Goal: Transaction & Acquisition: Purchase product/service

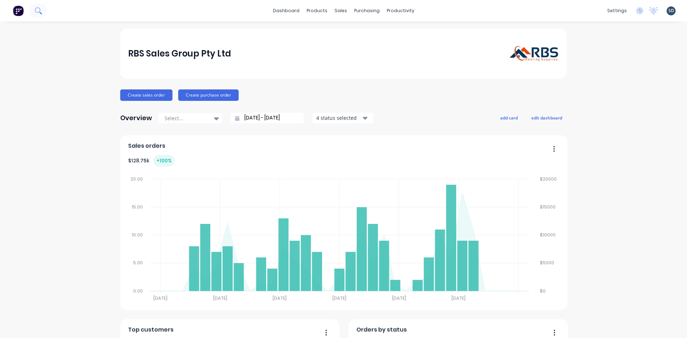
click at [35, 13] on icon at bounding box center [38, 10] width 7 height 7
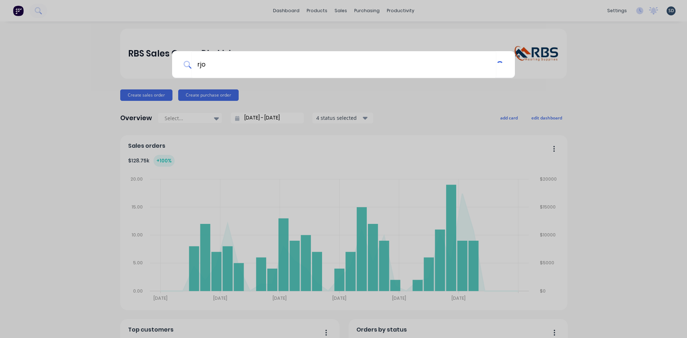
type input "rjo"
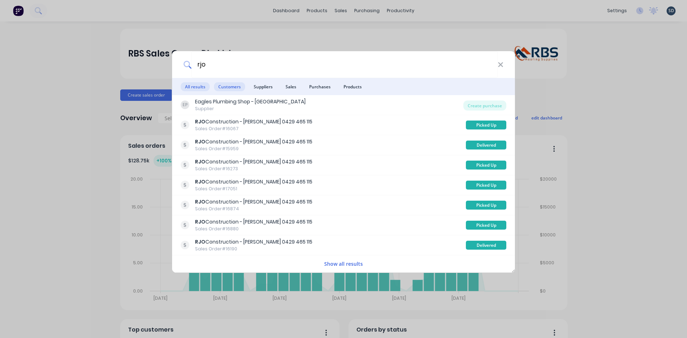
click at [227, 86] on span "Customers" at bounding box center [229, 86] width 31 height 9
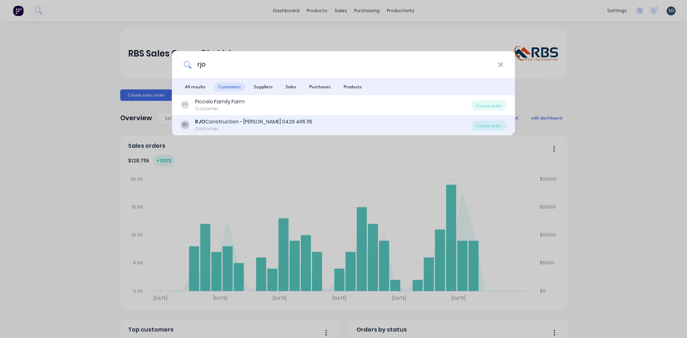
click at [343, 124] on div "R1 RJO Construction - Ryan 0429 465 115 Customer" at bounding box center [326, 125] width 291 height 14
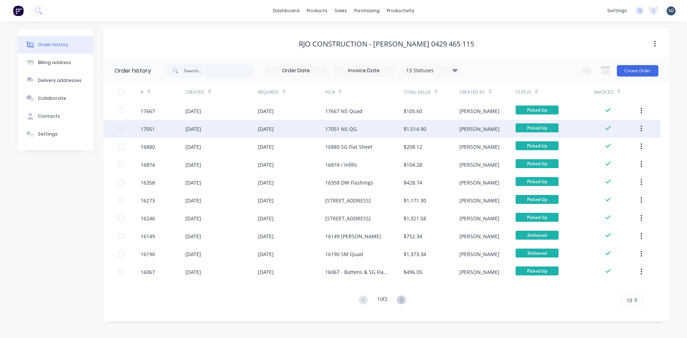
click at [239, 130] on div "[DATE]" at bounding box center [221, 129] width 73 height 18
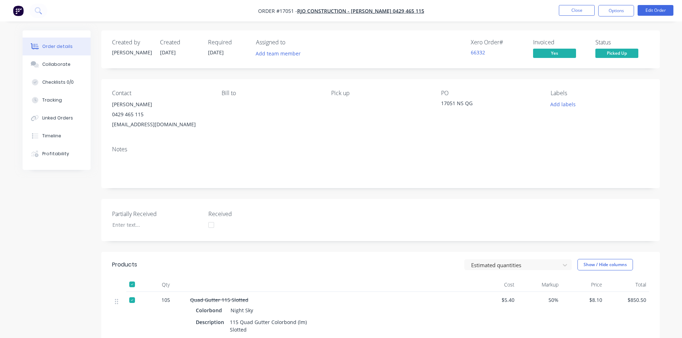
click at [595, 10] on ul "Close Options Edit Order" at bounding box center [616, 10] width 132 height 11
click at [573, 8] on button "Close" at bounding box center [576, 10] width 36 height 11
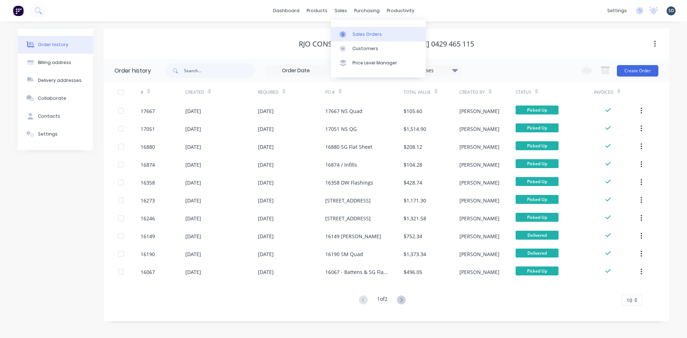
click at [368, 35] on div "Sales Orders" at bounding box center [366, 34] width 29 height 6
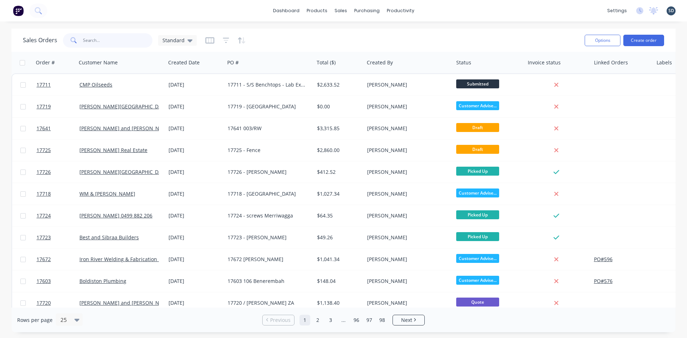
click at [113, 41] on input "text" at bounding box center [118, 40] width 70 height 14
type input "brock"
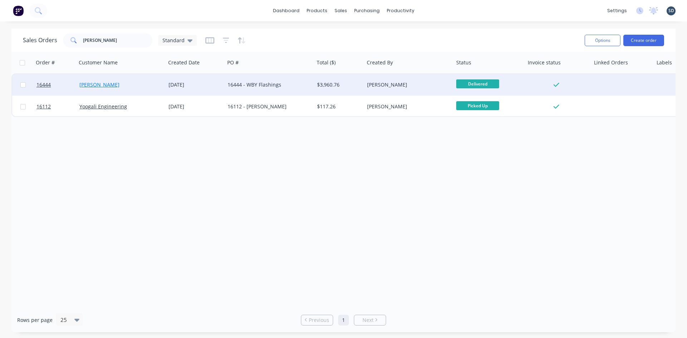
click at [93, 84] on link "Brock Phillips" at bounding box center [99, 84] width 40 height 7
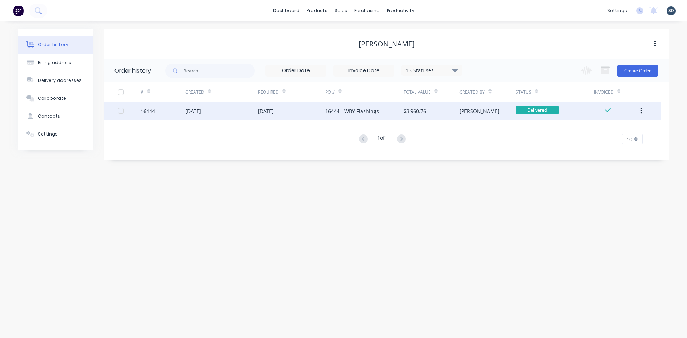
click at [232, 114] on div "05 Mar 2025" at bounding box center [221, 111] width 73 height 18
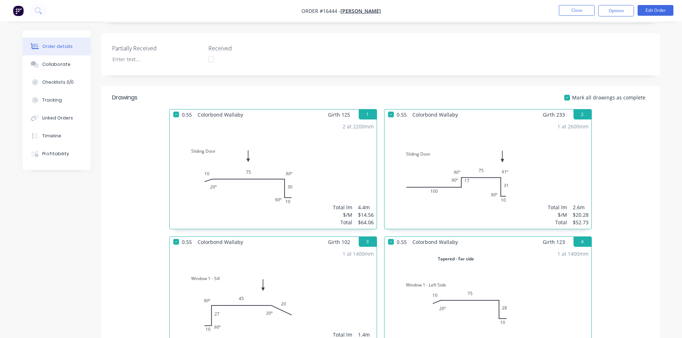
scroll to position [179, 0]
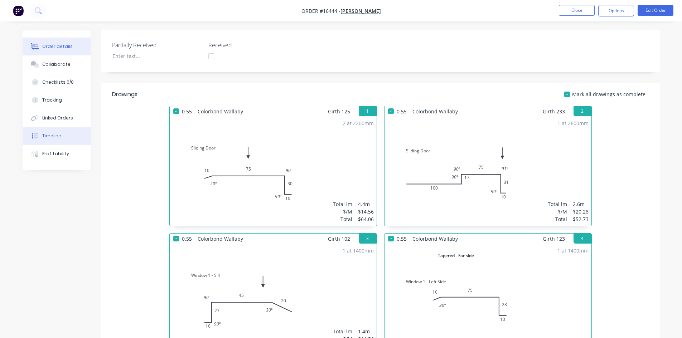
click at [45, 137] on div "Timeline" at bounding box center [51, 136] width 19 height 6
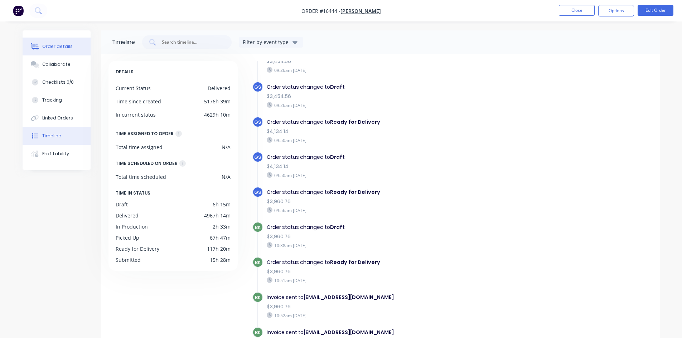
click at [75, 44] on button "Order details" at bounding box center [57, 47] width 68 height 18
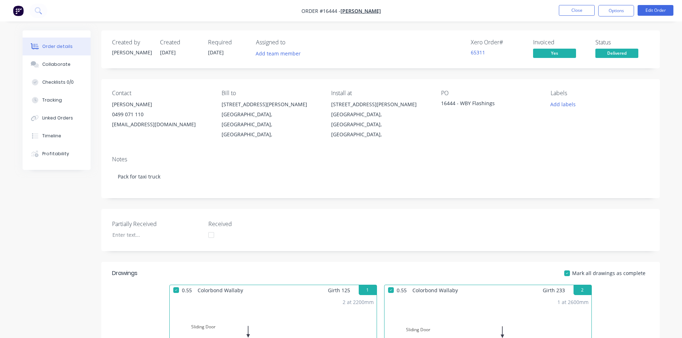
click at [586, 10] on button "Close" at bounding box center [576, 10] width 36 height 11
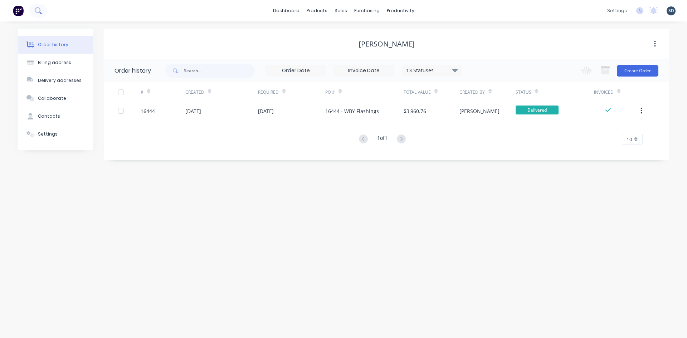
click at [39, 14] on icon at bounding box center [38, 10] width 7 height 7
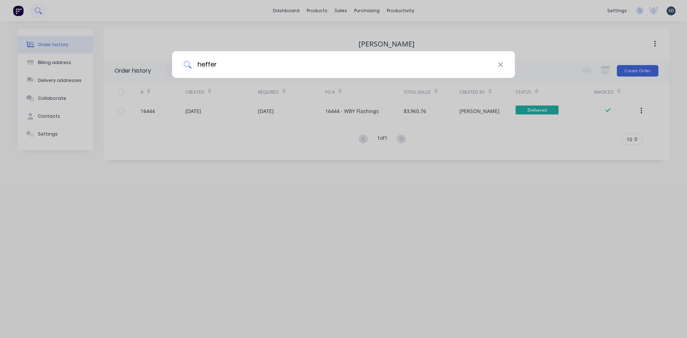
type input "heffer"
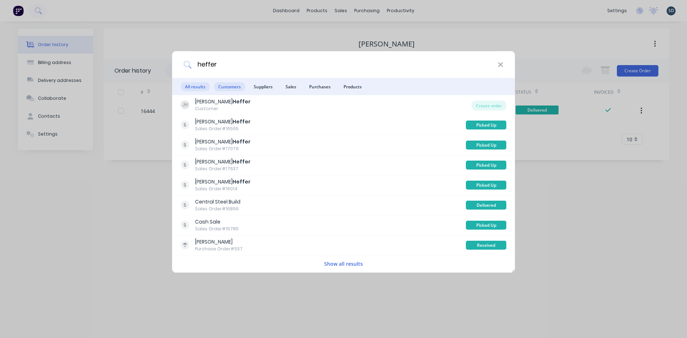
click at [228, 86] on span "Customers" at bounding box center [229, 86] width 31 height 9
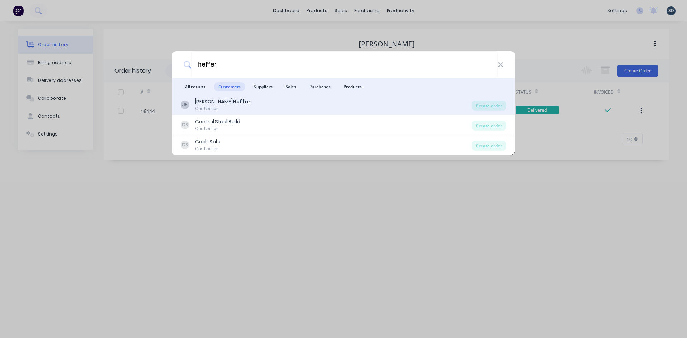
click at [241, 104] on div "JH Jason Heffer Customer" at bounding box center [326, 105] width 291 height 14
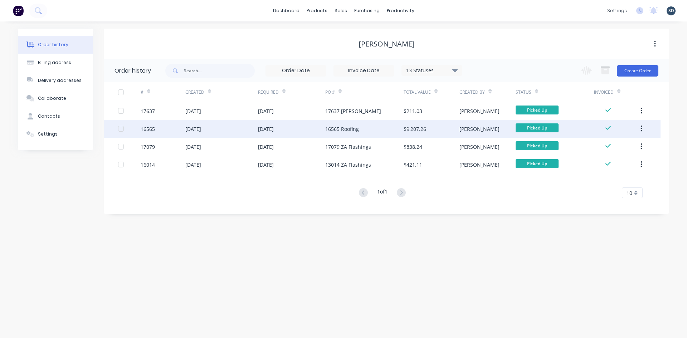
click at [321, 128] on div "24 Mar 2025" at bounding box center [291, 129] width 67 height 18
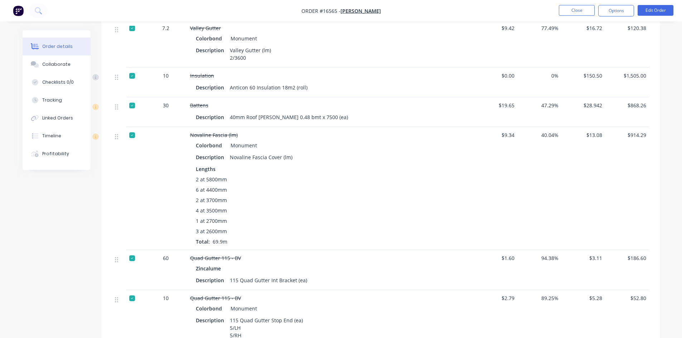
scroll to position [537, 0]
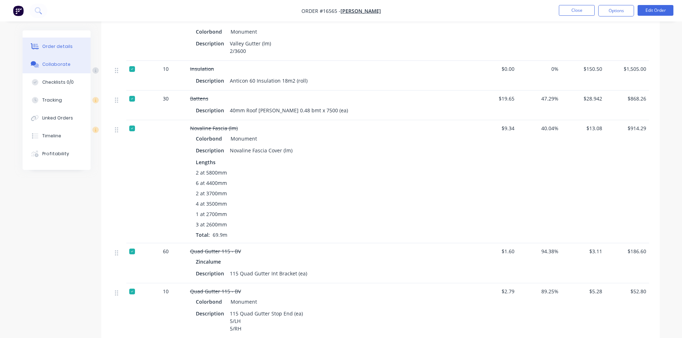
click at [49, 65] on div "Collaborate" at bounding box center [56, 64] width 28 height 6
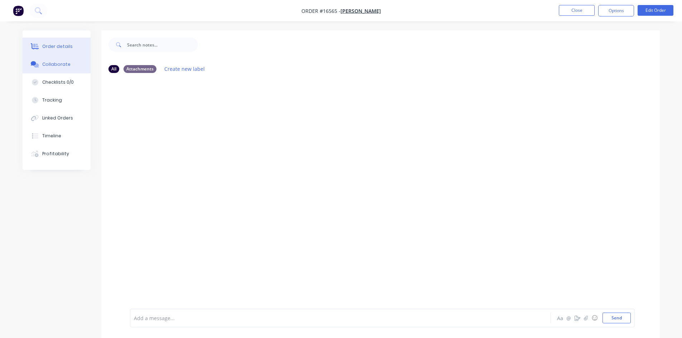
click at [63, 48] on div "Order details" at bounding box center [57, 46] width 30 height 6
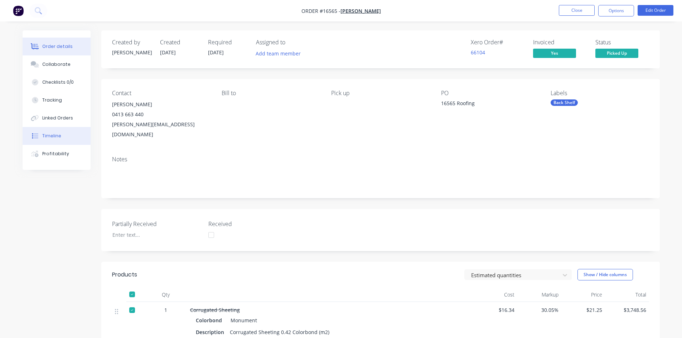
click at [43, 134] on div "Timeline" at bounding box center [51, 136] width 19 height 6
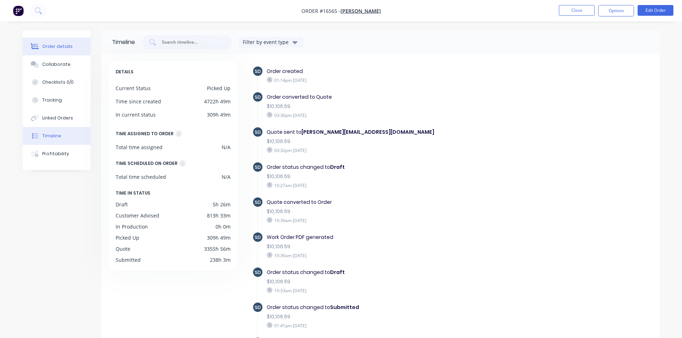
click at [57, 48] on div "Order details" at bounding box center [57, 46] width 30 height 6
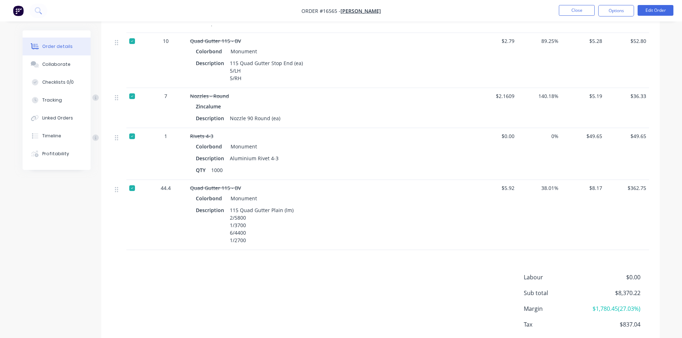
scroll to position [816, 0]
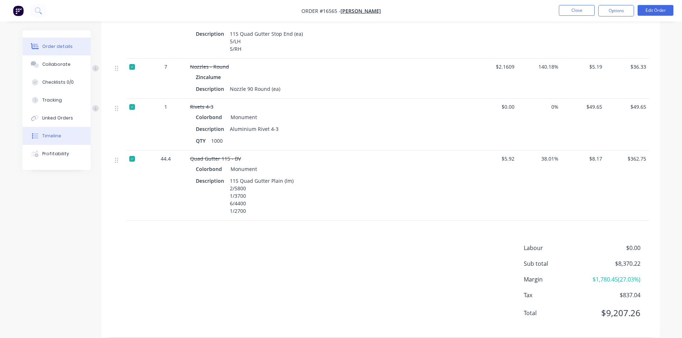
click at [60, 135] on button "Timeline" at bounding box center [57, 136] width 68 height 18
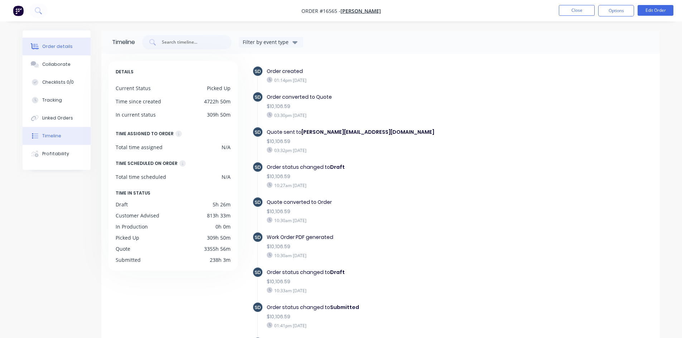
click at [59, 46] on div "Order details" at bounding box center [57, 46] width 30 height 6
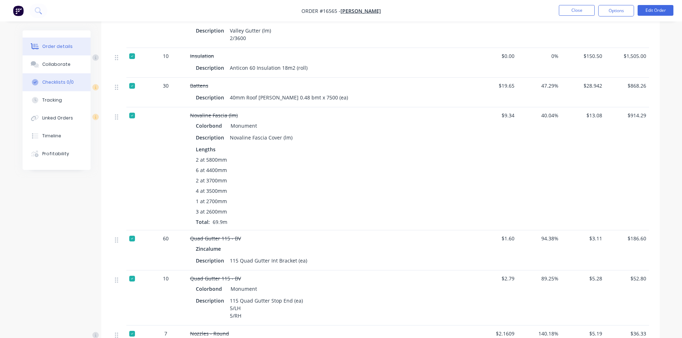
scroll to position [537, 0]
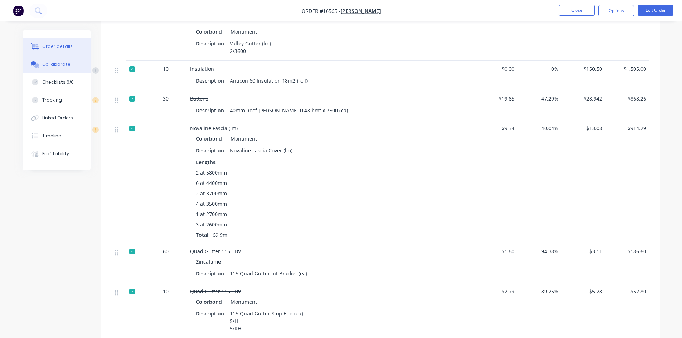
click at [55, 69] on button "Collaborate" at bounding box center [57, 64] width 68 height 18
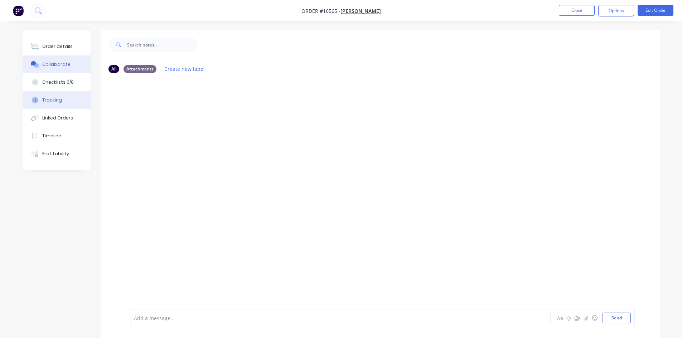
click at [65, 102] on button "Tracking" at bounding box center [57, 100] width 68 height 18
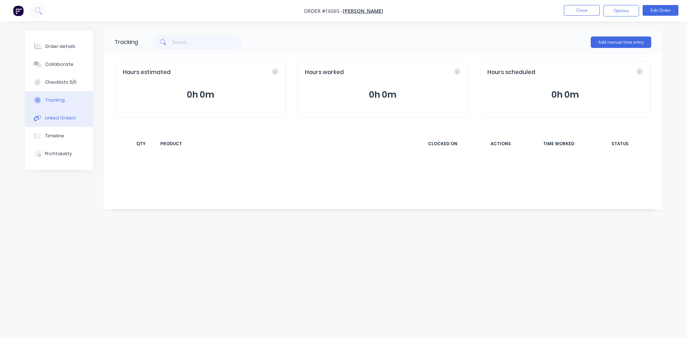
click at [68, 117] on div "Linked Orders" at bounding box center [60, 118] width 31 height 6
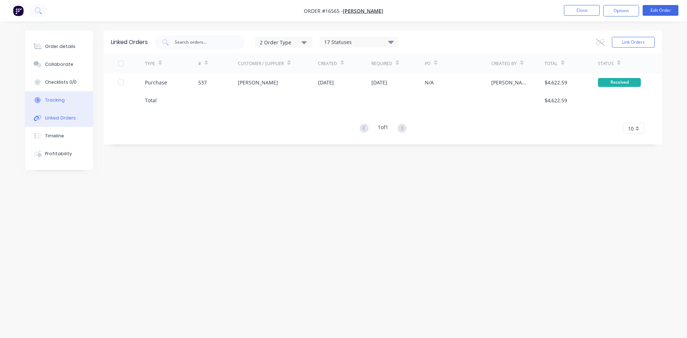
click at [69, 101] on button "Tracking" at bounding box center [59, 100] width 68 height 18
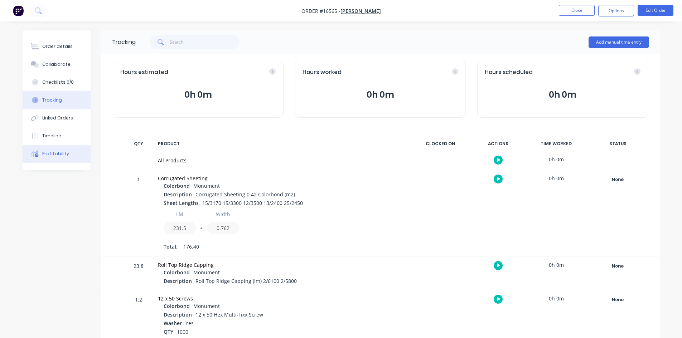
click at [74, 157] on button "Profitability" at bounding box center [57, 154] width 68 height 18
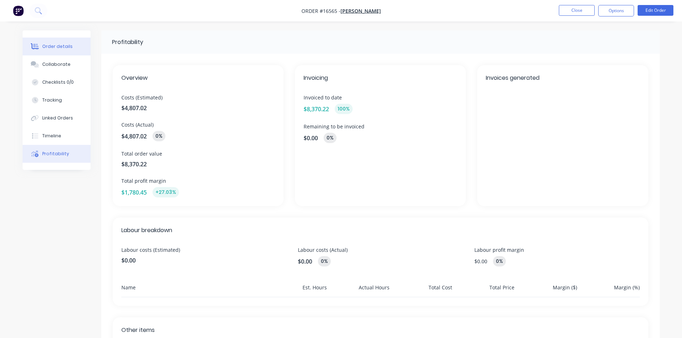
click at [66, 47] on div "Order details" at bounding box center [57, 46] width 30 height 6
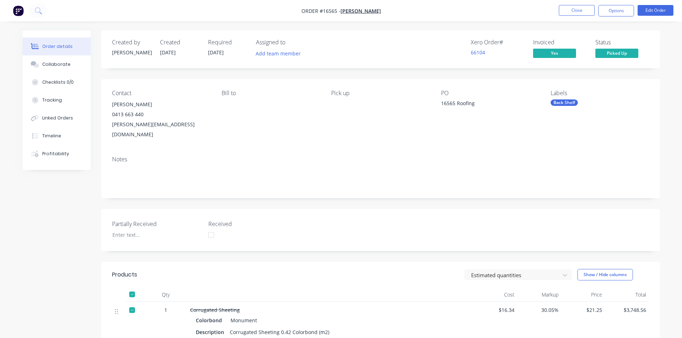
click at [47, 67] on div "Collaborate" at bounding box center [56, 64] width 28 height 6
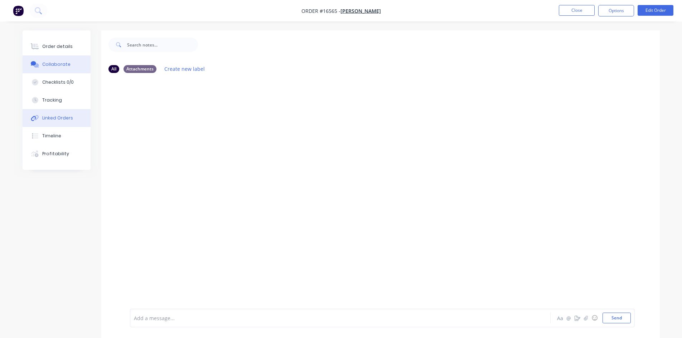
click at [59, 121] on div "Linked Orders" at bounding box center [57, 118] width 31 height 6
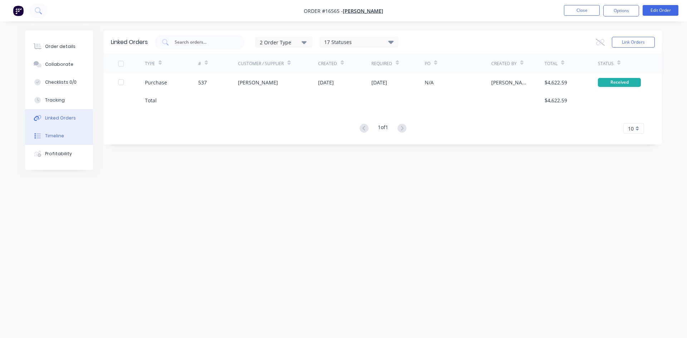
click at [61, 135] on div "Timeline" at bounding box center [54, 136] width 19 height 6
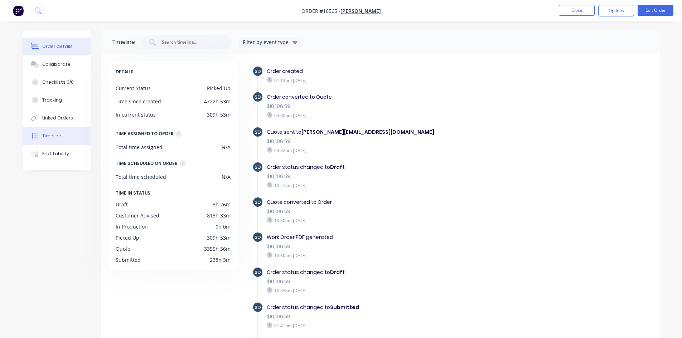
click at [51, 49] on div "Order details" at bounding box center [57, 46] width 30 height 6
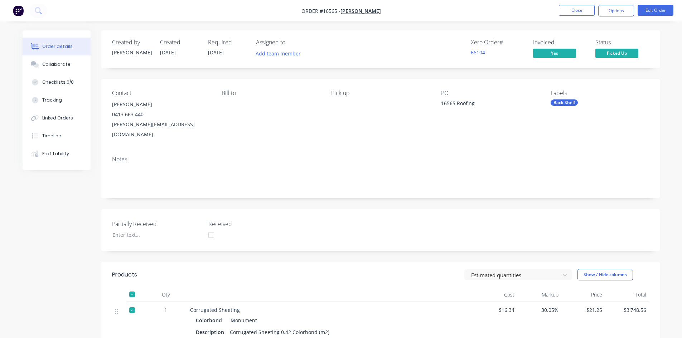
click at [402, 11] on nav "Order #16565 - Jason Heffer Close Options Edit Order" at bounding box center [341, 10] width 682 height 21
drag, startPoint x: 402, startPoint y: 10, endPoint x: 397, endPoint y: 10, distance: 4.7
click at [394, 10] on nav "Order #16565 - Jason Heffer Close Options Edit Order" at bounding box center [341, 10] width 682 height 21
click at [362, 14] on span "Jason Heffer" at bounding box center [360, 11] width 40 height 7
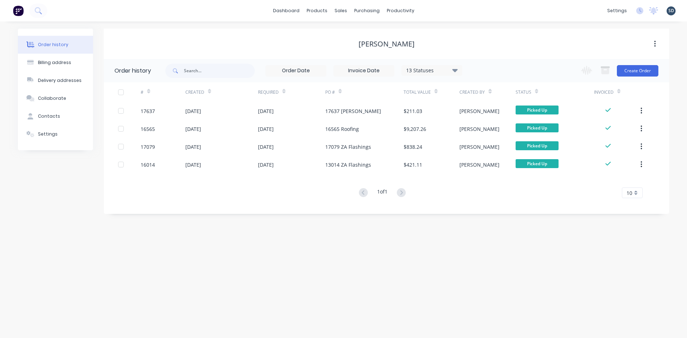
click at [328, 26] on div "Order history Billing address Delivery addresses Collaborate Contacts Settings …" at bounding box center [343, 179] width 687 height 317
click at [432, 10] on div "dashboard products sales purchasing productivity dashboard products Product Cat…" at bounding box center [343, 10] width 687 height 21
click at [431, 10] on div "dashboard products sales purchasing productivity dashboard products Product Cat…" at bounding box center [343, 10] width 687 height 21
click at [59, 136] on button "Settings" at bounding box center [55, 134] width 75 height 18
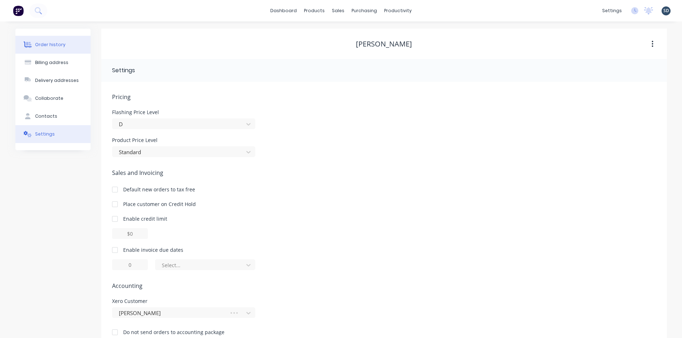
click at [67, 42] on button "Order history" at bounding box center [52, 45] width 75 height 18
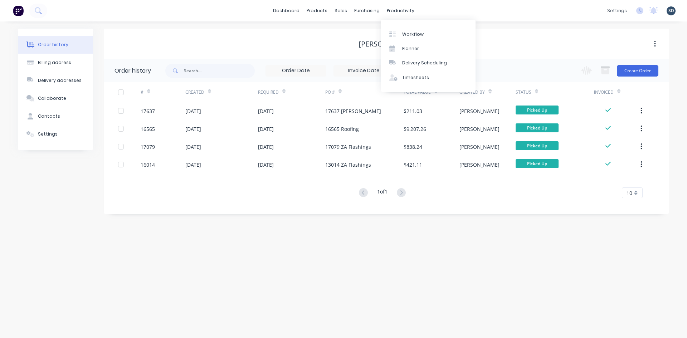
click at [452, 13] on div "dashboard products sales purchasing productivity dashboard products Product Cat…" at bounding box center [343, 10] width 687 height 21
click at [435, 10] on div "dashboard products sales purchasing productivity dashboard products Product Cat…" at bounding box center [343, 10] width 687 height 21
click at [443, 9] on div "dashboard products sales purchasing productivity dashboard products Product Cat…" at bounding box center [343, 10] width 687 height 21
click at [407, 27] on div "Order history Billing address Delivery addresses Collaborate Contacts Settings …" at bounding box center [343, 179] width 687 height 317
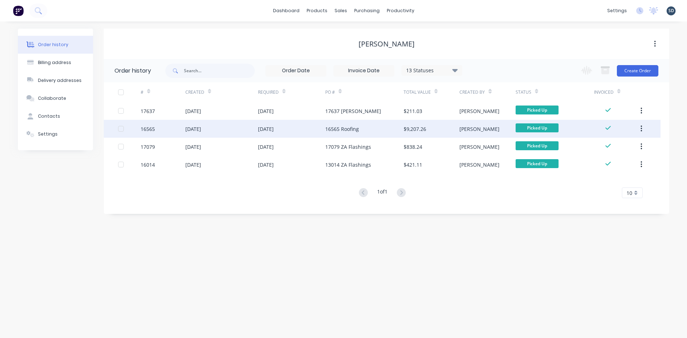
click at [313, 132] on div "24 Mar 2025" at bounding box center [291, 129] width 67 height 18
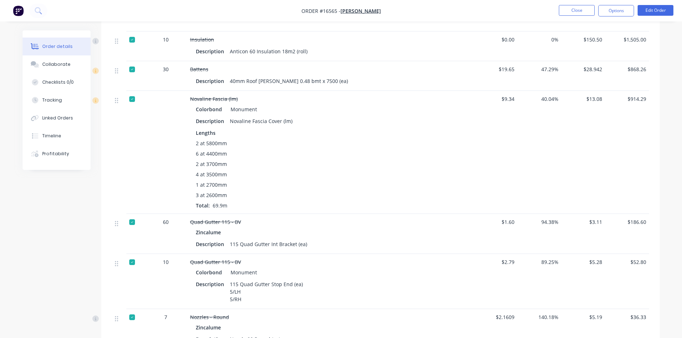
scroll to position [602, 0]
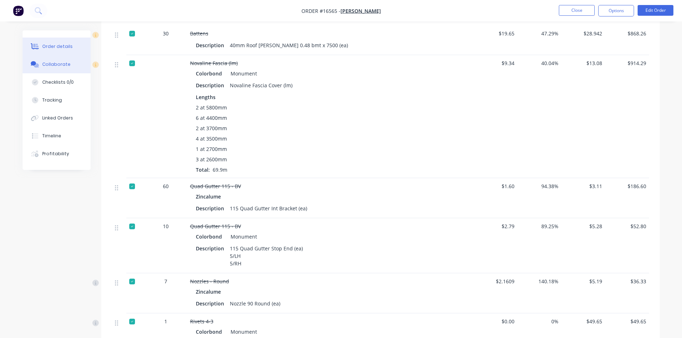
click at [66, 63] on div "Collaborate" at bounding box center [56, 64] width 28 height 6
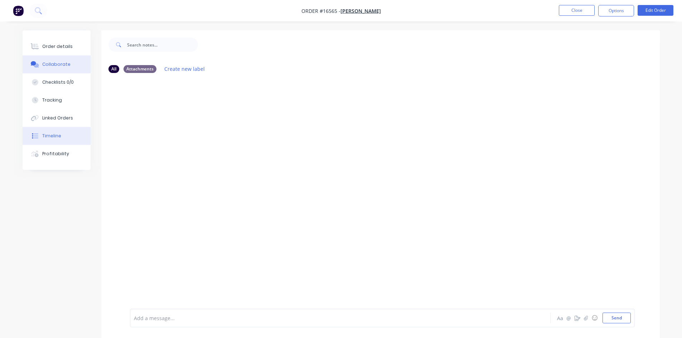
click at [64, 133] on button "Timeline" at bounding box center [57, 136] width 68 height 18
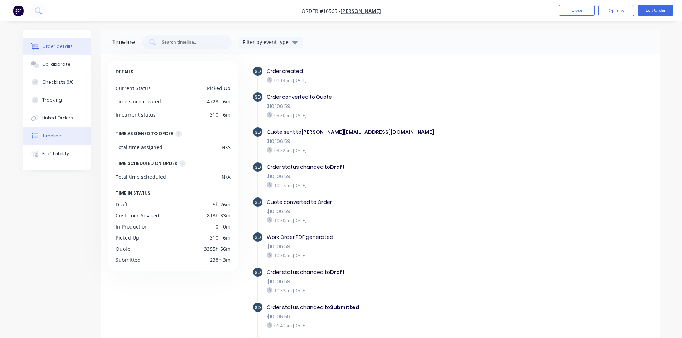
click at [63, 46] on div "Order details" at bounding box center [57, 46] width 30 height 6
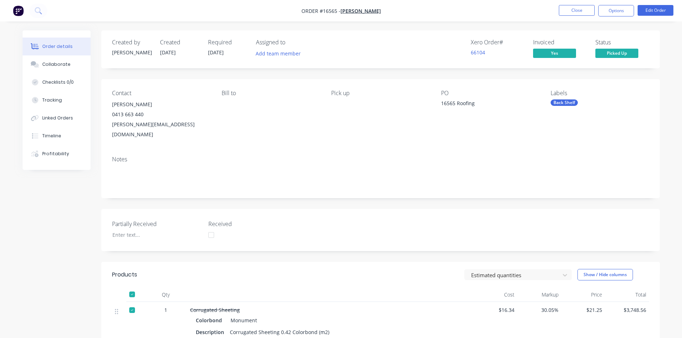
click at [381, 79] on div "Contact Jason Heffer 0413 663 440 jason.heffer@outlook.com Bill to Pick up PO 1…" at bounding box center [380, 114] width 558 height 71
click at [442, 14] on nav "Order #16565 - Jason Heffer Close Options Edit Order" at bounding box center [341, 10] width 682 height 21
click at [421, 15] on nav "Order #16565 - Jason Heffer Close Options Edit Order" at bounding box center [341, 10] width 682 height 21
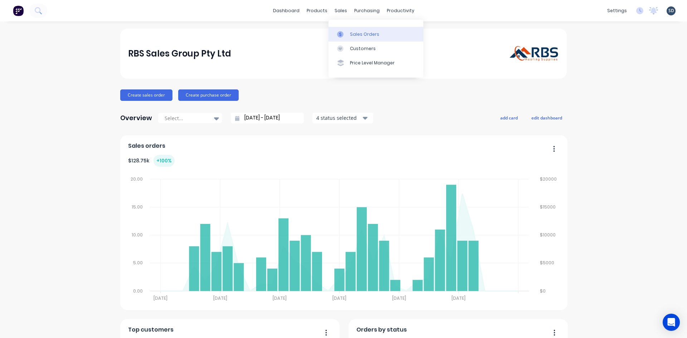
click at [357, 36] on div "Sales Orders" at bounding box center [364, 34] width 29 height 6
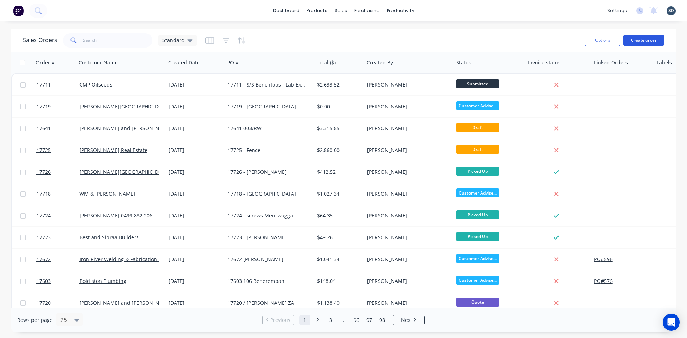
click at [649, 38] on button "Create order" at bounding box center [643, 40] width 41 height 11
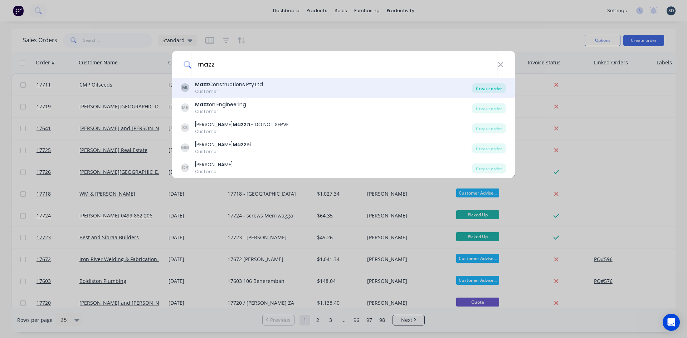
type input "mazz"
click at [486, 86] on div "Create order" at bounding box center [489, 88] width 35 height 10
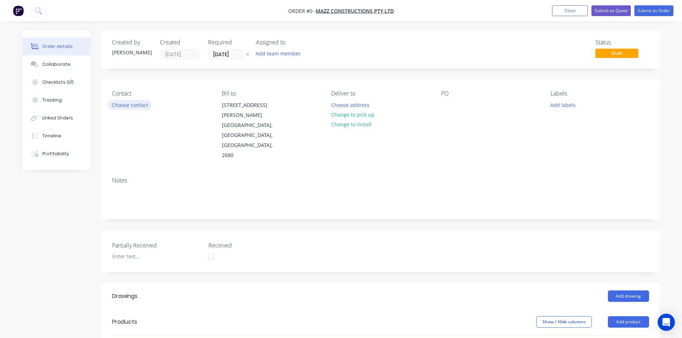
click at [140, 106] on button "Choose contact" at bounding box center [130, 105] width 44 height 10
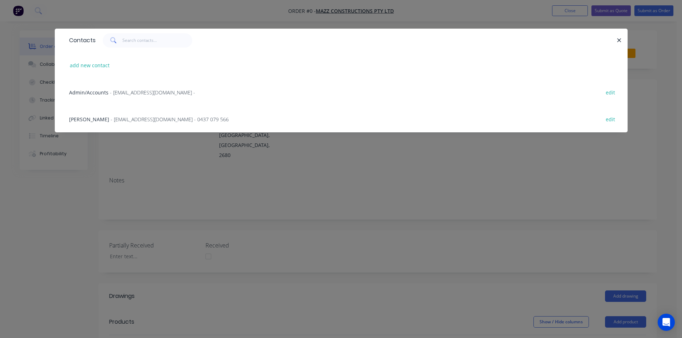
click at [118, 119] on span "- damonmazzarolo@gmail.com - 0437 079 566" at bounding box center [170, 119] width 118 height 7
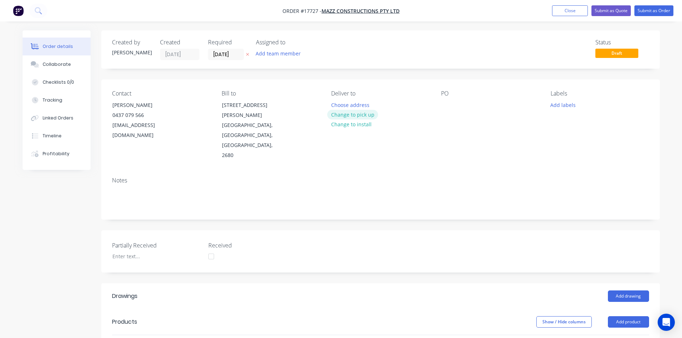
click at [356, 113] on button "Change to pick up" at bounding box center [352, 115] width 51 height 10
click at [447, 104] on div at bounding box center [446, 105] width 11 height 10
click at [435, 150] on div "Contact Damon Mazzarolo 0437 079 566 damonmazzarolo@gmail.com Bill to 145 Scott…" at bounding box center [380, 125] width 558 height 92
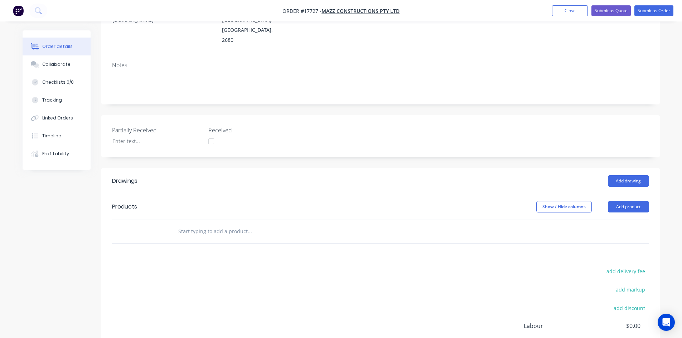
scroll to position [143, 0]
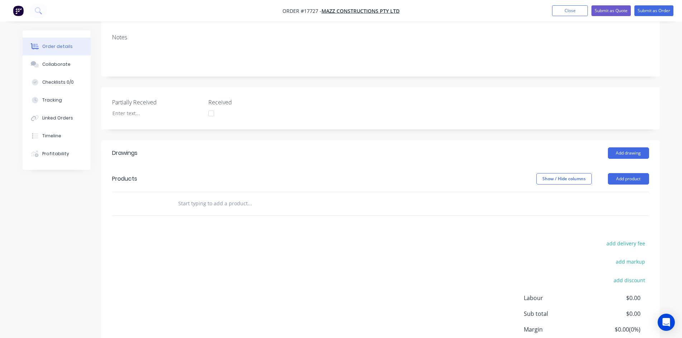
click at [189, 196] on input "text" at bounding box center [249, 203] width 143 height 14
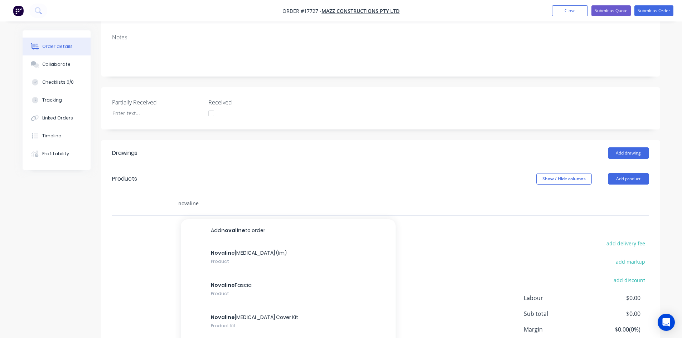
scroll to position [183, 0]
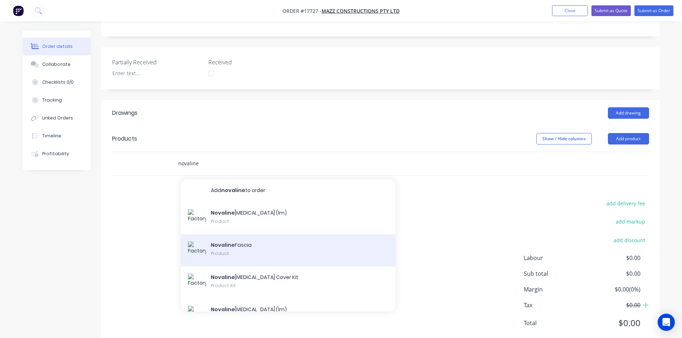
type input "novaline"
click at [257, 234] on div "Novaline Fascia Product" at bounding box center [288, 250] width 215 height 32
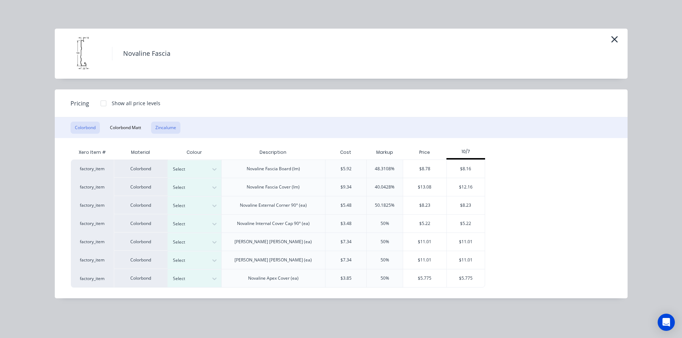
click at [167, 122] on button "Zincalume" at bounding box center [165, 128] width 29 height 12
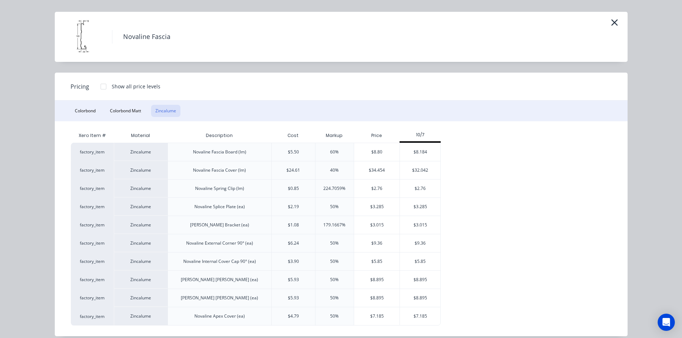
scroll to position [25, 0]
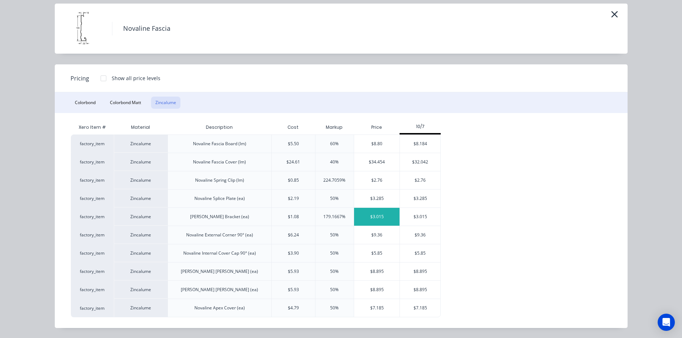
click at [380, 214] on div "$3.015" at bounding box center [376, 217] width 45 height 18
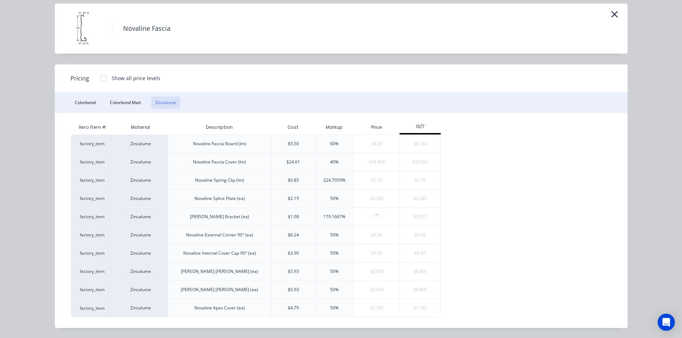
scroll to position [0, 0]
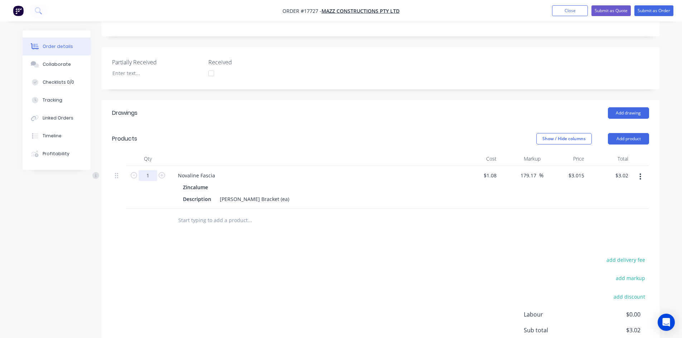
click at [148, 170] on input "1" at bounding box center [147, 175] width 19 height 11
type input "60"
type input "$180.90"
click at [342, 133] on div "Show / Hide columns Add product" at bounding box center [437, 138] width 423 height 11
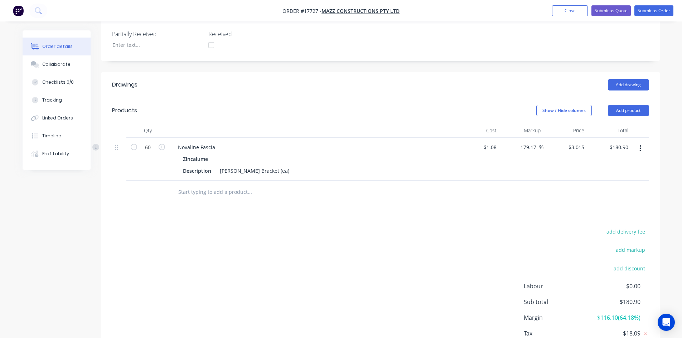
scroll to position [240, 0]
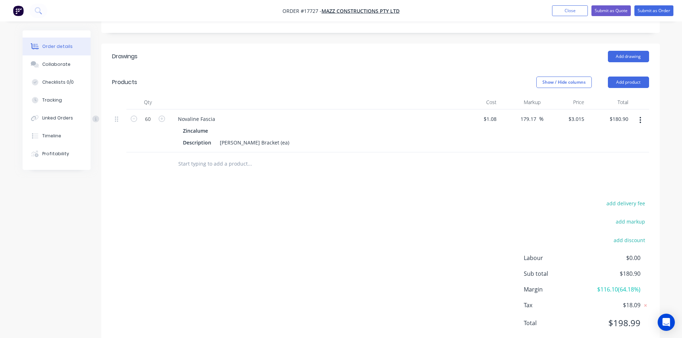
click at [211, 157] on input "text" at bounding box center [249, 164] width 143 height 14
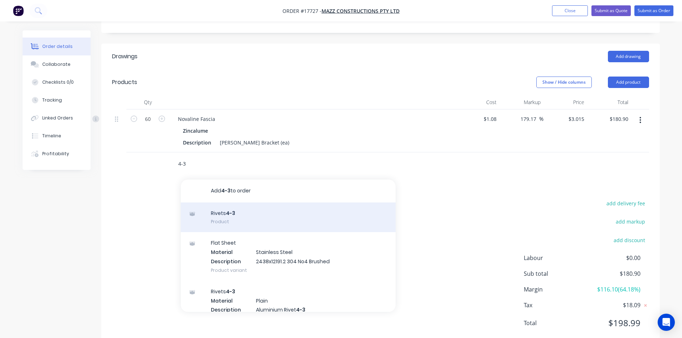
type input "4-3"
click at [234, 202] on div "Rivets 4-3 Product" at bounding box center [288, 217] width 215 height 30
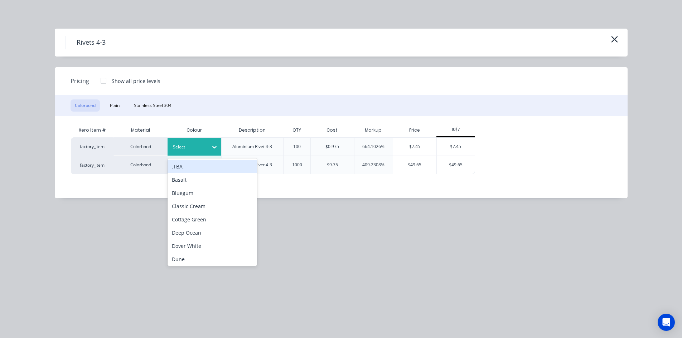
click at [204, 145] on div at bounding box center [189, 147] width 32 height 8
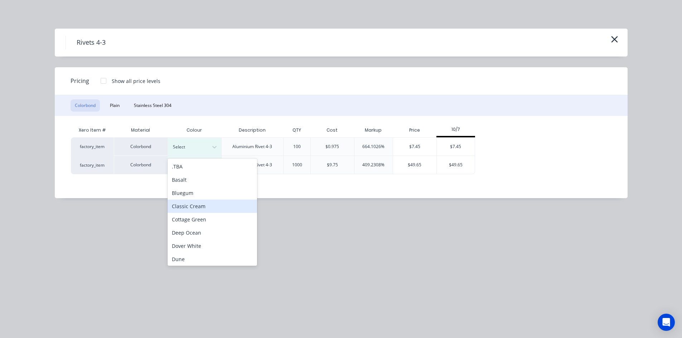
click at [199, 208] on div "Classic Cream" at bounding box center [211, 206] width 89 height 13
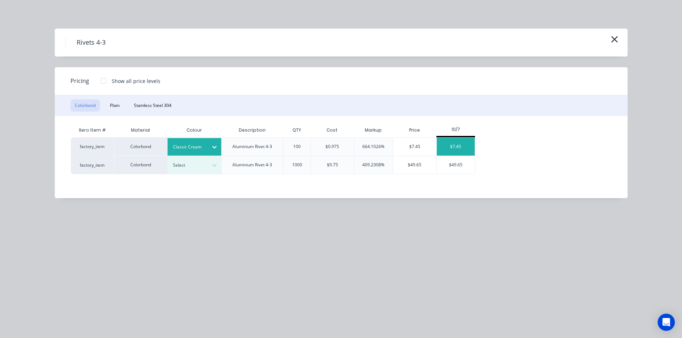
click at [458, 147] on div "$7.45" at bounding box center [455, 147] width 38 height 18
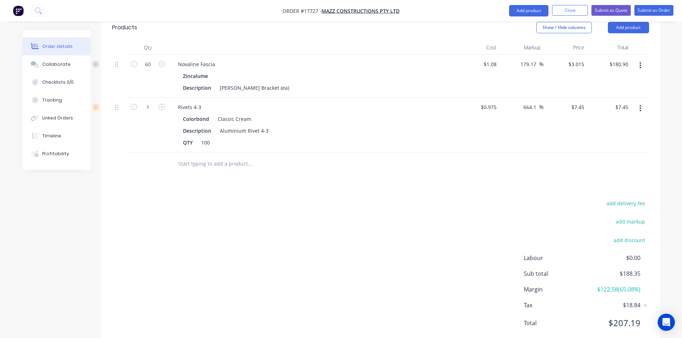
scroll to position [116, 0]
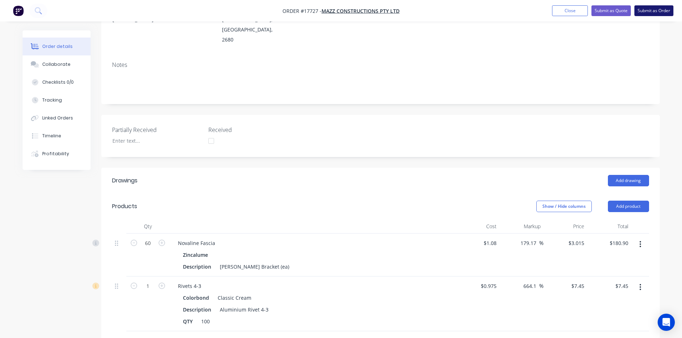
click at [658, 10] on button "Submit as Order" at bounding box center [653, 10] width 39 height 11
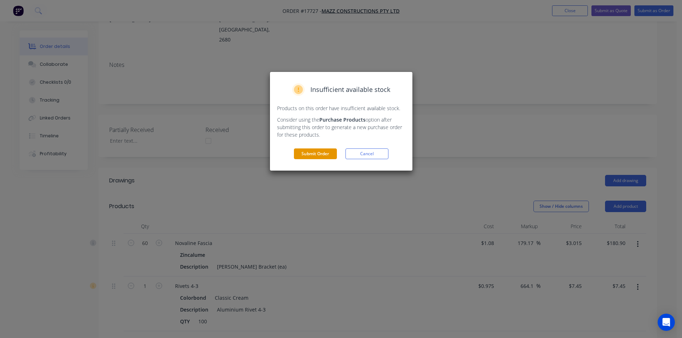
click at [314, 154] on button "Submit Order" at bounding box center [315, 153] width 43 height 11
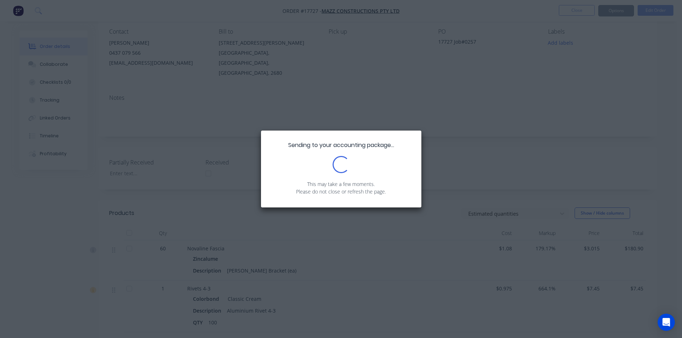
scroll to position [0, 0]
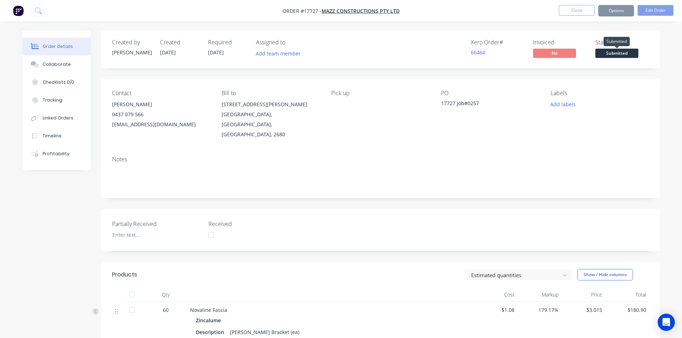
click at [625, 49] on span "Submitted" at bounding box center [616, 53] width 43 height 9
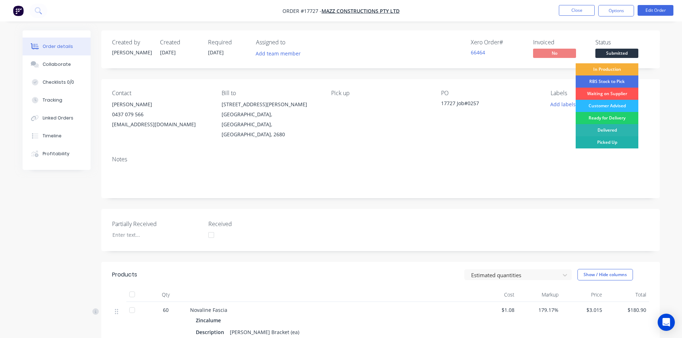
click at [615, 145] on div "Picked Up" at bounding box center [606, 142] width 63 height 12
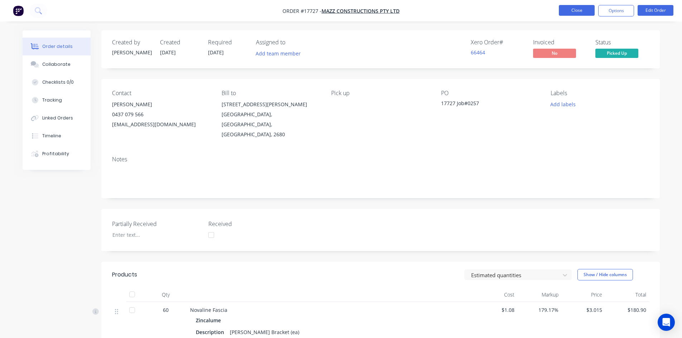
click at [580, 11] on button "Close" at bounding box center [576, 10] width 36 height 11
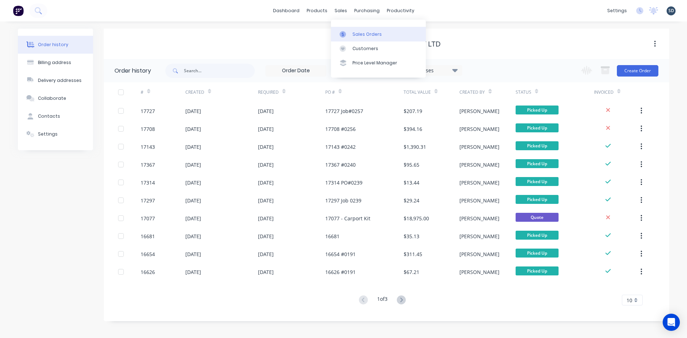
click at [379, 39] on link "Sales Orders" at bounding box center [378, 34] width 95 height 14
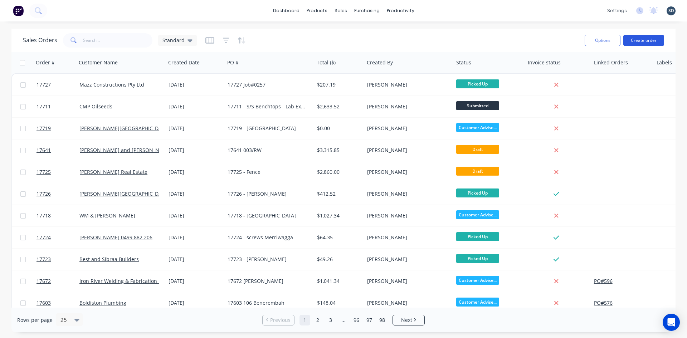
click at [645, 40] on button "Create order" at bounding box center [643, 40] width 41 height 11
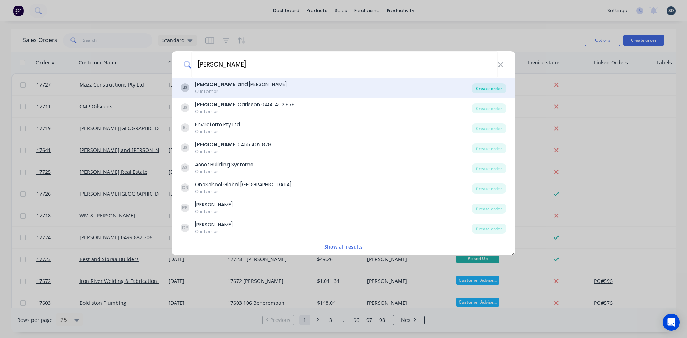
type input "jay"
click at [490, 88] on div "Create order" at bounding box center [489, 88] width 35 height 10
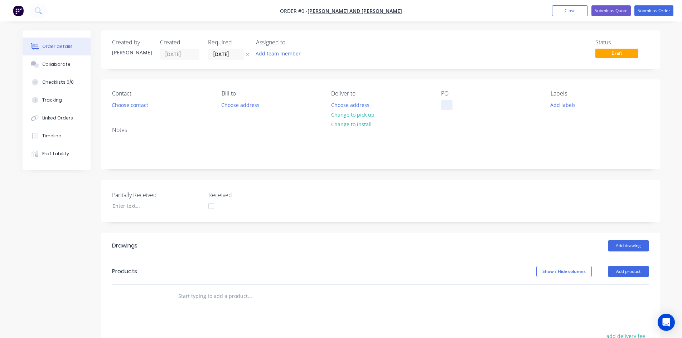
click at [449, 103] on div at bounding box center [446, 105] width 11 height 10
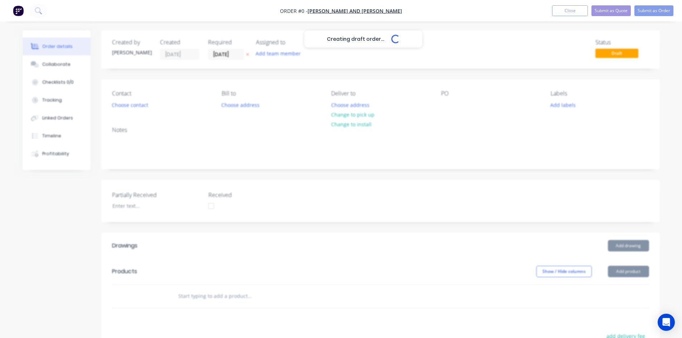
click at [439, 126] on div "Creating draft order... Loading... Order details Collaborate Checklists 0/0 Tra…" at bounding box center [340, 260] width 651 height 460
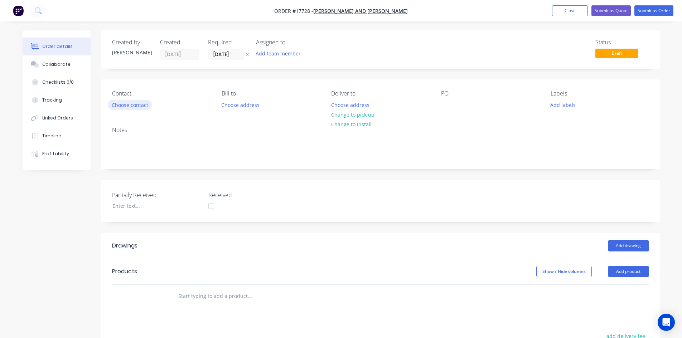
click at [145, 103] on button "Choose contact" at bounding box center [130, 105] width 44 height 10
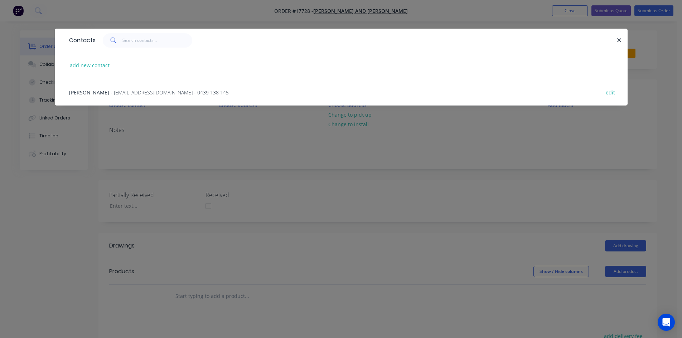
click at [144, 89] on div "Jay Sargeant - rainwatergoodsandservices@outlook.com.au - 0439 138 145" at bounding box center [149, 93] width 160 height 8
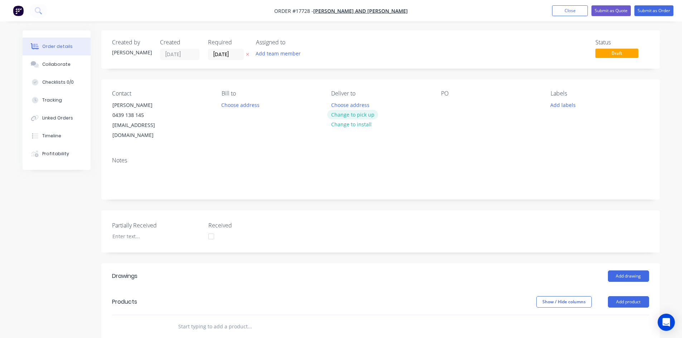
click at [353, 114] on button "Change to pick up" at bounding box center [352, 115] width 51 height 10
click at [442, 104] on div at bounding box center [446, 105] width 11 height 10
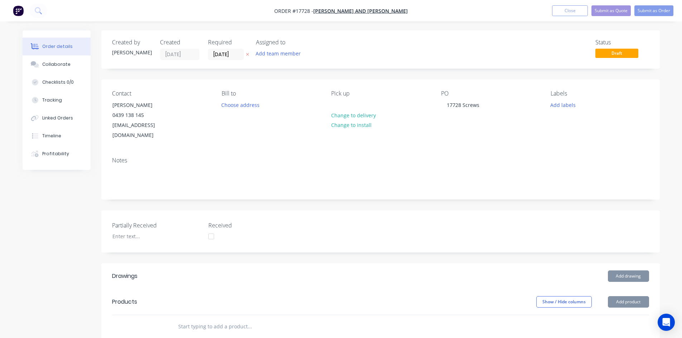
click at [412, 210] on div "Partially Received Received" at bounding box center [380, 231] width 558 height 42
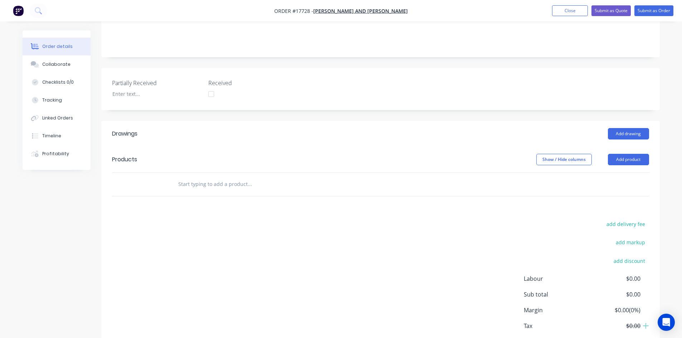
scroll to position [143, 0]
click at [179, 176] on input "text" at bounding box center [249, 183] width 143 height 14
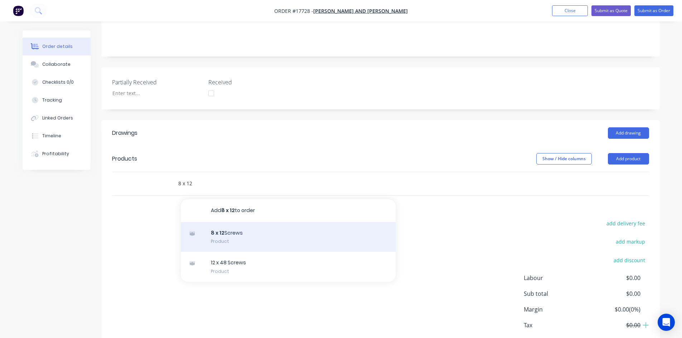
type input "8 x 12"
click at [259, 226] on div "8 x 12 Screws Product" at bounding box center [288, 237] width 215 height 30
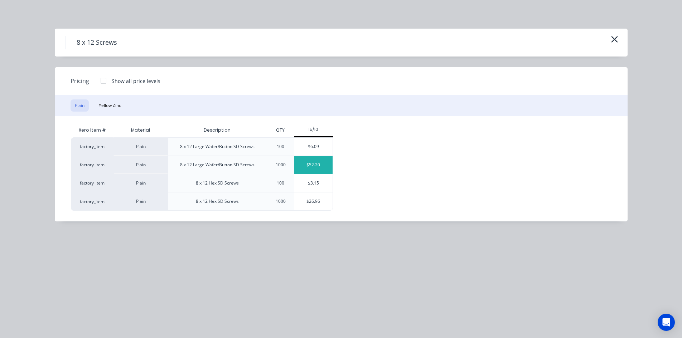
click at [317, 163] on div "$52.20" at bounding box center [313, 165] width 38 height 18
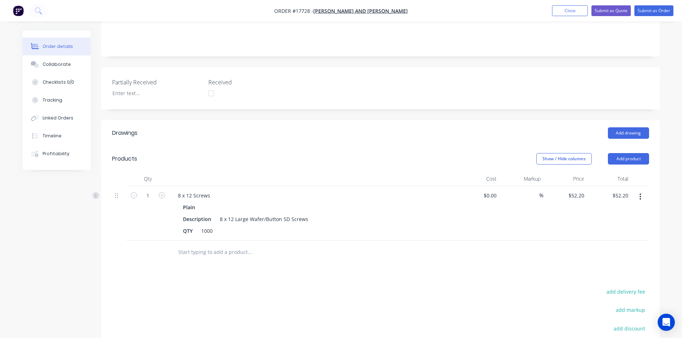
click at [206, 245] on input "text" at bounding box center [249, 252] width 143 height 14
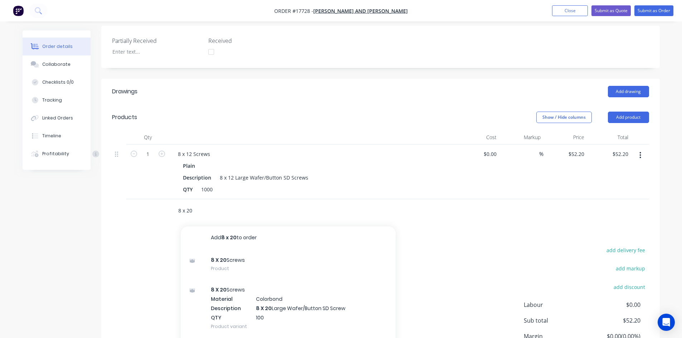
scroll to position [241, 0]
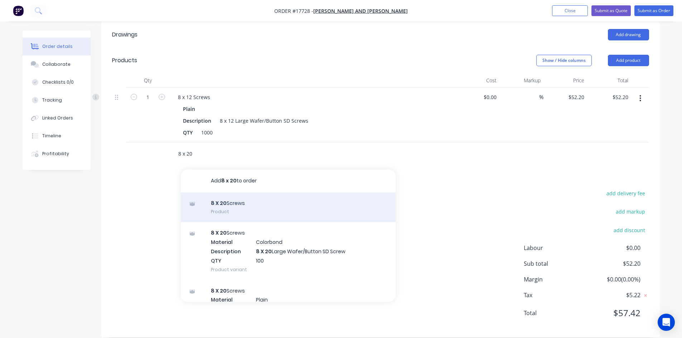
type input "8 x 20"
click at [240, 194] on div "8 X 20 Screws Product" at bounding box center [288, 207] width 215 height 30
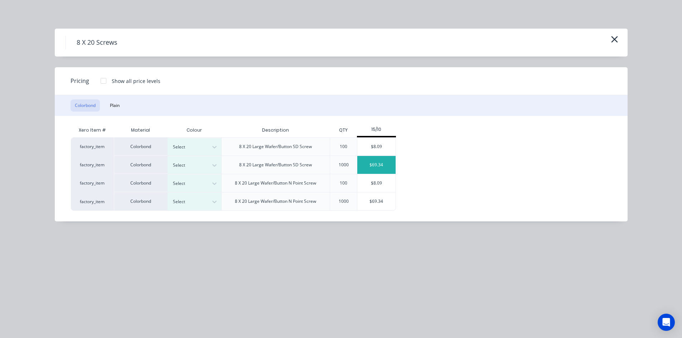
click at [384, 166] on div "$69.34" at bounding box center [376, 165] width 38 height 18
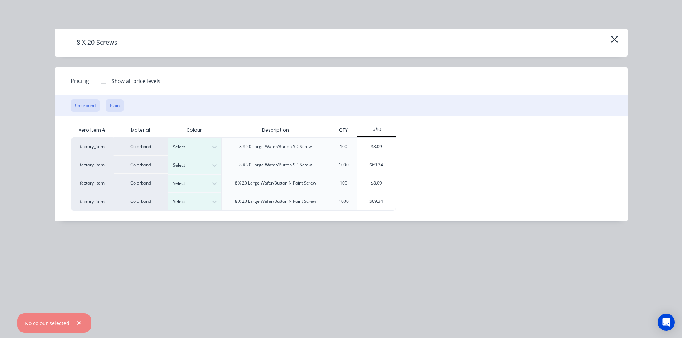
click at [119, 101] on button "Plain" at bounding box center [115, 105] width 18 height 12
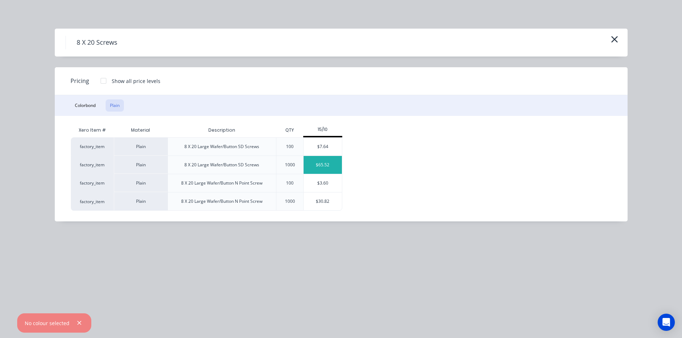
click at [321, 165] on div "$65.52" at bounding box center [322, 165] width 38 height 18
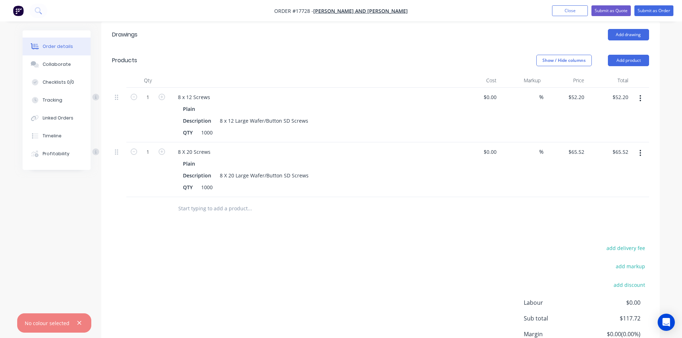
click at [228, 203] on input "text" at bounding box center [249, 208] width 143 height 14
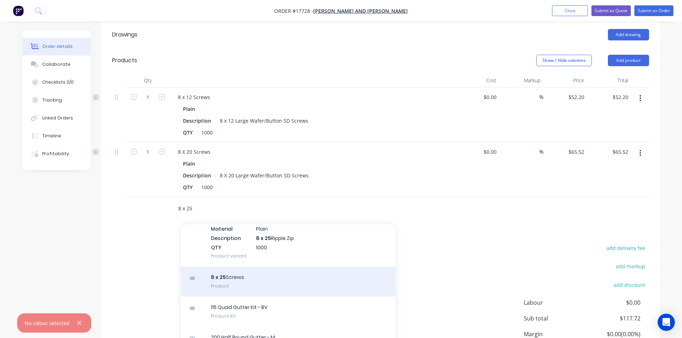
type input "8 x 25"
click at [270, 274] on div "8 x 25 Screws Product" at bounding box center [288, 282] width 215 height 30
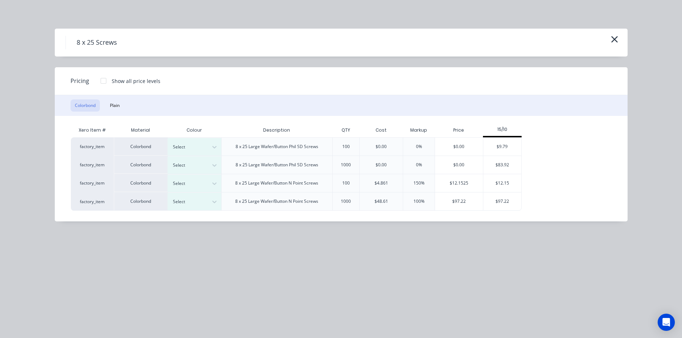
click at [127, 103] on div "Colorbond Plain" at bounding box center [341, 105] width 572 height 21
click at [123, 103] on button "Plain" at bounding box center [115, 105] width 18 height 12
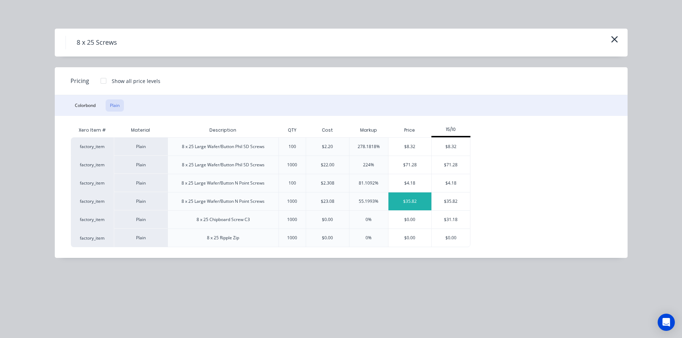
click at [416, 199] on div "$35.82" at bounding box center [409, 201] width 43 height 18
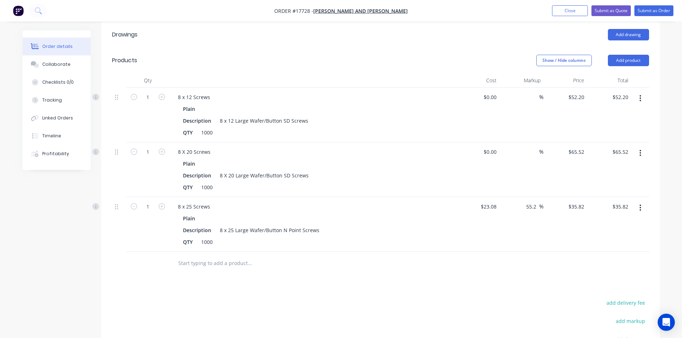
click at [639, 149] on icon "button" at bounding box center [640, 153] width 2 height 8
click at [624, 167] on div "Edit" at bounding box center [614, 172] width 55 height 10
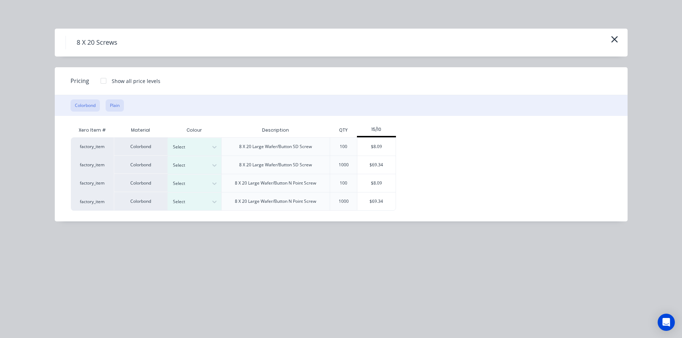
click at [122, 104] on button "Plain" at bounding box center [115, 105] width 18 height 12
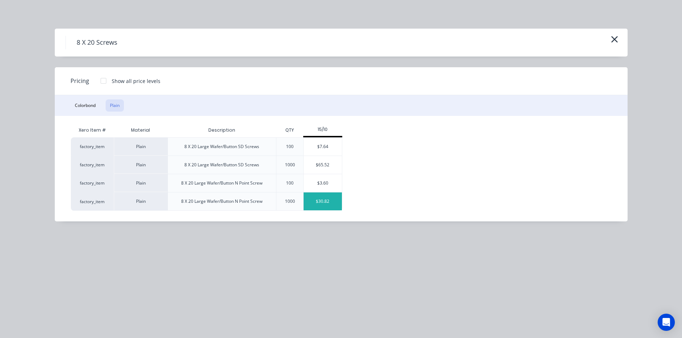
click at [327, 200] on div "$30.82" at bounding box center [322, 201] width 38 height 18
type input "$30.82"
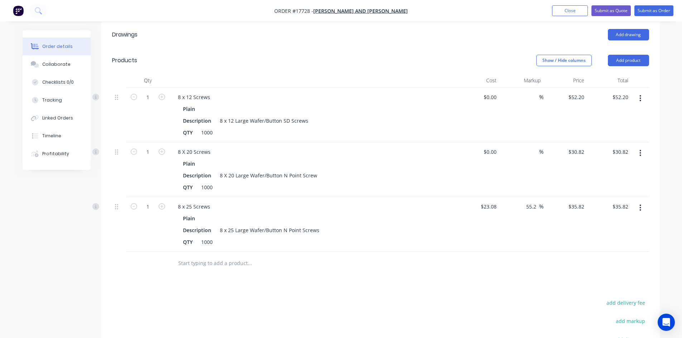
click at [640, 95] on icon "button" at bounding box center [639, 98] width 1 height 6
click at [632, 112] on div "Edit" at bounding box center [614, 117] width 55 height 10
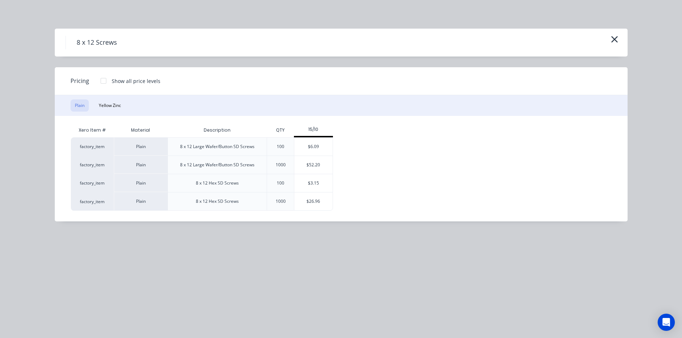
click at [89, 101] on div "Plain Yellow Zinc" at bounding box center [341, 105] width 572 height 21
click at [113, 102] on button "Yellow Zinc" at bounding box center [109, 105] width 31 height 12
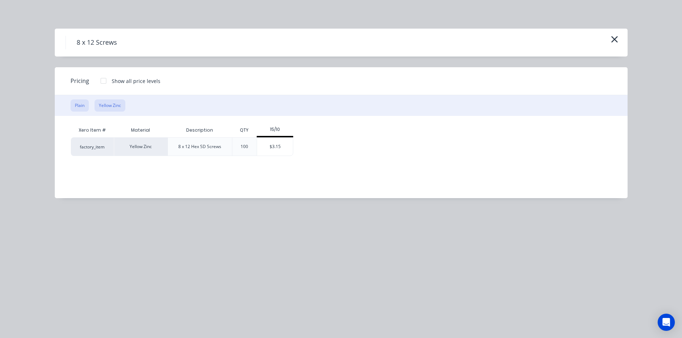
click at [80, 105] on button "Plain" at bounding box center [79, 105] width 18 height 12
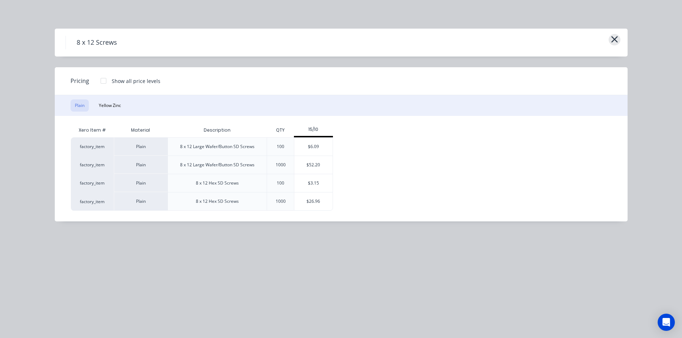
click at [612, 39] on icon "button" at bounding box center [614, 39] width 8 height 10
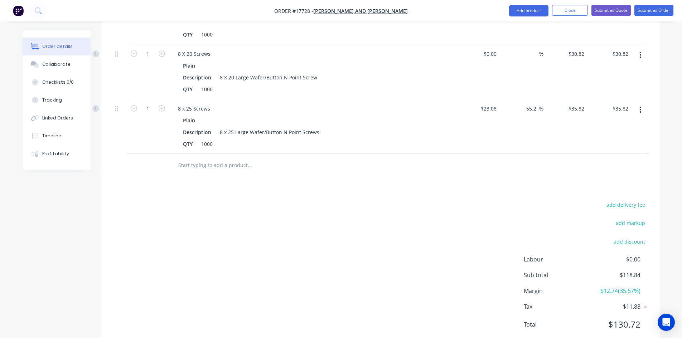
scroll to position [351, 0]
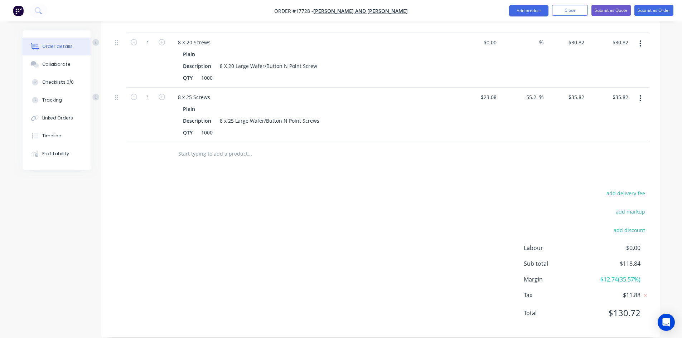
click at [195, 147] on input "text" at bounding box center [249, 154] width 143 height 14
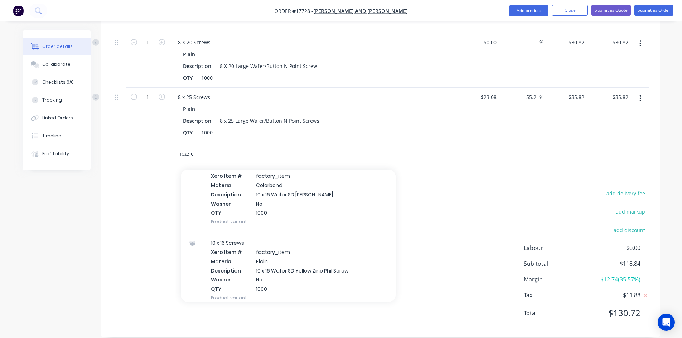
scroll to position [966, 0]
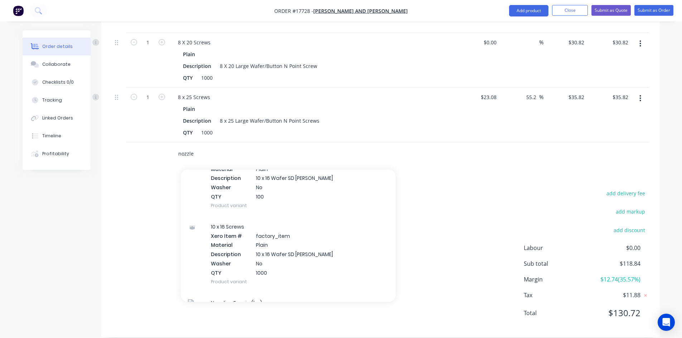
type input "nozzle"
click at [149, 189] on div "add delivery fee add markup add discount Labour $0.00 Sub total $118.84 Margin …" at bounding box center [380, 258] width 537 height 138
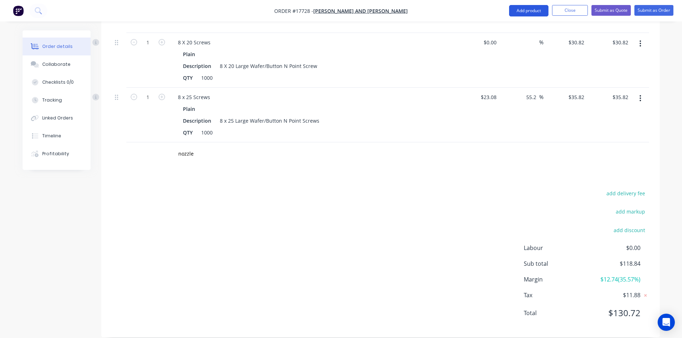
click at [537, 11] on button "Add product" at bounding box center [528, 10] width 39 height 11
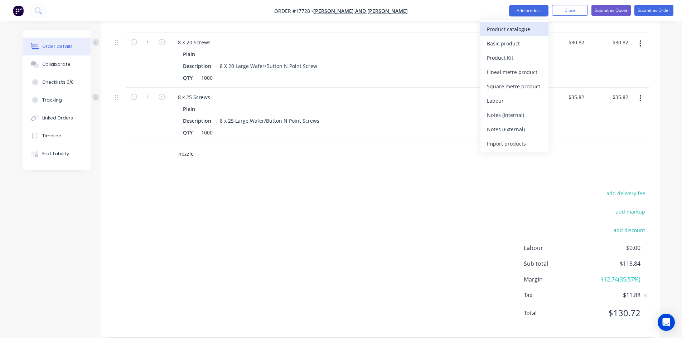
click at [515, 29] on div "Product catalogue" at bounding box center [514, 29] width 55 height 10
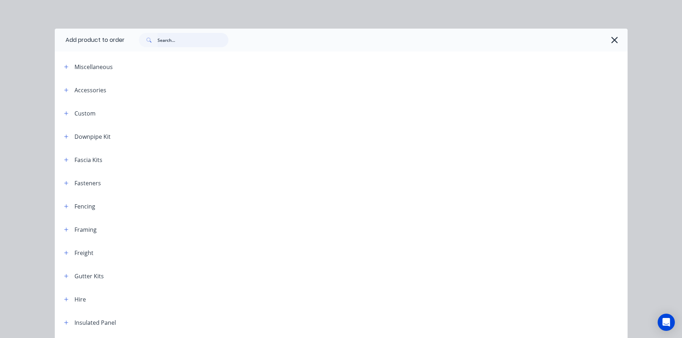
click at [169, 37] on input "text" at bounding box center [192, 40] width 71 height 14
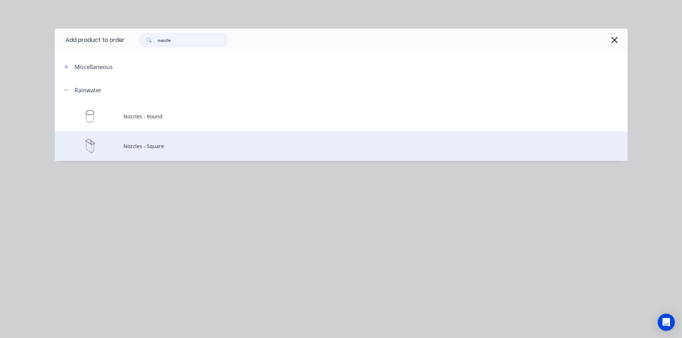
type input "nozzle"
click at [181, 148] on span "Nozzles - Square" at bounding box center [324, 146] width 403 height 8
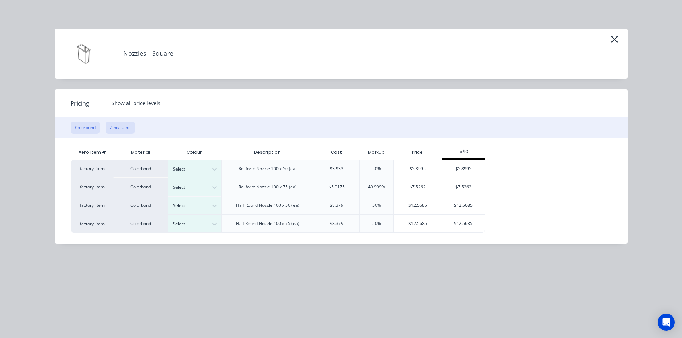
click at [131, 130] on button "Zincalume" at bounding box center [120, 128] width 29 height 12
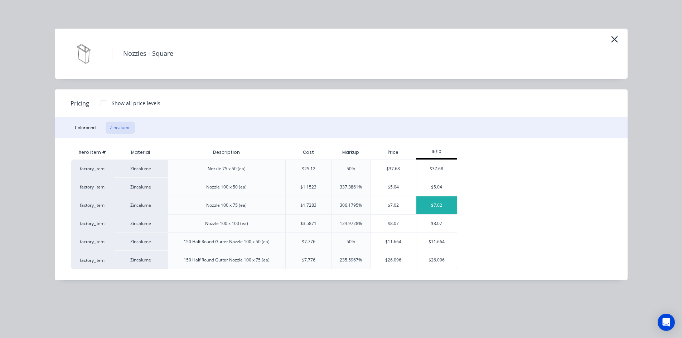
click at [439, 201] on div "$7.02" at bounding box center [436, 205] width 40 height 18
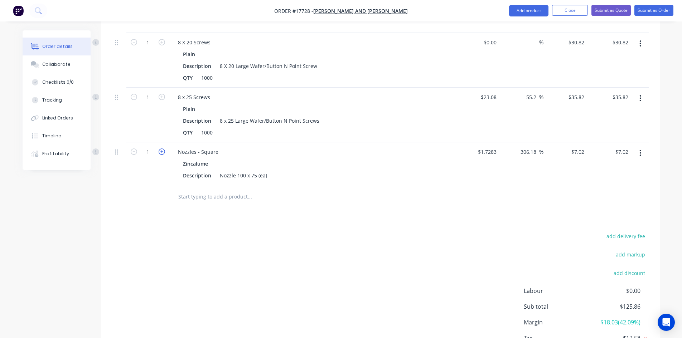
click at [163, 148] on icon "button" at bounding box center [161, 151] width 6 height 6
type input "2"
type input "$14.04"
click at [163, 148] on icon "button" at bounding box center [161, 151] width 6 height 6
type input "3"
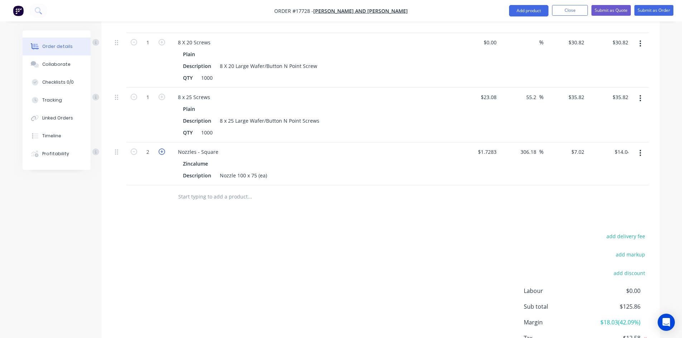
type input "$21.06"
click at [386, 262] on div "add delivery fee add markup add discount Labour $0.00 Sub total $139.90 Margin …" at bounding box center [380, 300] width 537 height 138
click at [415, 8] on nav "Order #17728 - Jay and Penny Sargeant Add product Close Submit as Quote Submit …" at bounding box center [341, 10] width 682 height 21
click at [415, 11] on nav "Order #17728 - Jay and Penny Sargeant Add product Close Submit as Quote Submit …" at bounding box center [341, 10] width 682 height 21
click at [424, 11] on nav "Order #17728 - Jay and Penny Sargeant Add product Close Submit as Quote Submit …" at bounding box center [341, 10] width 682 height 21
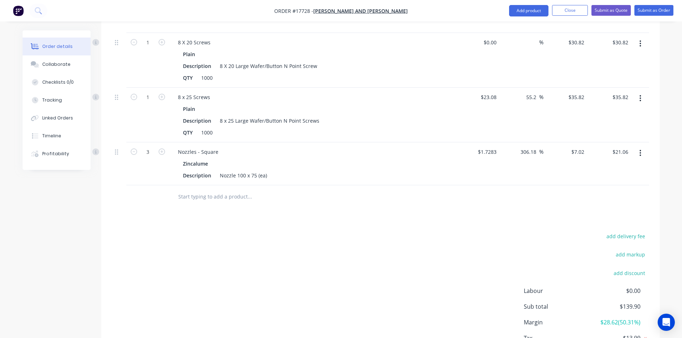
click at [423, 11] on nav "Order #17728 - Jay and Penny Sargeant Add product Close Submit as Quote Submit …" at bounding box center [341, 10] width 682 height 21
click at [419, 10] on nav "Order #17728 - Jay and Penny Sargeant Add product Close Submit as Quote Submit …" at bounding box center [341, 10] width 682 height 21
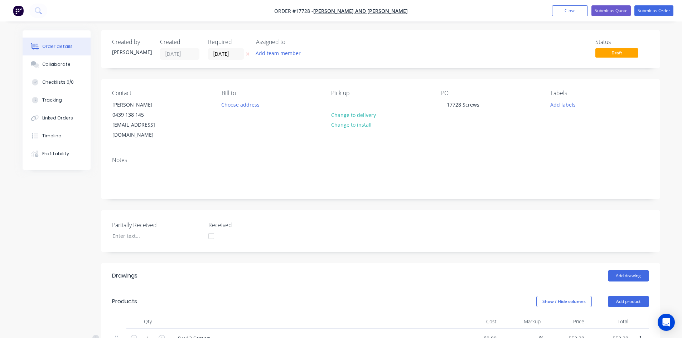
scroll to position [0, 0]
click at [646, 10] on button "Submit as Order" at bounding box center [653, 10] width 39 height 11
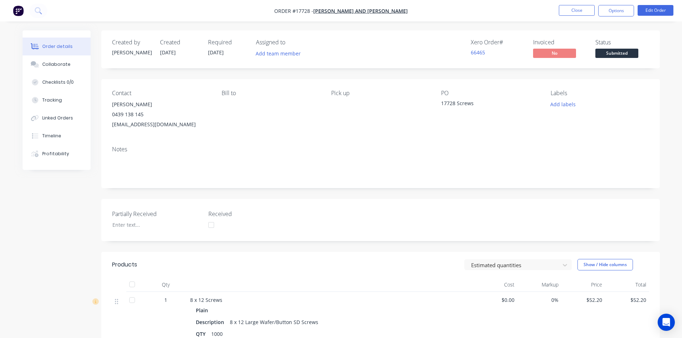
click at [626, 49] on span "Submitted" at bounding box center [616, 53] width 43 height 9
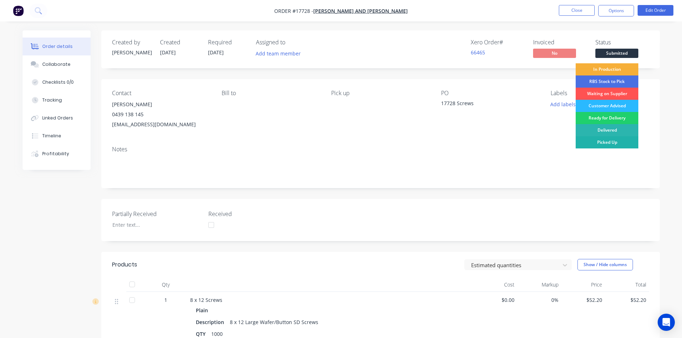
click at [622, 140] on div "Picked Up" at bounding box center [606, 142] width 63 height 12
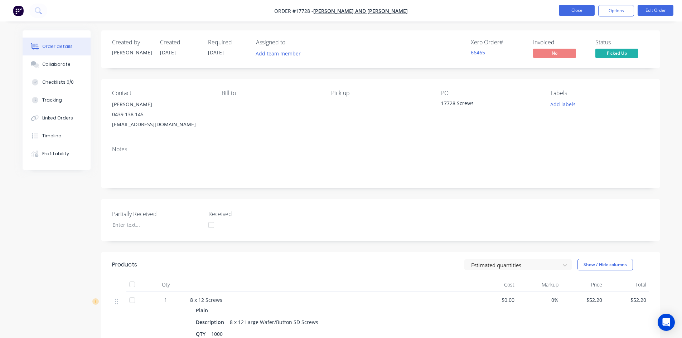
click at [579, 11] on button "Close" at bounding box center [576, 10] width 36 height 11
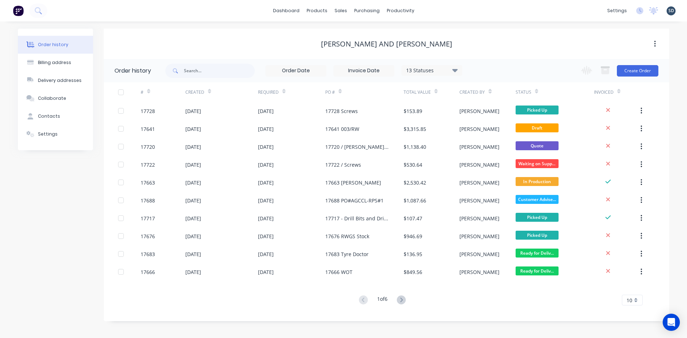
click at [443, 11] on div "dashboard products sales purchasing productivity dashboard products Product Cat…" at bounding box center [343, 10] width 687 height 21
click at [444, 7] on div "dashboard products sales purchasing productivity dashboard products Product Cat…" at bounding box center [343, 10] width 687 height 21
click at [442, 10] on div "dashboard products sales purchasing productivity dashboard products Product Cat…" at bounding box center [343, 10] width 687 height 21
click at [438, 10] on div "dashboard products sales purchasing productivity dashboard products Product Cat…" at bounding box center [343, 10] width 687 height 21
click at [437, 11] on div "dashboard products sales purchasing productivity dashboard products Product Cat…" at bounding box center [343, 10] width 687 height 21
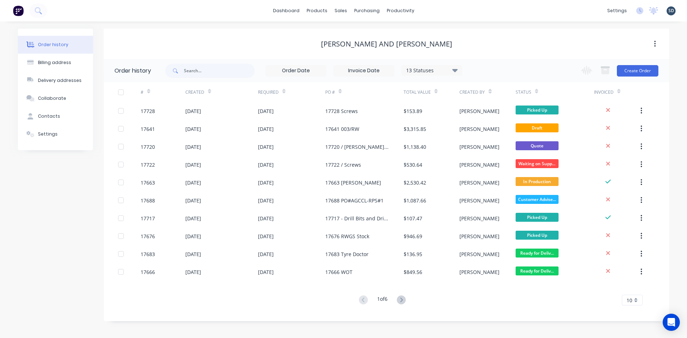
drag, startPoint x: 437, startPoint y: 11, endPoint x: 426, endPoint y: 11, distance: 11.1
click at [426, 11] on div "dashboard products sales purchasing productivity dashboard products Product Cat…" at bounding box center [343, 10] width 687 height 21
click at [439, 10] on div "dashboard products sales purchasing productivity dashboard products Product Cat…" at bounding box center [343, 10] width 687 height 21
click at [438, 10] on div "dashboard products sales purchasing productivity dashboard products Product Cat…" at bounding box center [343, 10] width 687 height 21
click at [358, 35] on div "Sales Orders" at bounding box center [366, 34] width 29 height 6
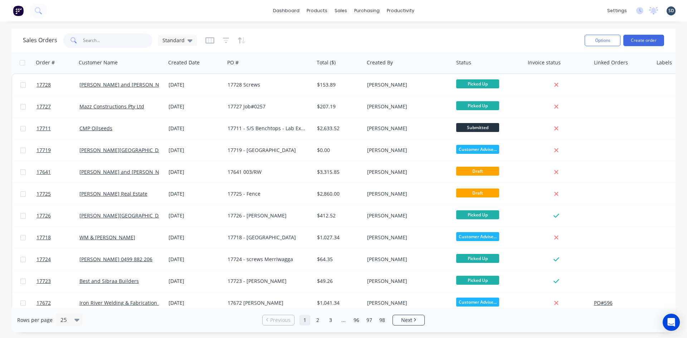
click at [127, 44] on input "text" at bounding box center [118, 40] width 70 height 14
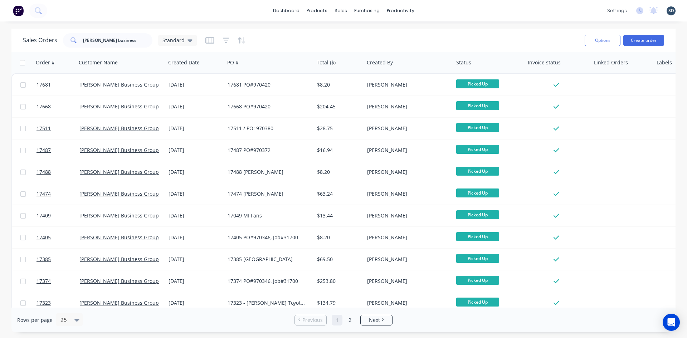
click at [438, 11] on div "dashboard products sales purchasing productivity dashboard products Product Cat…" at bounding box center [343, 10] width 687 height 21
click at [135, 43] on input "griffith business" at bounding box center [118, 40] width 70 height 14
type input "heffer"
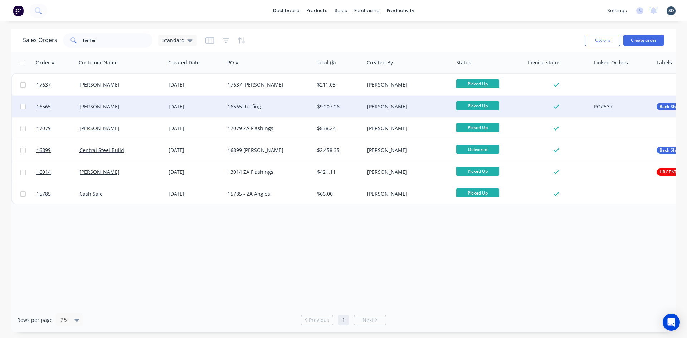
click at [148, 102] on div "Jason Heffer" at bounding box center [121, 106] width 89 height 21
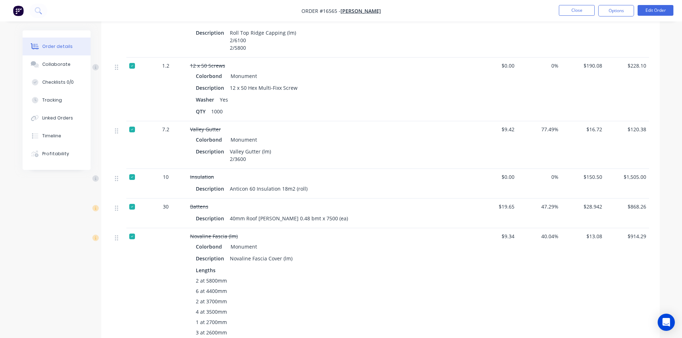
scroll to position [429, 0]
click at [59, 137] on div "Timeline" at bounding box center [51, 136] width 19 height 6
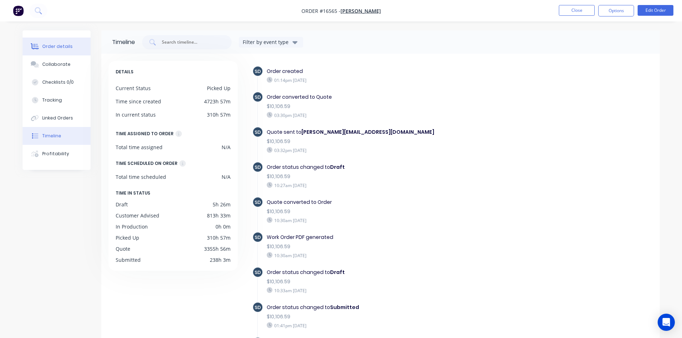
click at [65, 48] on div "Order details" at bounding box center [57, 46] width 30 height 6
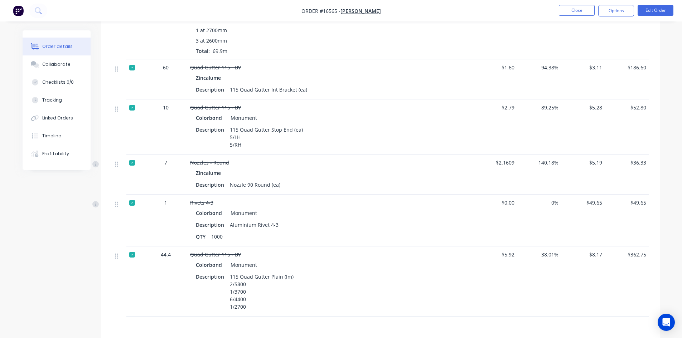
scroll to position [816, 0]
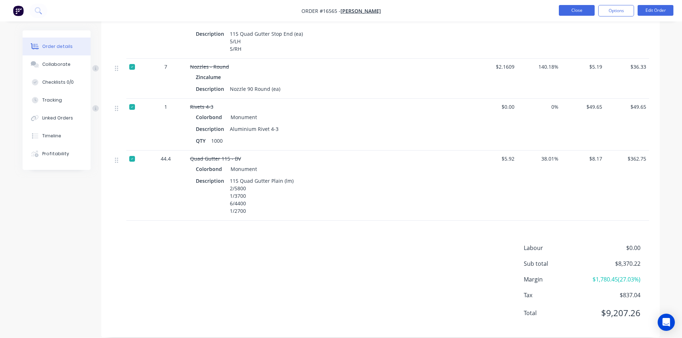
click at [572, 9] on button "Close" at bounding box center [576, 10] width 36 height 11
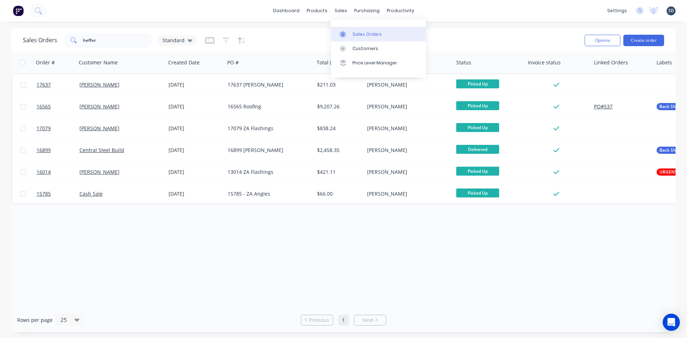
click at [367, 33] on div "Sales Orders" at bounding box center [366, 34] width 29 height 6
click at [113, 44] on input "heffer" at bounding box center [118, 40] width 70 height 14
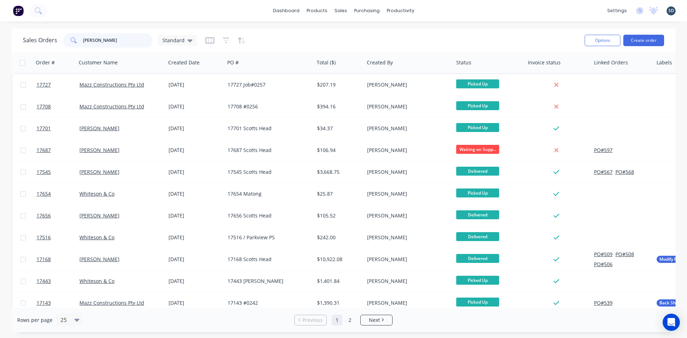
click at [103, 40] on input "SCOTT" at bounding box center [118, 40] width 70 height 14
type input "YOUNG"
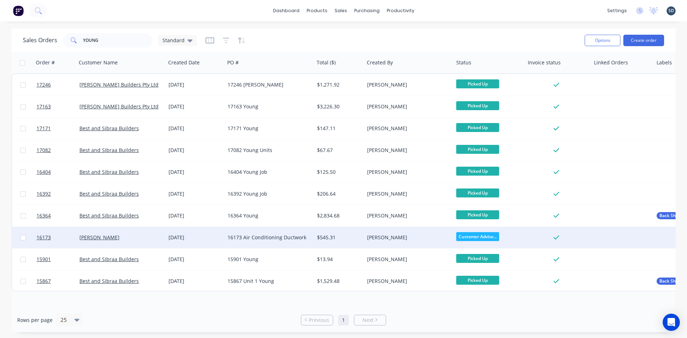
click at [130, 234] on div "Scott Young" at bounding box center [118, 237] width 79 height 7
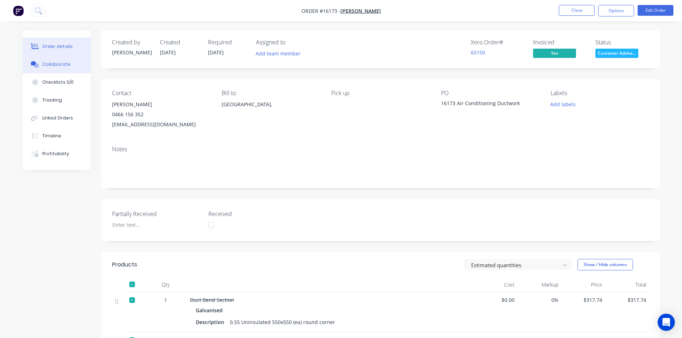
click at [67, 65] on div "Collaborate" at bounding box center [56, 64] width 28 height 6
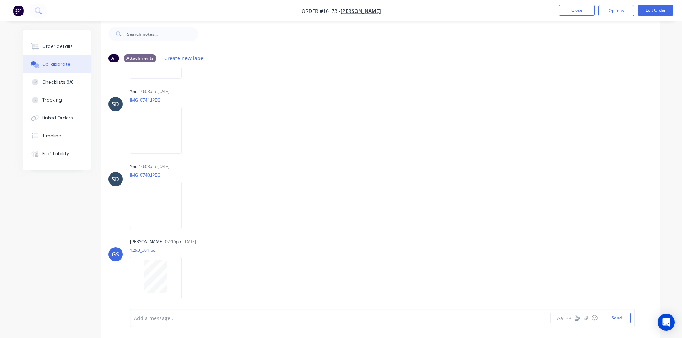
scroll to position [227, 0]
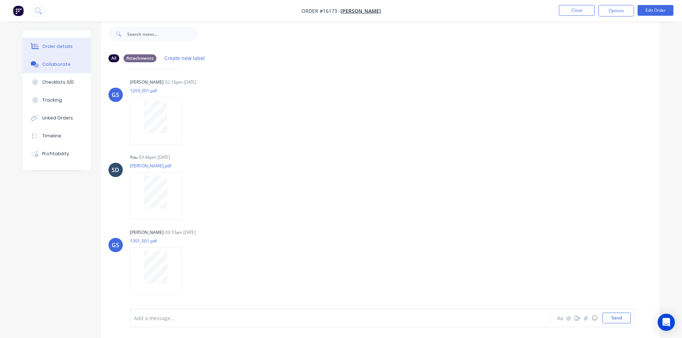
click at [73, 47] on button "Order details" at bounding box center [57, 47] width 68 height 18
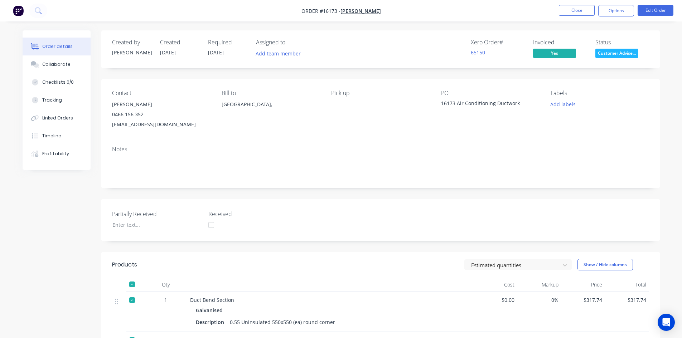
click at [347, 194] on div "Created by Sam Created 04/02/25 Required 23/01/25 Assigned to Add team member X…" at bounding box center [380, 286] width 558 height 513
click at [364, 73] on div "Created by Sam Created 04/02/25 Required 23/01/25 Assigned to Add team member X…" at bounding box center [380, 286] width 558 height 513
click at [356, 196] on div "Created by Sam Created 04/02/25 Required 23/01/25 Assigned to Add team member X…" at bounding box center [380, 286] width 558 height 513
click at [355, 74] on div "Created by Sam Created 04/02/25 Required 23/01/25 Assigned to Add team member X…" at bounding box center [380, 286] width 558 height 513
click at [382, 29] on div "Order details Collaborate Checklists 0/0 Tracking Linked Orders Timeline Profit…" at bounding box center [341, 277] width 682 height 555
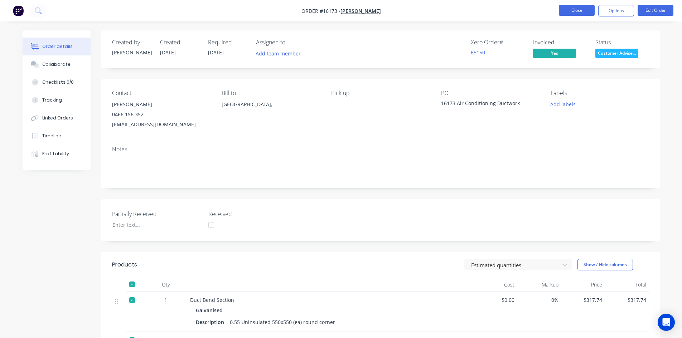
click at [575, 11] on button "Close" at bounding box center [576, 10] width 36 height 11
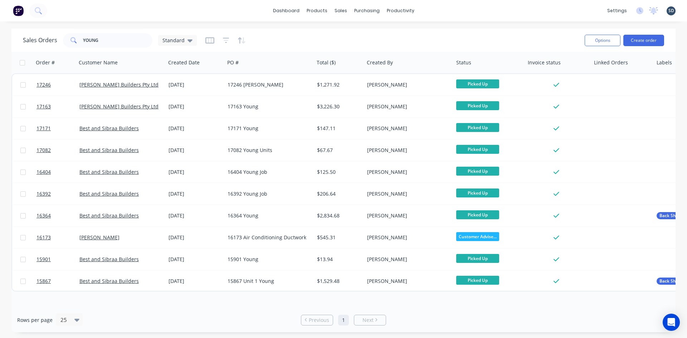
click at [438, 15] on div "dashboard products sales purchasing productivity dashboard products Product Cat…" at bounding box center [343, 10] width 687 height 21
click at [113, 42] on input "YOUNG" at bounding box center [118, 40] width 70 height 14
click at [113, 41] on input "YOUNG" at bounding box center [118, 40] width 70 height 14
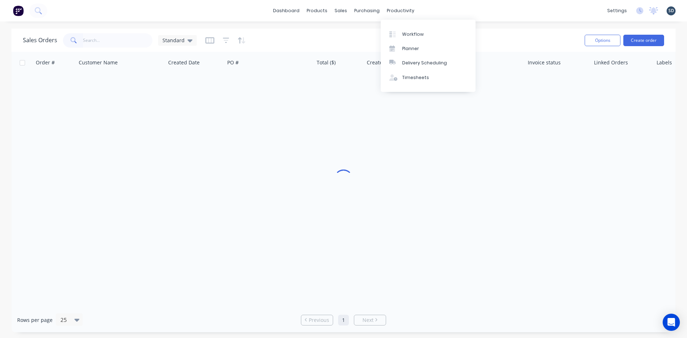
click at [439, 9] on div "dashboard products sales purchasing productivity dashboard products Product Cat…" at bounding box center [343, 10] width 687 height 21
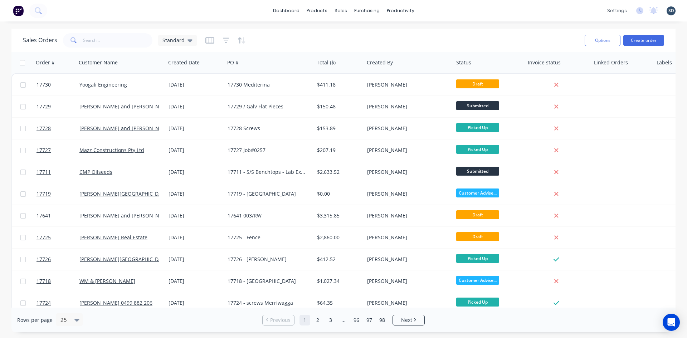
click at [439, 14] on div "dashboard products sales purchasing productivity dashboard products Product Cat…" at bounding box center [343, 10] width 687 height 21
click at [434, 11] on div "dashboard products sales purchasing productivity dashboard products Product Cat…" at bounding box center [343, 10] width 687 height 21
click at [435, 10] on div "dashboard products sales purchasing productivity dashboard products Product Cat…" at bounding box center [343, 10] width 687 height 21
click at [437, 10] on div "dashboard products sales purchasing productivity dashboard products Product Cat…" at bounding box center [343, 10] width 687 height 21
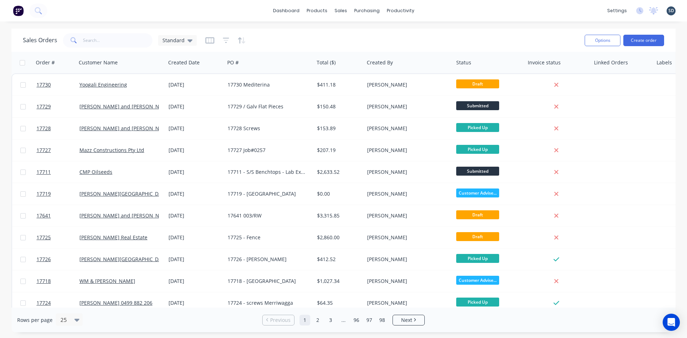
click at [436, 10] on div "dashboard products sales purchasing productivity dashboard products Product Cat…" at bounding box center [343, 10] width 687 height 21
click at [437, 10] on div "dashboard products sales purchasing productivity dashboard products Product Cat…" at bounding box center [343, 10] width 687 height 21
click at [435, 10] on div "dashboard products sales purchasing productivity dashboard products Product Cat…" at bounding box center [343, 10] width 687 height 21
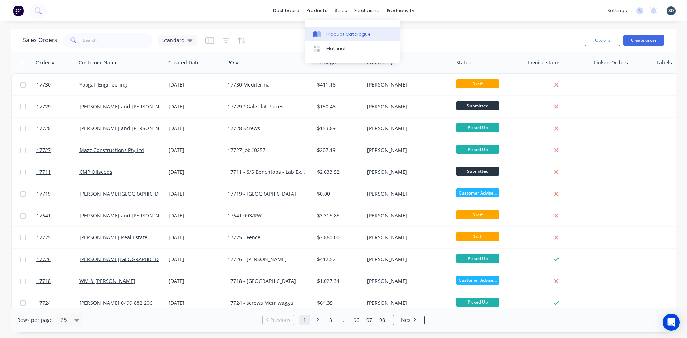
drag, startPoint x: 335, startPoint y: 34, endPoint x: 331, endPoint y: 31, distance: 5.1
click at [335, 34] on div "Product Catalogue" at bounding box center [348, 34] width 44 height 6
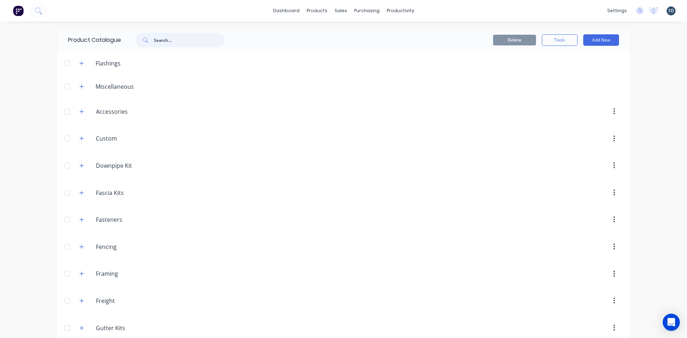
click at [172, 40] on input "text" at bounding box center [189, 40] width 71 height 14
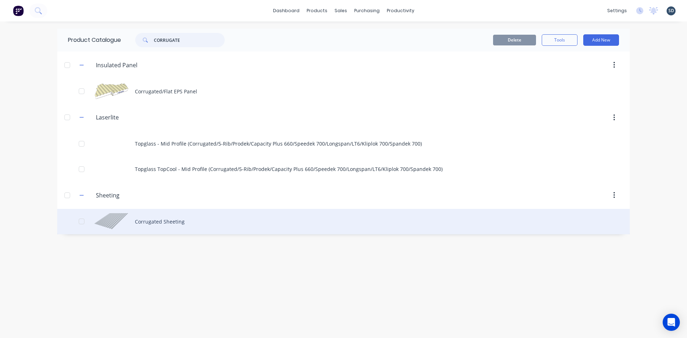
type input "CORRUGATE"
click at [235, 218] on div "Corrugated Sheeting" at bounding box center [343, 221] width 572 height 25
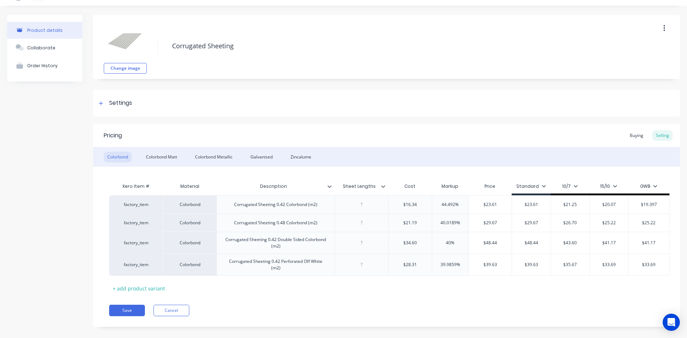
scroll to position [24, 0]
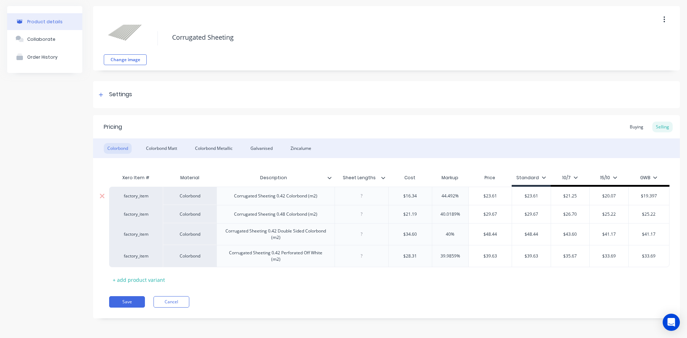
type textarea "x"
click at [486, 78] on div "Change image Corrugated Sheeting Settings Product Options I buy this item I sel…" at bounding box center [386, 167] width 587 height 323
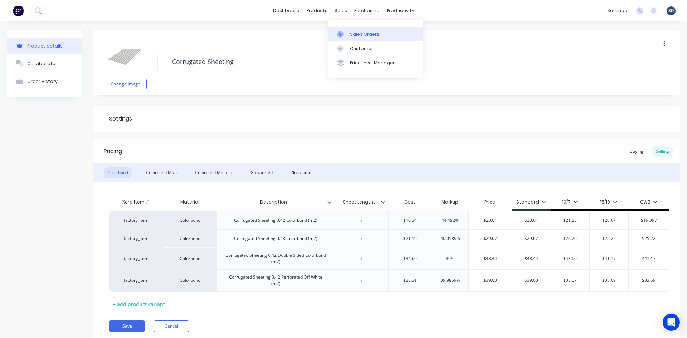
click at [357, 34] on div "Sales Orders" at bounding box center [364, 34] width 29 height 6
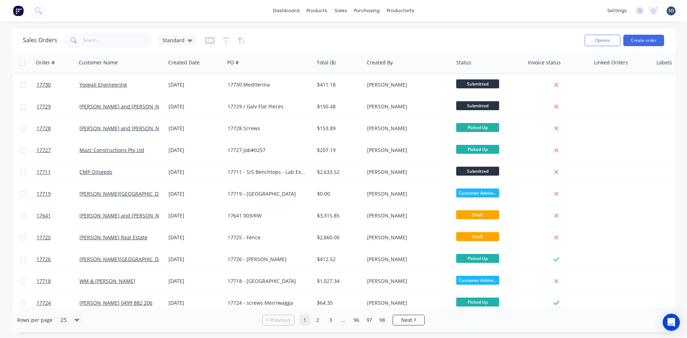
click at [448, 26] on div "dashboard products sales purchasing productivity dashboard products Product Cat…" at bounding box center [343, 169] width 687 height 338
click at [415, 30] on link "Workflow" at bounding box center [428, 34] width 95 height 14
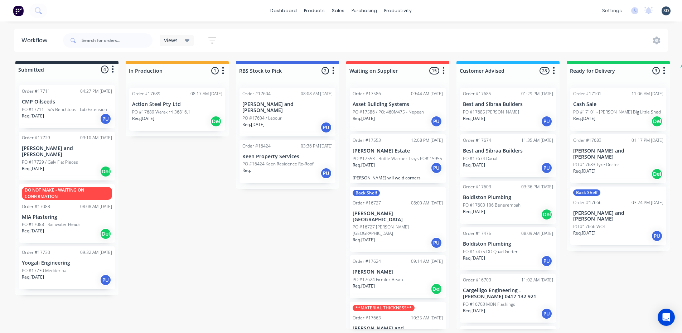
click at [482, 17] on div "dashboard products sales purchasing productivity dashboard products Product Cat…" at bounding box center [341, 10] width 682 height 21
click at [438, 3] on div "dashboard products sales purchasing productivity dashboard products Product Cat…" at bounding box center [341, 10] width 682 height 21
click at [433, 9] on div "dashboard products sales purchasing productivity dashboard products Product Cat…" at bounding box center [341, 10] width 682 height 21
click at [469, 10] on div "dashboard products sales purchasing productivity dashboard products Product Cat…" at bounding box center [341, 10] width 682 height 21
click at [435, 9] on div "dashboard products sales purchasing productivity dashboard products Product Cat…" at bounding box center [341, 10] width 682 height 21
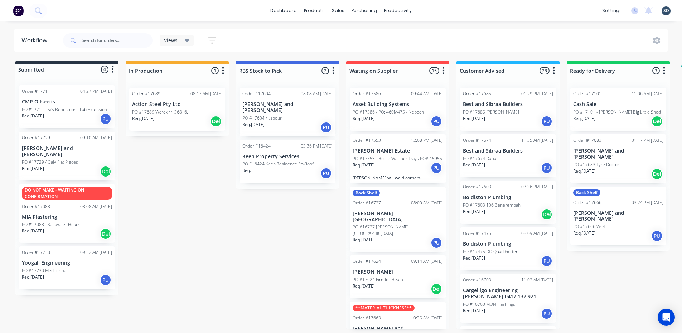
click at [434, 10] on div "dashboard products sales purchasing productivity dashboard products Product Cat…" at bounding box center [341, 10] width 682 height 21
click at [468, 11] on div "dashboard products sales purchasing productivity dashboard products Product Cat…" at bounding box center [341, 10] width 682 height 21
click at [452, 11] on div "dashboard products sales purchasing productivity dashboard products Product Cat…" at bounding box center [341, 10] width 682 height 21
click at [445, 12] on div "dashboard products sales purchasing productivity dashboard products Product Cat…" at bounding box center [341, 10] width 682 height 21
click at [350, 26] on div "Sales Orders Customers Price Level Manager" at bounding box center [375, 49] width 95 height 58
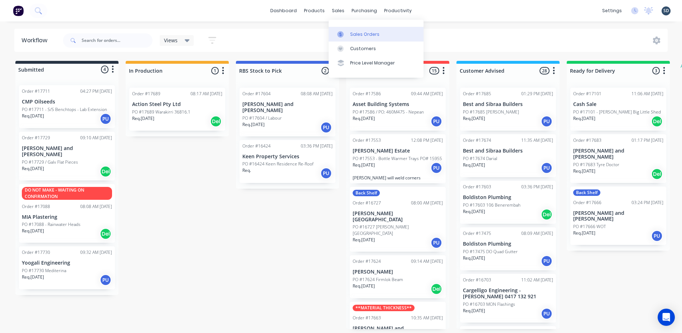
click at [352, 33] on div "Sales Orders" at bounding box center [364, 34] width 29 height 6
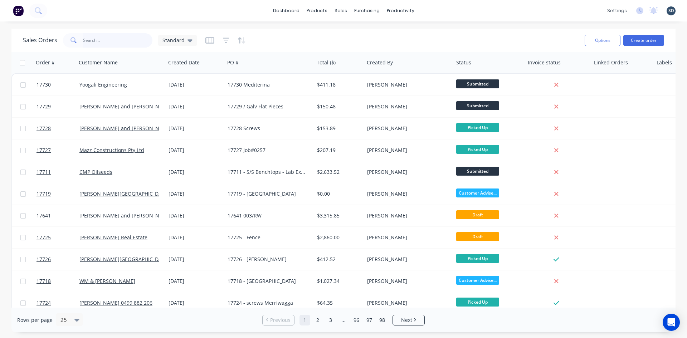
click at [96, 46] on input "text" at bounding box center [118, 40] width 70 height 14
type input "GRIFFITH BUSINESS GROUP"
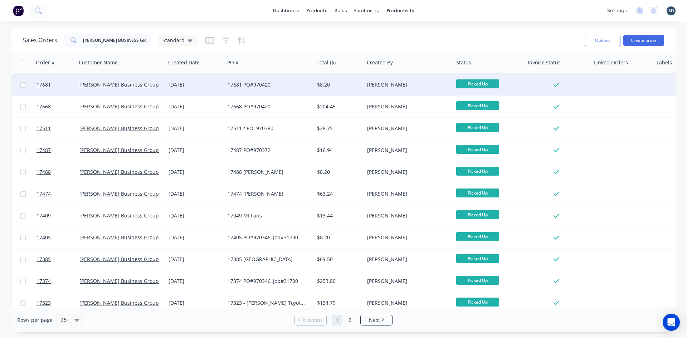
click at [108, 78] on div "[PERSON_NAME] Business Group" at bounding box center [121, 84] width 89 height 21
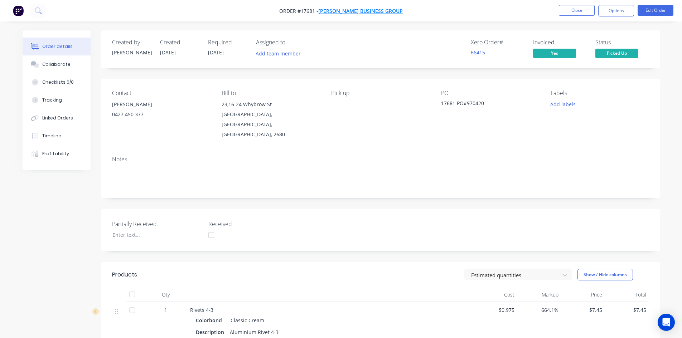
click at [350, 12] on span "[PERSON_NAME] Business Group" at bounding box center [360, 11] width 84 height 7
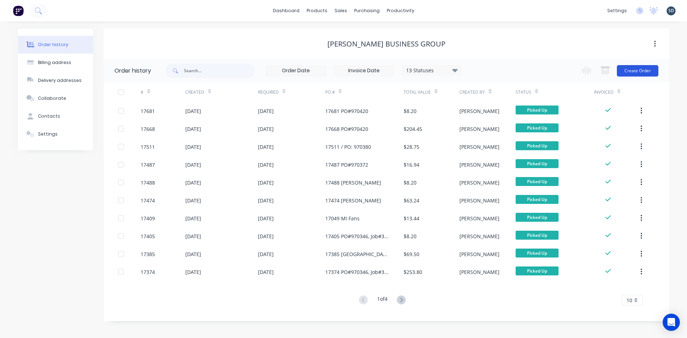
click at [634, 70] on button "Create Order" at bounding box center [638, 70] width 42 height 11
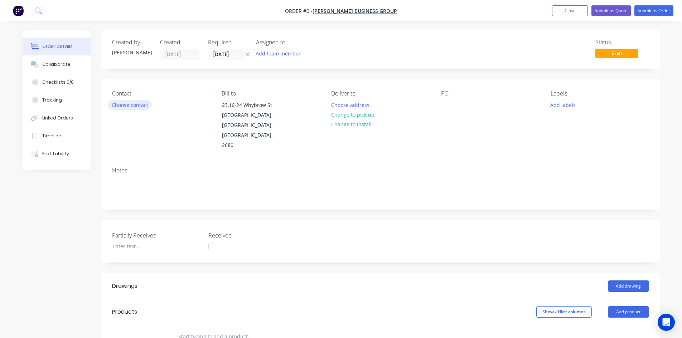
click at [140, 108] on button "Choose contact" at bounding box center [130, 105] width 44 height 10
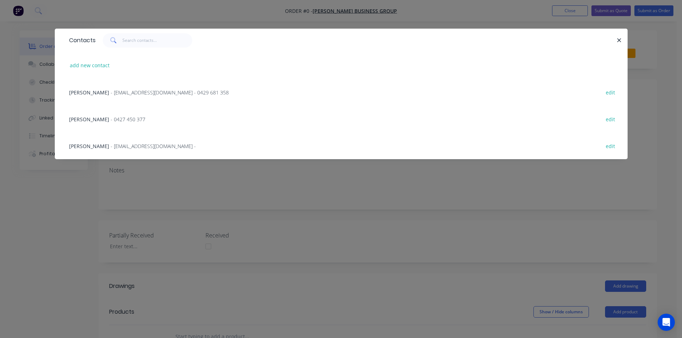
click at [109, 94] on span "Donovan Foscarini" at bounding box center [89, 92] width 40 height 7
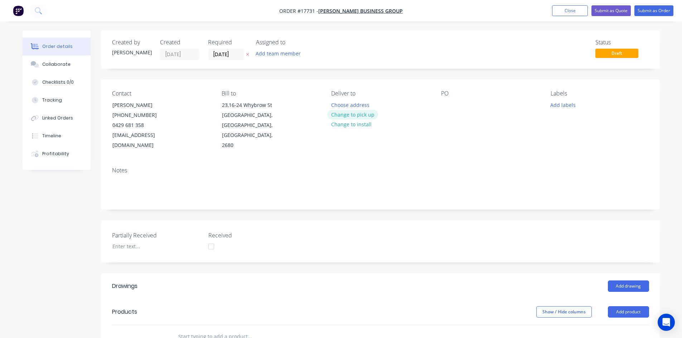
click at [352, 114] on button "Change to pick up" at bounding box center [352, 115] width 51 height 10
click at [448, 104] on div at bounding box center [446, 105] width 11 height 10
click at [472, 104] on div "17731 PO#070437" at bounding box center [468, 105] width 54 height 10
click at [502, 87] on div "Contact Donovan Foscarini (02) 6964 5000 0429 681 358 admin@griffithbg.com.au B…" at bounding box center [380, 120] width 558 height 82
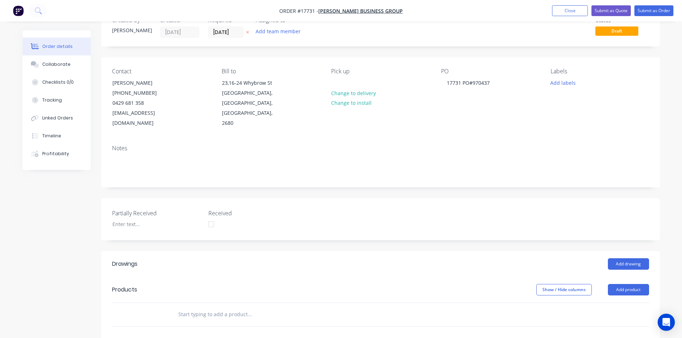
scroll to position [107, 0]
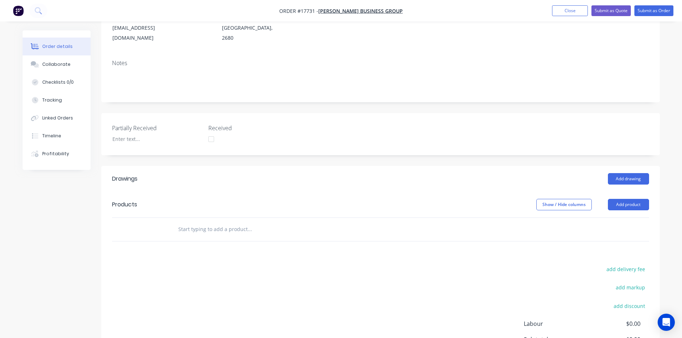
click at [629, 166] on header "Drawings Add drawing" at bounding box center [380, 179] width 558 height 26
click at [625, 173] on button "Add drawing" at bounding box center [627, 178] width 41 height 11
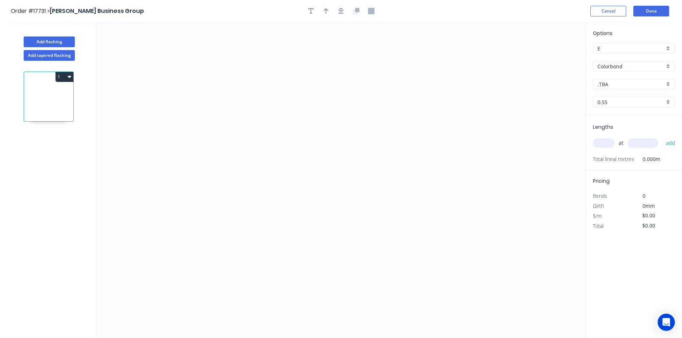
click at [622, 83] on input ".TBA" at bounding box center [630, 84] width 67 height 8
click at [630, 131] on div "Classic Cream" at bounding box center [633, 135] width 81 height 13
type input "Classic Cream"
click at [163, 104] on icon "0" at bounding box center [341, 180] width 488 height 316
click at [516, 110] on icon "0" at bounding box center [341, 180] width 488 height 316
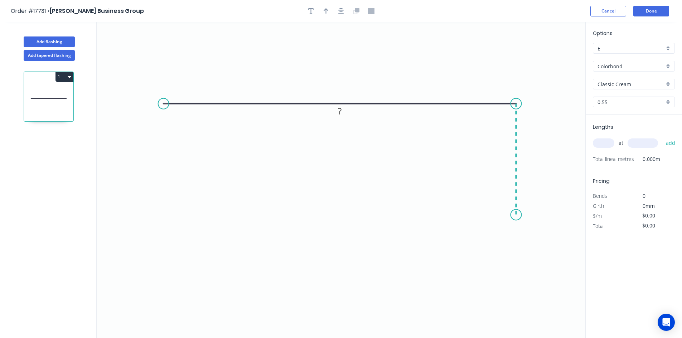
click at [511, 215] on icon "0 ?" at bounding box center [341, 180] width 488 height 316
click at [161, 103] on circle at bounding box center [163, 103] width 11 height 11
click at [170, 220] on icon "0 ? ?" at bounding box center [341, 180] width 488 height 316
click at [514, 220] on circle at bounding box center [515, 219] width 11 height 11
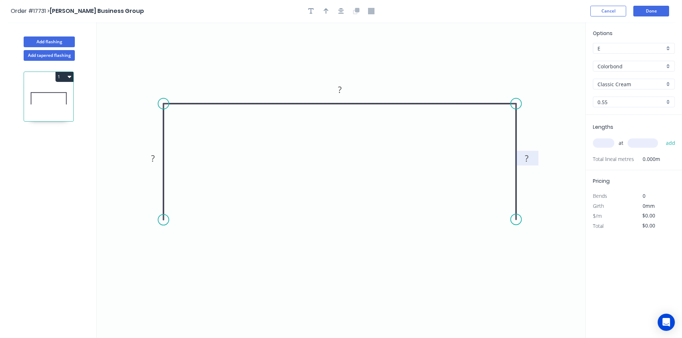
click at [529, 160] on rect at bounding box center [526, 159] width 14 height 10
click at [151, 158] on tspan "?" at bounding box center [153, 158] width 4 height 12
click at [339, 92] on tspan "?" at bounding box center [340, 90] width 4 height 12
click at [375, 43] on icon "0 82 230 82" at bounding box center [341, 180] width 488 height 316
type input "$21.06"
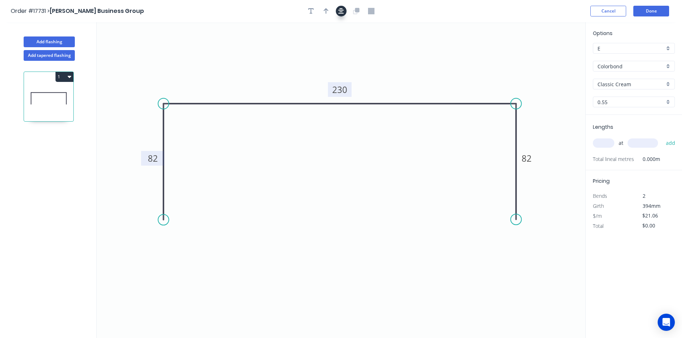
click at [341, 12] on icon "button" at bounding box center [341, 11] width 6 height 6
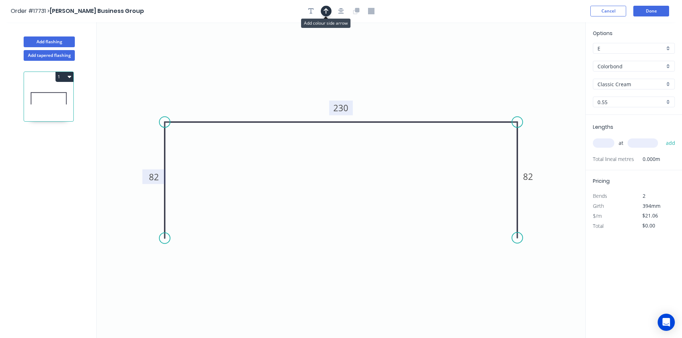
drag, startPoint x: 325, startPoint y: 13, endPoint x: 551, endPoint y: 50, distance: 229.5
click at [325, 13] on icon "button" at bounding box center [325, 11] width 5 height 6
drag, startPoint x: 550, startPoint y: 55, endPoint x: 487, endPoint y: 78, distance: 66.7
click at [483, 82] on icon at bounding box center [481, 73] width 6 height 23
click at [604, 145] on input "text" at bounding box center [602, 142] width 21 height 9
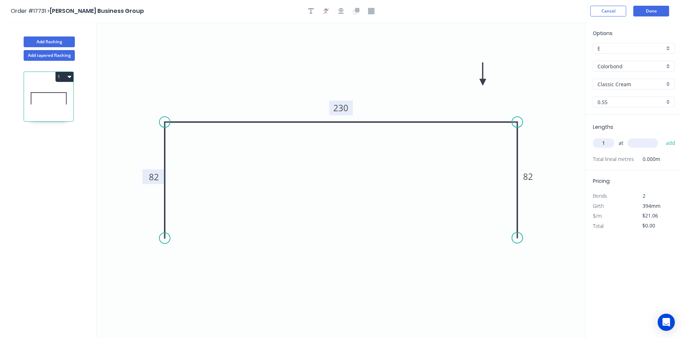
type input "1"
click at [641, 145] on input "text" at bounding box center [642, 142] width 30 height 9
type input "2000"
click at [670, 146] on button "add" at bounding box center [670, 143] width 17 height 12
click at [187, 146] on div "Show angle" at bounding box center [200, 144] width 72 height 15
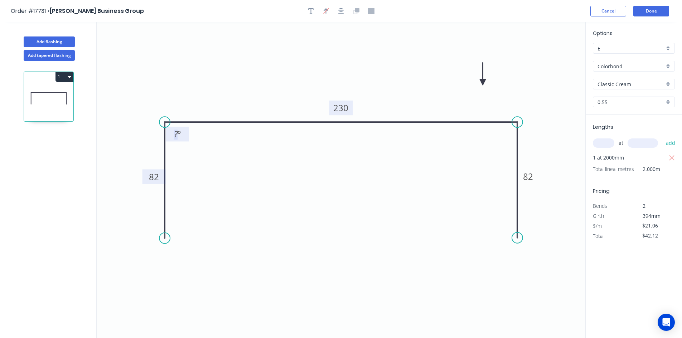
click at [179, 137] on tspan "º" at bounding box center [178, 134] width 3 height 12
click at [209, 146] on icon "0 82 230 82 91 º" at bounding box center [341, 180] width 488 height 316
drag, startPoint x: 185, startPoint y: 138, endPoint x: 154, endPoint y: 93, distance: 54.8
click at [154, 93] on rect at bounding box center [146, 89] width 23 height 15
click at [531, 145] on div "Show angle" at bounding box center [555, 145] width 72 height 15
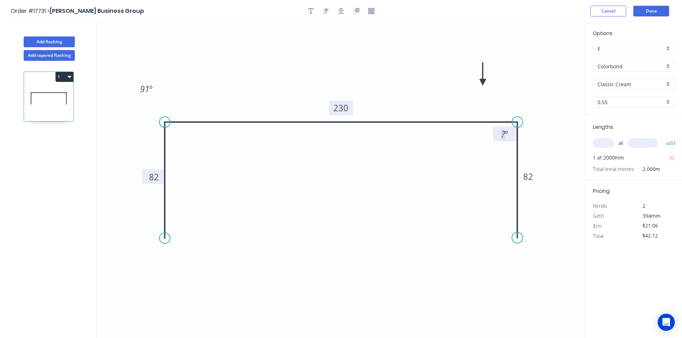
click at [506, 133] on tspan "º" at bounding box center [505, 134] width 3 height 12
drag, startPoint x: 494, startPoint y: 136, endPoint x: 538, endPoint y: 90, distance: 64.0
click at [538, 90] on rect at bounding box center [548, 88] width 23 height 15
click at [308, 53] on icon "0 82 230 82 91 º 91 º" at bounding box center [341, 180] width 488 height 316
click at [69, 79] on icon "button" at bounding box center [70, 77] width 4 height 6
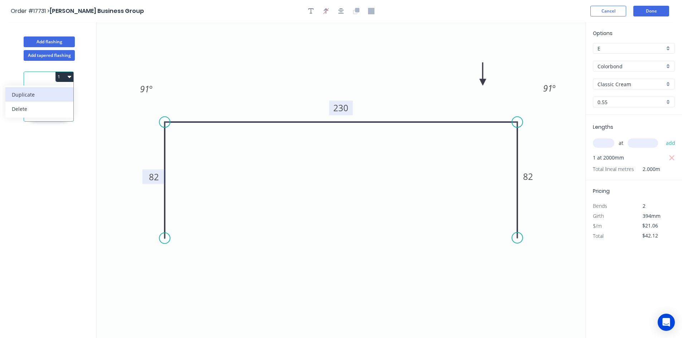
click at [61, 97] on div "Duplicate" at bounding box center [39, 94] width 55 height 10
type input "$0.00"
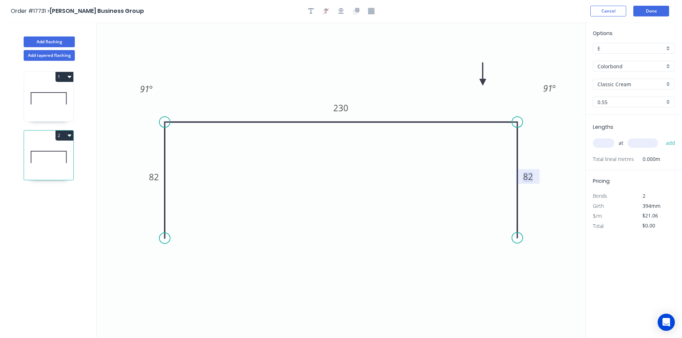
click at [528, 177] on tspan "82" at bounding box center [528, 177] width 10 height 12
click at [148, 179] on rect at bounding box center [154, 177] width 14 height 10
click at [239, 51] on icon "0 80 230 80 91 º 91 º" at bounding box center [341, 180] width 488 height 316
click at [605, 146] on input "text" at bounding box center [602, 142] width 21 height 9
type input "1"
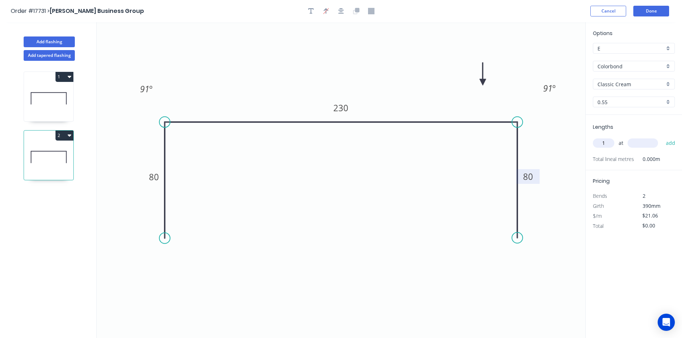
click at [641, 139] on input "text" at bounding box center [642, 142] width 30 height 9
type input "2400"
click at [669, 142] on button "add" at bounding box center [670, 143] width 17 height 12
type input "$50.54"
click at [649, 9] on button "Done" at bounding box center [651, 11] width 36 height 11
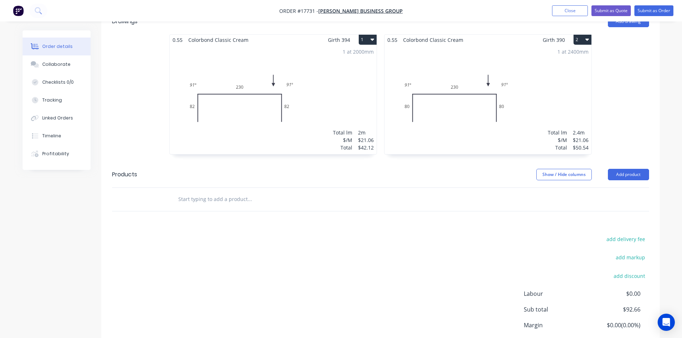
scroll to position [311, 0]
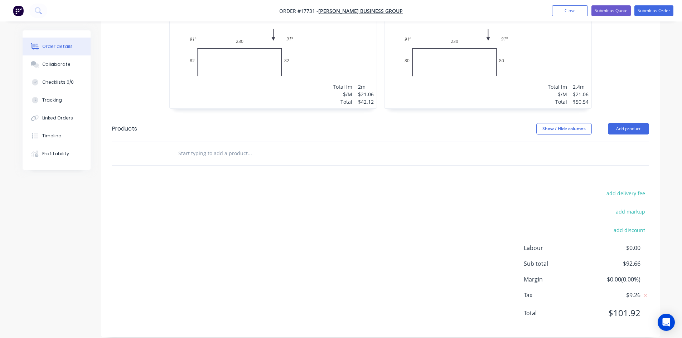
click at [193, 146] on input "text" at bounding box center [249, 153] width 143 height 14
drag, startPoint x: 216, startPoint y: 145, endPoint x: 160, endPoint y: 144, distance: 56.2
click at [160, 144] on div "BOX GUTTER Add BOX GUTTER to order 115 Quad Gutter Kit - BV Product Kit 200 Hal…" at bounding box center [380, 153] width 537 height 23
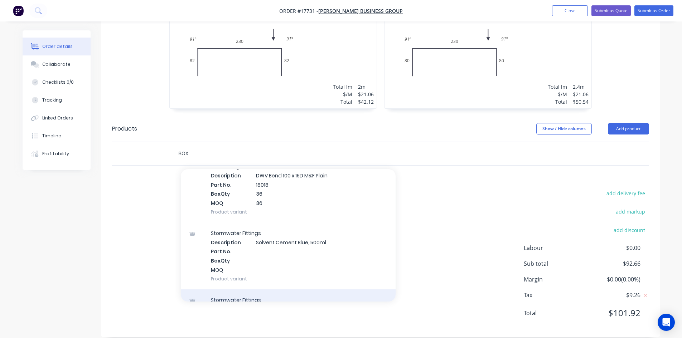
scroll to position [3148, 0]
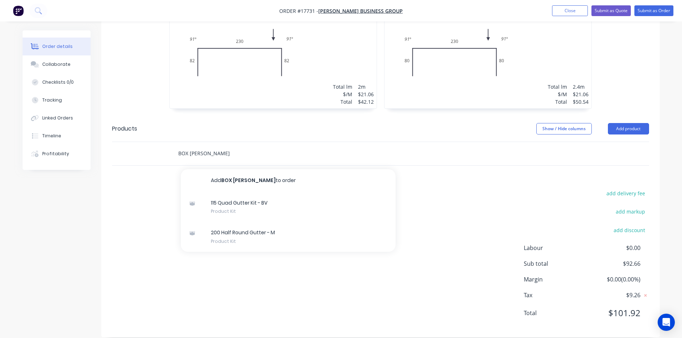
type input "BOX GUTT"
click at [148, 191] on div "add delivery fee add markup add discount Labour $0.00 Sub total $92.66 Margin $…" at bounding box center [380, 258] width 537 height 138
click at [628, 123] on button "Add product" at bounding box center [627, 128] width 41 height 11
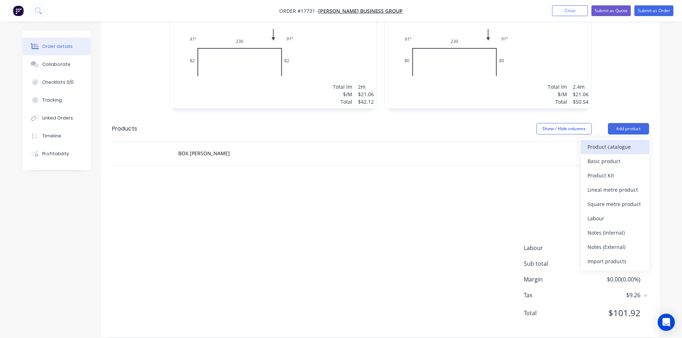
click at [604, 142] on div "Product catalogue" at bounding box center [614, 147] width 55 height 10
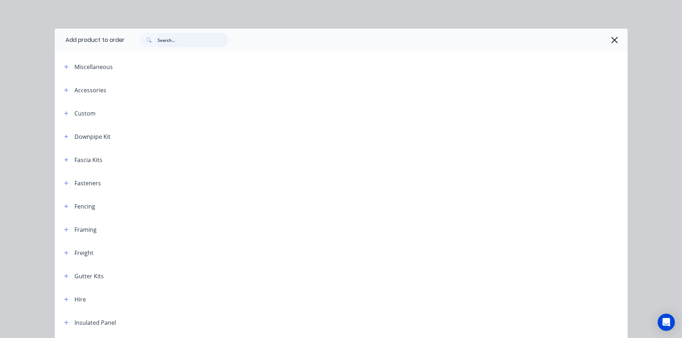
click at [172, 40] on input "text" at bounding box center [192, 40] width 71 height 14
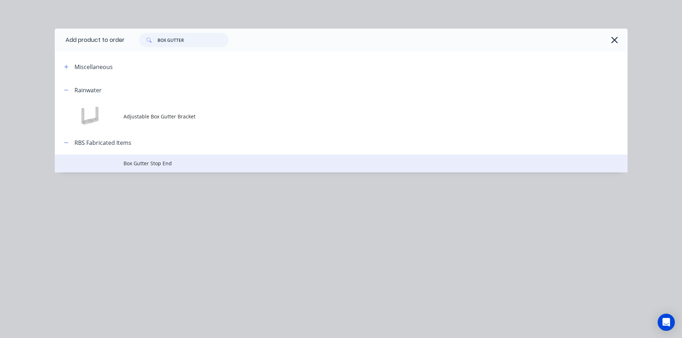
type input "BOX GUTTER"
click at [183, 165] on span "Box Gutter Stop End" at bounding box center [324, 164] width 403 height 8
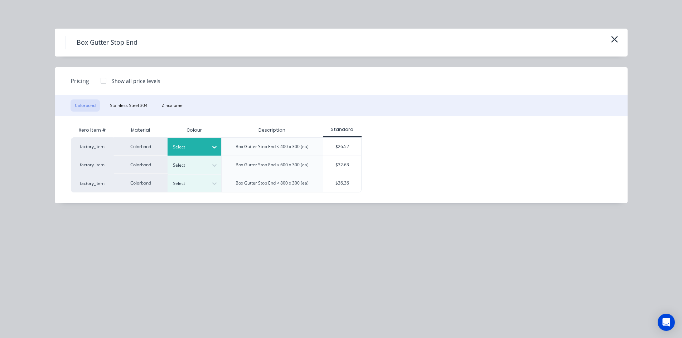
click at [210, 144] on div at bounding box center [214, 146] width 13 height 11
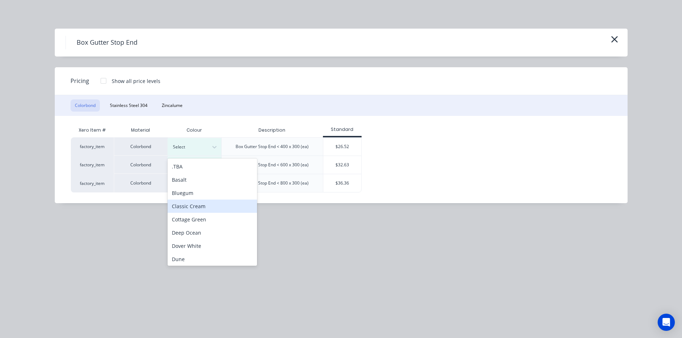
click at [202, 211] on div "Classic Cream" at bounding box center [211, 206] width 89 height 13
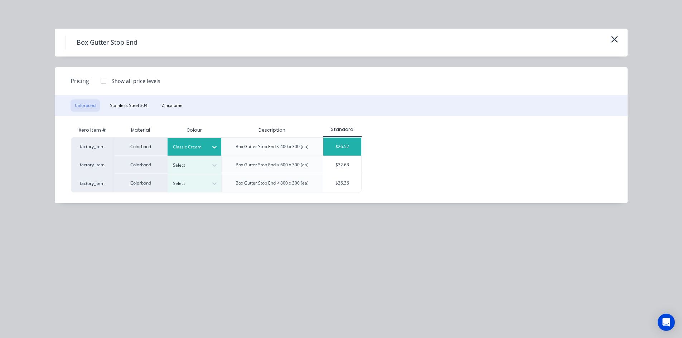
click at [346, 143] on div "$26.52" at bounding box center [342, 147] width 38 height 18
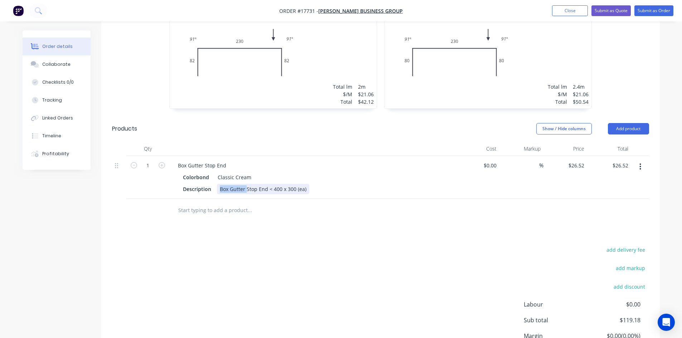
drag, startPoint x: 245, startPoint y: 179, endPoint x: 215, endPoint y: 178, distance: 30.8
click at [215, 184] on div "Description Box Gutter Stop End < 400 x 300 (ea)" at bounding box center [311, 189] width 262 height 10
drag, startPoint x: 204, startPoint y: 155, endPoint x: 174, endPoint y: 152, distance: 30.2
click at [174, 160] on div "Box Gutter Stop End" at bounding box center [202, 165] width 60 height 10
drag, startPoint x: 244, startPoint y: 177, endPoint x: 255, endPoint y: 177, distance: 11.1
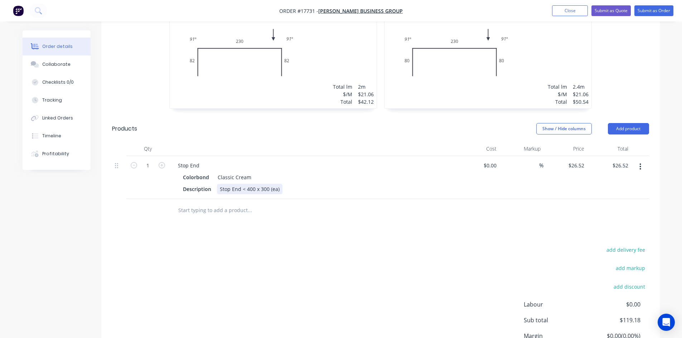
click at [255, 184] on div "Stop End < 400 x 300 (ea)" at bounding box center [249, 189] width 65 height 10
click at [254, 184] on div "Stop End < 400 x 300 (ea)" at bounding box center [249, 189] width 65 height 10
drag, startPoint x: 241, startPoint y: 178, endPoint x: 253, endPoint y: 177, distance: 12.2
click at [253, 184] on div "Stop End < 400 x 300 (ea)" at bounding box center [249, 189] width 65 height 10
drag, startPoint x: 255, startPoint y: 178, endPoint x: 263, endPoint y: 177, distance: 8.0
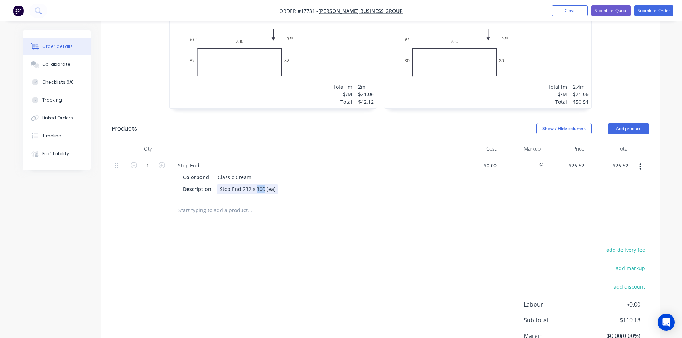
click at [263, 184] on div "Stop End 232 x 300 (ea)" at bounding box center [247, 189] width 61 height 10
click at [357, 226] on div "Drawings Add drawing 0.55 Colorbond Classic Cream Girth 394 1 0 82 230 82 91 º …" at bounding box center [380, 178] width 558 height 431
click at [160, 162] on icon "button" at bounding box center [161, 165] width 6 height 6
type input "2"
type input "$53.04"
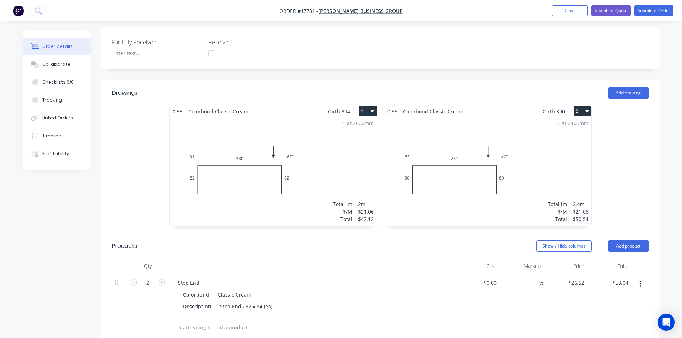
scroll to position [188, 0]
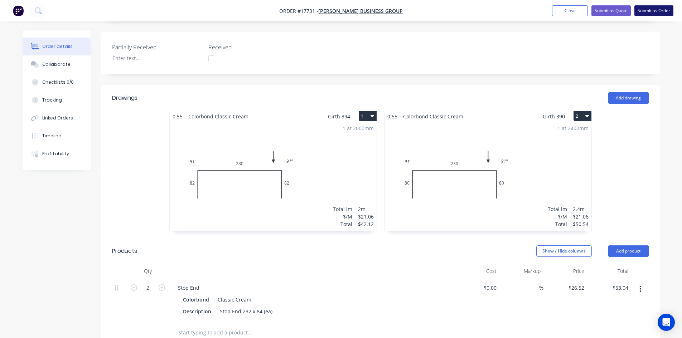
click at [648, 11] on button "Submit as Order" at bounding box center [653, 10] width 39 height 11
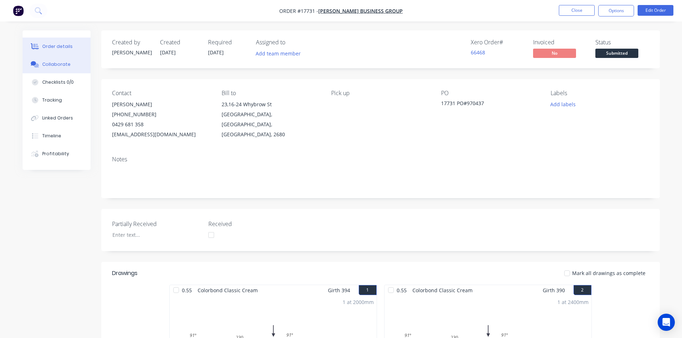
click at [67, 64] on div "Collaborate" at bounding box center [56, 64] width 28 height 6
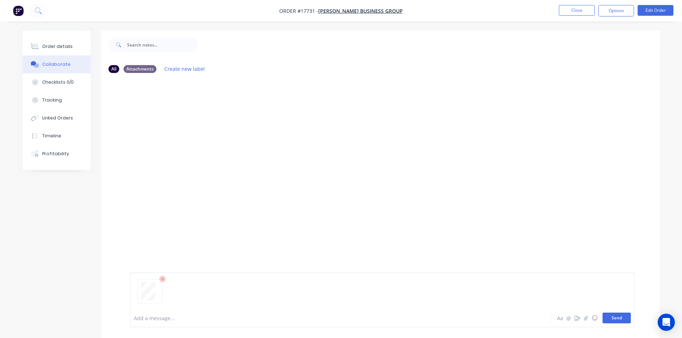
click at [616, 322] on button "Send" at bounding box center [616, 318] width 28 height 11
click at [62, 47] on div "Order details" at bounding box center [57, 46] width 30 height 6
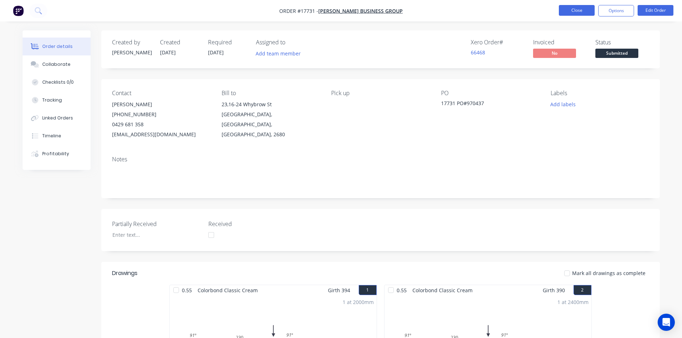
click at [582, 7] on button "Close" at bounding box center [576, 10] width 36 height 11
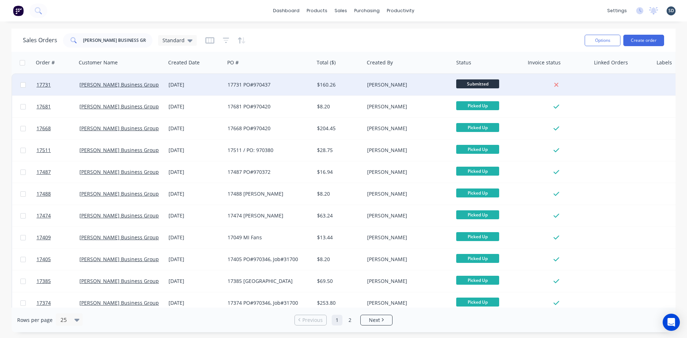
click at [158, 85] on div "[PERSON_NAME] Business Group" at bounding box center [118, 84] width 79 height 7
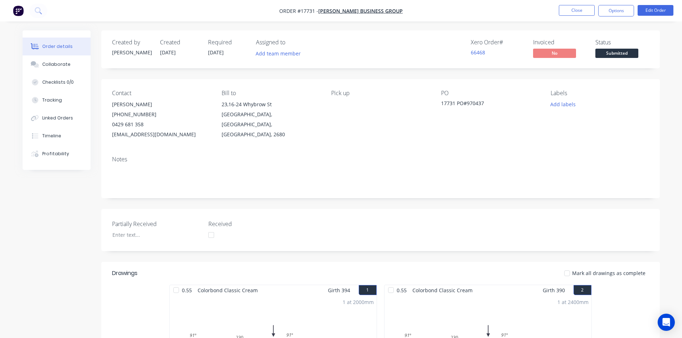
click at [391, 75] on div "Created by Sam Created 07/10/25 Required 07/10/25 Assigned to Add team member X…" at bounding box center [380, 319] width 558 height 579
click at [619, 8] on button "Options" at bounding box center [616, 10] width 36 height 11
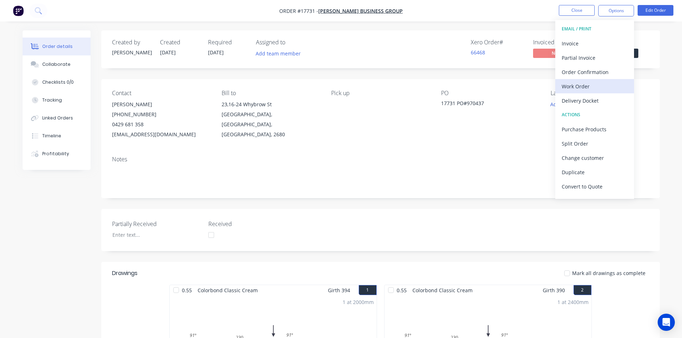
click at [587, 83] on div "Work Order" at bounding box center [594, 86] width 66 height 10
click at [587, 84] on div "Custom" at bounding box center [594, 86] width 66 height 10
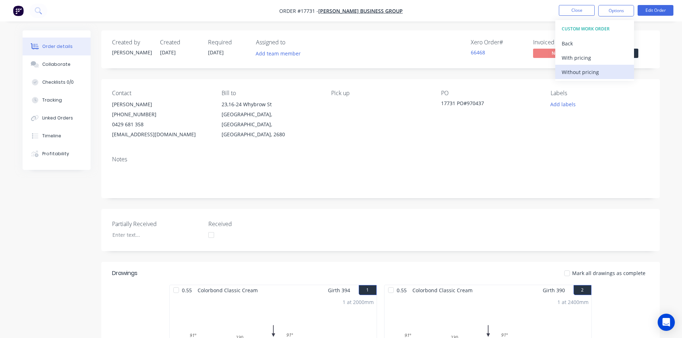
click at [589, 75] on div "Without pricing" at bounding box center [594, 72] width 66 height 10
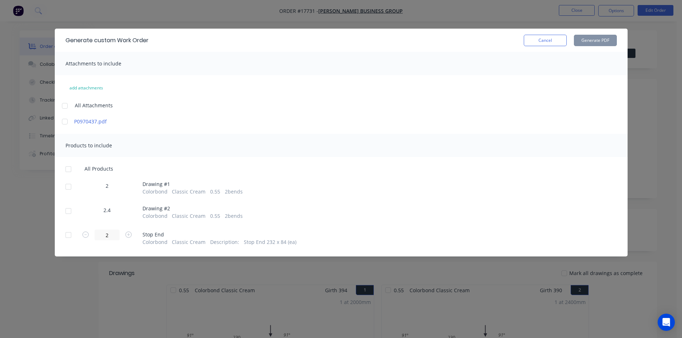
click at [70, 173] on div at bounding box center [68, 169] width 14 height 14
click at [592, 38] on button "Generate PDF" at bounding box center [594, 40] width 43 height 11
click at [552, 41] on button "Cancel" at bounding box center [544, 40] width 43 height 11
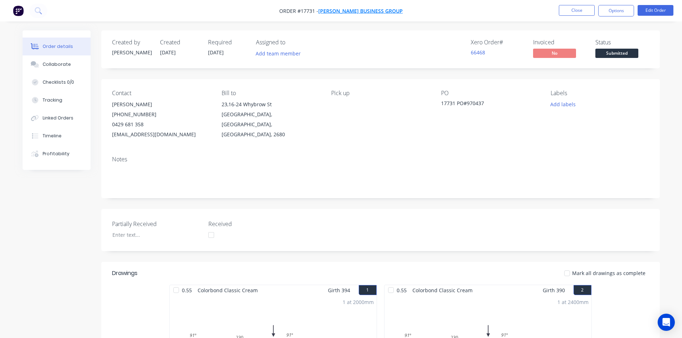
click at [366, 10] on span "[PERSON_NAME] Business Group" at bounding box center [360, 11] width 84 height 7
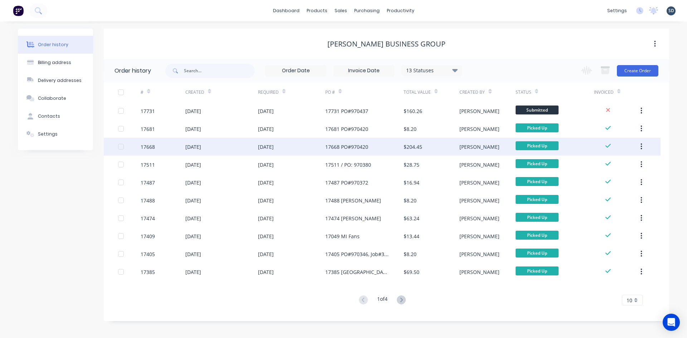
click at [248, 145] on div "[DATE]" at bounding box center [221, 147] width 73 height 18
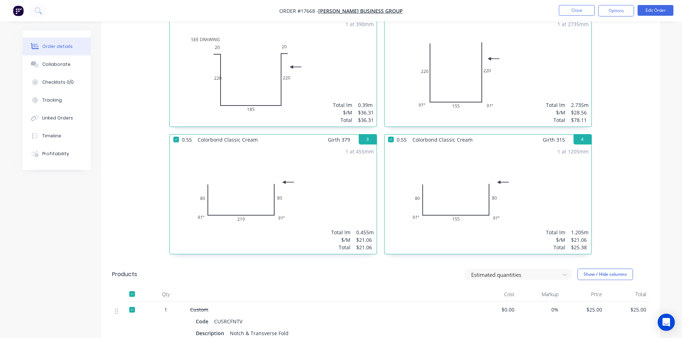
scroll to position [286, 0]
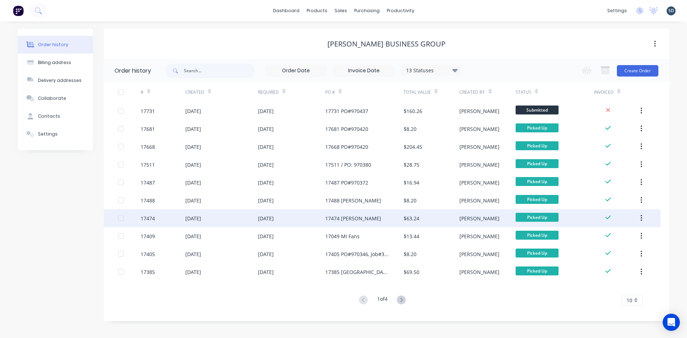
click at [370, 219] on div "17474 Tyndall" at bounding box center [364, 218] width 78 height 18
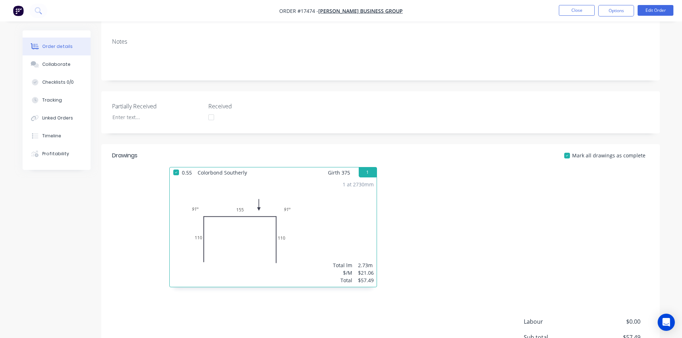
scroll to position [143, 0]
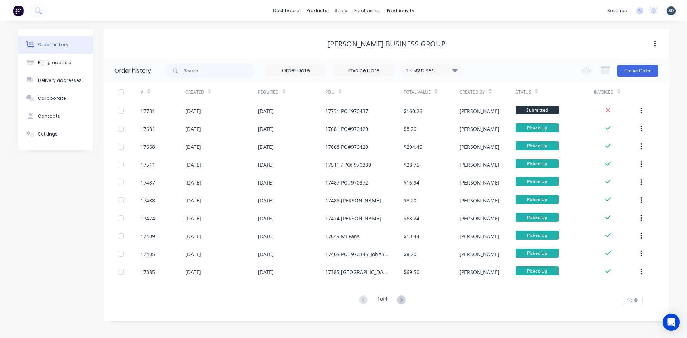
click at [453, 4] on div "dashboard products sales purchasing productivity dashboard products Product Cat…" at bounding box center [343, 10] width 687 height 21
click at [434, 8] on div "dashboard products sales purchasing productivity dashboard products Product Cat…" at bounding box center [343, 10] width 687 height 21
click at [44, 11] on button at bounding box center [38, 11] width 18 height 14
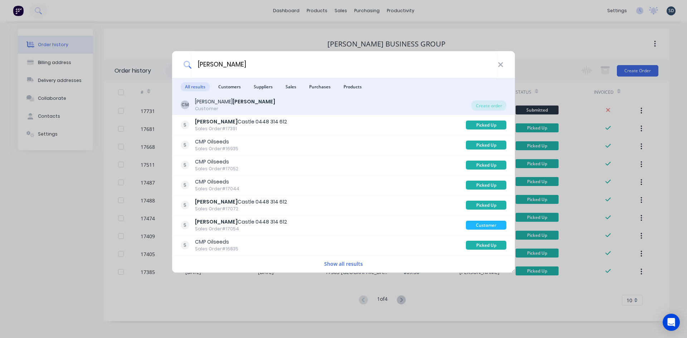
type input "MASON"
click at [240, 104] on div "CM Craig Mason Customer" at bounding box center [326, 105] width 291 height 14
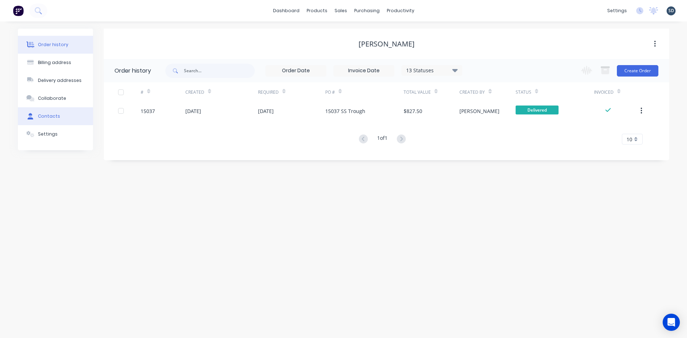
click at [67, 115] on button "Contacts" at bounding box center [55, 116] width 75 height 18
select select "AU"
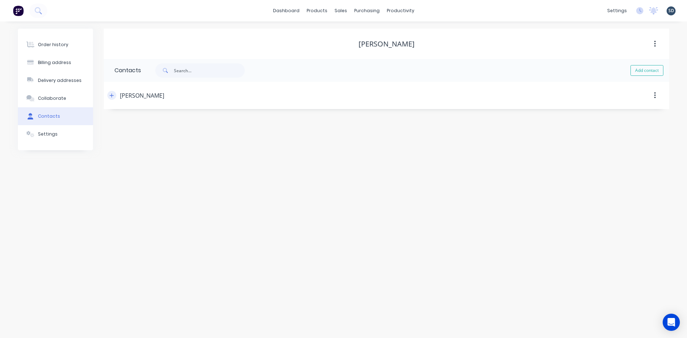
click at [113, 97] on icon "button" at bounding box center [111, 95] width 4 height 5
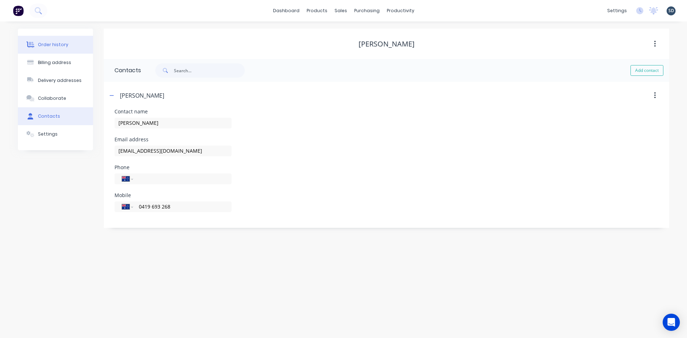
click at [74, 44] on button "Order history" at bounding box center [55, 45] width 75 height 18
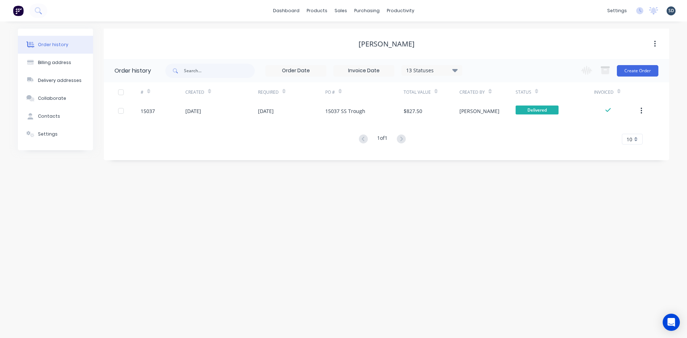
click at [58, 46] on div "Order history" at bounding box center [53, 45] width 30 height 6
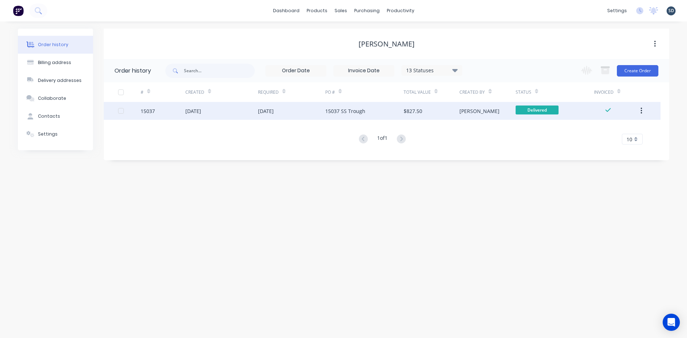
click at [227, 111] on div "05 Jul 2024" at bounding box center [221, 111] width 73 height 18
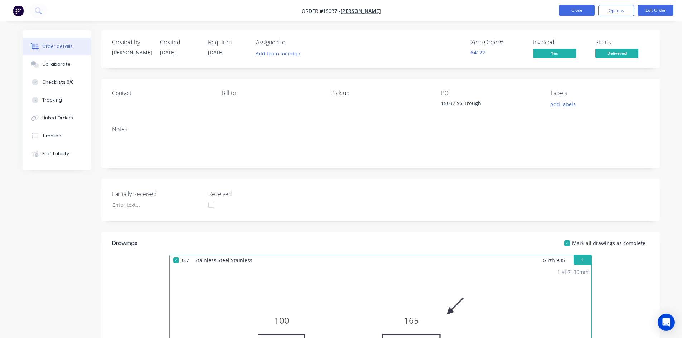
click at [582, 14] on button "Close" at bounding box center [576, 10] width 36 height 11
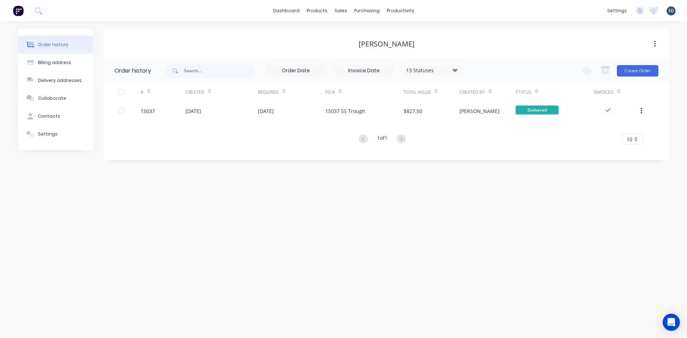
click at [437, 10] on div "dashboard products sales purchasing productivity dashboard products Product Cat…" at bounding box center [343, 10] width 687 height 21
click at [376, 34] on div "Purchase Orders" at bounding box center [390, 34] width 38 height 6
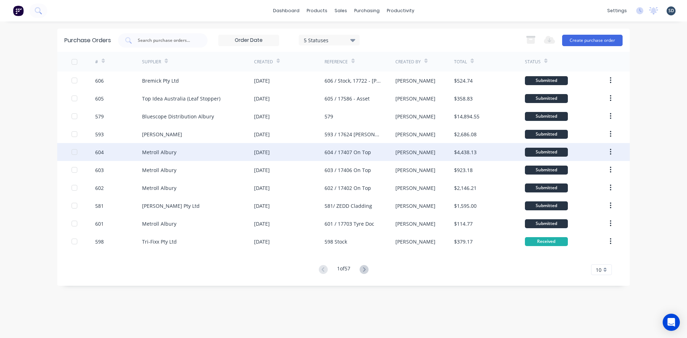
click at [317, 151] on div "[DATE]" at bounding box center [289, 152] width 70 height 18
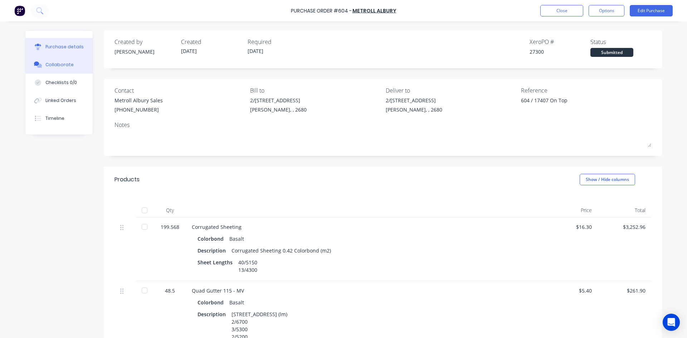
click at [57, 69] on button "Collaborate" at bounding box center [58, 65] width 67 height 18
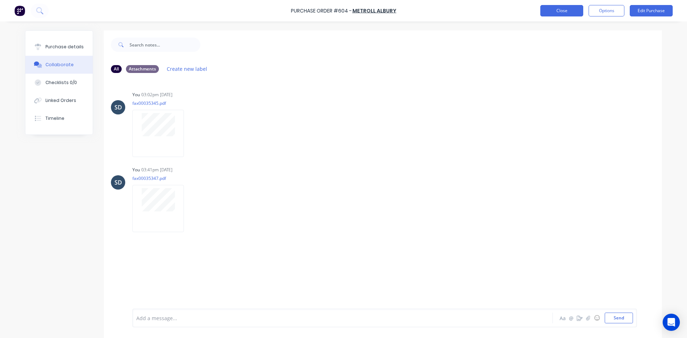
click at [569, 13] on button "Close" at bounding box center [561, 10] width 43 height 11
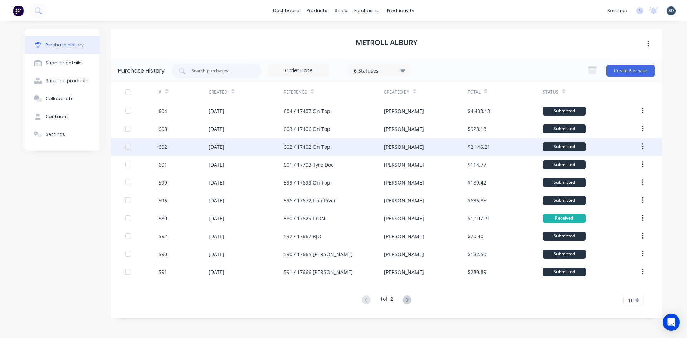
click at [342, 150] on div "602 / 17402 On Top" at bounding box center [334, 147] width 100 height 18
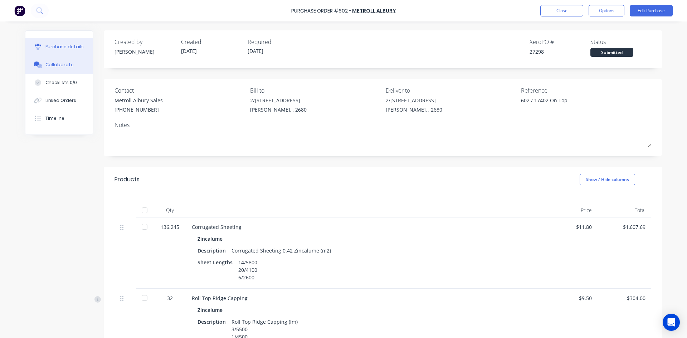
click at [68, 66] on div "Collaborate" at bounding box center [59, 65] width 28 height 6
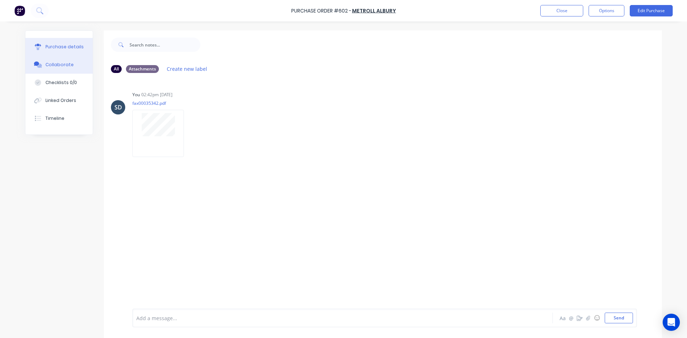
click at [64, 41] on button "Purchase details" at bounding box center [58, 47] width 67 height 18
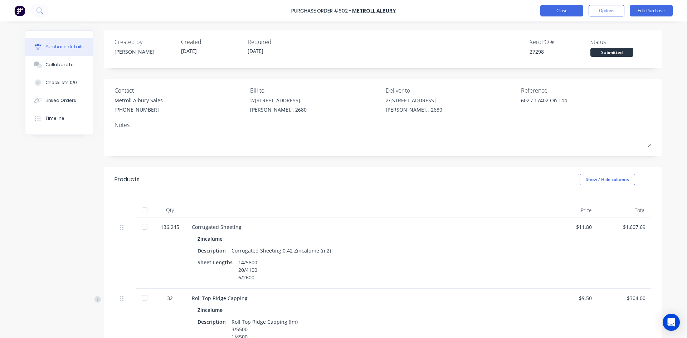
click at [563, 13] on button "Close" at bounding box center [561, 10] width 43 height 11
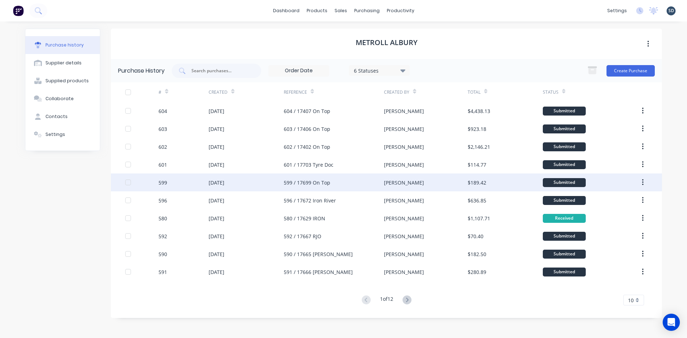
click at [268, 184] on div "[DATE]" at bounding box center [246, 183] width 75 height 18
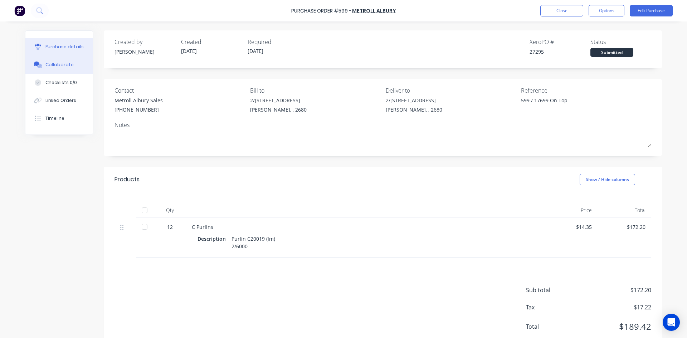
click at [58, 64] on div "Collaborate" at bounding box center [59, 65] width 28 height 6
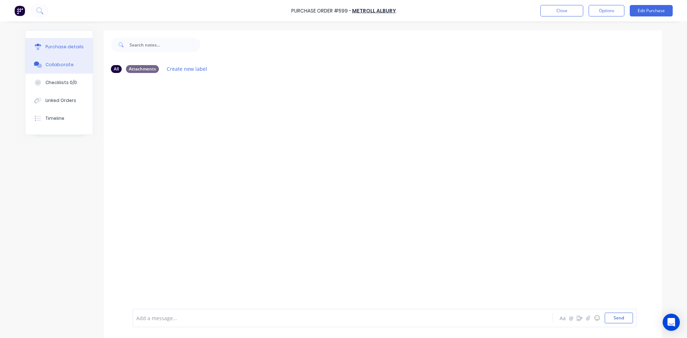
click at [68, 47] on div "Purchase details" at bounding box center [64, 47] width 38 height 6
type textarea "x"
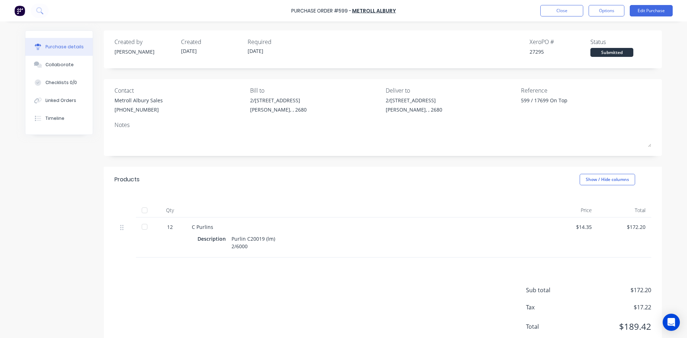
click at [266, 73] on div "Created by Sam Created 01/10/25 Required 07/10/25 Xero PO # 27295 Status Submit…" at bounding box center [383, 191] width 558 height 322
click at [566, 10] on button "Close" at bounding box center [561, 10] width 43 height 11
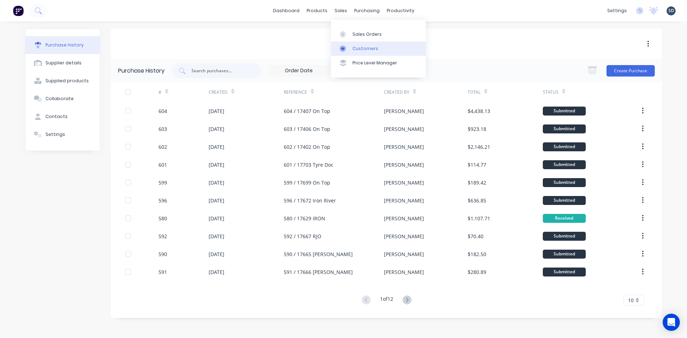
click at [364, 50] on div "Customers" at bounding box center [365, 48] width 26 height 6
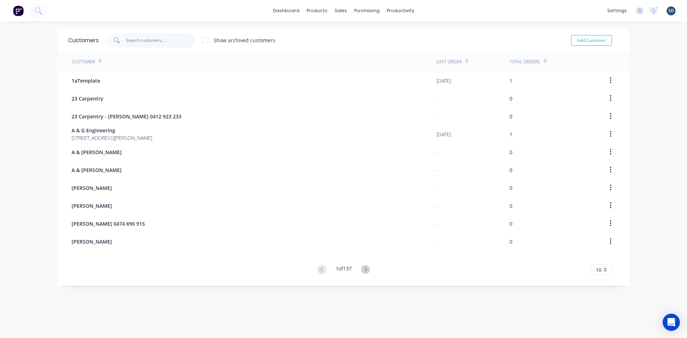
click at [142, 39] on input "text" at bounding box center [161, 40] width 70 height 14
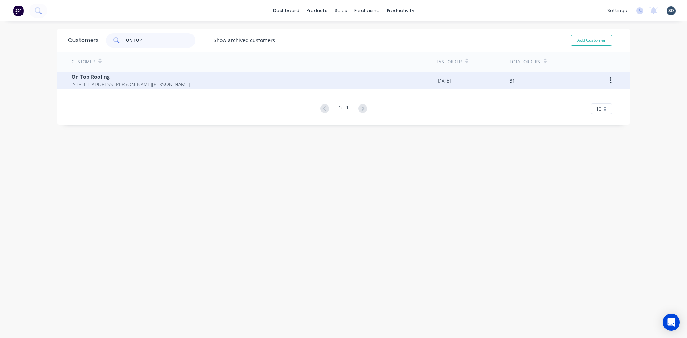
type input "ON TOP"
click at [248, 77] on div "On Top Roofing 41 Blumer Avenue Griffith New South Wales Australia 2680" at bounding box center [254, 81] width 365 height 18
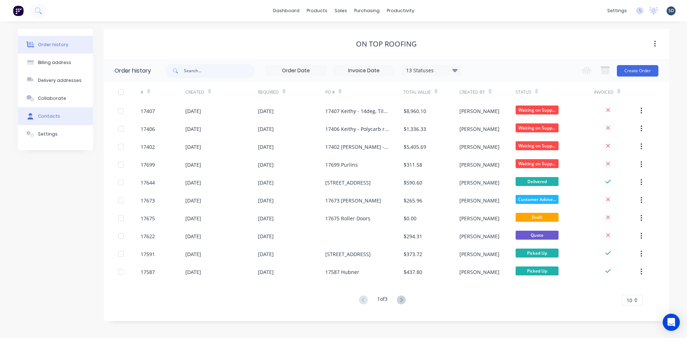
click at [59, 124] on button "Contacts" at bounding box center [55, 116] width 75 height 18
select select "AU"
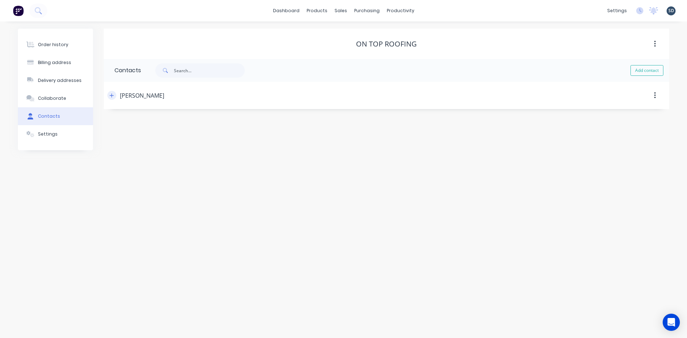
click at [115, 96] on button "button" at bounding box center [111, 95] width 9 height 9
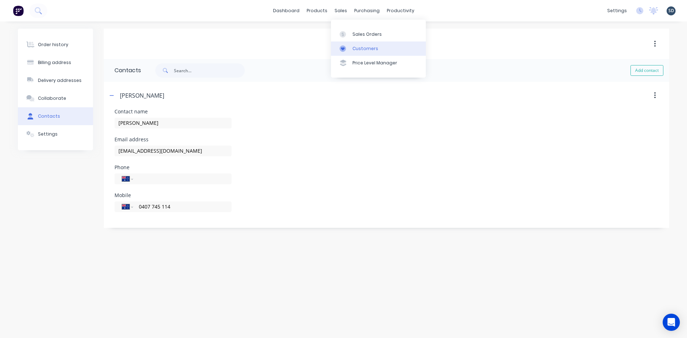
click at [364, 52] on div "Customers" at bounding box center [365, 48] width 26 height 6
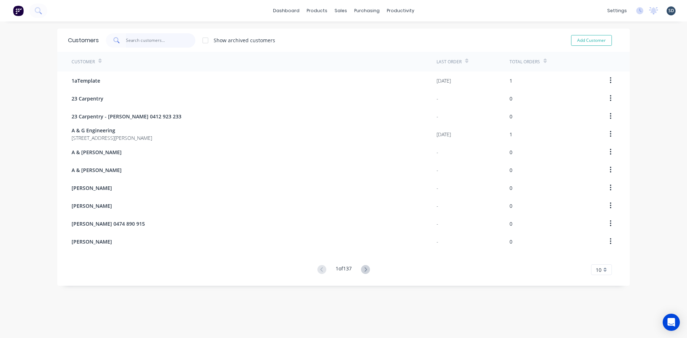
click at [148, 43] on input "text" at bounding box center [161, 40] width 70 height 14
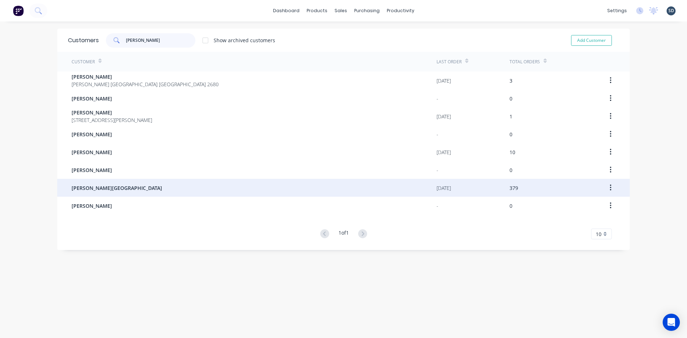
type input "GLEN"
click at [138, 186] on div "[PERSON_NAME][GEOGRAPHIC_DATA]" at bounding box center [254, 188] width 365 height 18
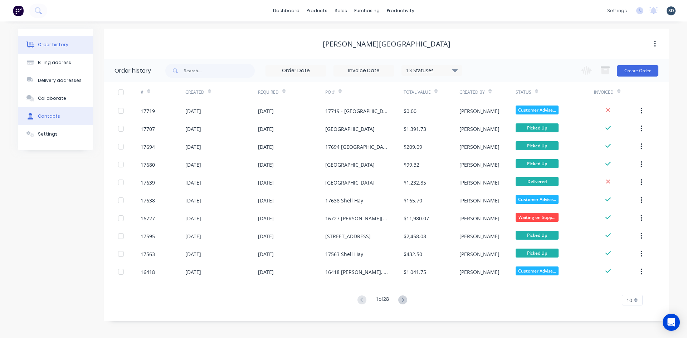
click at [63, 113] on button "Contacts" at bounding box center [55, 116] width 75 height 18
select select "AU"
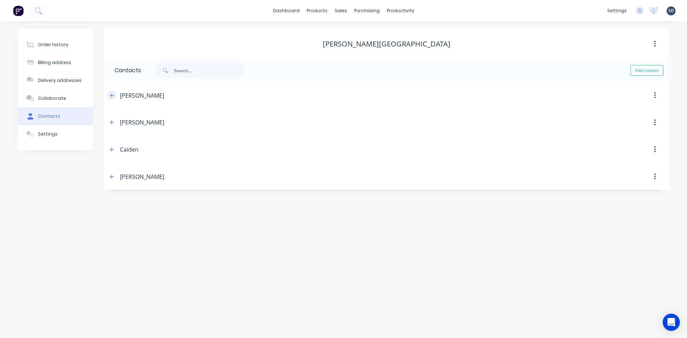
click at [112, 95] on icon "button" at bounding box center [111, 95] width 4 height 5
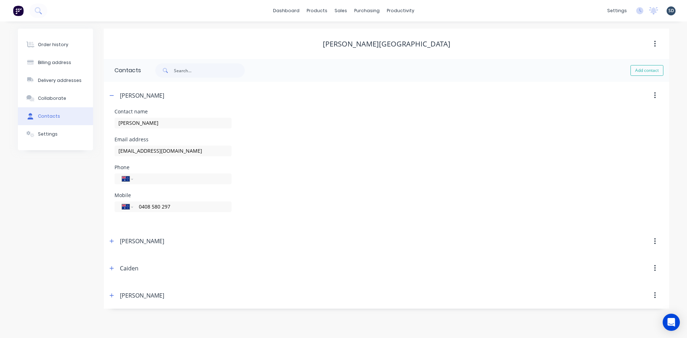
click at [433, 11] on div "dashboard products sales purchasing productivity dashboard products Product Cat…" at bounding box center [343, 10] width 687 height 21
click at [358, 32] on div "Sales Orders" at bounding box center [366, 34] width 29 height 6
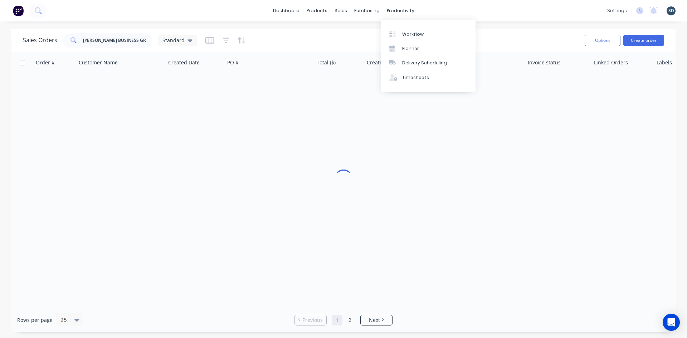
click at [444, 11] on div "dashboard products sales purchasing productivity dashboard products Product Cat…" at bounding box center [343, 10] width 687 height 21
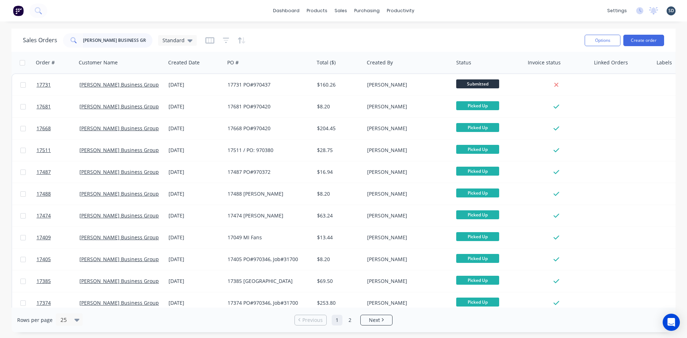
click at [148, 44] on input "GRIFFITH BUSINESS GROUP" at bounding box center [118, 40] width 70 height 14
click at [147, 44] on input "GRIFFITH BUSINESS GROUP" at bounding box center [118, 40] width 70 height 14
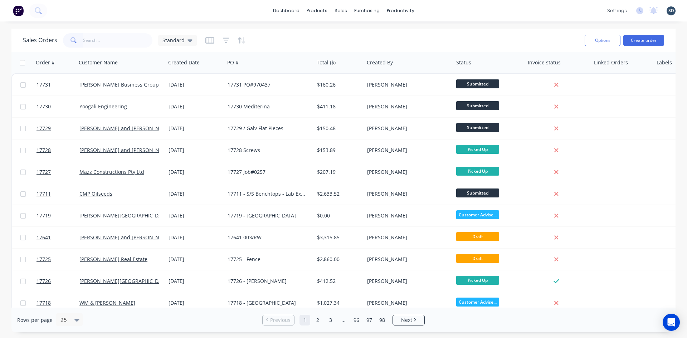
click at [446, 14] on div "dashboard products sales purchasing productivity dashboard products Product Cat…" at bounding box center [343, 10] width 687 height 21
click at [452, 10] on div "dashboard products sales purchasing productivity dashboard products Product Cat…" at bounding box center [343, 10] width 687 height 21
click at [446, 8] on div "dashboard products sales purchasing productivity dashboard products Product Cat…" at bounding box center [343, 10] width 687 height 21
click at [435, 9] on div "dashboard products sales purchasing productivity dashboard products Product Cat…" at bounding box center [343, 10] width 687 height 21
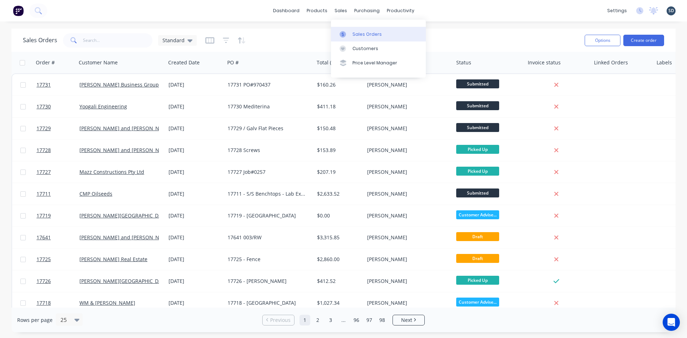
click at [361, 32] on div "Sales Orders" at bounding box center [366, 34] width 29 height 6
click at [647, 42] on button "Create order" at bounding box center [643, 40] width 41 height 11
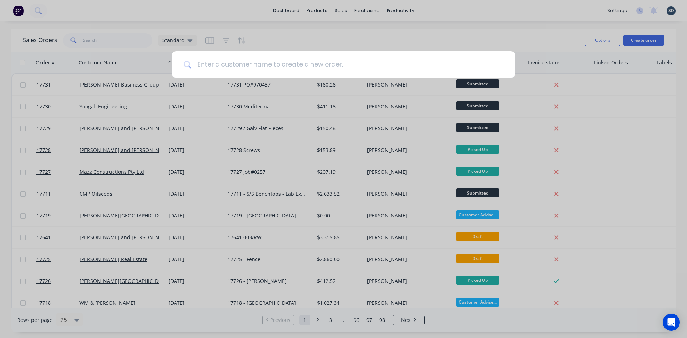
type input "R"
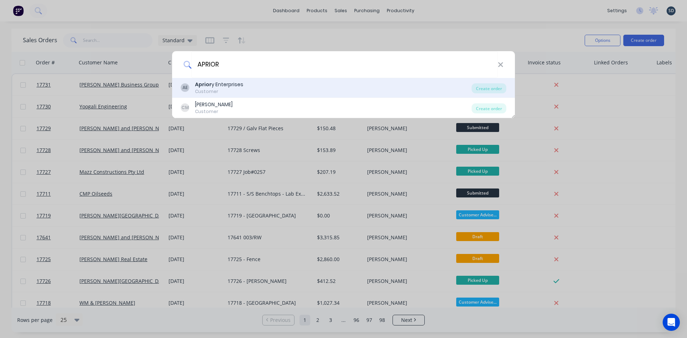
type input "APRIOR"
click at [324, 83] on div "AE Aprior y Enterprises Customer" at bounding box center [326, 88] width 291 height 14
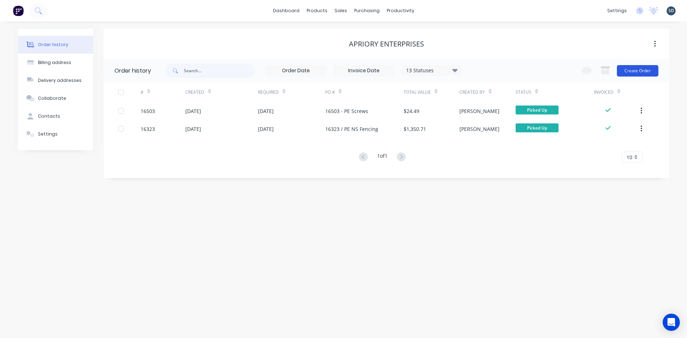
click at [633, 70] on button "Create Order" at bounding box center [638, 70] width 42 height 11
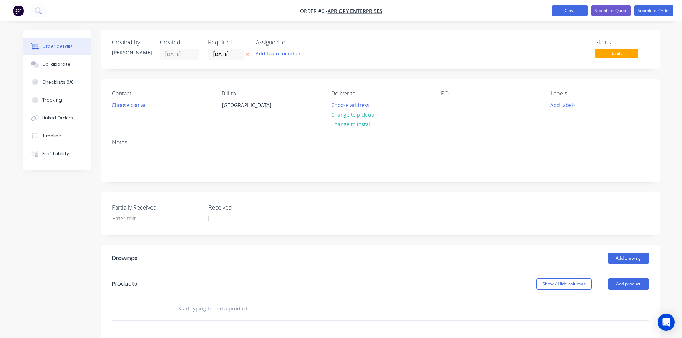
click at [586, 13] on button "Close" at bounding box center [570, 10] width 36 height 11
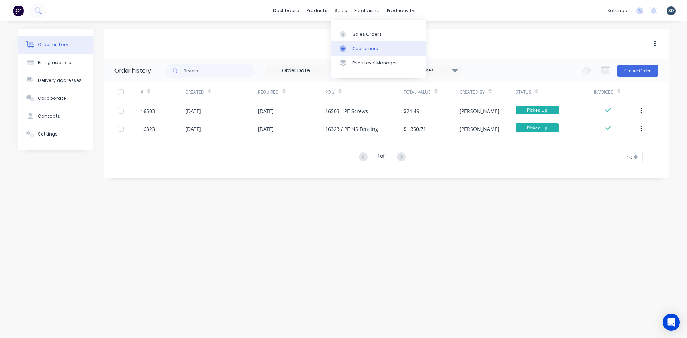
click at [378, 50] on link "Customers" at bounding box center [378, 49] width 95 height 14
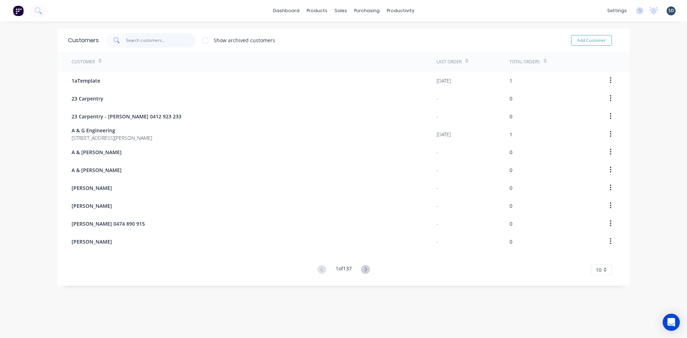
click at [142, 38] on input "text" at bounding box center [161, 40] width 70 height 14
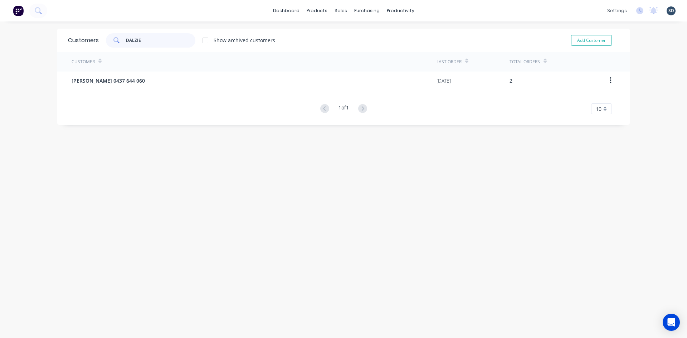
click at [147, 42] on input "DALZIE" at bounding box center [161, 40] width 70 height 14
type input "R"
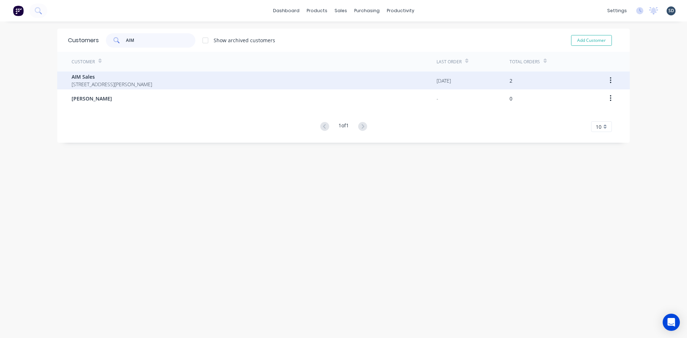
type input "AIM"
click at [241, 80] on div "AIM Sales PO Box 5084 Griffith New South Wales Australia 2680" at bounding box center [254, 81] width 365 height 18
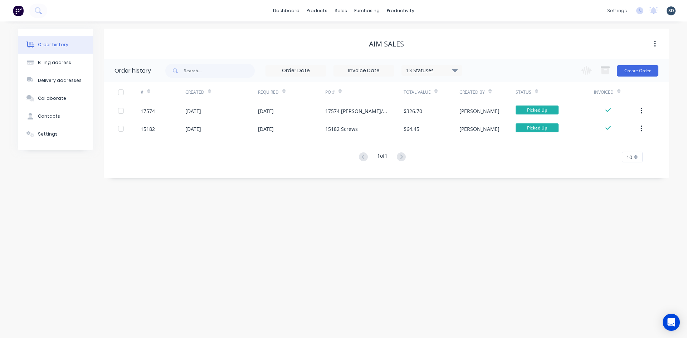
click at [431, 15] on div "dashboard products sales purchasing productivity dashboard products Product Cat…" at bounding box center [343, 10] width 687 height 21
click at [452, 12] on div "dashboard products sales purchasing productivity dashboard products Product Cat…" at bounding box center [343, 10] width 687 height 21
click at [433, 11] on div "dashboard products sales purchasing productivity dashboard products Product Cat…" at bounding box center [343, 10] width 687 height 21
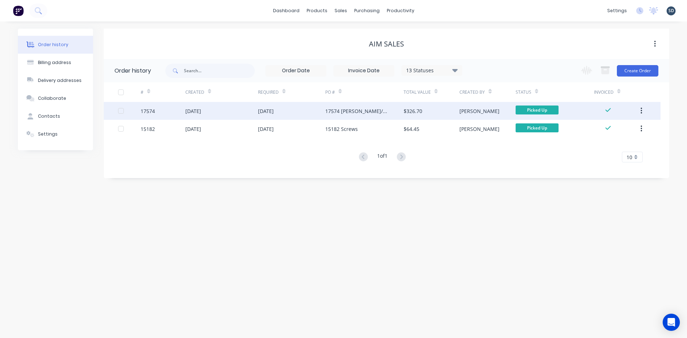
click at [311, 114] on div "16 Sep 2025" at bounding box center [291, 111] width 67 height 18
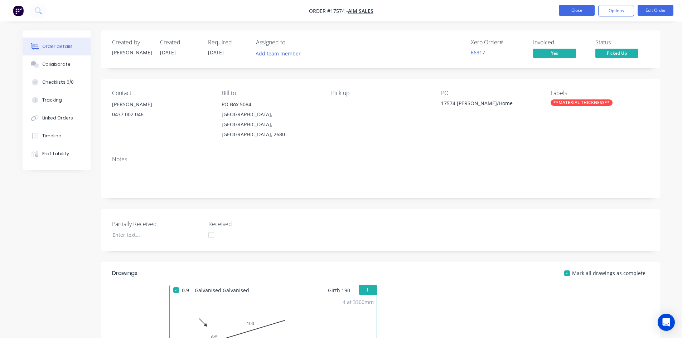
click at [582, 9] on button "Close" at bounding box center [576, 10] width 36 height 11
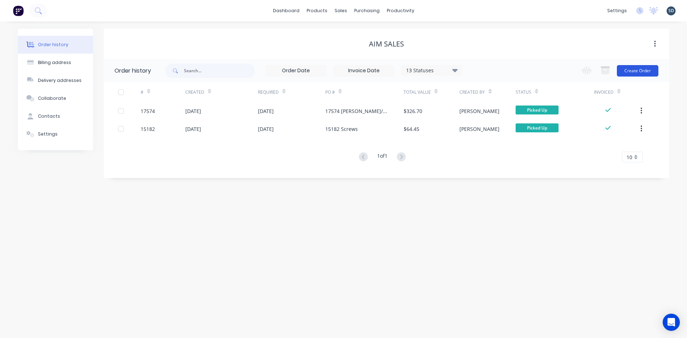
click at [636, 73] on button "Create Order" at bounding box center [638, 70] width 42 height 11
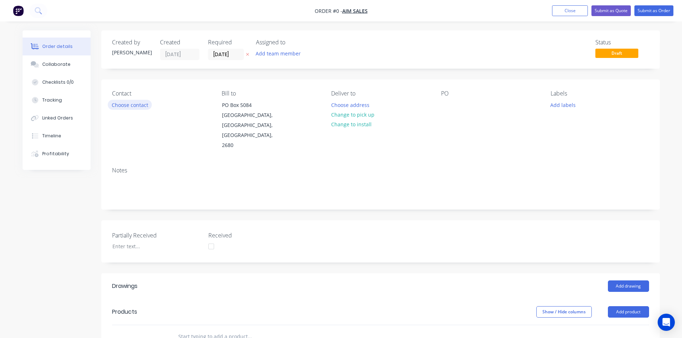
click at [118, 103] on button "Choose contact" at bounding box center [130, 105] width 44 height 10
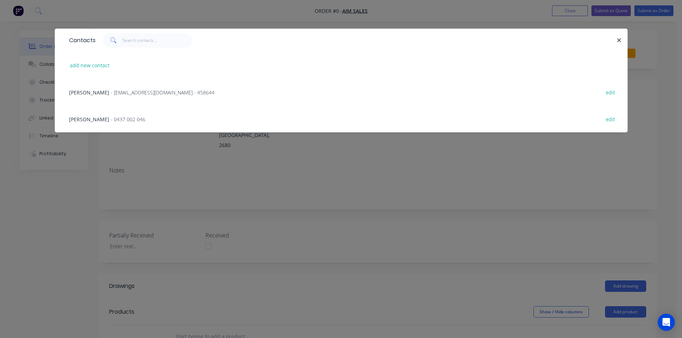
click at [106, 121] on span "Cameron Mauger" at bounding box center [89, 119] width 40 height 7
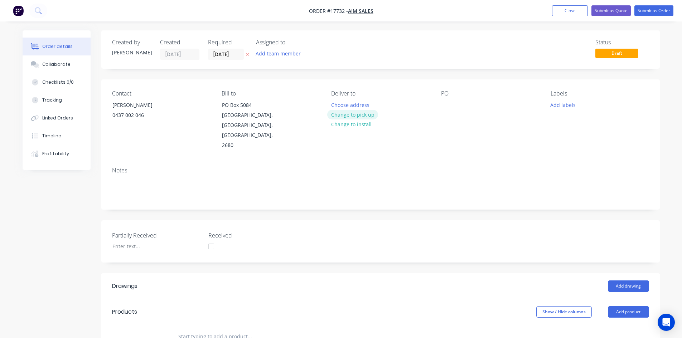
click at [373, 115] on button "Change to pick up" at bounding box center [352, 115] width 51 height 10
click at [452, 103] on div at bounding box center [446, 105] width 11 height 10
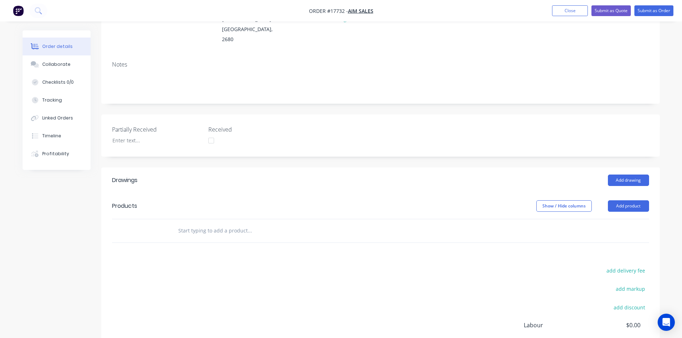
scroll to position [107, 0]
click at [632, 173] on button "Add drawing" at bounding box center [627, 178] width 41 height 11
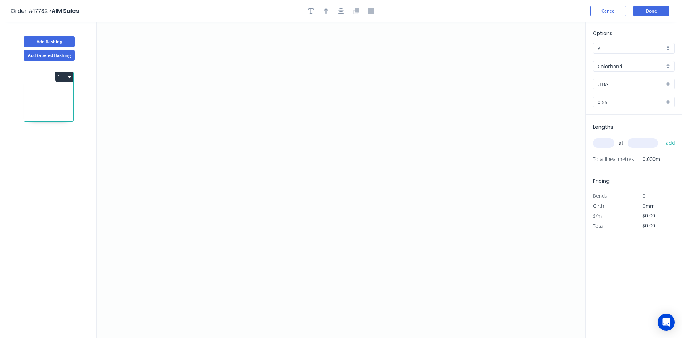
click at [628, 86] on input ".TBA" at bounding box center [630, 84] width 67 height 8
click at [626, 148] on div "Monument" at bounding box center [633, 153] width 81 height 13
type input "Monument"
click at [220, 89] on icon "0" at bounding box center [341, 180] width 488 height 316
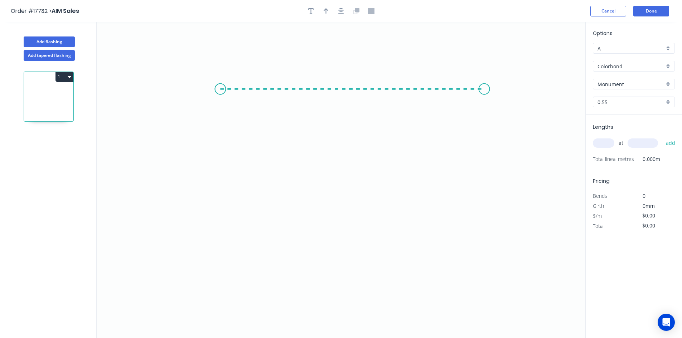
click at [484, 86] on icon "0" at bounding box center [341, 180] width 488 height 316
click at [528, 109] on icon "0 ?" at bounding box center [341, 180] width 488 height 316
click at [221, 91] on circle at bounding box center [220, 89] width 11 height 11
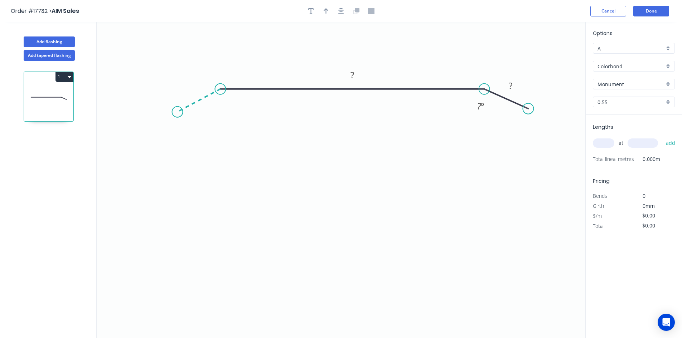
click at [177, 112] on icon "0 ? ? ? º" at bounding box center [341, 180] width 488 height 316
click at [340, 11] on icon "button" at bounding box center [341, 11] width 6 height 6
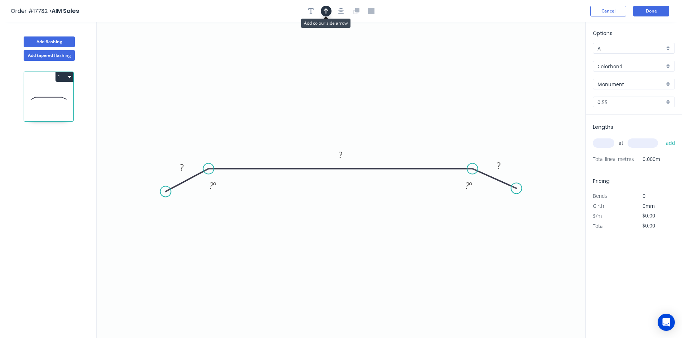
click at [325, 11] on icon "button" at bounding box center [325, 11] width 5 height 6
drag, startPoint x: 549, startPoint y: 57, endPoint x: 397, endPoint y: 125, distance: 167.2
click at [397, 125] on icon at bounding box center [397, 117] width 6 height 23
click at [344, 154] on rect at bounding box center [340, 155] width 14 height 10
click at [503, 167] on rect at bounding box center [498, 166] width 14 height 10
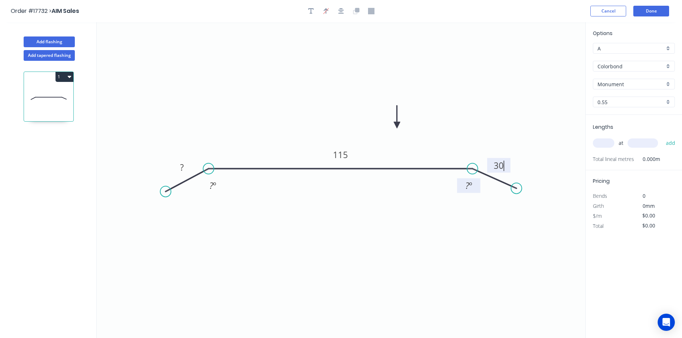
click at [471, 189] on tspan "º" at bounding box center [470, 186] width 3 height 12
drag, startPoint x: 460, startPoint y: 180, endPoint x: 463, endPoint y: 113, distance: 66.6
click at [463, 113] on rect at bounding box center [471, 120] width 23 height 15
click at [181, 169] on tspan "?" at bounding box center [182, 167] width 4 height 12
click at [210, 188] on tspan "?" at bounding box center [211, 186] width 4 height 12
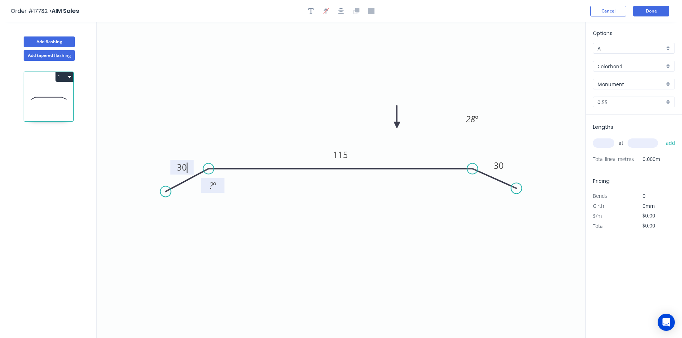
type input "$16.96"
drag, startPoint x: 210, startPoint y: 188, endPoint x: 215, endPoint y: 189, distance: 5.6
click at [215, 189] on text "? º" at bounding box center [212, 186] width 7 height 12
click at [302, 230] on icon "0 30 115 30 28 º 28 º" at bounding box center [341, 180] width 488 height 316
drag, startPoint x: 222, startPoint y: 189, endPoint x: 218, endPoint y: 124, distance: 65.3
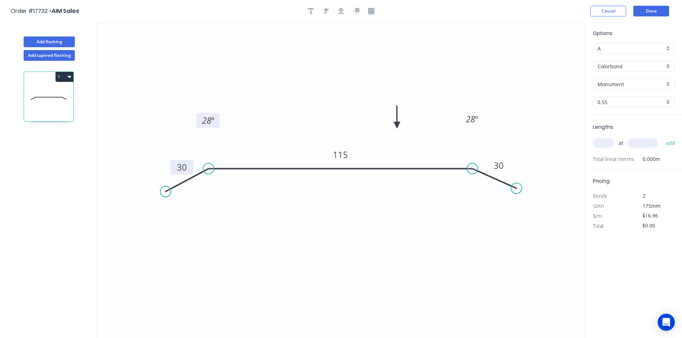
click at [218, 124] on rect at bounding box center [207, 120] width 23 height 15
click at [343, 11] on icon "button" at bounding box center [341, 11] width 6 height 6
click at [600, 139] on input "text" at bounding box center [602, 142] width 21 height 9
type input "2"
click at [630, 141] on input "text" at bounding box center [642, 142] width 30 height 9
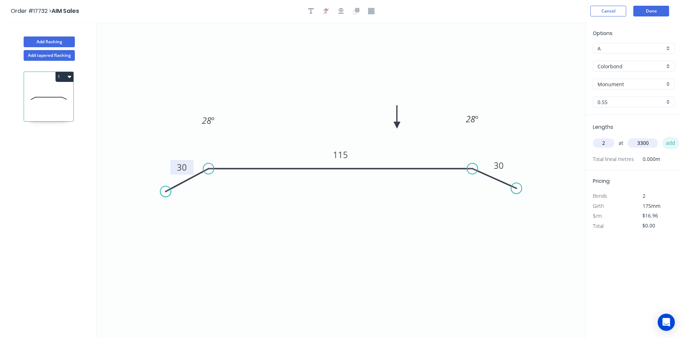
type input "3300"
click at [667, 142] on button "add" at bounding box center [670, 143] width 17 height 12
type input "$111.94"
click at [40, 40] on button "Add flashing" at bounding box center [49, 41] width 51 height 11
type input "$0.00"
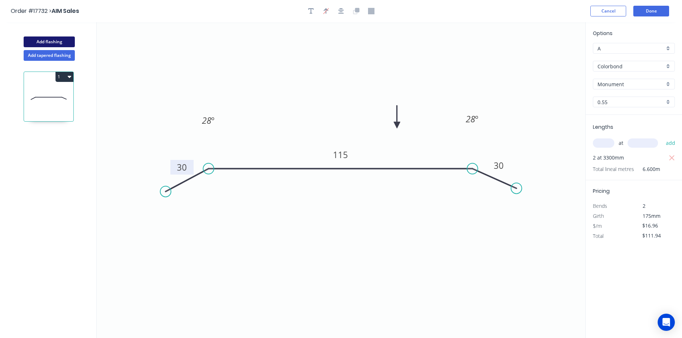
type input "$0.00"
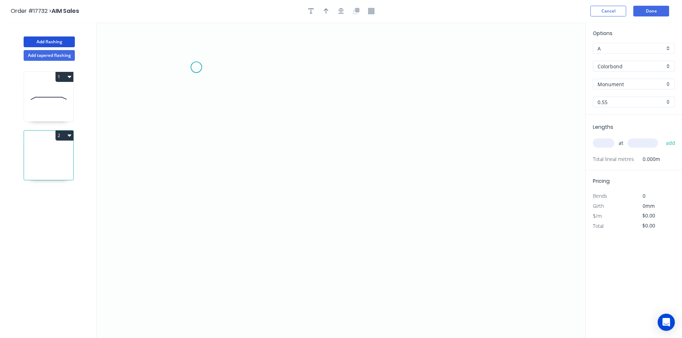
click at [196, 67] on icon "0" at bounding box center [341, 180] width 488 height 316
click at [197, 267] on icon "0" at bounding box center [341, 180] width 488 height 316
click at [198, 66] on circle at bounding box center [196, 67] width 11 height 11
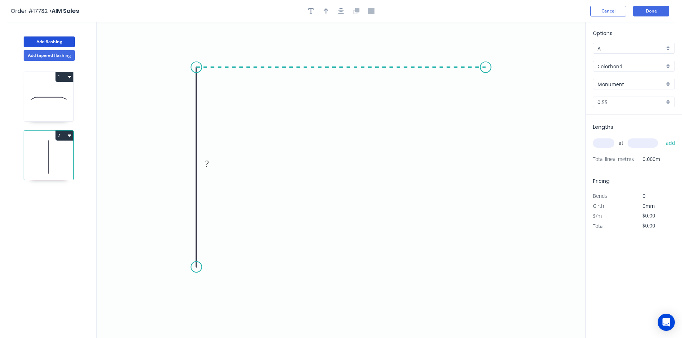
click at [485, 74] on icon "0 ?" at bounding box center [341, 180] width 488 height 316
click at [507, 88] on icon at bounding box center [495, 77] width 21 height 21
click at [199, 268] on circle at bounding box center [196, 267] width 11 height 11
click at [199, 269] on circle at bounding box center [196, 267] width 11 height 11
click at [207, 257] on icon at bounding box center [201, 261] width 11 height 11
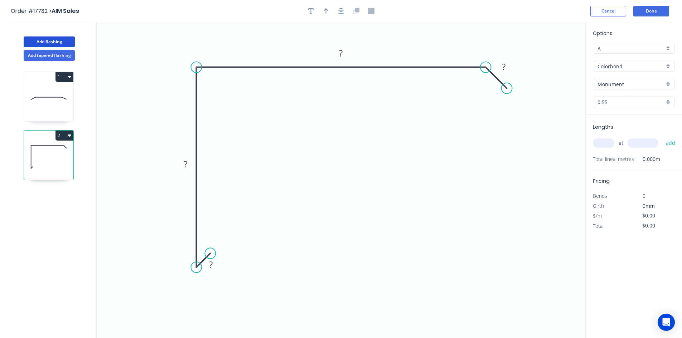
click at [210, 254] on circle at bounding box center [210, 253] width 11 height 11
click at [337, 10] on button "button" at bounding box center [341, 11] width 11 height 11
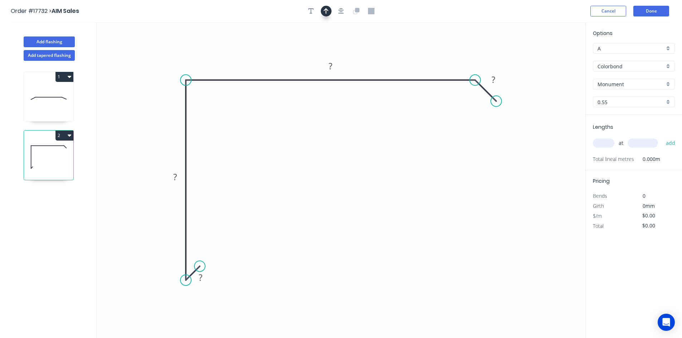
click at [327, 11] on icon "button" at bounding box center [325, 11] width 5 height 6
drag, startPoint x: 548, startPoint y: 58, endPoint x: 152, endPoint y: 117, distance: 400.1
click at [152, 117] on icon at bounding box center [145, 119] width 23 height 6
click at [176, 177] on tspan "?" at bounding box center [175, 177] width 4 height 12
click at [329, 64] on tspan "?" at bounding box center [330, 66] width 4 height 12
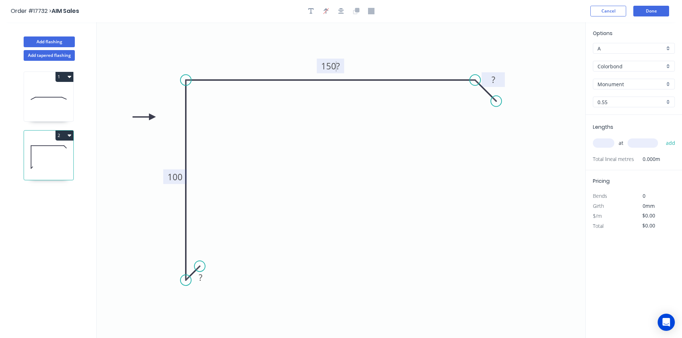
click at [498, 80] on rect at bounding box center [493, 80] width 14 height 10
click at [491, 109] on div "Show angle" at bounding box center [510, 106] width 72 height 15
click at [468, 98] on tspan "?" at bounding box center [466, 96] width 4 height 12
drag, startPoint x: 458, startPoint y: 93, endPoint x: 464, endPoint y: 46, distance: 46.9
click at [464, 46] on rect at bounding box center [473, 49] width 23 height 15
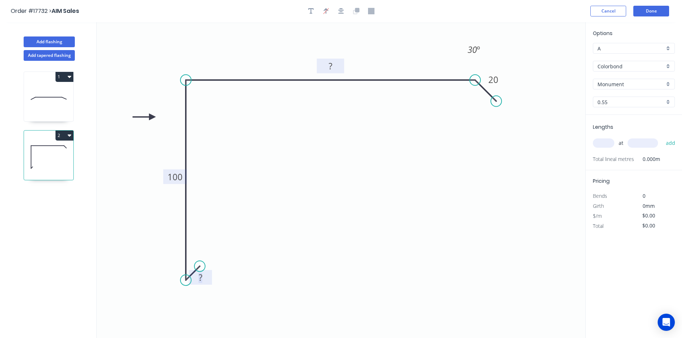
click at [205, 278] on rect at bounding box center [200, 278] width 14 height 10
click at [199, 315] on icon "0 15 100 ? 20 30 º" at bounding box center [341, 180] width 488 height 316
click at [203, 308] on div "Show angle" at bounding box center [220, 307] width 72 height 15
click at [193, 261] on tspan "º" at bounding box center [194, 263] width 3 height 12
click at [223, 232] on icon "0 15 100 ? 20 135 º 30 º" at bounding box center [341, 180] width 488 height 316
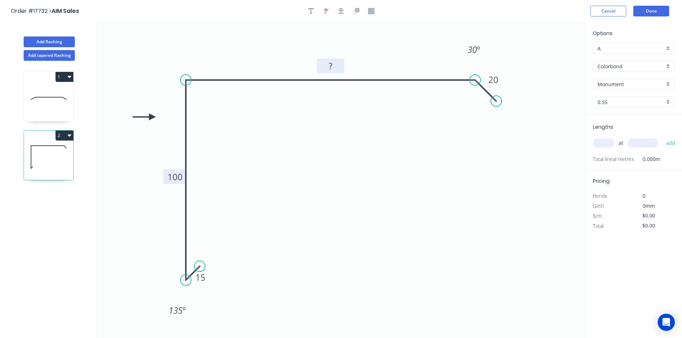
drag, startPoint x: 202, startPoint y: 258, endPoint x: 185, endPoint y: 303, distance: 48.0
click at [187, 305] on rect at bounding box center [177, 310] width 26 height 15
click at [204, 103] on div "Show angle" at bounding box center [222, 102] width 72 height 15
click at [199, 95] on tspan "º" at bounding box center [200, 92] width 3 height 12
drag, startPoint x: 208, startPoint y: 95, endPoint x: 169, endPoint y: 47, distance: 62.1
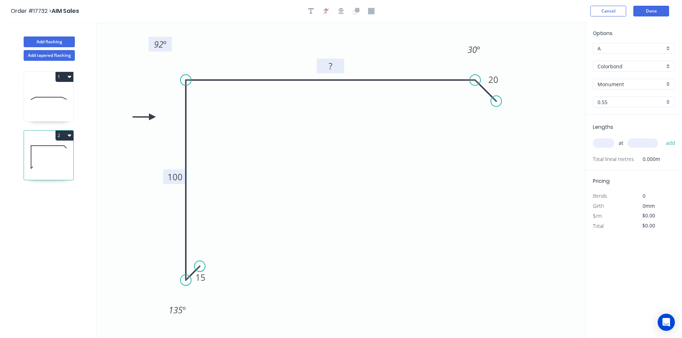
click at [169, 47] on rect at bounding box center [159, 44] width 23 height 15
click at [340, 12] on icon "button" at bounding box center [341, 11] width 6 height 6
click at [333, 68] on rect at bounding box center [330, 67] width 18 height 10
click at [389, 169] on icon "0 15 100 150 20 92 º 135 º 30 º" at bounding box center [341, 180] width 488 height 316
type input "$24.14"
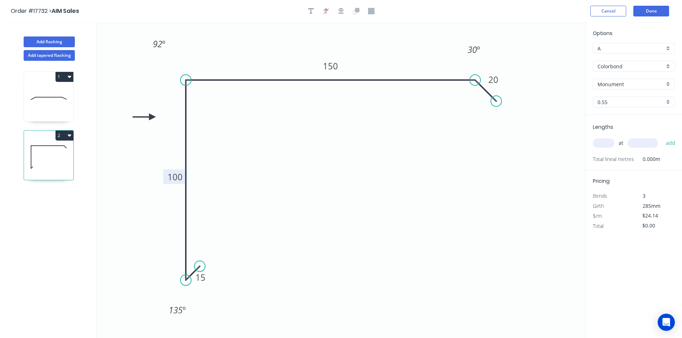
click at [606, 144] on input "text" at bounding box center [602, 142] width 21 height 9
type input "4"
click at [645, 145] on input "text" at bounding box center [642, 142] width 30 height 9
type input "3300"
click at [667, 144] on button "add" at bounding box center [670, 143] width 17 height 12
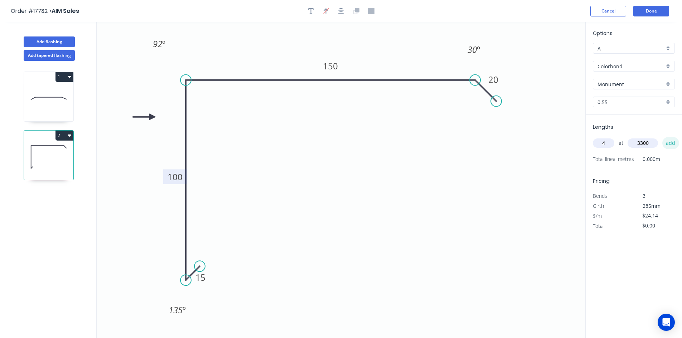
type input "$318.65"
click at [59, 40] on button "Add flashing" at bounding box center [49, 41] width 51 height 11
type input "$0.00"
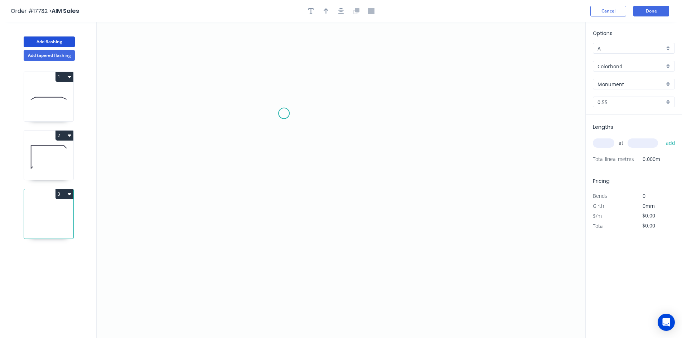
click at [275, 95] on icon "0" at bounding box center [341, 180] width 488 height 316
click at [281, 226] on icon "0" at bounding box center [341, 180] width 488 height 316
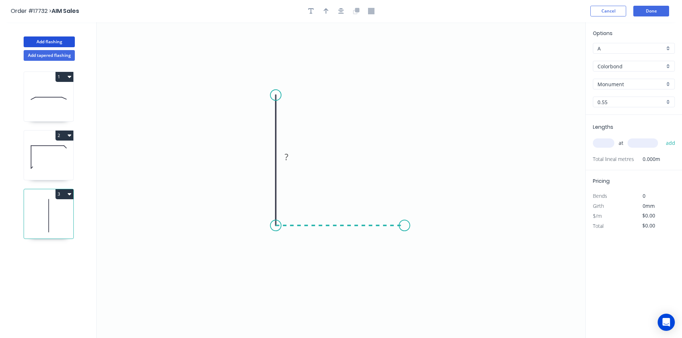
click at [404, 222] on icon "0 ?" at bounding box center [341, 180] width 488 height 316
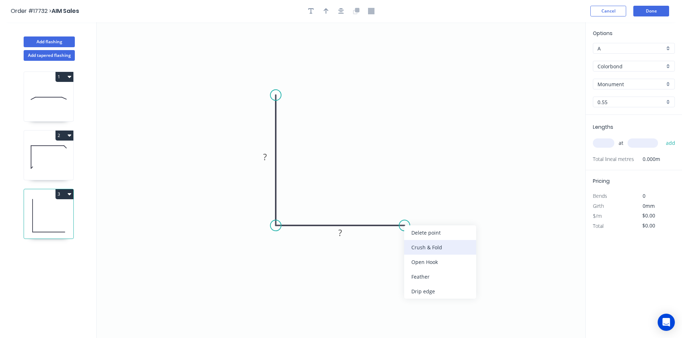
click at [425, 246] on div "Crush & Fold" at bounding box center [440, 247] width 72 height 15
click at [422, 246] on div "Flip bend" at bounding box center [440, 251] width 72 height 15
drag, startPoint x: 407, startPoint y: 203, endPoint x: 414, endPoint y: 250, distance: 48.1
click at [414, 254] on rect at bounding box center [412, 261] width 29 height 15
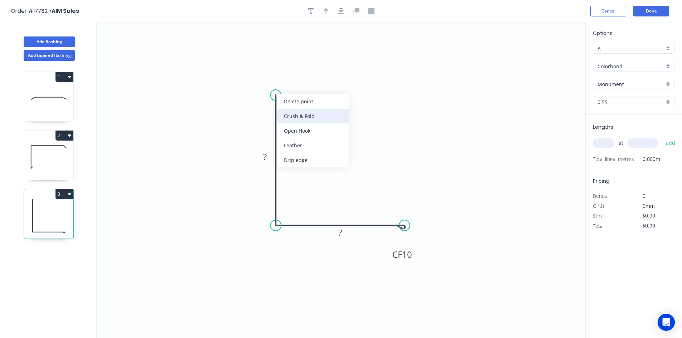
click at [304, 121] on div "Crush & Fold" at bounding box center [313, 116] width 72 height 15
drag, startPoint x: 303, startPoint y: 100, endPoint x: 243, endPoint y: 93, distance: 60.5
click at [243, 93] on rect at bounding box center [230, 94] width 29 height 15
click at [265, 157] on tspan "?" at bounding box center [265, 157] width 4 height 12
click at [339, 234] on tspan "?" at bounding box center [340, 233] width 4 height 12
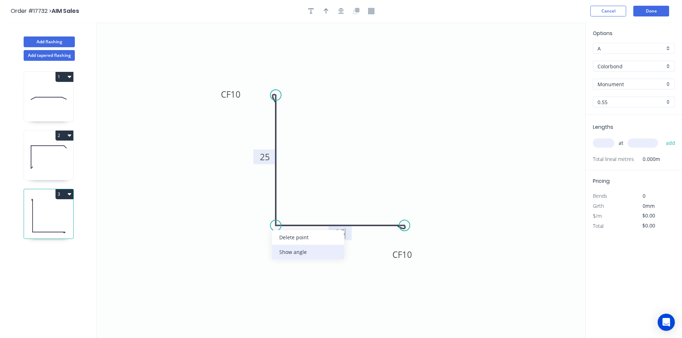
click at [288, 250] on div "Show angle" at bounding box center [308, 252] width 72 height 15
type input "$19.78"
click at [286, 213] on tspan "?" at bounding box center [287, 212] width 4 height 12
click at [299, 182] on icon "0 CF 10 25 CF 10 25 89 º" at bounding box center [341, 180] width 488 height 316
drag, startPoint x: 298, startPoint y: 207, endPoint x: 263, endPoint y: 243, distance: 49.9
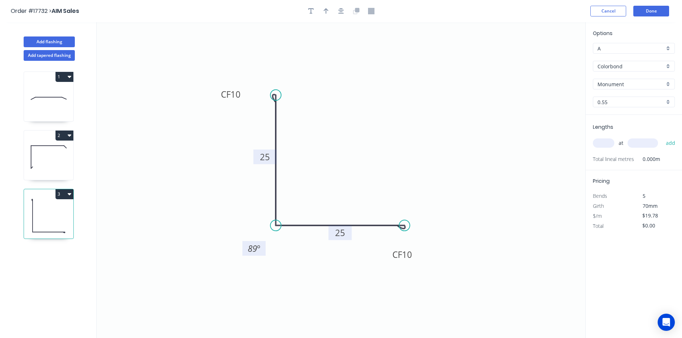
click at [263, 243] on rect at bounding box center [253, 248] width 23 height 15
click at [335, 11] on div at bounding box center [340, 11] width 75 height 11
click at [345, 15] on div at bounding box center [340, 11] width 75 height 11
click at [339, 11] on icon "button" at bounding box center [341, 11] width 6 height 6
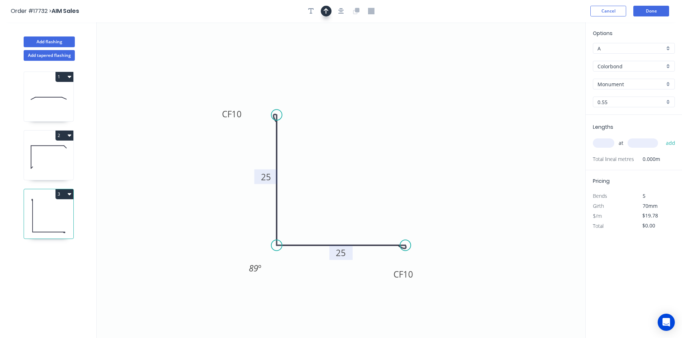
click at [326, 10] on icon "button" at bounding box center [325, 11] width 5 height 6
click at [549, 57] on icon at bounding box center [549, 49] width 6 height 23
drag, startPoint x: 549, startPoint y: 57, endPoint x: 344, endPoint y: 164, distance: 231.1
click at [344, 164] on icon at bounding box center [351, 157] width 21 height 21
click at [600, 142] on input "text" at bounding box center [602, 142] width 21 height 9
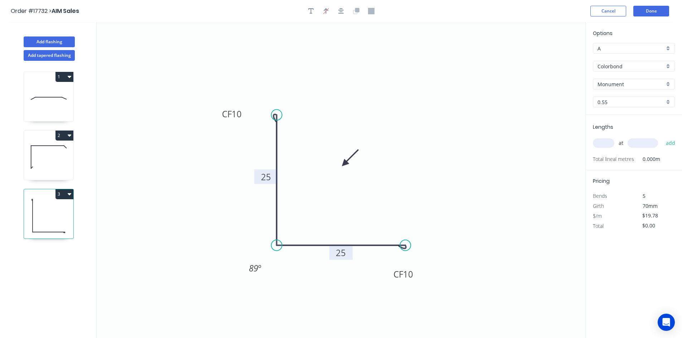
click at [635, 87] on input "Monument" at bounding box center [630, 84] width 67 height 8
click at [632, 132] on div "Surfmist" at bounding box center [633, 133] width 81 height 13
type input "Surfmist"
click at [604, 142] on input "text" at bounding box center [602, 142] width 21 height 9
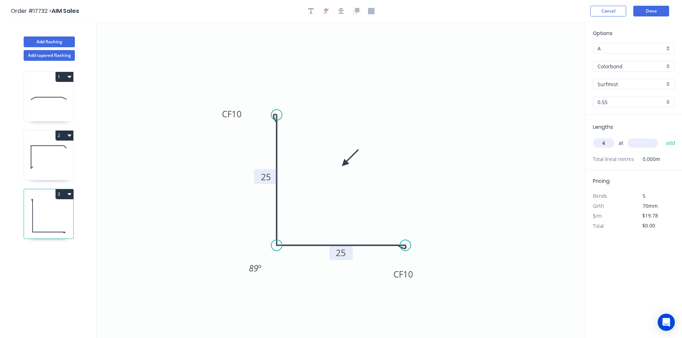
type input "4"
click at [645, 147] on input "text" at bounding box center [642, 142] width 30 height 9
type input "2800"
click at [667, 146] on button "add" at bounding box center [670, 143] width 17 height 12
type input "$221.54"
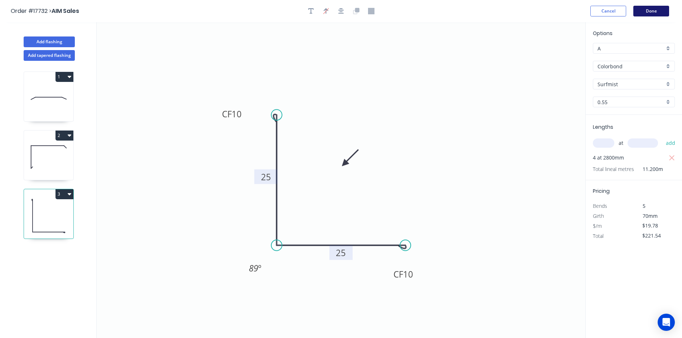
click at [654, 12] on button "Done" at bounding box center [651, 11] width 36 height 11
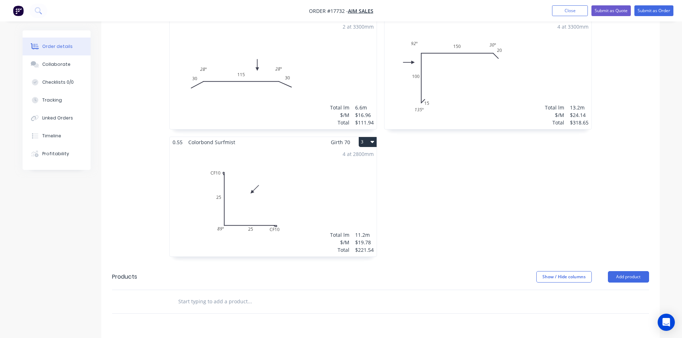
scroll to position [428, 0]
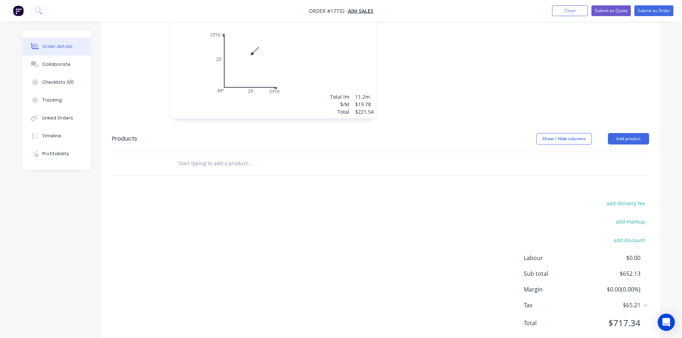
click at [243, 156] on input "text" at bounding box center [249, 163] width 143 height 14
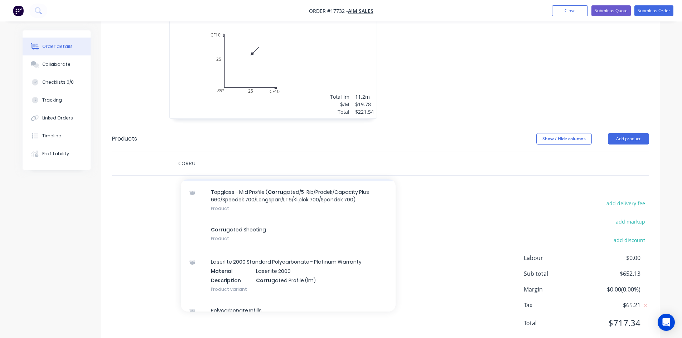
scroll to position [107, 0]
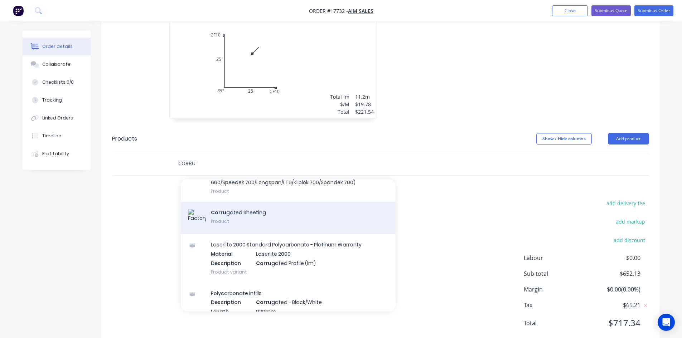
type input "CORRU"
click at [268, 202] on div "Corru gated Sheeting Product" at bounding box center [288, 218] width 215 height 32
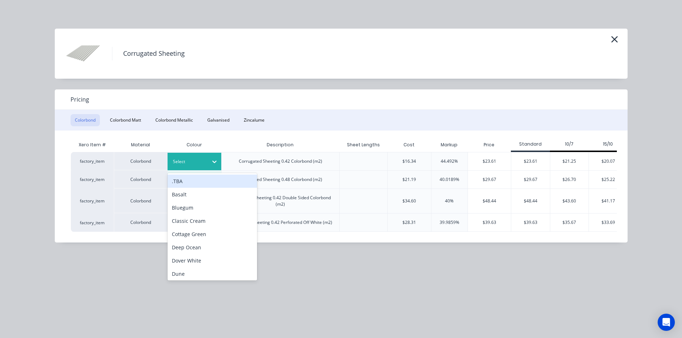
click at [213, 160] on icon at bounding box center [214, 161] width 7 height 7
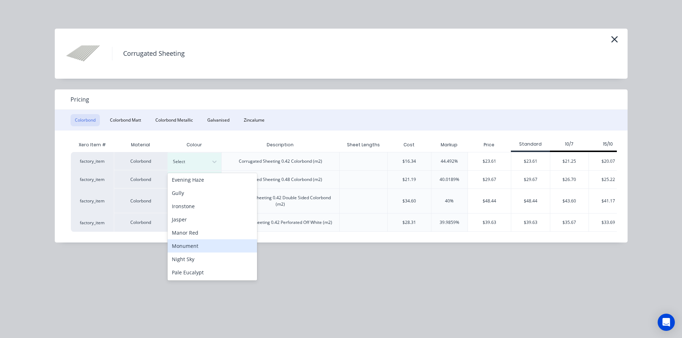
click at [202, 245] on div "Monument" at bounding box center [211, 245] width 89 height 13
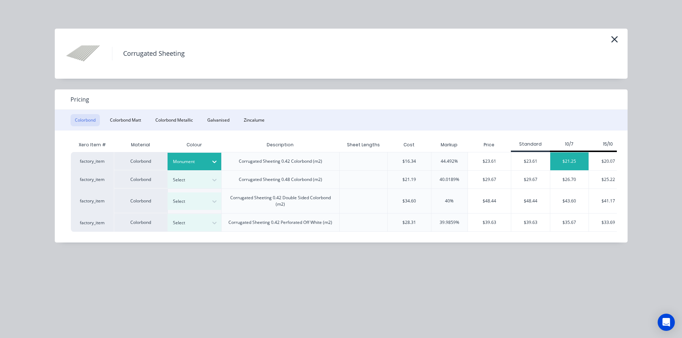
click at [570, 160] on div "$21.25" at bounding box center [569, 161] width 39 height 18
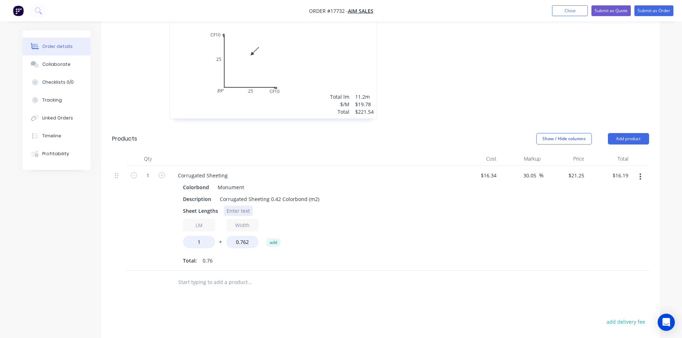
click at [235, 206] on div at bounding box center [238, 211] width 29 height 10
click at [353, 182] on div "Colorbond Monument" at bounding box center [312, 187] width 259 height 10
click at [205, 236] on input "1" at bounding box center [199, 242] width 32 height 13
type input "51.12"
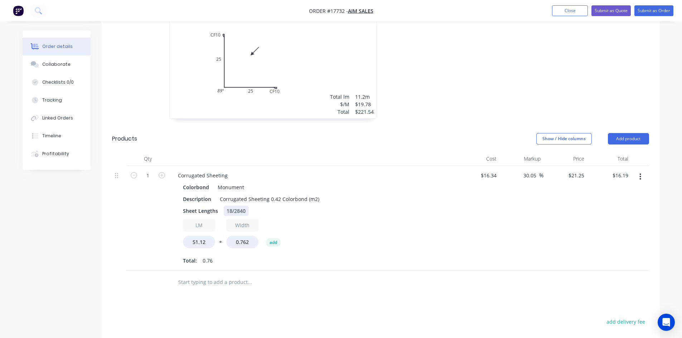
type input "$827.76"
click at [406, 206] on div "Sheet Lengths 18/2840" at bounding box center [311, 211] width 262 height 10
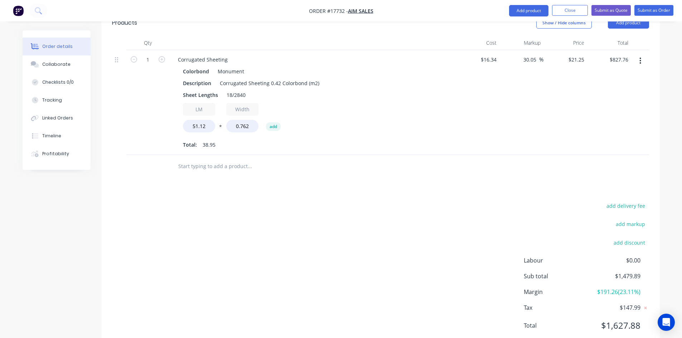
scroll to position [546, 0]
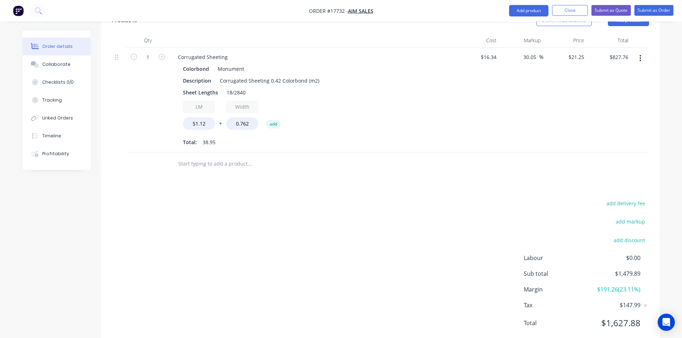
click at [235, 157] on input "text" at bounding box center [249, 164] width 143 height 14
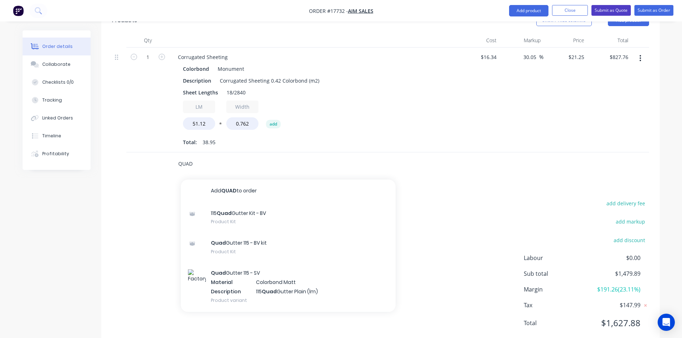
type input "QUAD"
click at [614, 10] on button "Submit as Quote" at bounding box center [610, 10] width 39 height 11
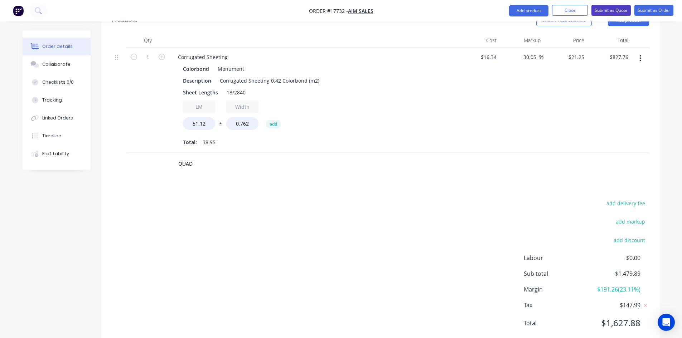
scroll to position [0, 0]
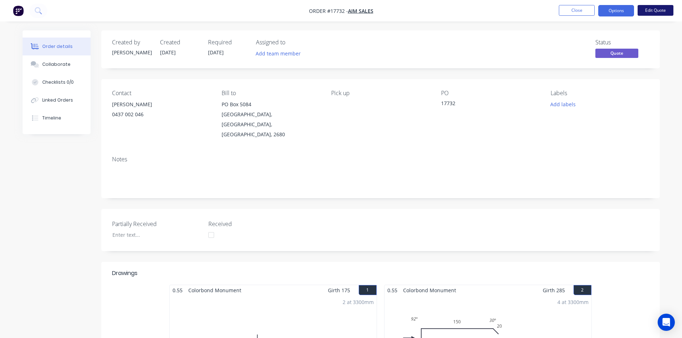
click at [660, 10] on button "Edit Quote" at bounding box center [655, 10] width 36 height 11
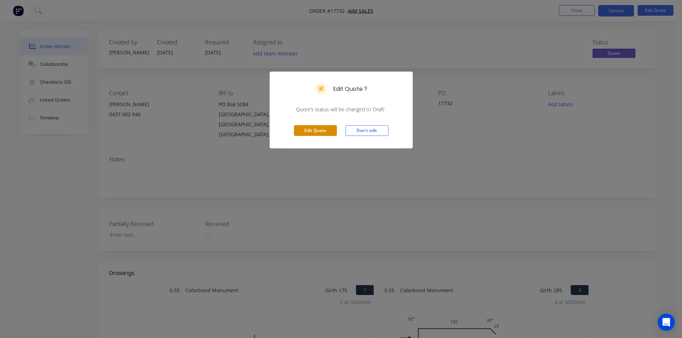
click at [316, 127] on button "Edit Quote" at bounding box center [315, 130] width 43 height 11
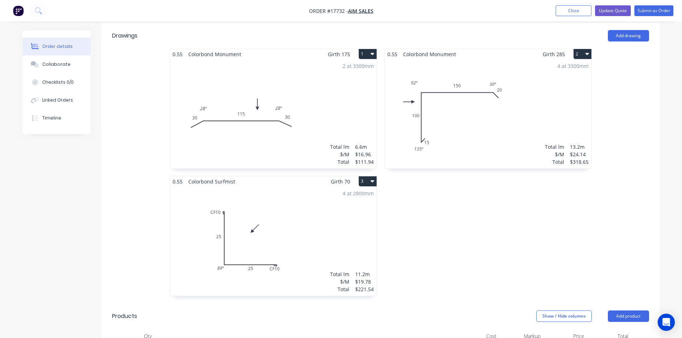
scroll to position [358, 0]
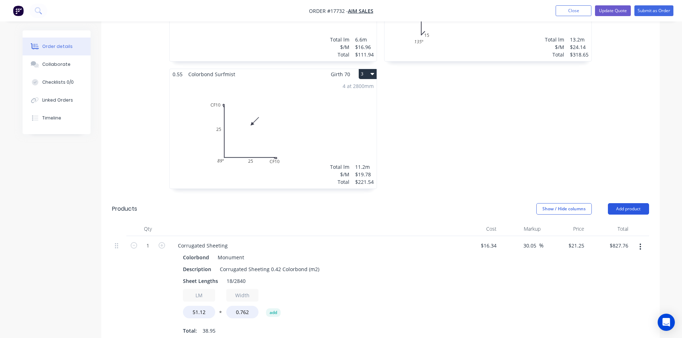
click at [628, 203] on button "Add product" at bounding box center [627, 208] width 41 height 11
click at [612, 222] on div "Product catalogue" at bounding box center [614, 227] width 55 height 10
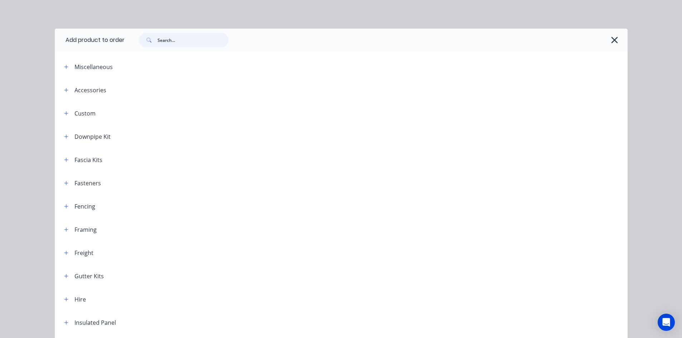
click at [178, 42] on input "text" at bounding box center [192, 40] width 71 height 14
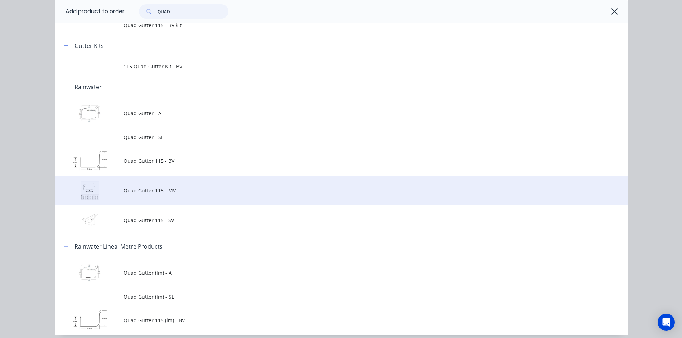
scroll to position [72, 0]
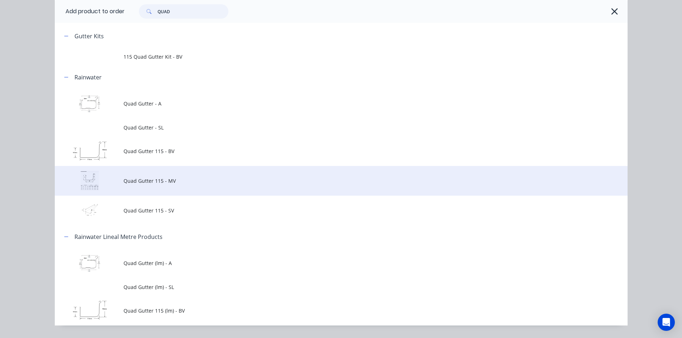
type input "QUAD"
click at [181, 176] on td "Quad Gutter 115 - MV" at bounding box center [375, 181] width 504 height 30
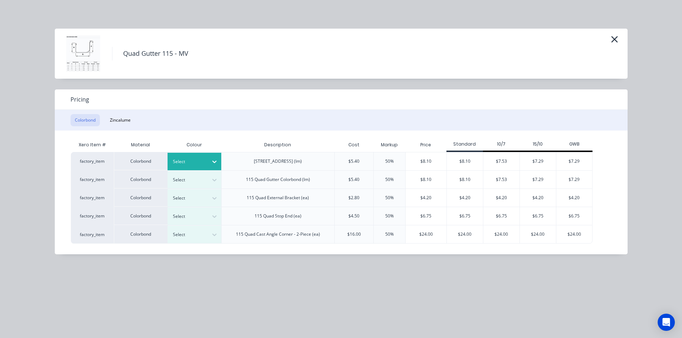
click at [213, 161] on icon at bounding box center [214, 162] width 4 height 3
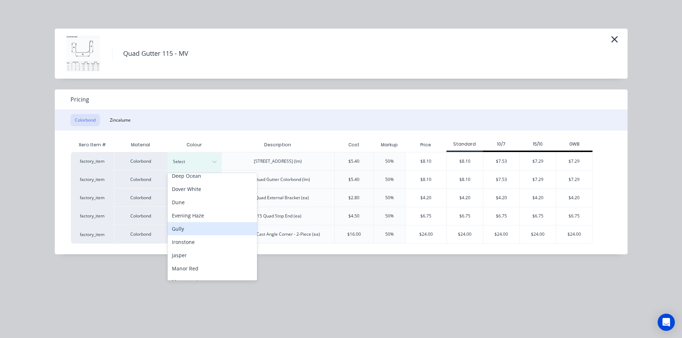
scroll to position [107, 0]
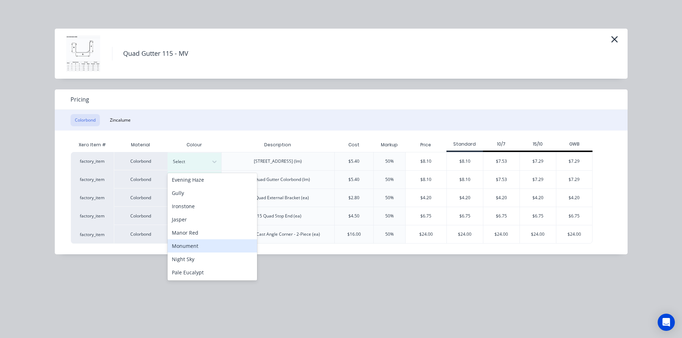
click at [204, 243] on div "Monument" at bounding box center [211, 245] width 89 height 13
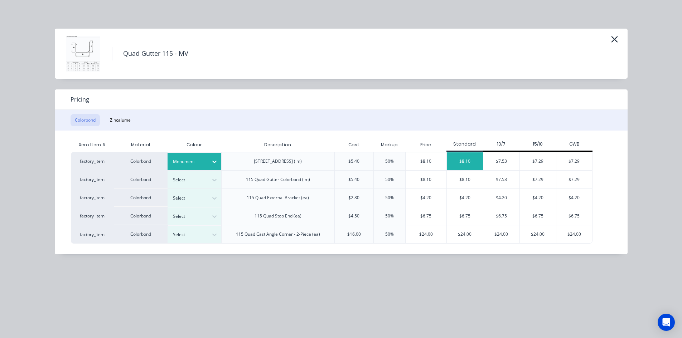
click at [465, 162] on div "$8.10" at bounding box center [464, 161] width 36 height 18
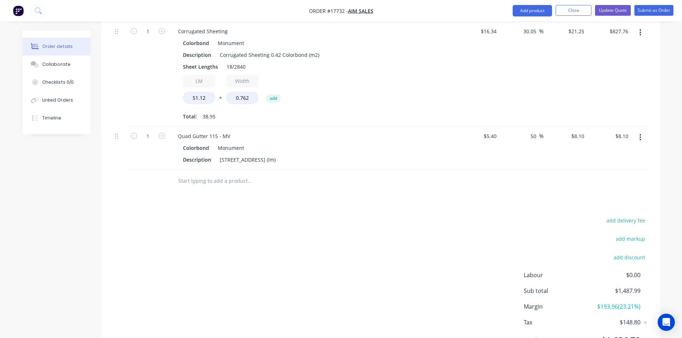
scroll to position [572, 0]
click at [278, 154] on div "115 Quad Gutter Plain (lm)" at bounding box center [248, 159] width 62 height 10
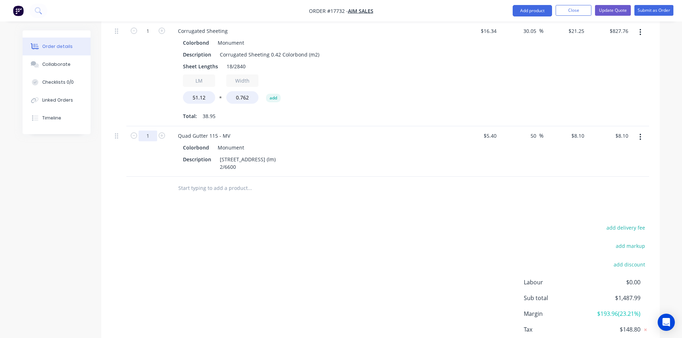
click at [146, 131] on input "1" at bounding box center [147, 136] width 19 height 11
type input "13.2"
type input "$106.92"
click at [334, 200] on div "Drawings Add drawing 0.55 Colorbond Monument Girth 175 1 0 30 115 30 28 º 28 º …" at bounding box center [380, 36] width 558 height 671
click at [205, 131] on div "Quad Gutter 115 - MV" at bounding box center [204, 136] width 64 height 10
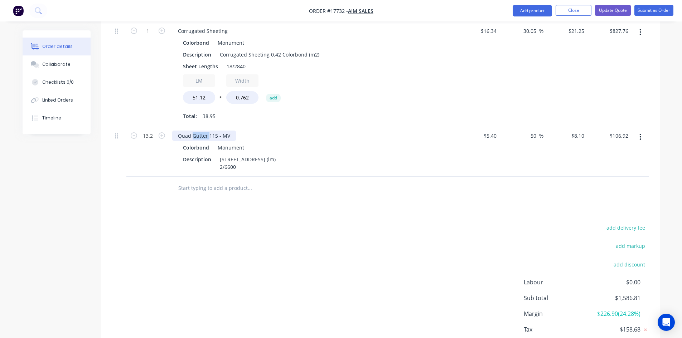
click at [205, 131] on div "Quad Gutter 115 - MV" at bounding box center [204, 136] width 64 height 10
copy div "Quad Gutter 115 - MV"
click at [199, 181] on input "text" at bounding box center [249, 188] width 143 height 14
paste input "Quad Gutter 115 - MV"
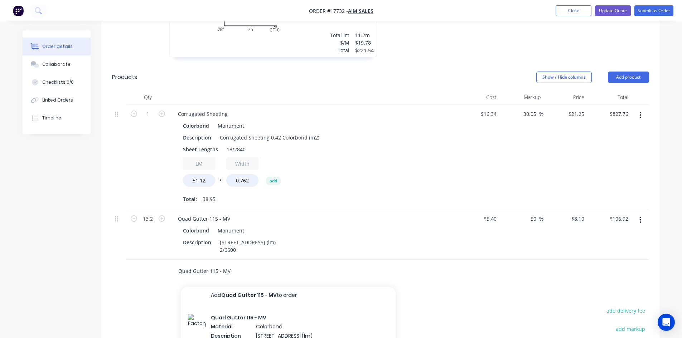
scroll to position [0, 0]
type input "Quad Gutter 115 - MV"
click at [620, 72] on button "Add product" at bounding box center [627, 77] width 41 height 11
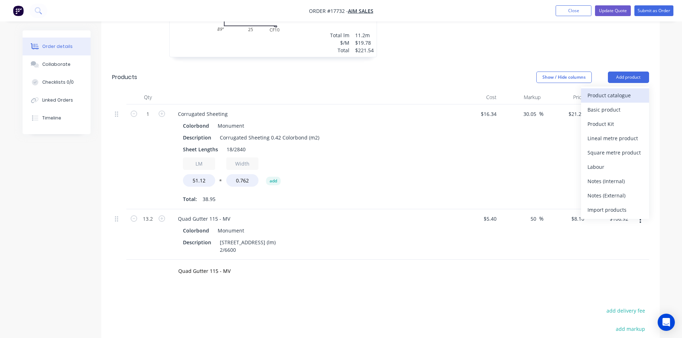
click at [606, 90] on div "Product catalogue" at bounding box center [614, 95] width 55 height 10
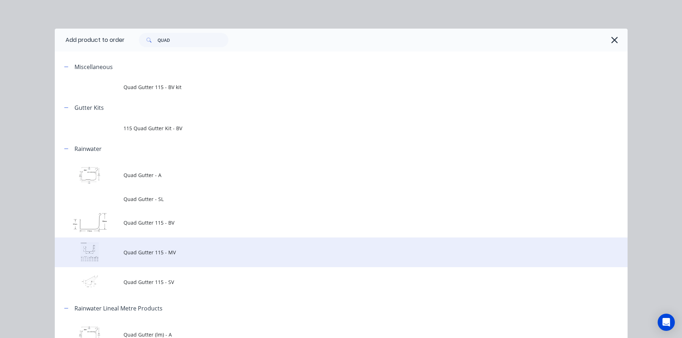
click at [172, 258] on td "Quad Gutter 115 - MV" at bounding box center [375, 253] width 504 height 30
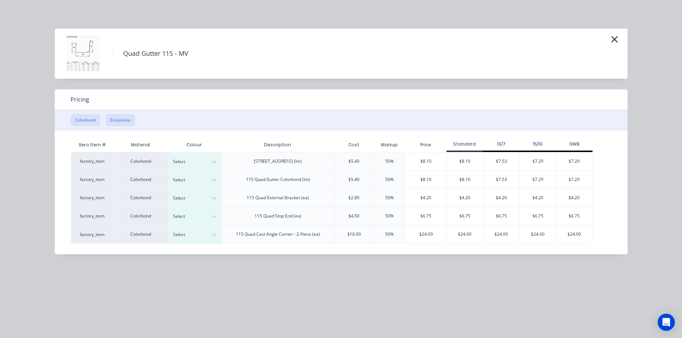
click at [118, 117] on button "Zincalume" at bounding box center [120, 120] width 29 height 12
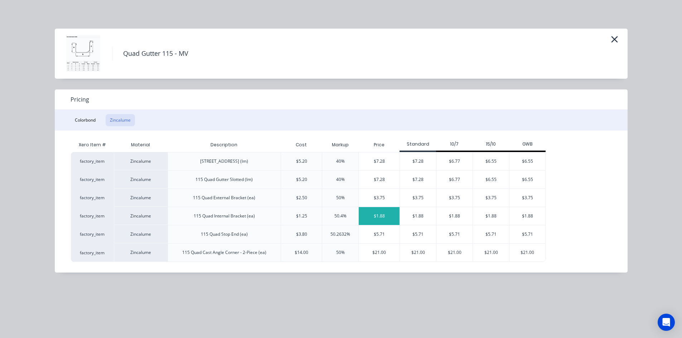
click at [388, 215] on div "$1.88" at bounding box center [378, 216] width 41 height 18
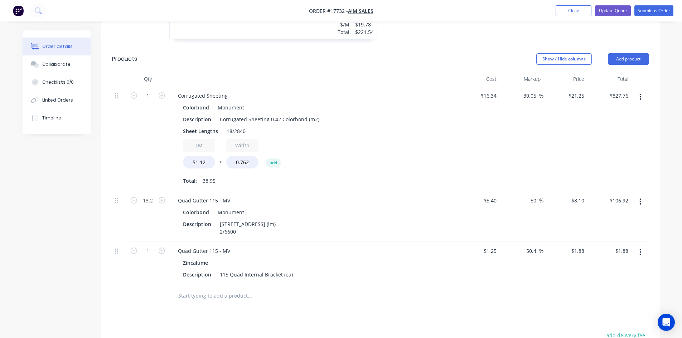
scroll to position [633, 0]
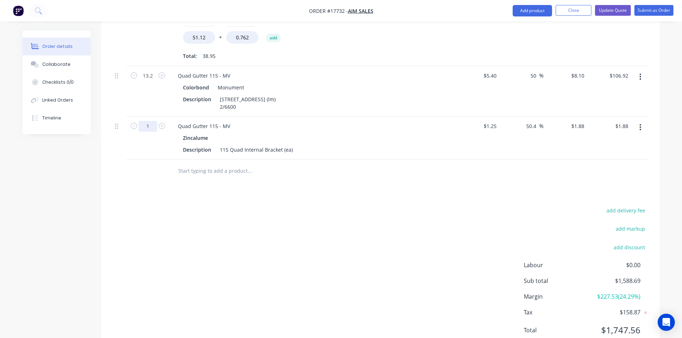
click at [150, 121] on input "1" at bounding box center [147, 126] width 19 height 11
type input "20"
type input "$37.60"
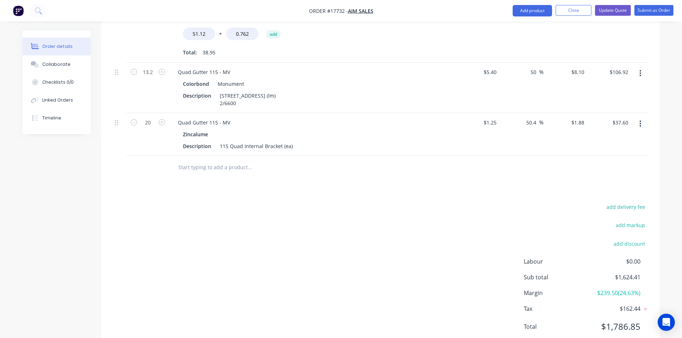
scroll to position [640, 0]
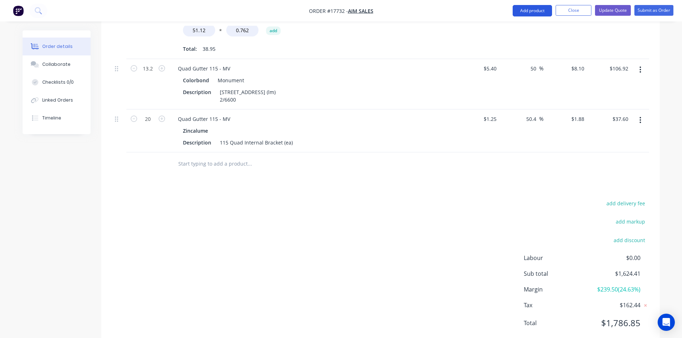
click at [531, 10] on button "Add product" at bounding box center [531, 10] width 39 height 11
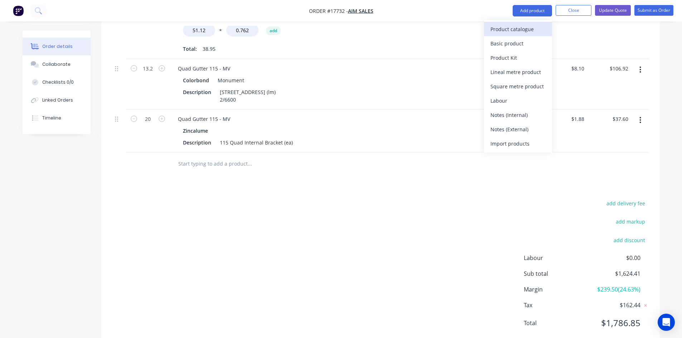
click at [517, 30] on div "Product catalogue" at bounding box center [517, 29] width 55 height 10
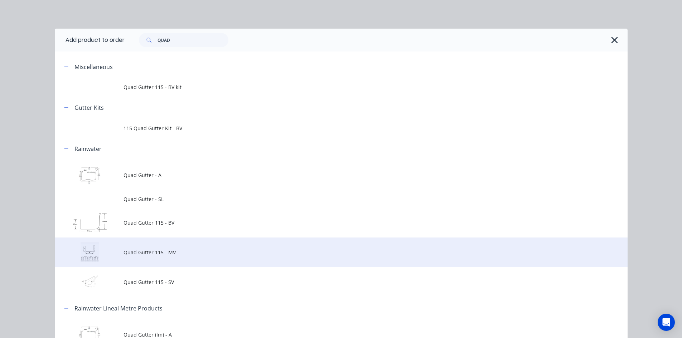
click at [169, 253] on span "Quad Gutter 115 - MV" at bounding box center [324, 253] width 403 height 8
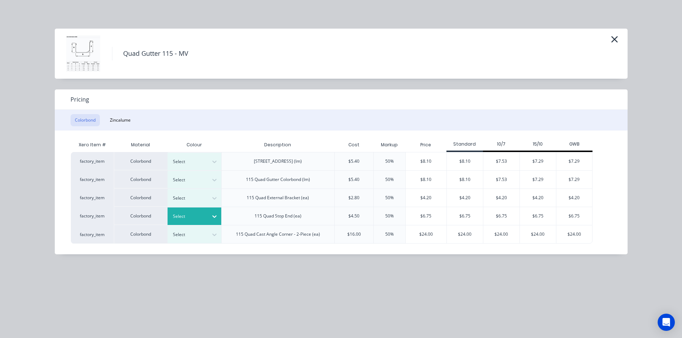
click at [208, 212] on div at bounding box center [214, 216] width 13 height 11
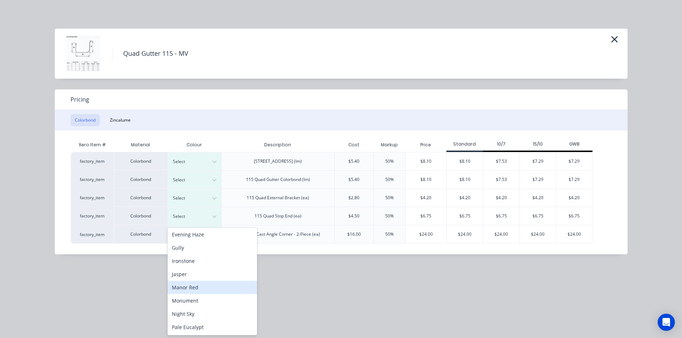
scroll to position [143, 0]
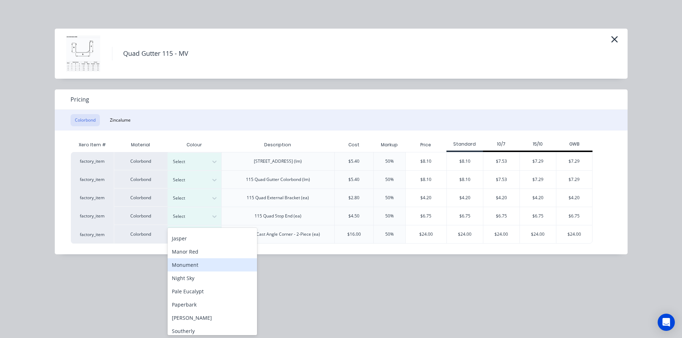
click at [200, 268] on div "Monument" at bounding box center [211, 264] width 89 height 13
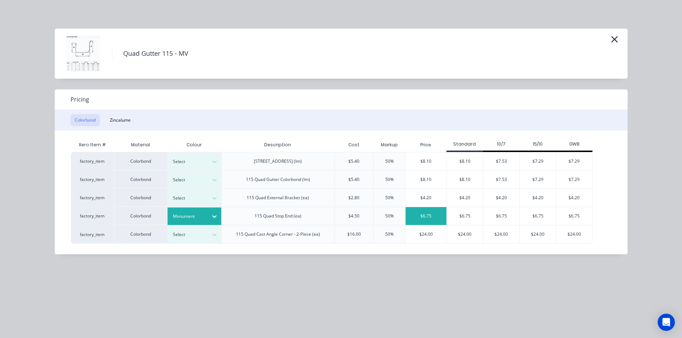
click at [426, 219] on div "$6.75" at bounding box center [425, 216] width 41 height 18
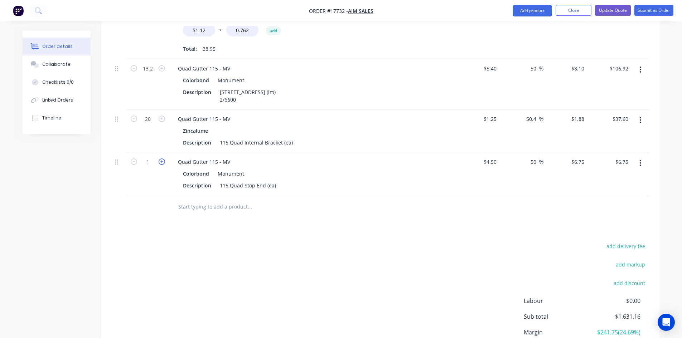
click at [160, 158] on icon "button" at bounding box center [161, 161] width 6 height 6
type input "2"
type input "$13.50"
click at [160, 158] on icon "button" at bounding box center [161, 161] width 6 height 6
type input "3"
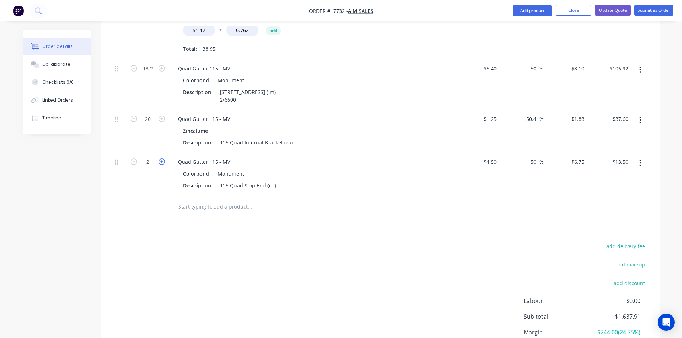
type input "$20.25"
click at [160, 158] on icon "button" at bounding box center [161, 161] width 6 height 6
type input "4"
type input "$27.00"
click at [275, 180] on div "115 Quad Stop End (ea)" at bounding box center [248, 185] width 62 height 10
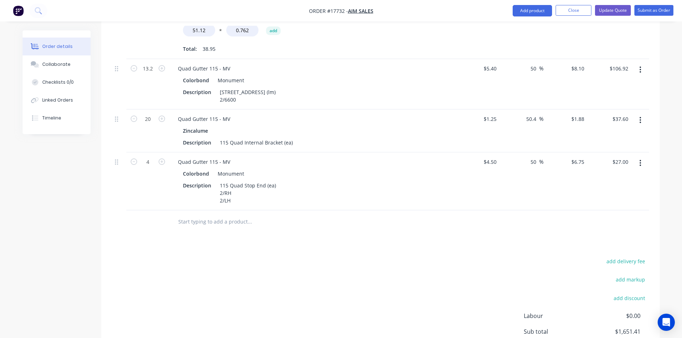
click at [370, 223] on div "Drawings Add drawing 0.55 Colorbond Monument Girth 175 1 0 30 115 30 28 º 28 º …" at bounding box center [380, 20] width 558 height 772
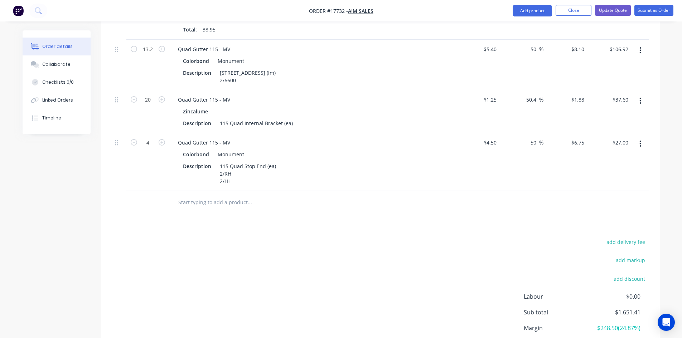
scroll to position [675, 0]
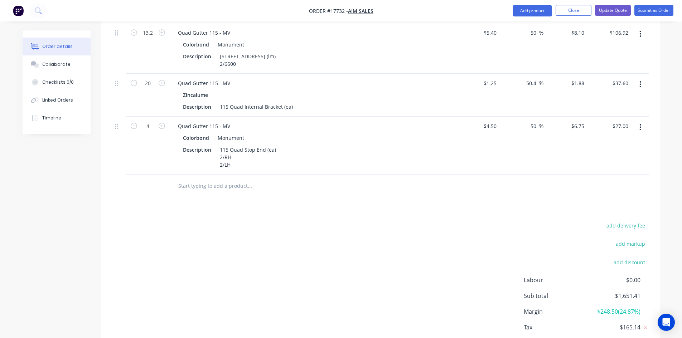
click at [192, 175] on div at bounding box center [298, 186] width 258 height 23
click at [195, 179] on input "text" at bounding box center [249, 186] width 143 height 14
click at [189, 179] on input "ROLLTOP" at bounding box center [249, 186] width 143 height 14
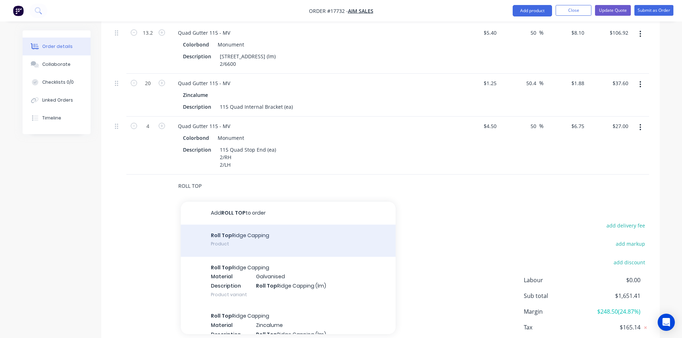
type input "ROLL TOP"
click at [237, 225] on div "Roll Top Ridge Capping Product" at bounding box center [288, 241] width 215 height 32
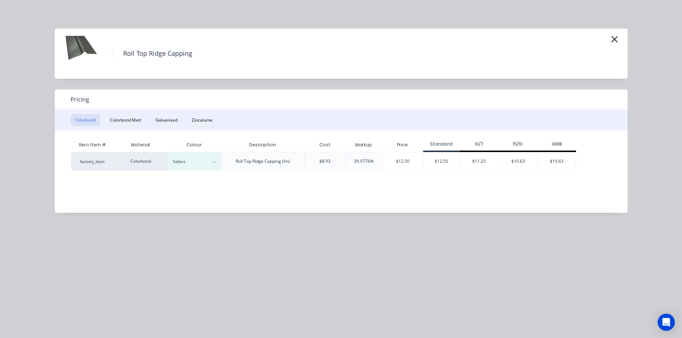
click at [224, 162] on div "Roll Top Ridge Capping (lm)" at bounding box center [262, 161] width 83 height 19
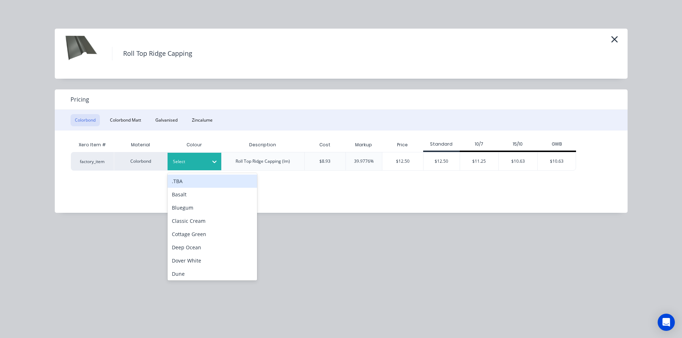
click at [201, 163] on div at bounding box center [189, 162] width 32 height 8
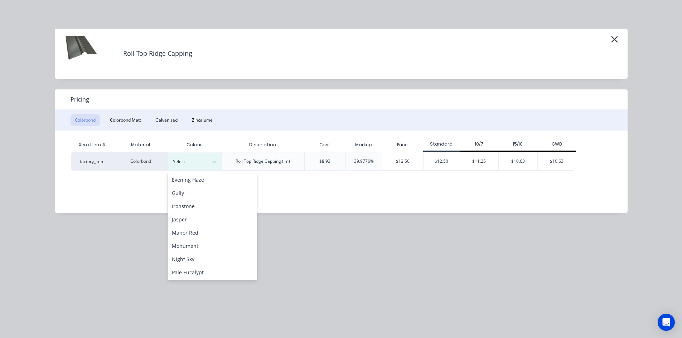
scroll to position [143, 0]
click at [201, 213] on div "Monument" at bounding box center [211, 210] width 89 height 13
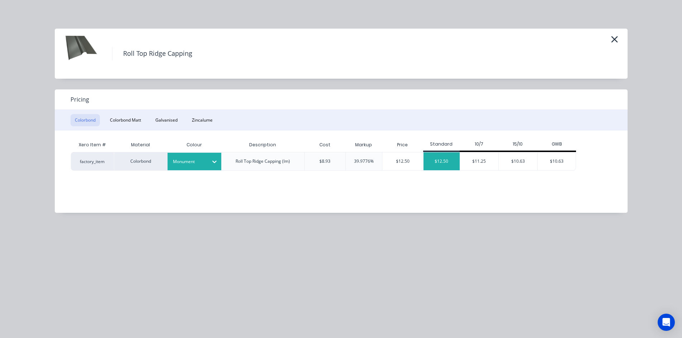
click at [444, 163] on div "$12.50" at bounding box center [441, 161] width 36 height 18
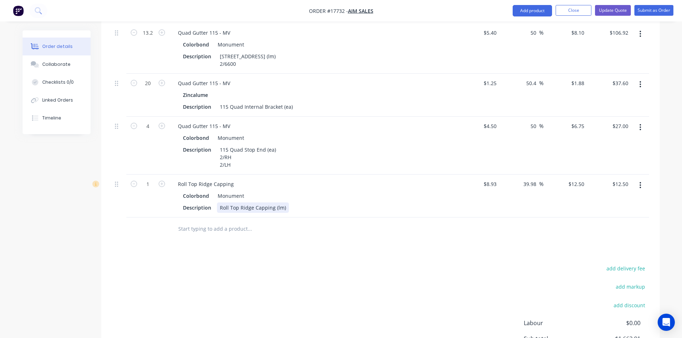
click at [282, 202] on div "Roll Top Ridge Capping (lm)" at bounding box center [253, 207] width 72 height 10
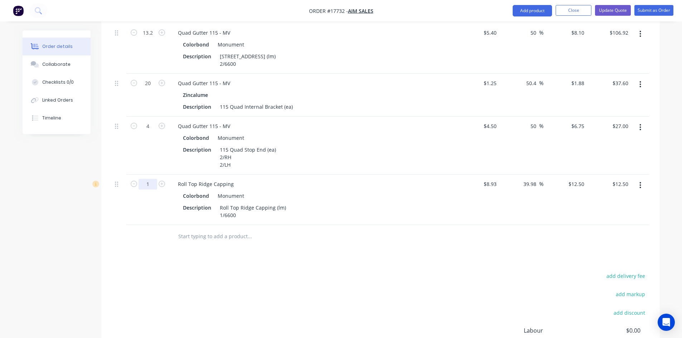
click at [153, 179] on input "1" at bounding box center [147, 184] width 19 height 11
type input "6.6"
type input "$82.50"
click at [308, 225] on div at bounding box center [298, 236] width 258 height 23
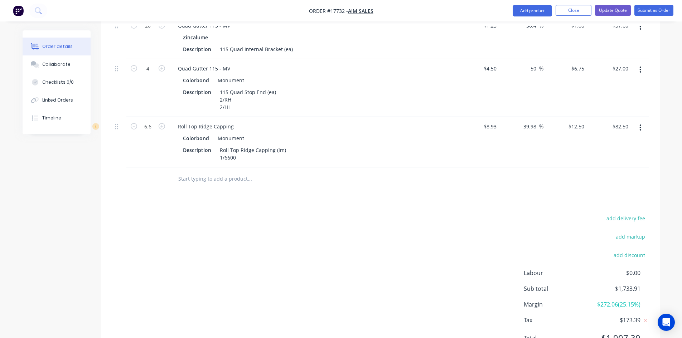
scroll to position [748, 0]
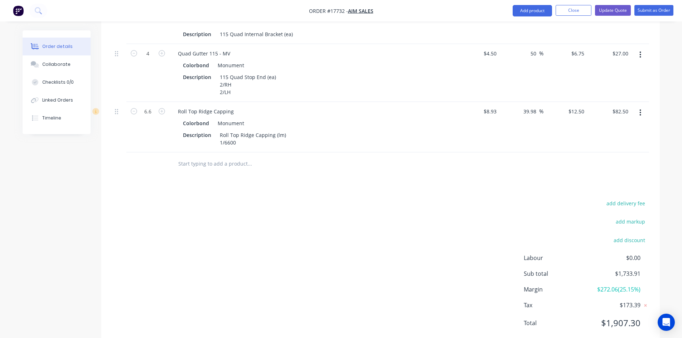
click at [234, 157] on input "text" at bounding box center [249, 164] width 143 height 14
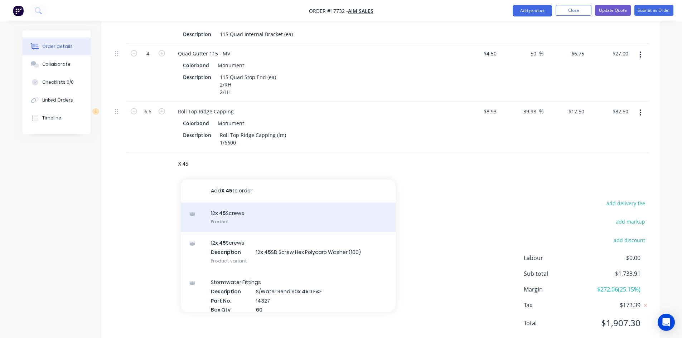
click at [246, 202] on div "12 x 45 Screws Product" at bounding box center [288, 217] width 215 height 30
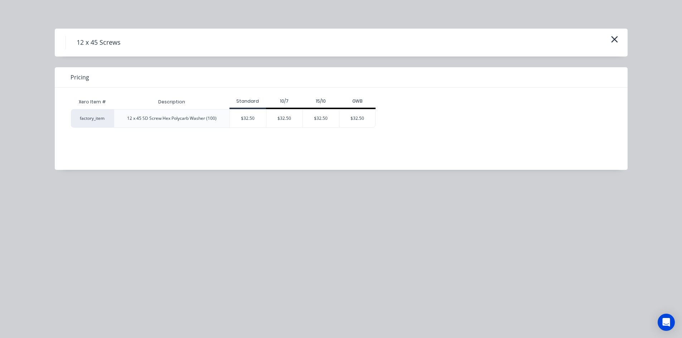
click at [609, 40] on button "button" at bounding box center [614, 39] width 12 height 11
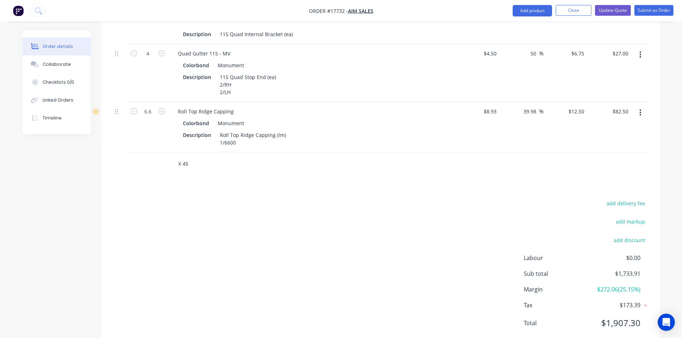
click at [184, 157] on input "X 45" at bounding box center [249, 164] width 143 height 14
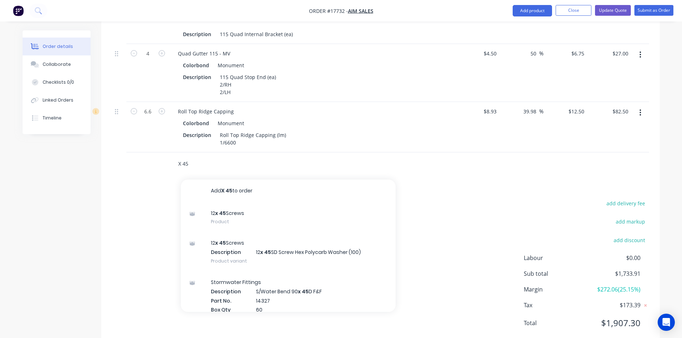
click at [184, 157] on input "X 45" at bounding box center [249, 164] width 143 height 14
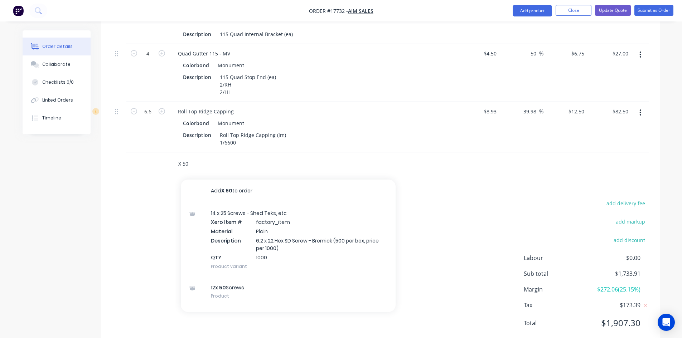
click at [190, 157] on input "X 50" at bounding box center [249, 164] width 143 height 14
click at [189, 157] on input "X 50" at bounding box center [249, 164] width 143 height 14
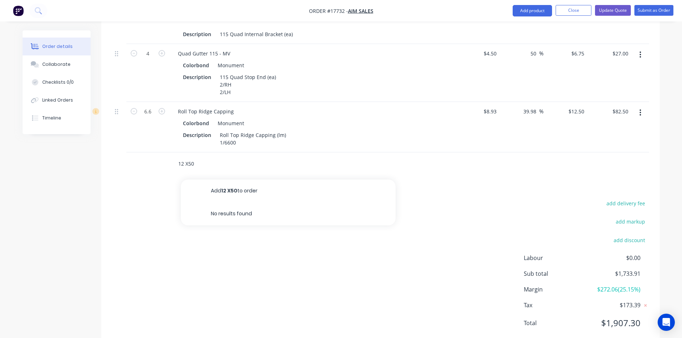
click at [205, 157] on input "12 X50" at bounding box center [249, 164] width 143 height 14
click at [186, 157] on input "12 X50" at bounding box center [249, 164] width 143 height 14
click at [187, 157] on input "12 X50" at bounding box center [249, 164] width 143 height 14
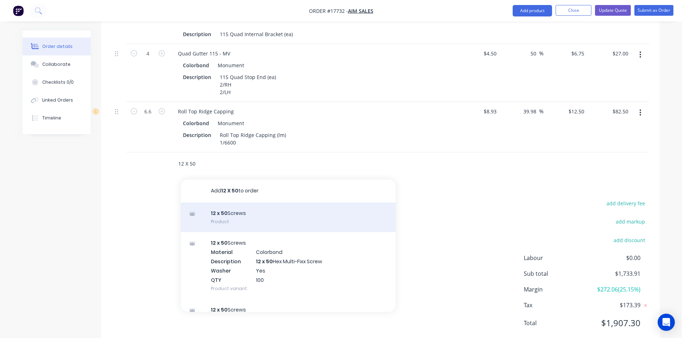
type input "12 X 50"
click at [244, 202] on div "12 x 50 Screws Product" at bounding box center [288, 217] width 215 height 30
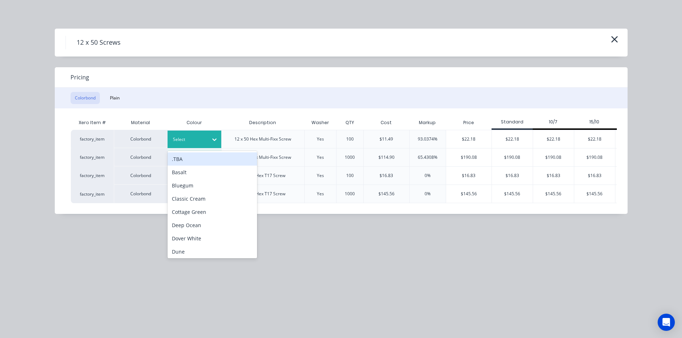
click at [215, 138] on icon at bounding box center [214, 139] width 7 height 7
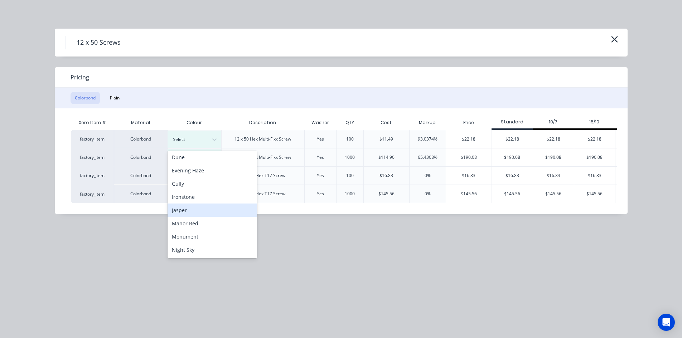
scroll to position [107, 0]
click at [203, 220] on div "Monument" at bounding box center [211, 223] width 89 height 13
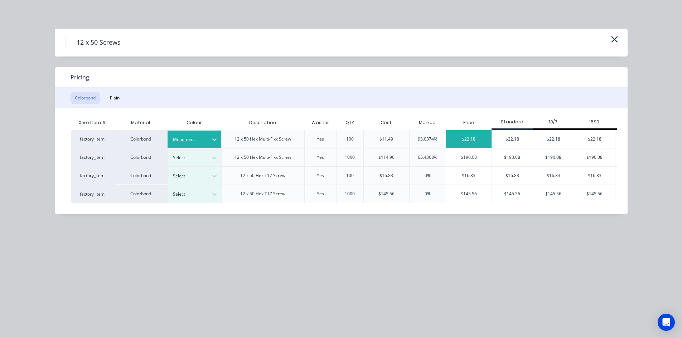
click at [470, 140] on div "$22.18" at bounding box center [468, 139] width 45 height 18
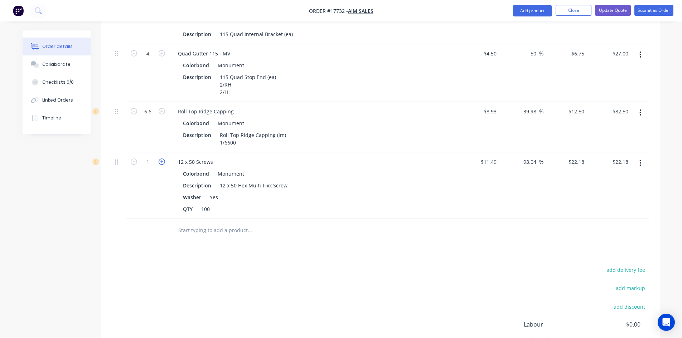
click at [160, 158] on icon "button" at bounding box center [161, 161] width 6 height 6
type input "2"
type input "$44.36"
click at [160, 158] on icon "button" at bounding box center [161, 161] width 6 height 6
type input "3"
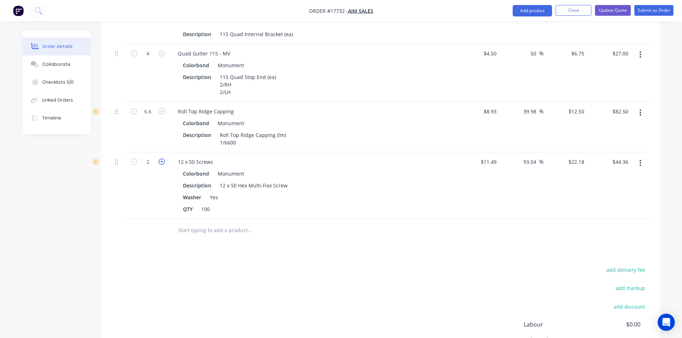
type input "$66.54"
click at [160, 158] on icon "button" at bounding box center [161, 161] width 6 height 6
type input "4"
type input "$88.72"
click at [160, 158] on icon "button" at bounding box center [161, 161] width 6 height 6
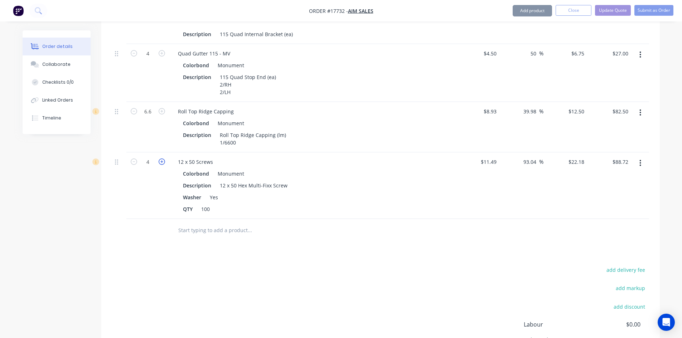
type input "5"
type input "$110.90"
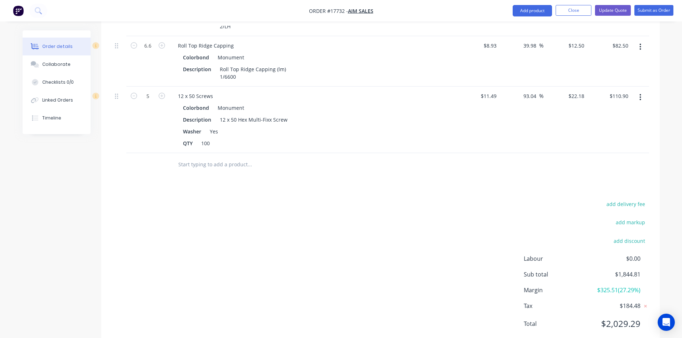
scroll to position [815, 0]
click at [224, 157] on input "text" at bounding box center [249, 164] width 143 height 14
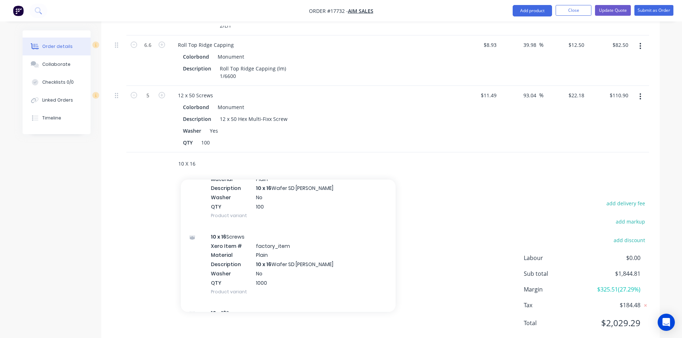
scroll to position [986, 0]
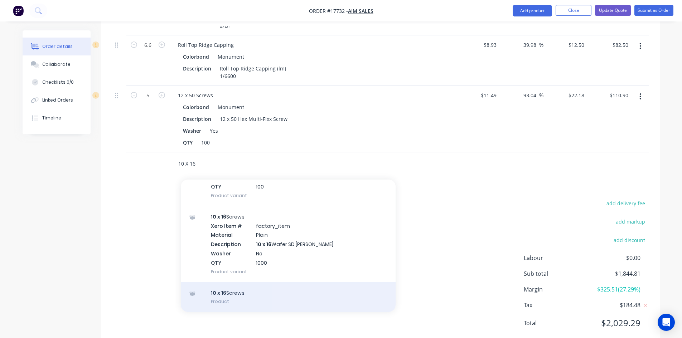
type input "10 X 16"
click at [249, 282] on div "10 x 16 Screws Product" at bounding box center [288, 297] width 215 height 30
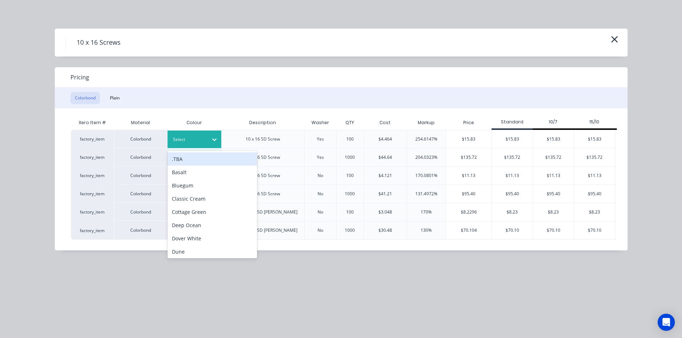
click at [207, 138] on div "Select" at bounding box center [188, 139] width 40 height 9
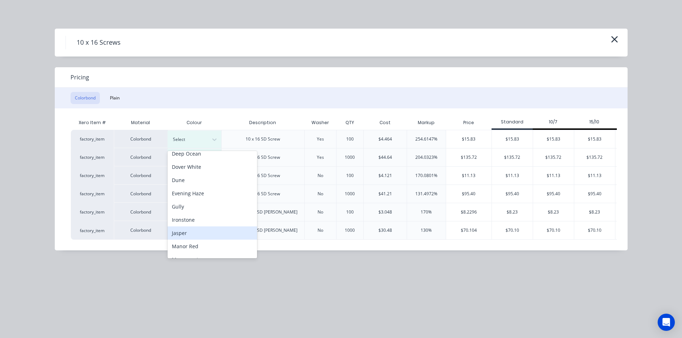
scroll to position [107, 0]
click at [201, 226] on div "Monument" at bounding box center [211, 223] width 89 height 13
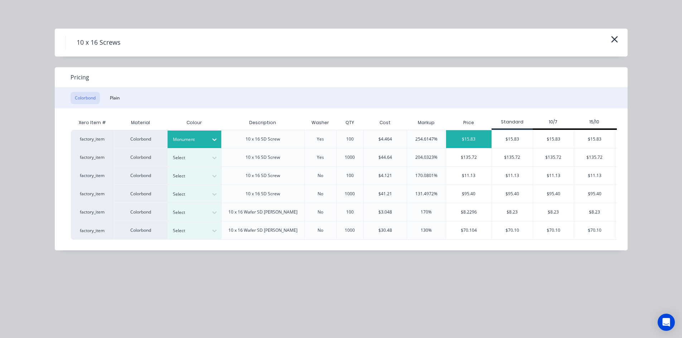
click at [473, 142] on div "$15.83" at bounding box center [468, 139] width 45 height 18
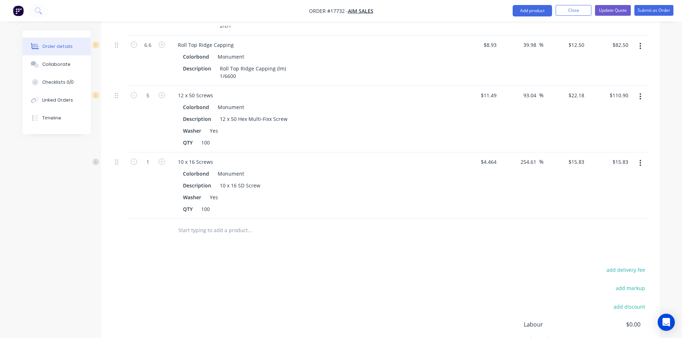
click at [191, 223] on input "text" at bounding box center [249, 230] width 143 height 14
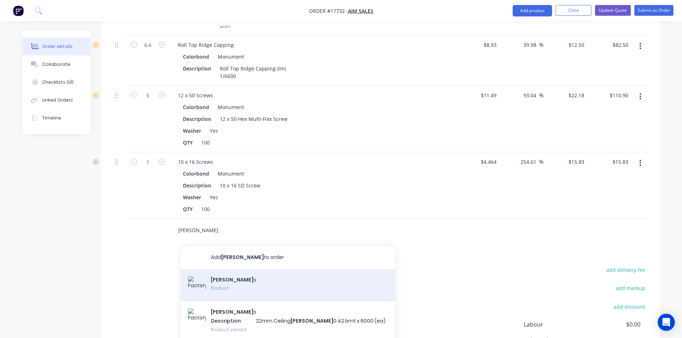
type input "BATTEN"
click at [251, 269] on div "Batten s Product" at bounding box center [288, 285] width 215 height 32
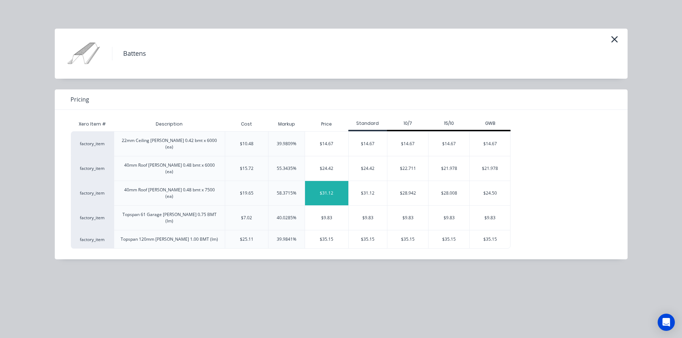
click at [328, 181] on div "$31.12" at bounding box center [326, 193] width 43 height 24
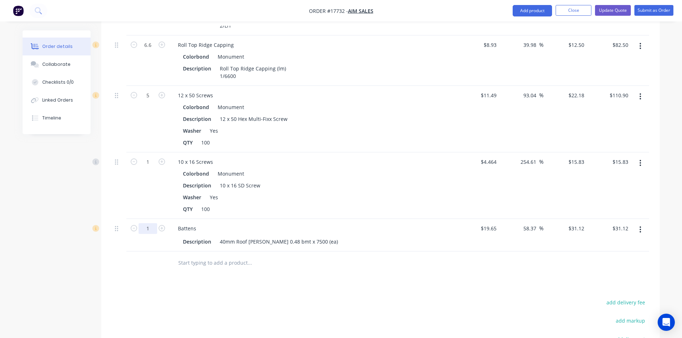
click at [152, 223] on input "1" at bounding box center [147, 228] width 19 height 11
type input "10"
type input "$311.20"
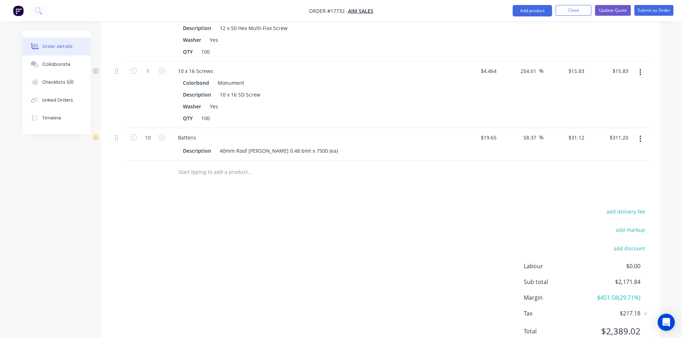
scroll to position [914, 0]
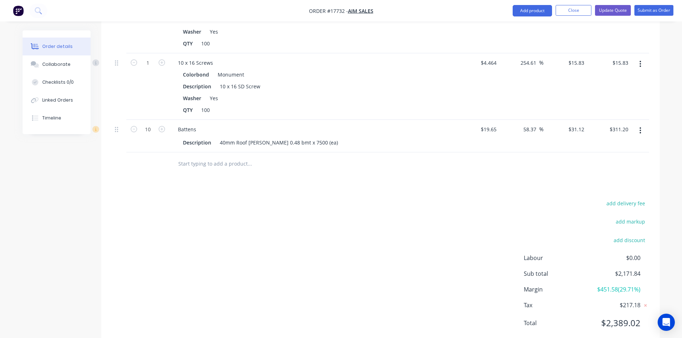
click at [198, 157] on input "text" at bounding box center [249, 164] width 143 height 14
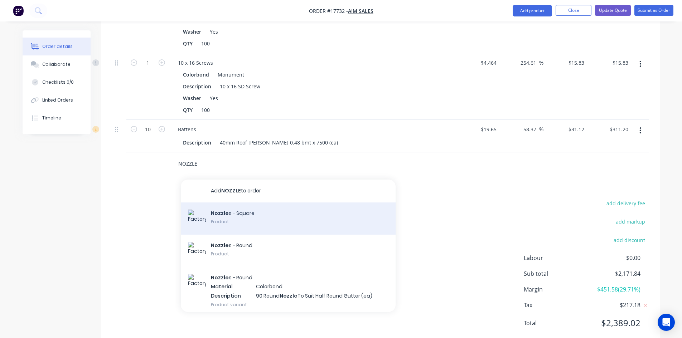
type input "NOZZLE"
click at [247, 202] on div "Nozzle s - Square Product" at bounding box center [288, 218] width 215 height 32
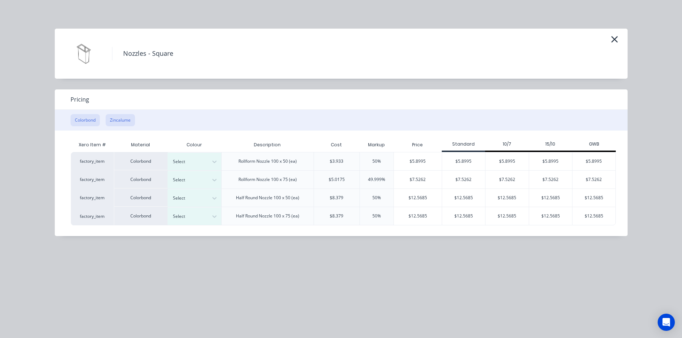
click at [115, 117] on button "Zincalume" at bounding box center [120, 120] width 29 height 12
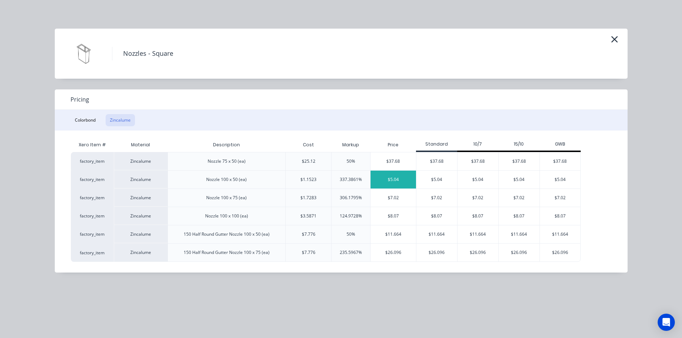
click at [391, 180] on div "$5.04" at bounding box center [392, 180] width 45 height 18
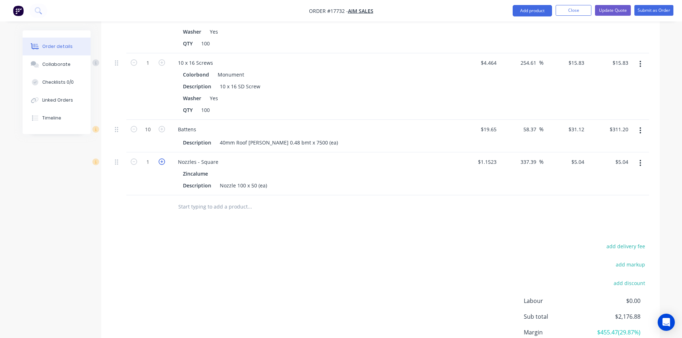
click at [162, 158] on icon "button" at bounding box center [161, 161] width 6 height 6
type input "2"
type input "$10.08"
click at [225, 200] on input "text" at bounding box center [249, 207] width 143 height 14
drag, startPoint x: 185, startPoint y: 186, endPoint x: 181, endPoint y: 186, distance: 4.3
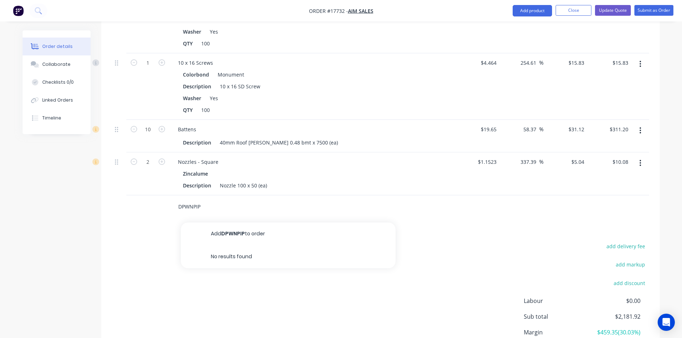
click at [181, 200] on input "DPWNPIP" at bounding box center [249, 207] width 143 height 14
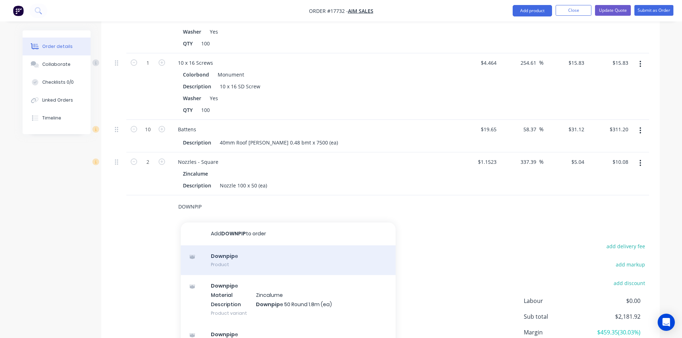
type input "DOWNPIP"
click at [251, 245] on div "Downpip e Product" at bounding box center [288, 260] width 215 height 30
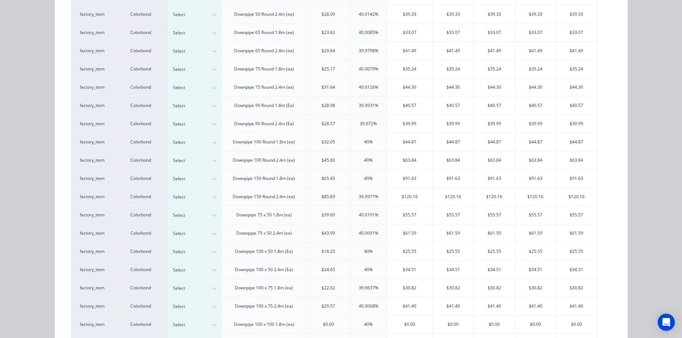
scroll to position [178, 0]
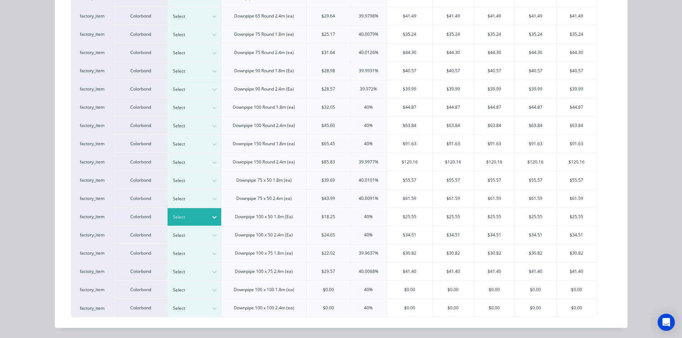
click at [212, 216] on icon at bounding box center [214, 217] width 7 height 7
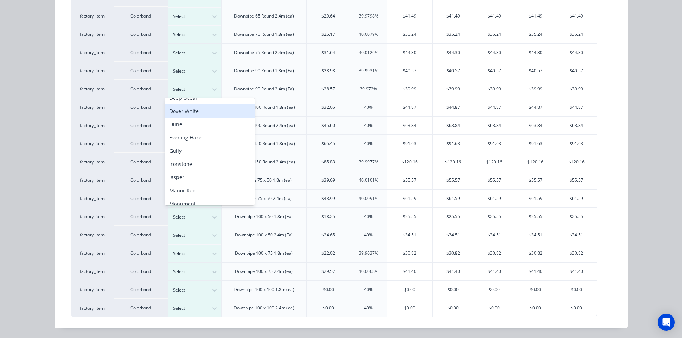
scroll to position [112, 0]
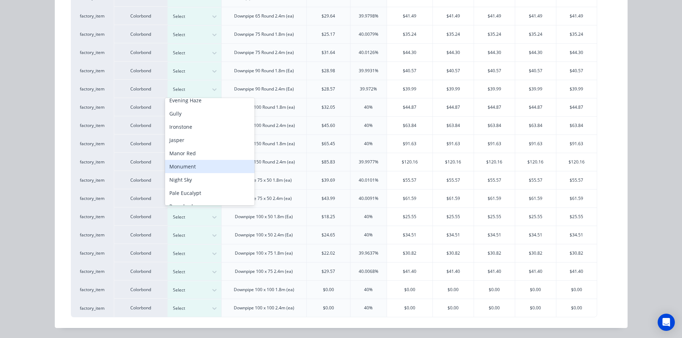
click at [207, 170] on div "Monument" at bounding box center [209, 166] width 89 height 13
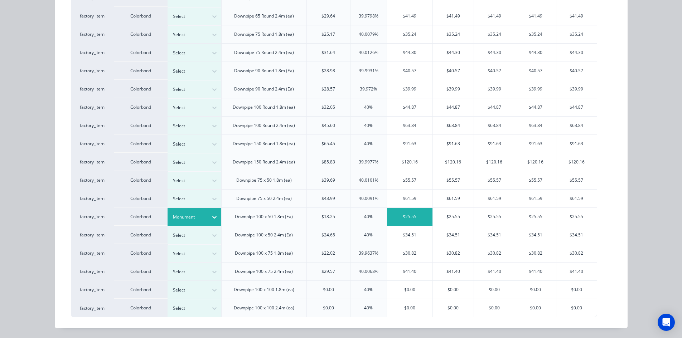
click at [410, 218] on div "$25.55" at bounding box center [409, 217] width 45 height 18
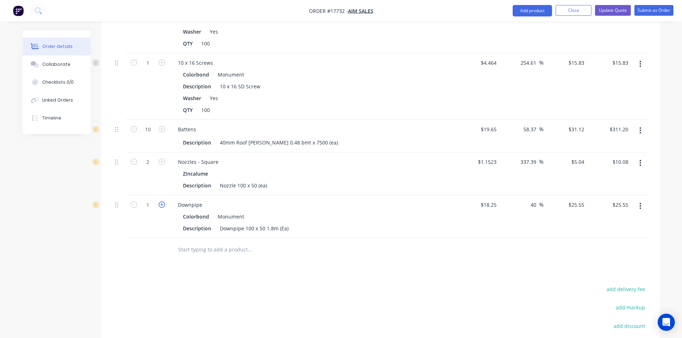
click at [161, 201] on icon "button" at bounding box center [161, 204] width 6 height 6
type input "2"
type input "$51.10"
click at [161, 201] on icon "button" at bounding box center [161, 204] width 6 height 6
type input "3"
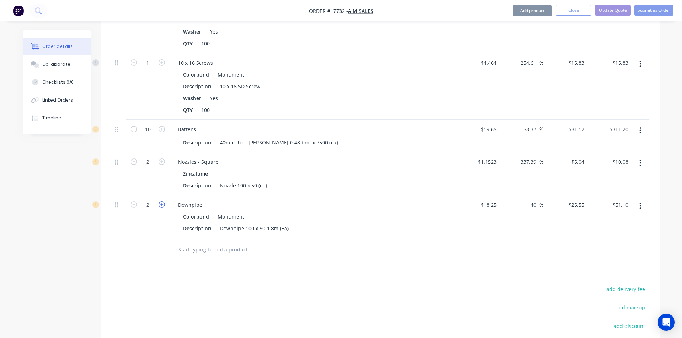
type input "$76.65"
click at [161, 201] on icon "button" at bounding box center [161, 204] width 6 height 6
type input "4"
type input "$102.20"
click at [225, 243] on input "text" at bounding box center [249, 250] width 143 height 14
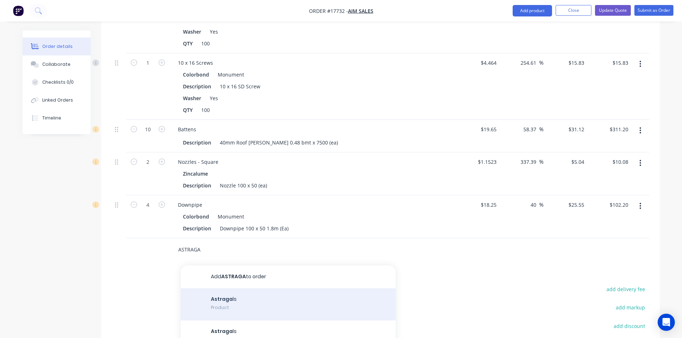
type input "ASTRAGA"
click at [236, 288] on div "Astraga ls Product" at bounding box center [288, 304] width 215 height 32
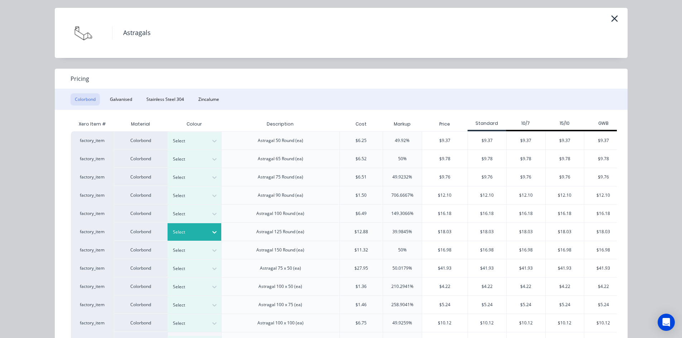
scroll to position [66, 0]
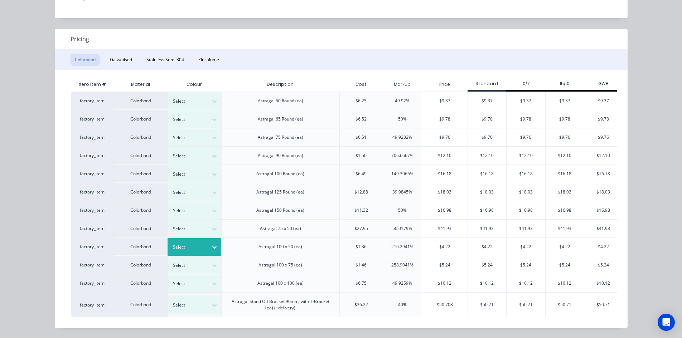
click at [201, 246] on div "Select" at bounding box center [188, 247] width 40 height 9
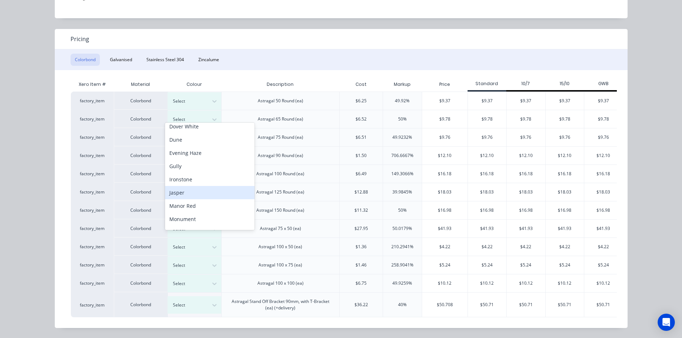
scroll to position [112, 0]
click at [200, 195] on div "Monument" at bounding box center [209, 191] width 89 height 13
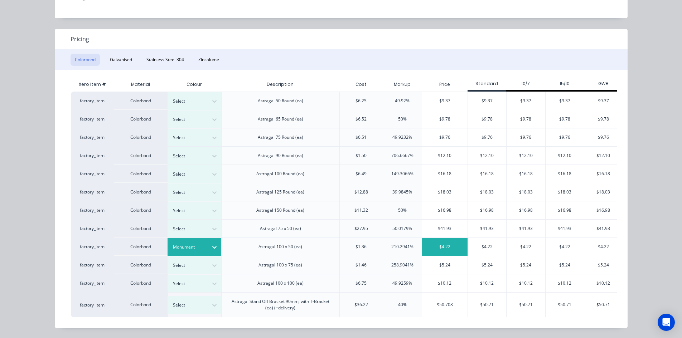
click at [444, 241] on div "$4.22" at bounding box center [444, 247] width 45 height 18
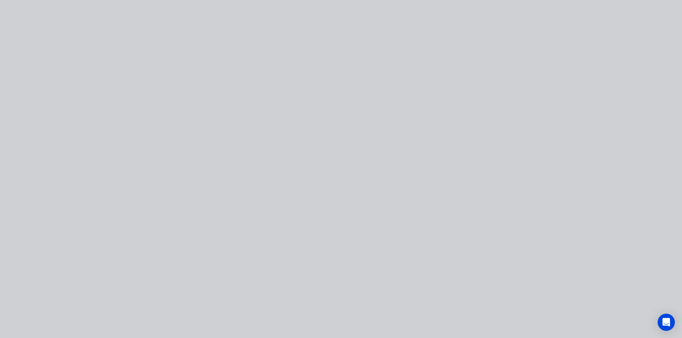
scroll to position [0, 0]
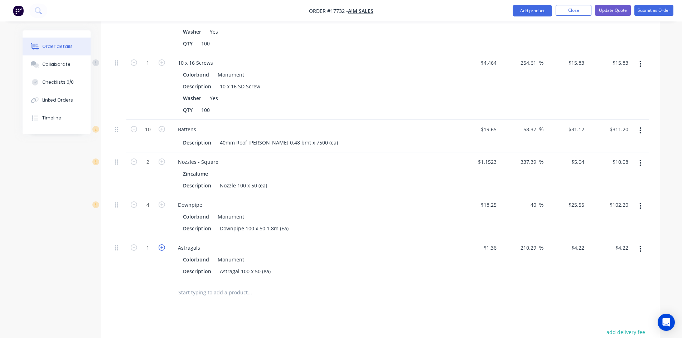
click at [162, 244] on icon "button" at bounding box center [161, 247] width 6 height 6
type input "2"
type input "$8.44"
click at [162, 244] on icon "button" at bounding box center [161, 247] width 6 height 6
type input "3"
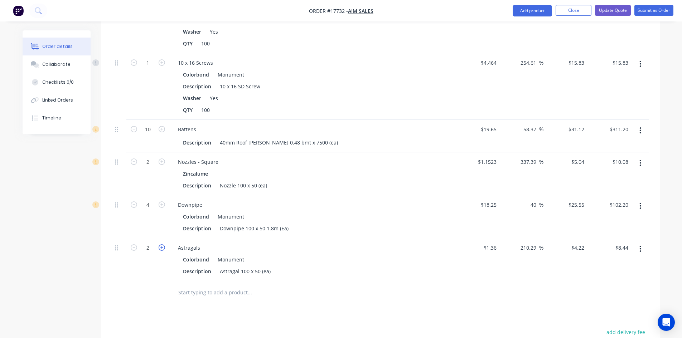
type input "$12.66"
click at [162, 244] on icon "button" at bounding box center [161, 247] width 6 height 6
type input "4"
type input "$16.88"
click at [162, 244] on icon "button" at bounding box center [161, 247] width 6 height 6
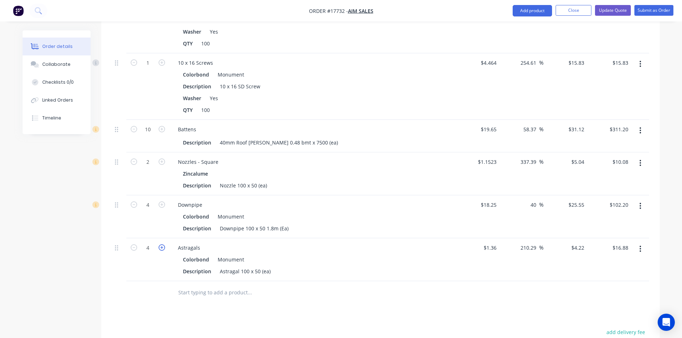
type input "5"
type input "$21.10"
click at [162, 244] on icon "button" at bounding box center [161, 247] width 6 height 6
type input "6"
type input "$25.32"
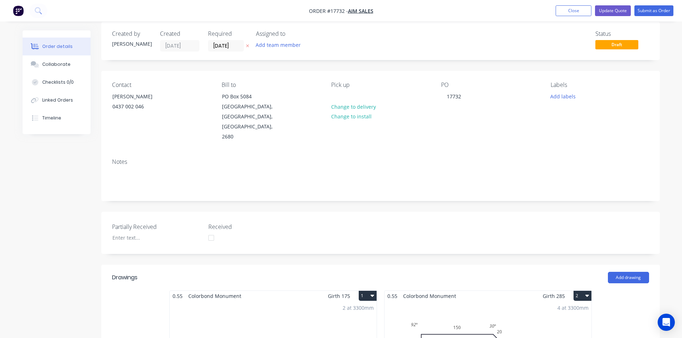
scroll to position [5, 0]
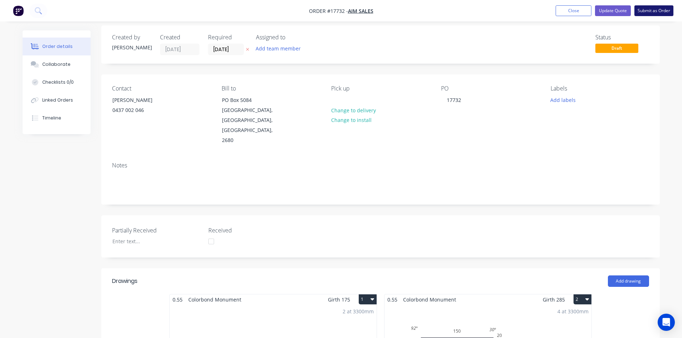
click at [650, 9] on button "Submit as Order" at bounding box center [653, 10] width 39 height 11
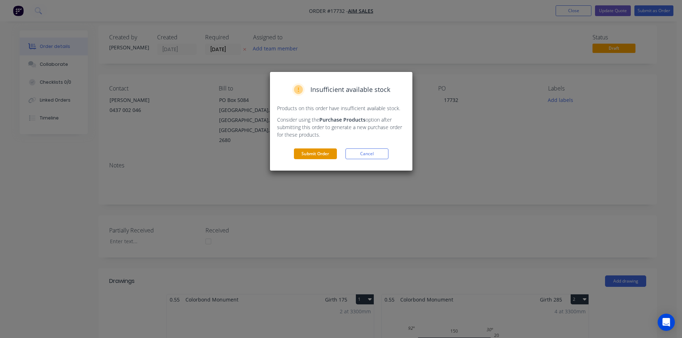
click at [333, 151] on button "Submit Order" at bounding box center [315, 153] width 43 height 11
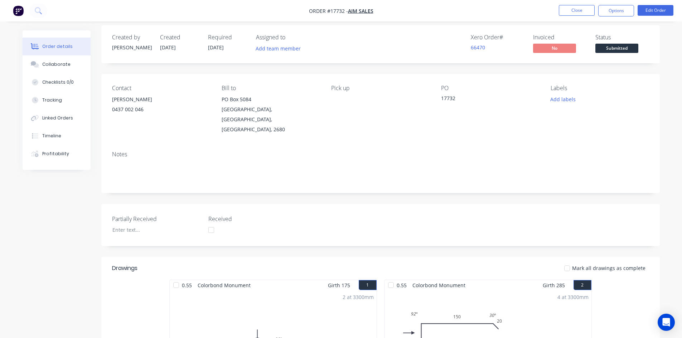
click at [455, 96] on div "17732" at bounding box center [485, 99] width 89 height 10
click at [456, 98] on div "17732" at bounding box center [485, 99] width 89 height 10
click at [454, 98] on div "17732" at bounding box center [485, 99] width 89 height 10
click at [650, 11] on button "Edit Order" at bounding box center [655, 10] width 36 height 11
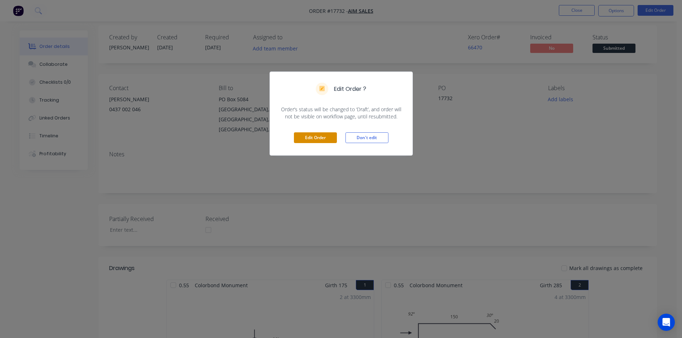
click at [317, 137] on button "Edit Order" at bounding box center [315, 137] width 43 height 11
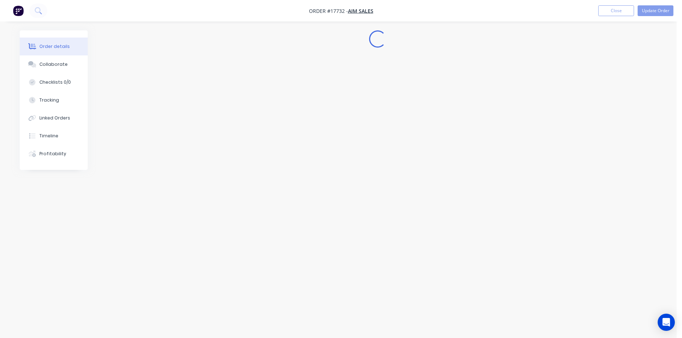
scroll to position [0, 0]
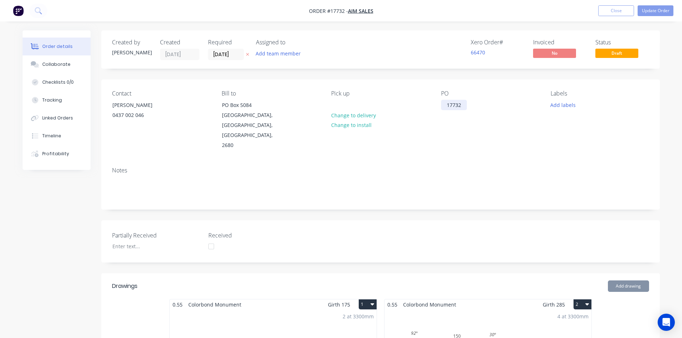
click at [464, 105] on div "17732" at bounding box center [454, 105] width 26 height 10
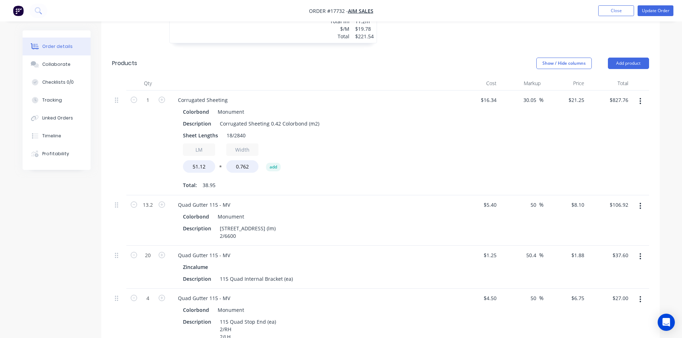
scroll to position [434, 0]
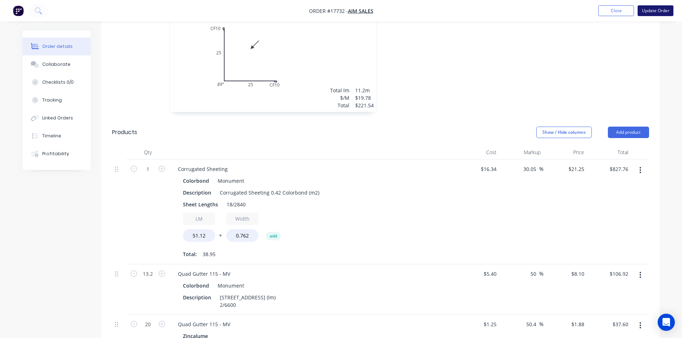
click at [653, 12] on button "Update Order" at bounding box center [655, 10] width 36 height 11
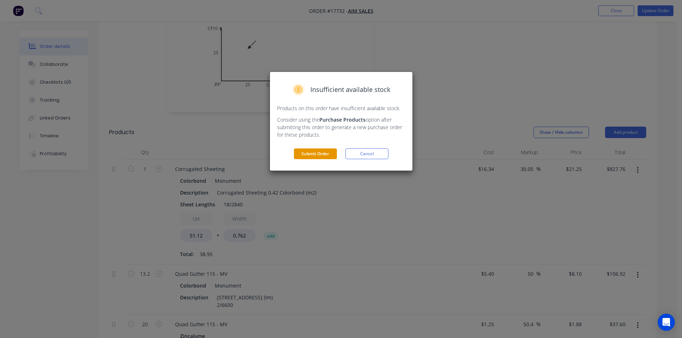
click at [322, 155] on button "Submit Order" at bounding box center [315, 153] width 43 height 11
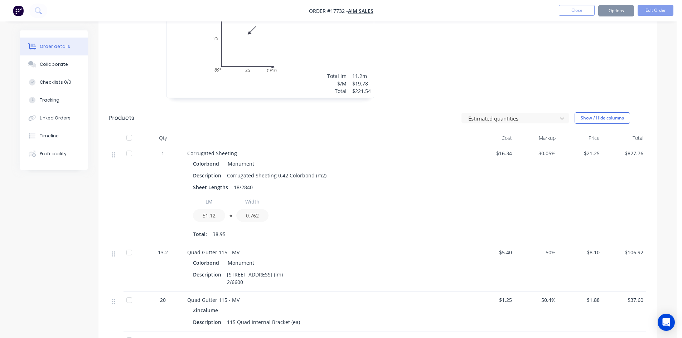
scroll to position [423, 0]
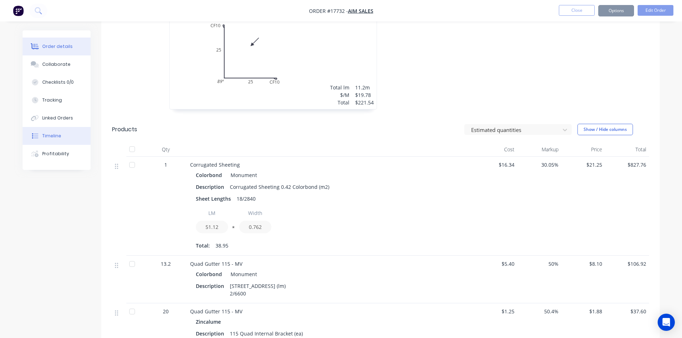
click at [46, 132] on button "Timeline" at bounding box center [57, 136] width 68 height 18
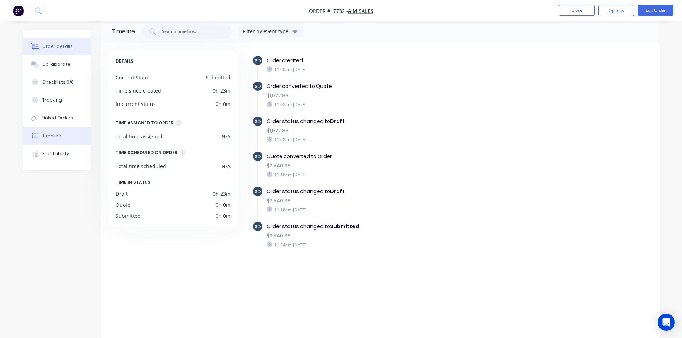
click at [59, 48] on div "Order details" at bounding box center [57, 46] width 30 height 6
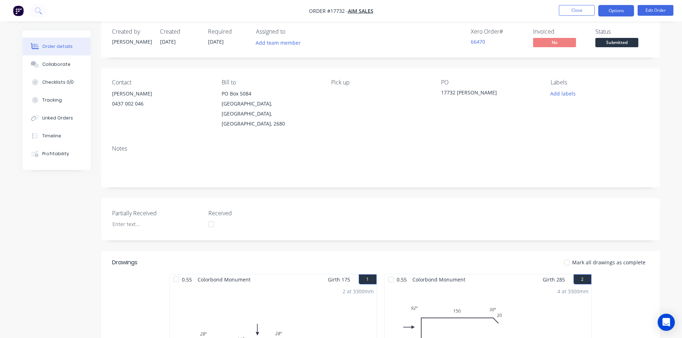
click at [627, 9] on button "Options" at bounding box center [616, 10] width 36 height 11
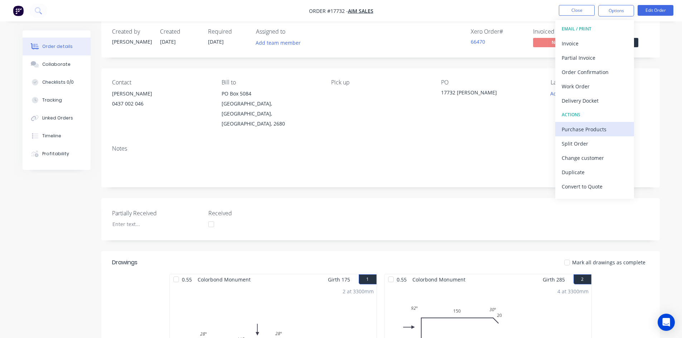
click at [594, 123] on button "Purchase Products" at bounding box center [594, 129] width 79 height 14
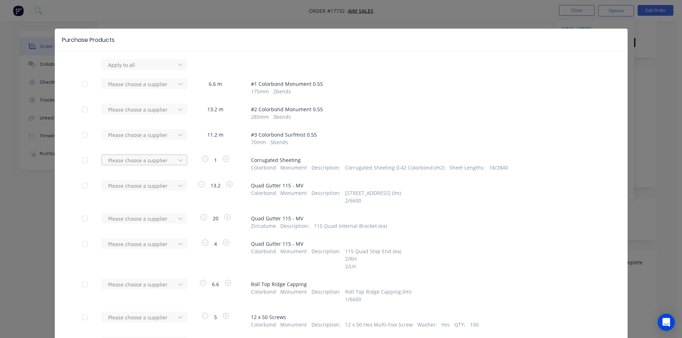
click at [153, 162] on div at bounding box center [139, 160] width 64 height 9
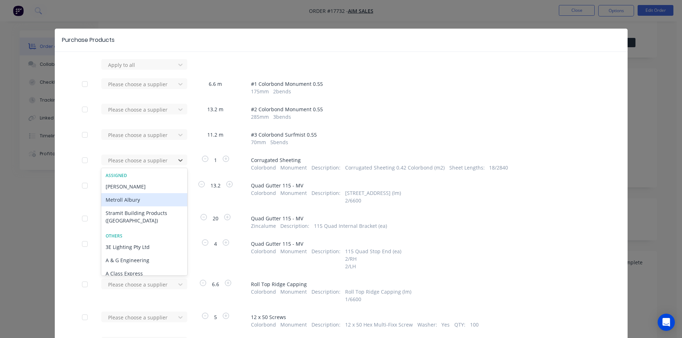
click at [128, 202] on div "Metroll Albury" at bounding box center [144, 199] width 86 height 13
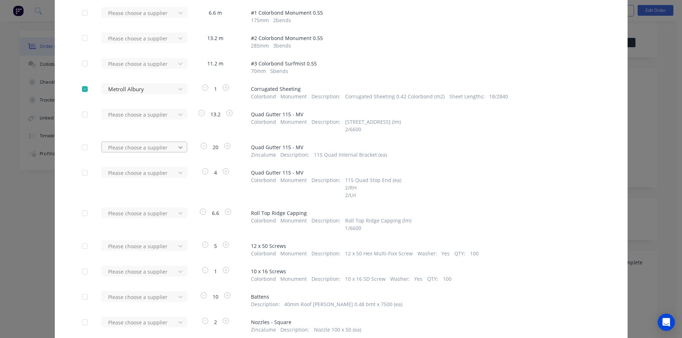
scroll to position [72, 0]
click at [174, 114] on div at bounding box center [180, 113] width 13 height 11
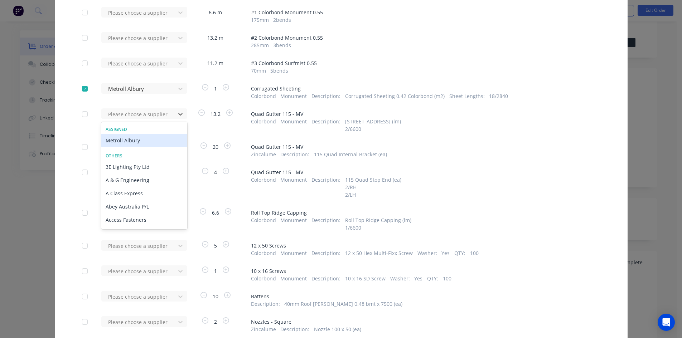
click at [150, 139] on div "Metroll Albury" at bounding box center [144, 140] width 86 height 13
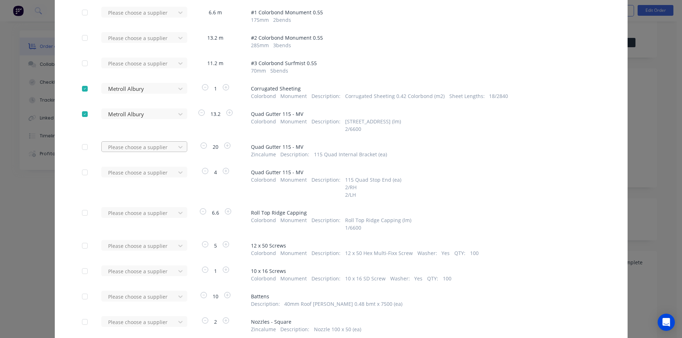
click at [168, 150] on div at bounding box center [139, 147] width 64 height 9
click at [146, 171] on div "Metroll Albury" at bounding box center [144, 173] width 86 height 13
click at [163, 176] on div at bounding box center [139, 172] width 64 height 9
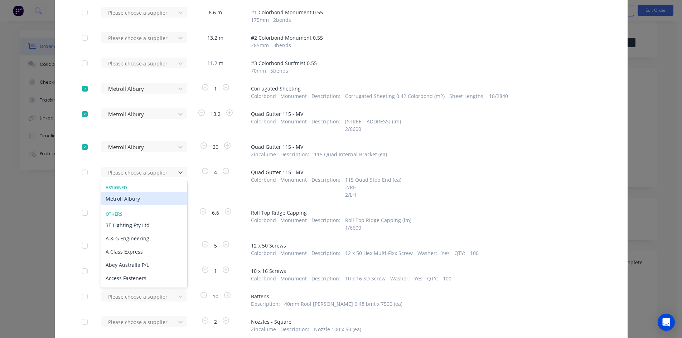
click at [131, 197] on div "Metroll Albury" at bounding box center [144, 198] width 86 height 13
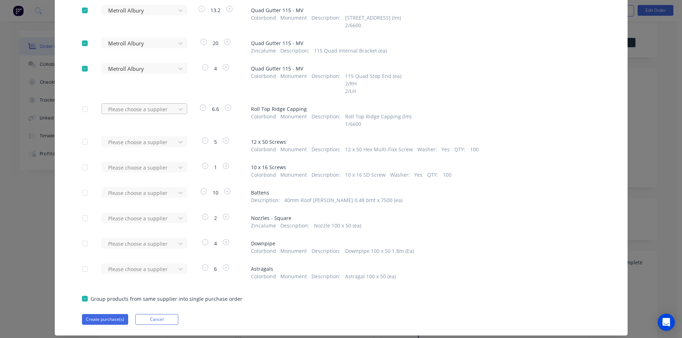
scroll to position [179, 0]
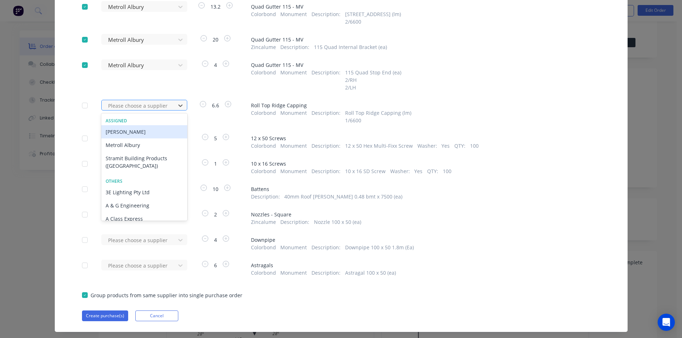
click at [149, 101] on div at bounding box center [139, 105] width 64 height 9
click at [140, 147] on div "Metroll Albury" at bounding box center [144, 144] width 86 height 13
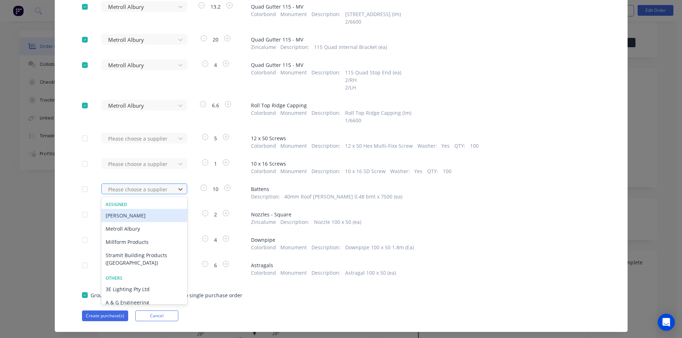
click at [162, 190] on div at bounding box center [139, 189] width 64 height 9
click at [142, 229] on div "Metroll Albury" at bounding box center [144, 228] width 86 height 13
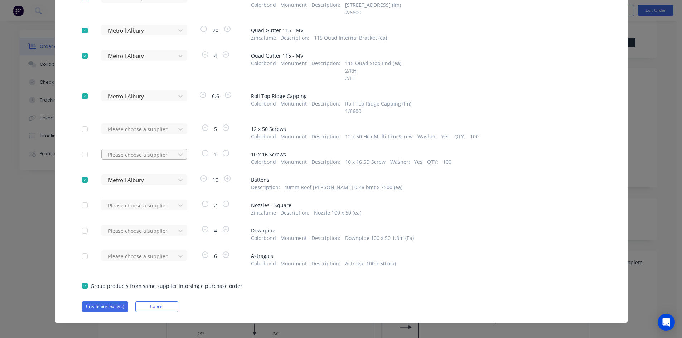
scroll to position [194, 0]
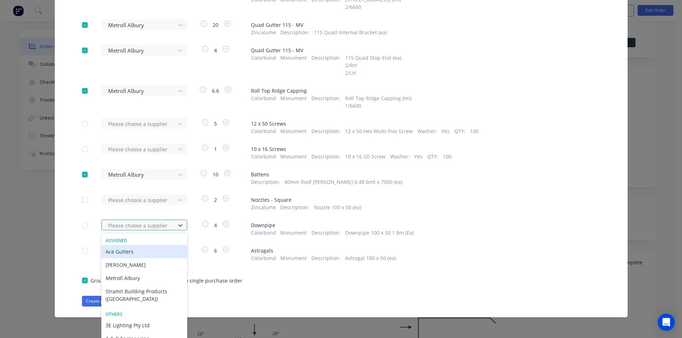
click at [158, 226] on div at bounding box center [139, 225] width 64 height 9
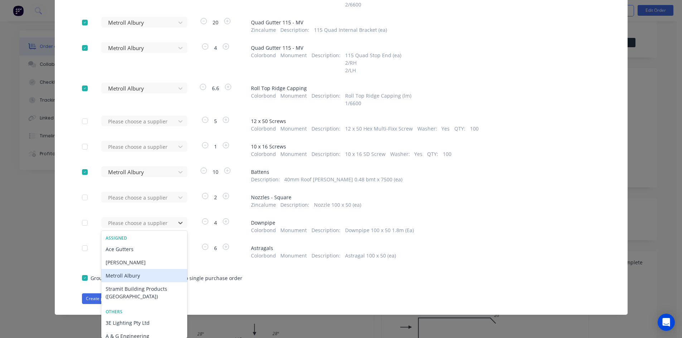
click at [133, 275] on div "Metroll Albury" at bounding box center [144, 275] width 86 height 13
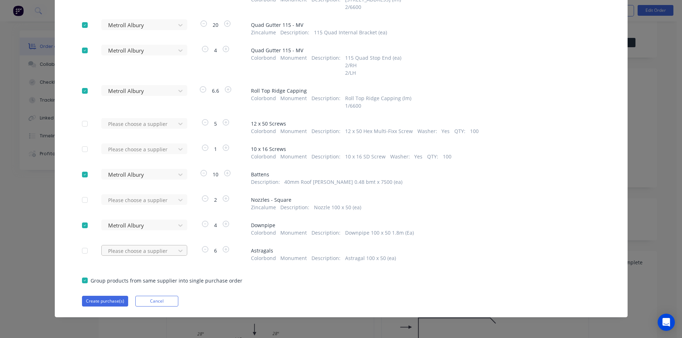
click at [137, 254] on div "Please choose a supplier" at bounding box center [140, 250] width 79 height 11
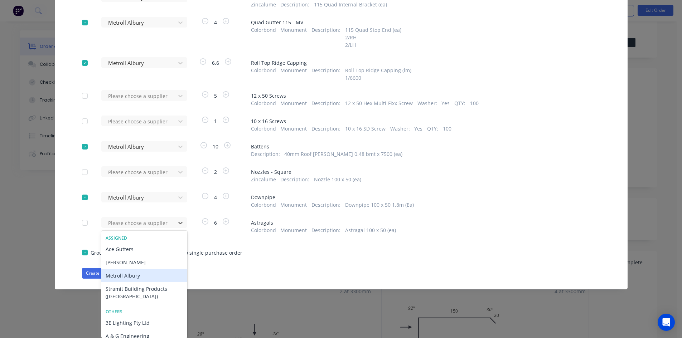
click at [129, 275] on div "Metroll Albury" at bounding box center [144, 275] width 86 height 13
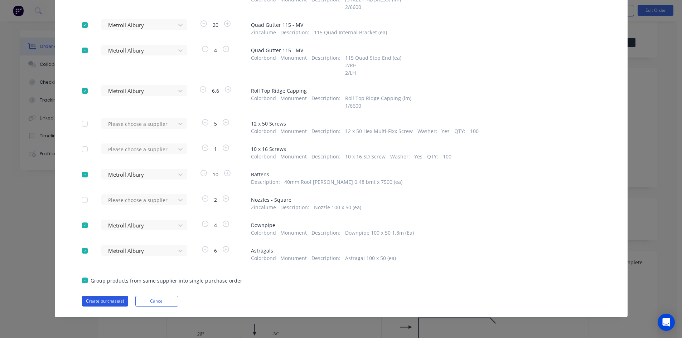
click at [102, 302] on button "Create purchase(s)" at bounding box center [105, 301] width 46 height 11
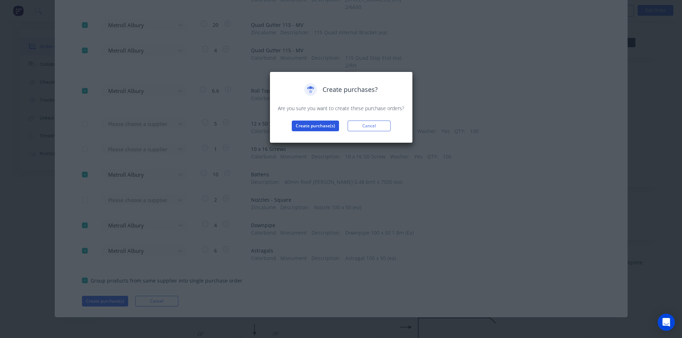
click at [320, 127] on button "Create purchase(s)" at bounding box center [315, 126] width 47 height 11
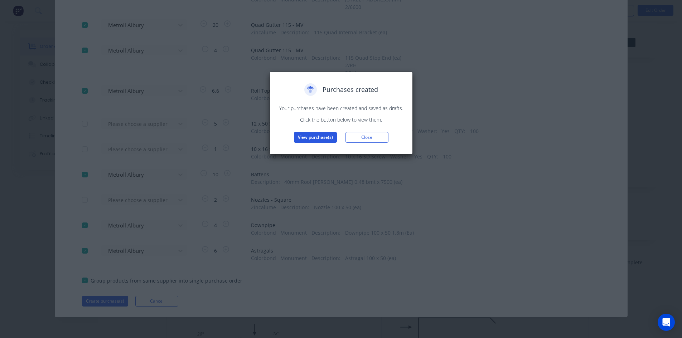
click at [313, 135] on button "View purchase(s)" at bounding box center [315, 137] width 43 height 11
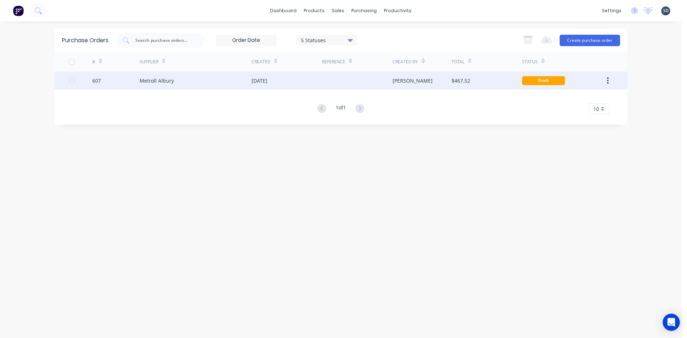
click at [306, 80] on div "[DATE]" at bounding box center [287, 81] width 70 height 18
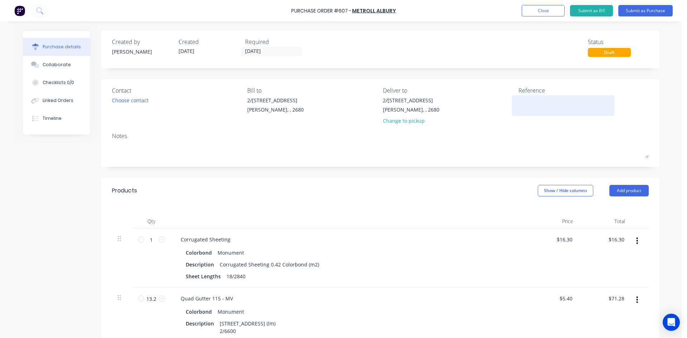
click at [527, 101] on textarea at bounding box center [562, 105] width 89 height 16
type textarea "607"
type textarea "x"
type textarea "607 /"
type textarea "x"
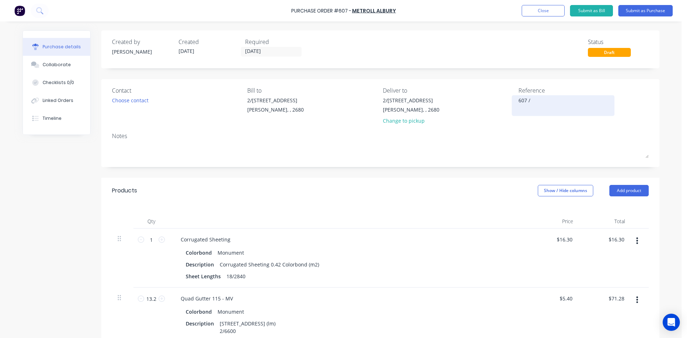
type textarea "607 /"
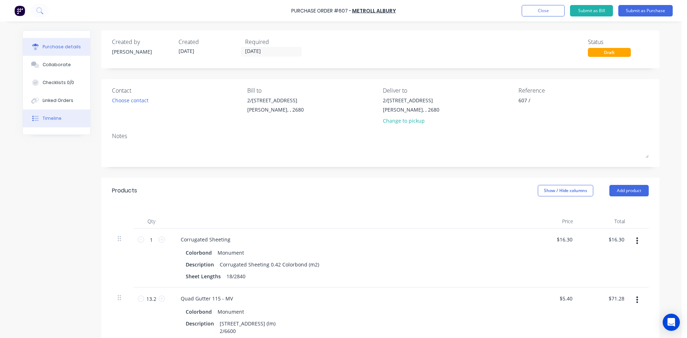
click at [45, 119] on div "Timeline" at bounding box center [52, 118] width 19 height 6
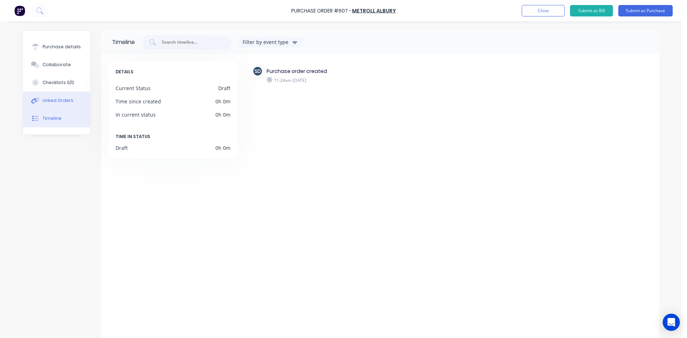
click at [63, 100] on div "Linked Orders" at bounding box center [58, 100] width 31 height 6
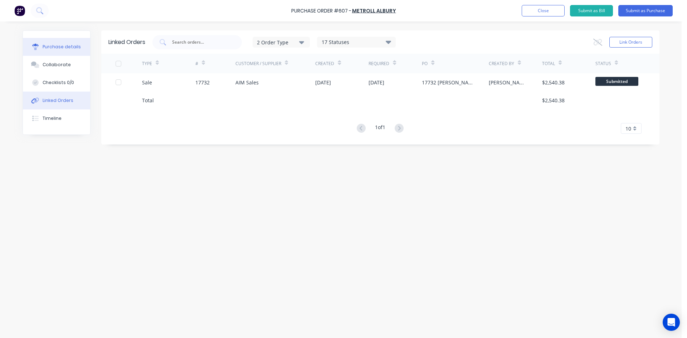
click at [59, 45] on div "Purchase details" at bounding box center [62, 47] width 38 height 6
type textarea "x"
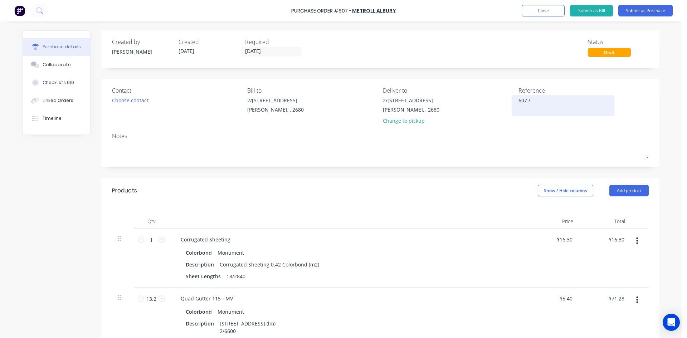
click at [538, 100] on textarea "607 /" at bounding box center [562, 105] width 89 height 16
type textarea "607 / 17732"
type textarea "x"
type textarea "607 / 17732"
type textarea "x"
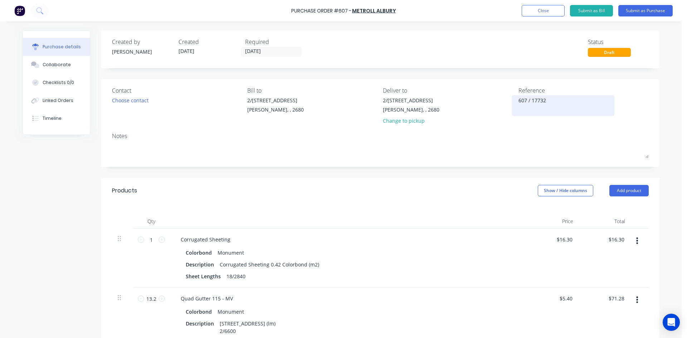
type textarea "607 / 17732 A"
type textarea "x"
type textarea "607 / 17732 AI"
type textarea "x"
type textarea "607 / 17732 AIM"
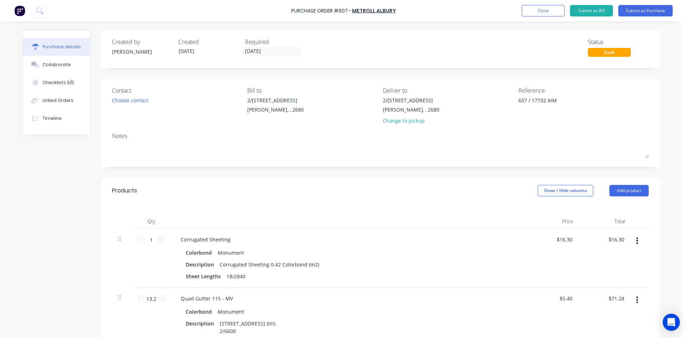
type textarea "x"
type textarea "607 / 17732 AIM"
click at [482, 83] on div "Contact Choose contact Bill to 2/50-56 Banna Ave Griffith, , 2680 Deliver to 2/…" at bounding box center [380, 123] width 558 height 88
click at [274, 53] on input "[DATE]" at bounding box center [271, 51] width 60 height 9
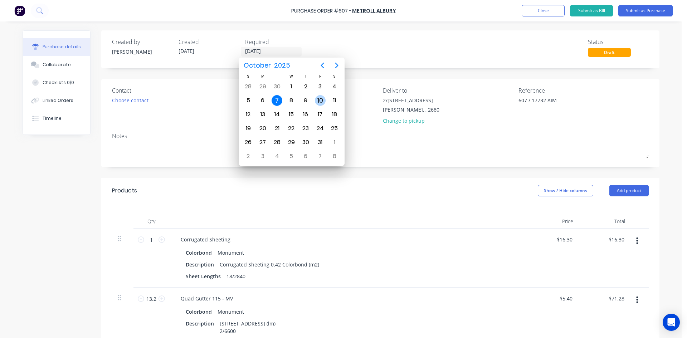
click at [319, 101] on div "10" at bounding box center [320, 100] width 11 height 11
type textarea "x"
type input "10/10/25"
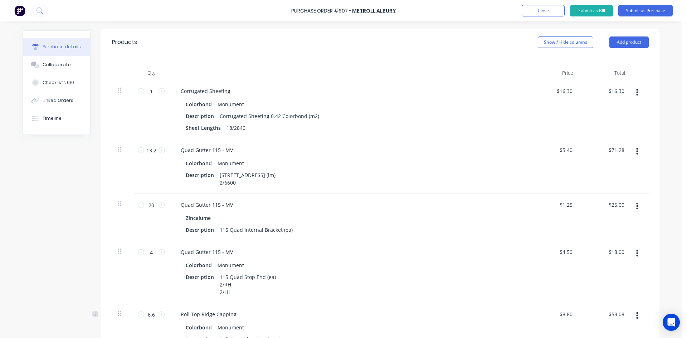
scroll to position [179, 0]
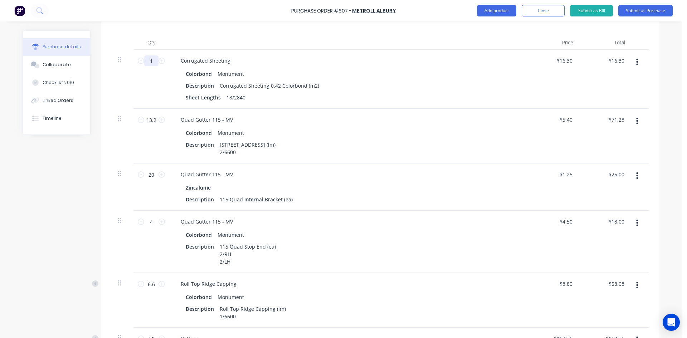
click at [148, 55] on input "1" at bounding box center [151, 60] width 14 height 11
type textarea "x"
type input "3"
type input "$48.90"
type textarea "x"
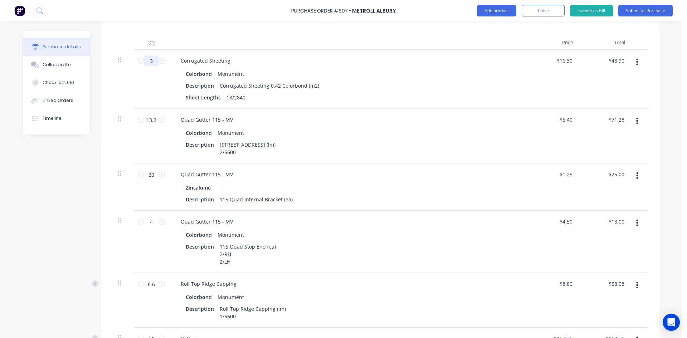
type input "38"
type input "$619.40"
type textarea "x"
type input "38."
type textarea "x"
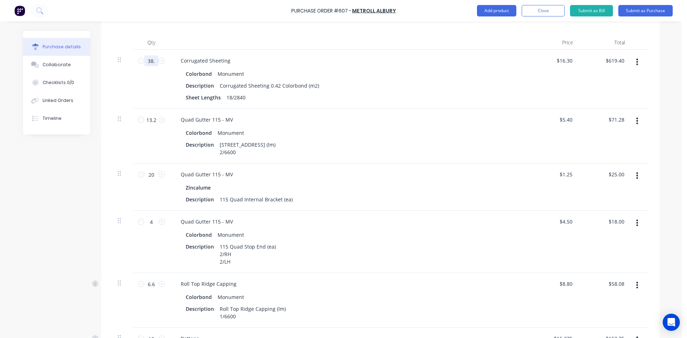
type input "38.9"
type input "$634.07"
type textarea "x"
type input "38.95"
type input "$634.89"
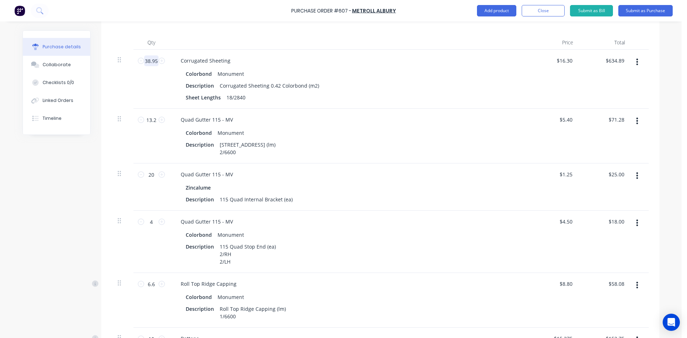
type textarea "x"
type input "38.95"
click at [196, 39] on div at bounding box center [348, 42] width 358 height 14
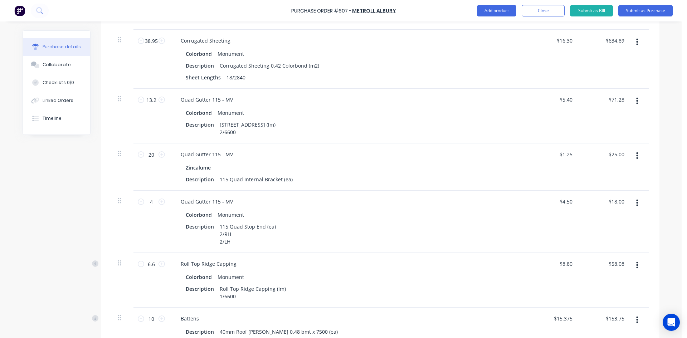
scroll to position [0, 0]
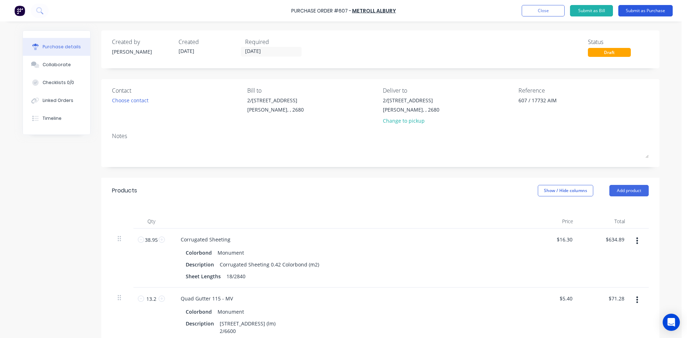
click at [651, 12] on button "Submit as Purchase" at bounding box center [645, 10] width 54 height 11
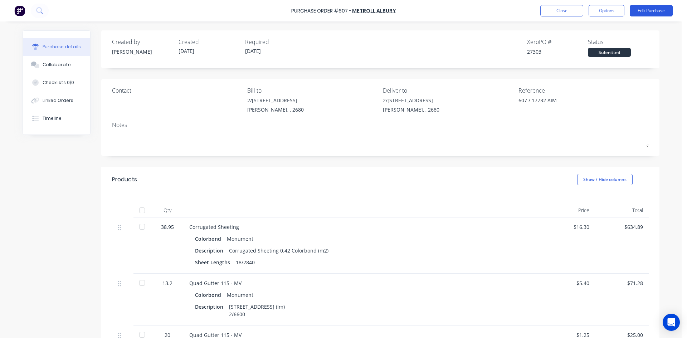
click at [651, 11] on button "Edit Purchase" at bounding box center [651, 10] width 43 height 11
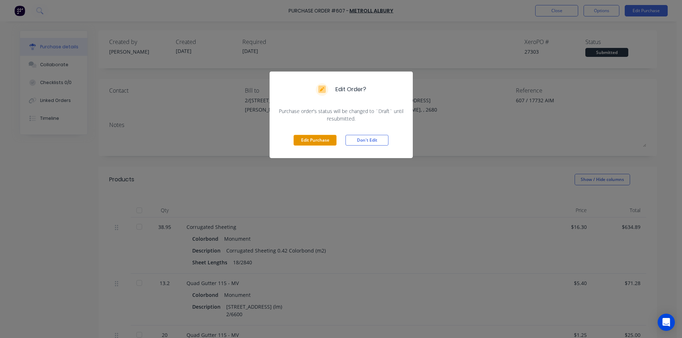
click at [314, 139] on button "Edit Purchase" at bounding box center [314, 140] width 43 height 11
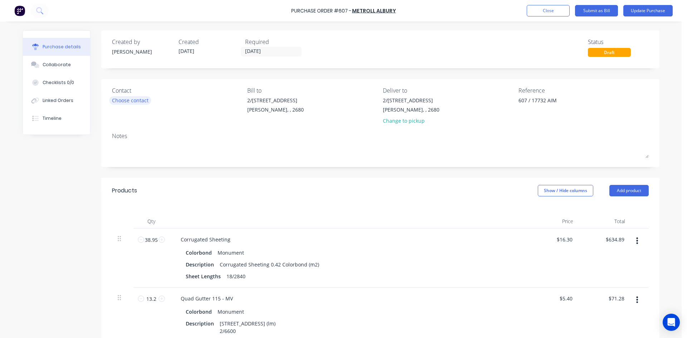
click at [122, 100] on div "Choose contact" at bounding box center [130, 101] width 36 height 8
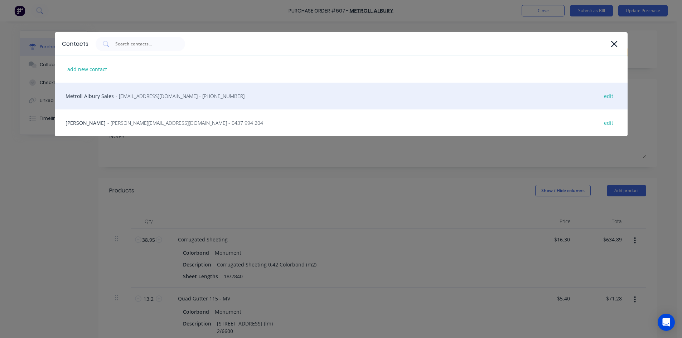
click at [101, 98] on div "Metroll Albury Sales - sales@albury.metroll.com.au - (02) 6043 6805 edit" at bounding box center [341, 96] width 572 height 27
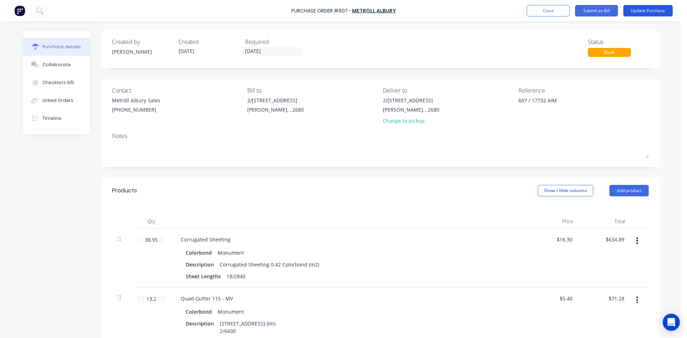
click at [653, 12] on button "Update Purchase" at bounding box center [647, 10] width 49 height 11
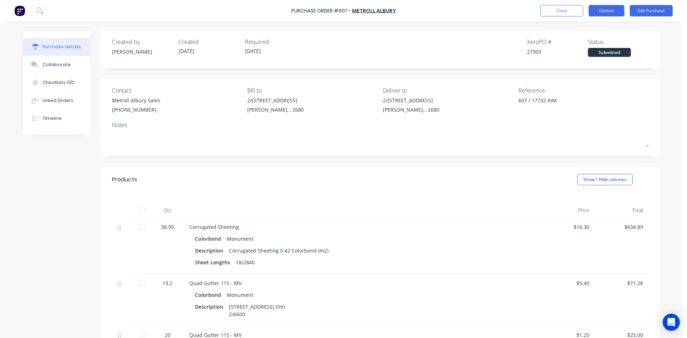
click at [608, 11] on button "Options" at bounding box center [607, 10] width 36 height 11
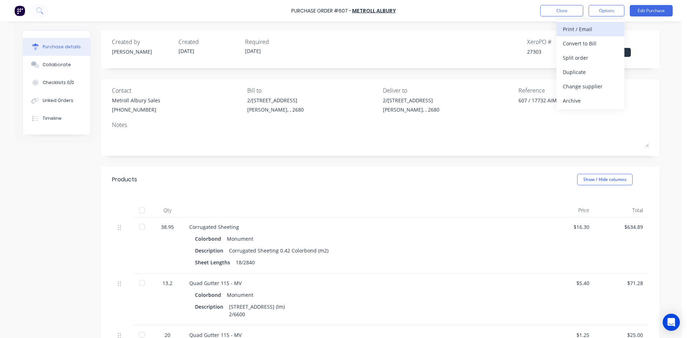
click at [595, 31] on div "Print / Email" at bounding box center [590, 29] width 55 height 10
click at [593, 43] on div "With pricing" at bounding box center [590, 43] width 55 height 10
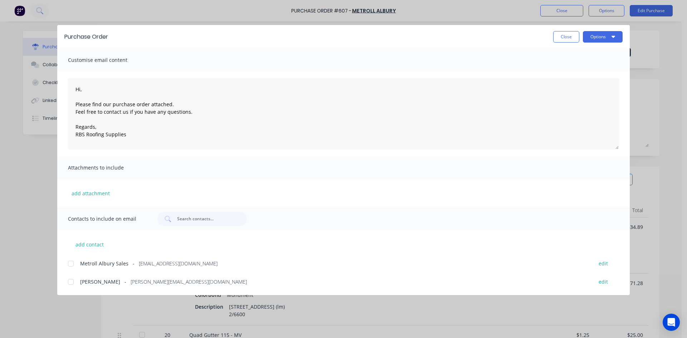
click at [73, 263] on div at bounding box center [71, 264] width 14 height 14
click at [599, 39] on button "Options" at bounding box center [603, 36] width 40 height 11
click at [593, 80] on div "Email" at bounding box center [588, 83] width 55 height 10
click at [575, 33] on button "Close" at bounding box center [566, 36] width 26 height 11
type textarea "x"
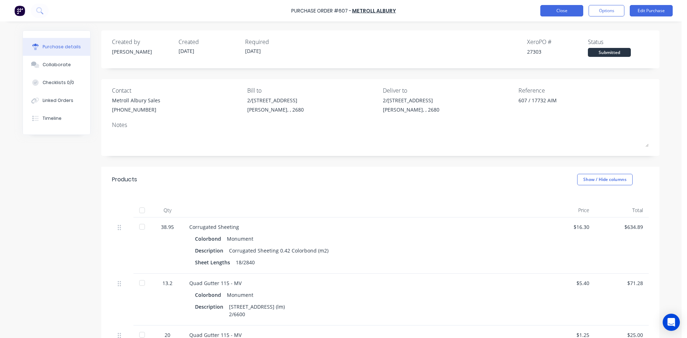
click at [560, 11] on button "Close" at bounding box center [561, 10] width 43 height 11
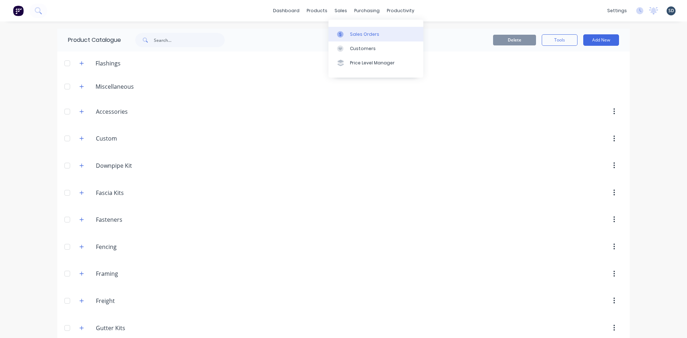
drag, startPoint x: 0, startPoint y: 0, endPoint x: 361, endPoint y: 34, distance: 362.2
click at [361, 34] on div "Sales Orders" at bounding box center [364, 34] width 29 height 6
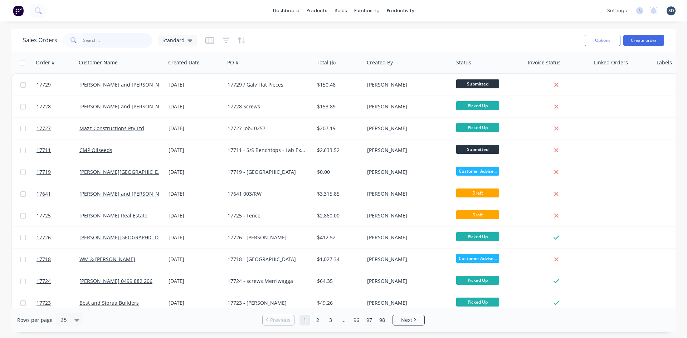
click at [113, 37] on input "text" at bounding box center [118, 40] width 70 height 14
click at [664, 41] on button "Create order" at bounding box center [643, 40] width 41 height 11
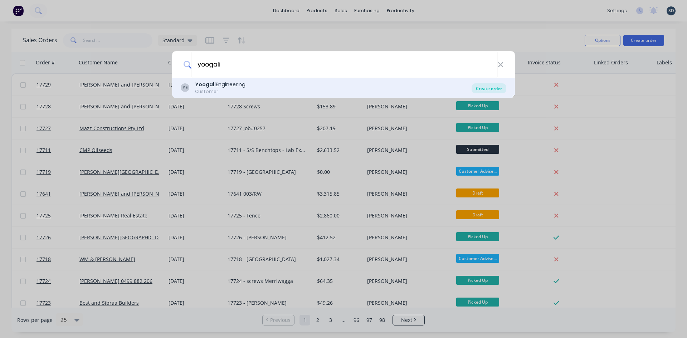
type input "yoogali"
click at [498, 89] on div "Create order" at bounding box center [489, 88] width 35 height 10
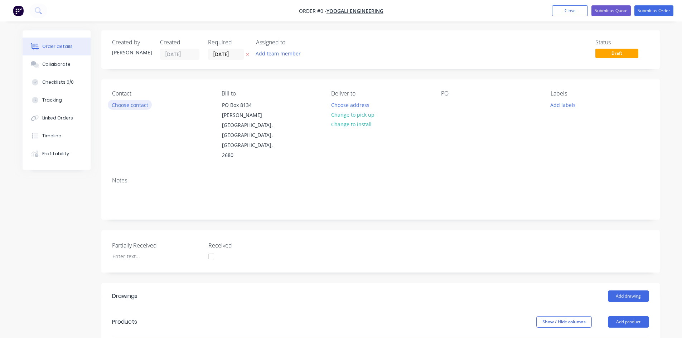
click at [116, 103] on button "Choose contact" at bounding box center [130, 105] width 44 height 10
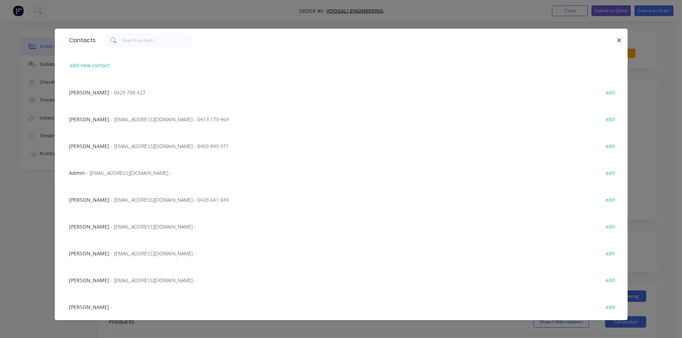
click at [140, 199] on span "- mlanza@yoogaliengineering.com.au - 0428 641 049" at bounding box center [170, 199] width 118 height 7
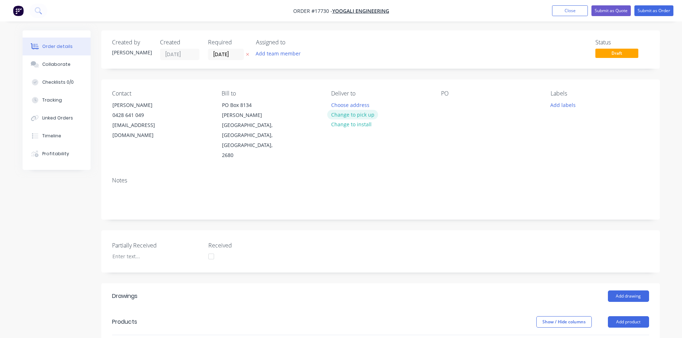
click at [361, 113] on button "Change to pick up" at bounding box center [352, 115] width 51 height 10
click at [445, 107] on div at bounding box center [446, 105] width 11 height 10
click at [470, 83] on div "Contact Marco Lanza 0428 641 049 mlanza@yoogaliengineering.com.au Bill to PO Bo…" at bounding box center [380, 125] width 558 height 92
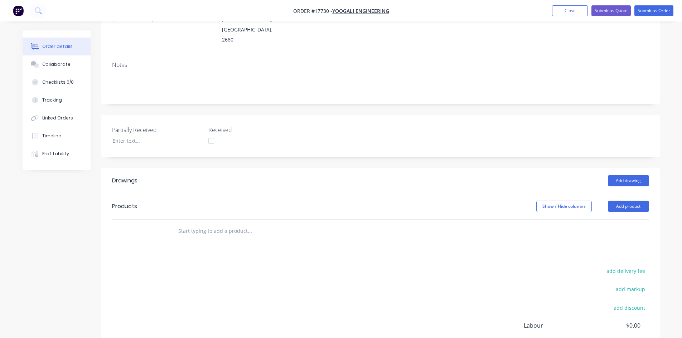
scroll to position [143, 0]
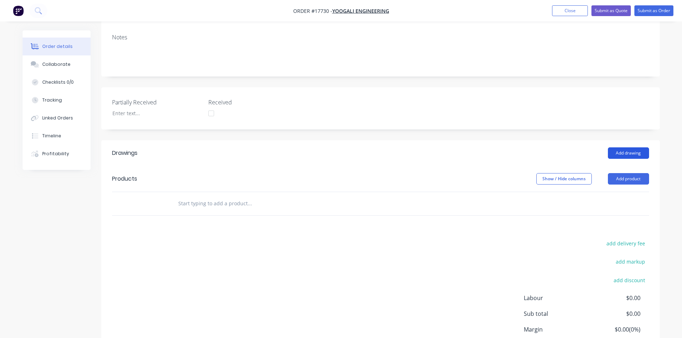
click at [622, 147] on button "Add drawing" at bounding box center [627, 152] width 41 height 11
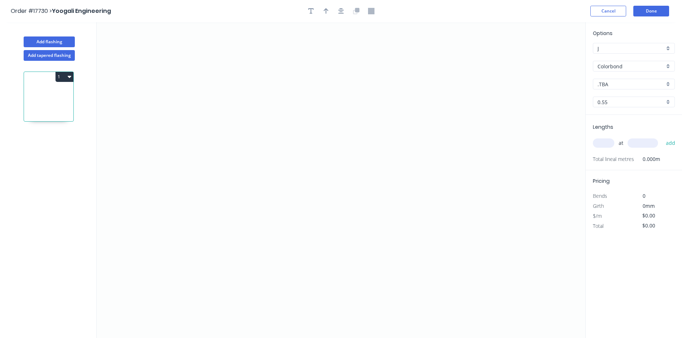
click at [626, 83] on input ".TBA" at bounding box center [630, 84] width 67 height 8
click at [626, 135] on div "Surfmist" at bounding box center [633, 133] width 81 height 13
type input "Surfmist"
click at [210, 128] on icon "0" at bounding box center [341, 180] width 488 height 316
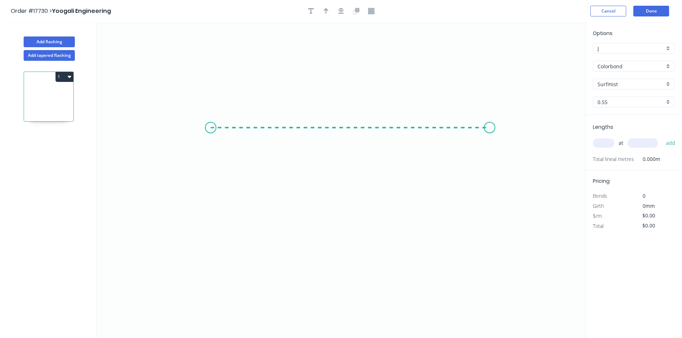
click at [489, 132] on icon "0" at bounding box center [341, 180] width 488 height 316
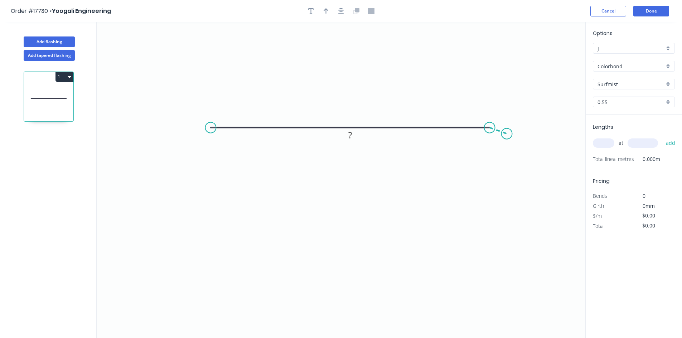
click at [507, 134] on icon "0 ?" at bounding box center [341, 180] width 488 height 316
click at [211, 128] on circle at bounding box center [210, 127] width 11 height 11
click at [185, 134] on icon "0 ? ? ? º" at bounding box center [341, 180] width 488 height 316
click at [340, 10] on icon "button" at bounding box center [341, 11] width 6 height 6
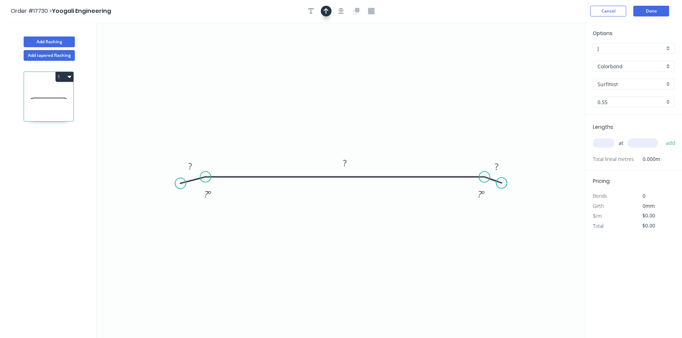
click at [327, 11] on icon "button" at bounding box center [325, 11] width 5 height 6
drag, startPoint x: 550, startPoint y: 57, endPoint x: 408, endPoint y: 121, distance: 155.5
click at [408, 121] on icon at bounding box center [408, 112] width 6 height 23
click at [352, 162] on rect at bounding box center [344, 163] width 23 height 15
click at [351, 163] on rect at bounding box center [345, 163] width 14 height 10
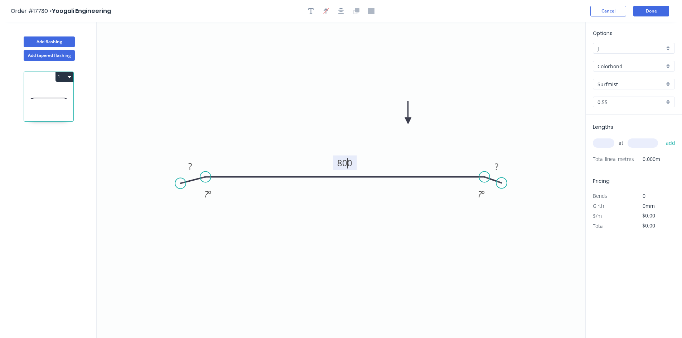
click at [347, 164] on tspan "800" at bounding box center [344, 163] width 15 height 12
drag, startPoint x: 337, startPoint y: 161, endPoint x: 354, endPoint y: 161, distance: 17.2
click at [354, 161] on g "800" at bounding box center [345, 163] width 24 height 15
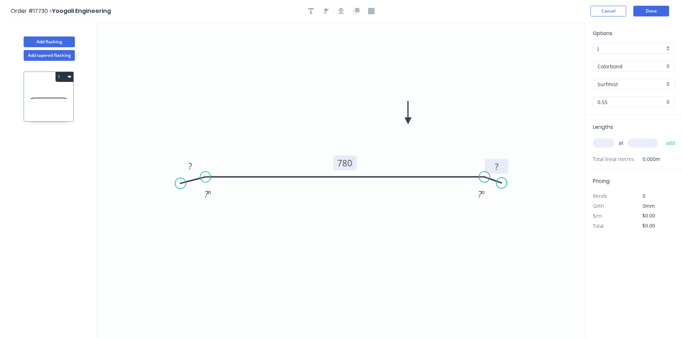
click at [501, 165] on rect at bounding box center [496, 167] width 14 height 10
click at [190, 167] on tspan "?" at bounding box center [191, 166] width 4 height 12
type input "$34.72"
click at [209, 196] on tspan "º" at bounding box center [209, 194] width 3 height 12
click at [481, 193] on tspan "º" at bounding box center [482, 194] width 3 height 12
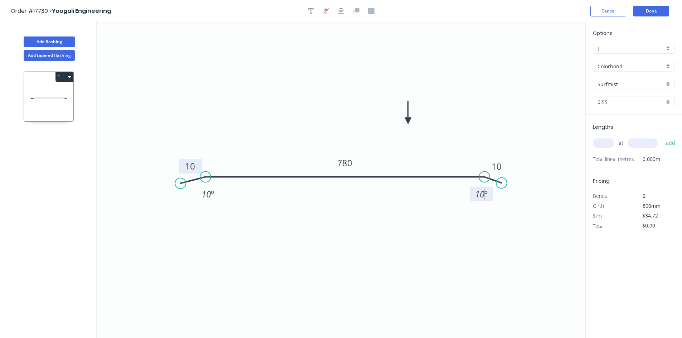
click at [475, 217] on icon "0 10 780 10 10 º 10 º" at bounding box center [341, 180] width 488 height 316
drag, startPoint x: 473, startPoint y: 189, endPoint x: 480, endPoint y: 139, distance: 50.2
click at [480, 139] on rect at bounding box center [487, 144] width 23 height 15
drag, startPoint x: 217, startPoint y: 192, endPoint x: 219, endPoint y: 140, distance: 51.9
click at [219, 140] on rect at bounding box center [210, 142] width 23 height 15
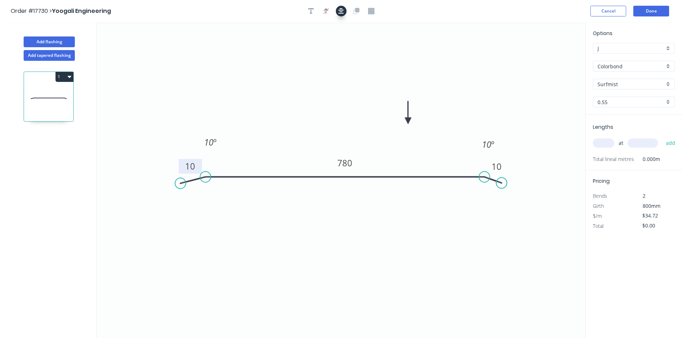
click at [340, 15] on button "button" at bounding box center [341, 11] width 11 height 11
click at [601, 145] on input "text" at bounding box center [602, 142] width 21 height 9
type input "8"
click at [640, 141] on input "text" at bounding box center [642, 142] width 30 height 9
type input "200"
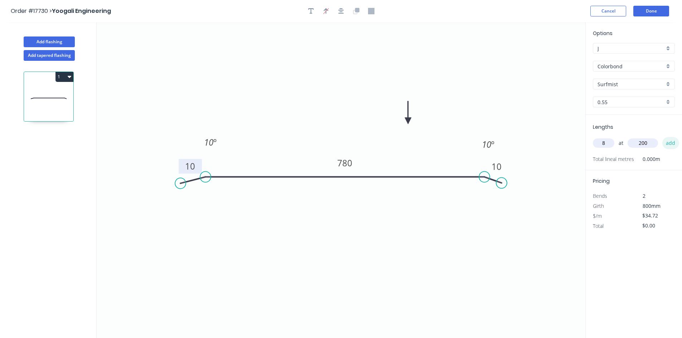
click at [673, 144] on button "add" at bounding box center [670, 143] width 17 height 12
click at [67, 77] on button "1" at bounding box center [64, 77] width 18 height 10
click at [61, 96] on div "Duplicate" at bounding box center [39, 94] width 55 height 10
type input "$0.00"
click at [603, 147] on input "text" at bounding box center [602, 142] width 21 height 9
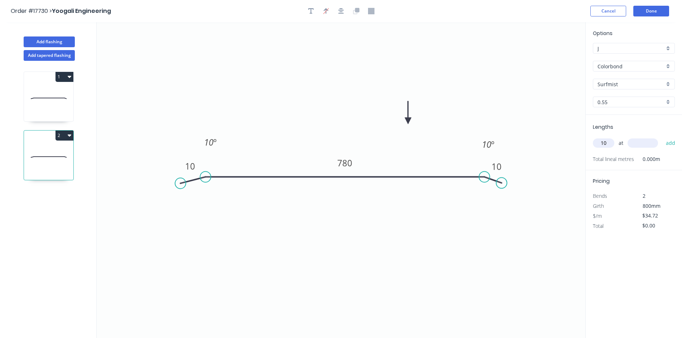
type input "10"
click at [639, 147] on input "text" at bounding box center [642, 142] width 30 height 9
type input "200"
click at [666, 145] on button "add" at bounding box center [670, 143] width 17 height 12
type input "$347.20"
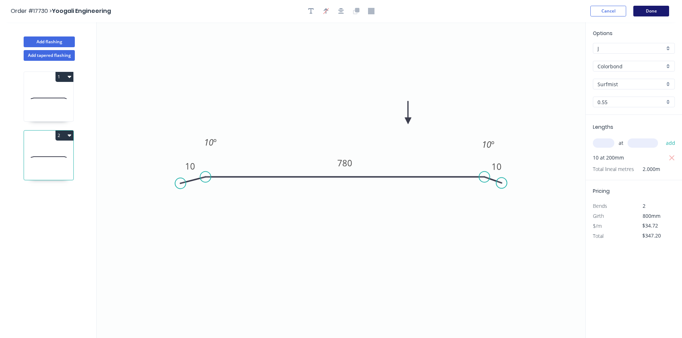
click at [654, 12] on button "Done" at bounding box center [651, 11] width 36 height 11
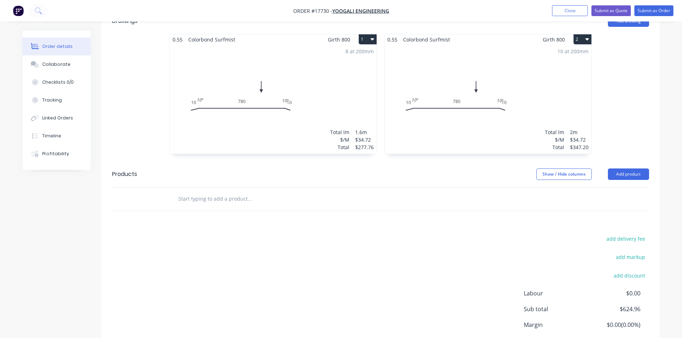
scroll to position [301, 0]
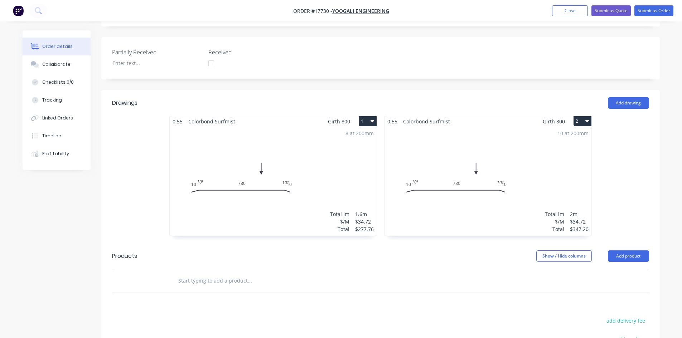
click at [338, 143] on div "8 at 200mm Total lm $/M Total 1.6m $34.72 $277.76" at bounding box center [273, 181] width 207 height 109
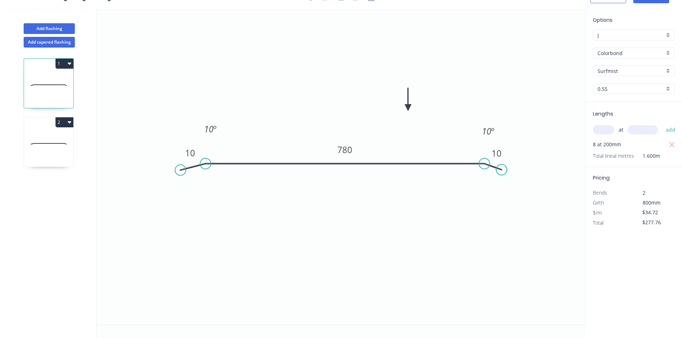
scroll to position [13, 0]
click at [344, 149] on tspan "780" at bounding box center [344, 150] width 15 height 12
drag, startPoint x: 337, startPoint y: 149, endPoint x: 358, endPoint y: 149, distance: 20.8
click at [358, 149] on icon "0 10 780 10 10 º 10 º" at bounding box center [341, 167] width 488 height 316
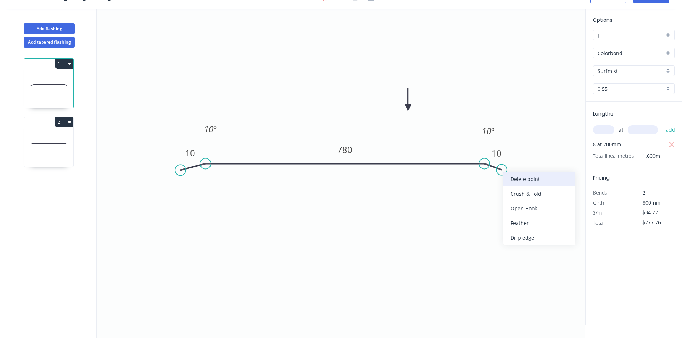
click at [520, 180] on div "Delete point" at bounding box center [539, 179] width 72 height 15
type input "$0.00"
click at [348, 152] on tspan "780" at bounding box center [344, 150] width 15 height 12
click at [383, 232] on icon "0 10 190 10 º" at bounding box center [341, 167] width 488 height 316
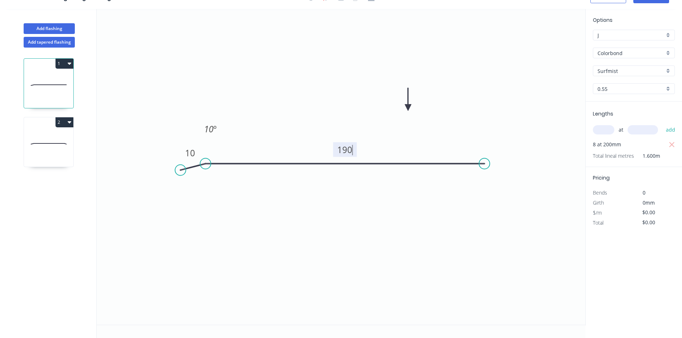
type input "$10.20"
type input "$81.60"
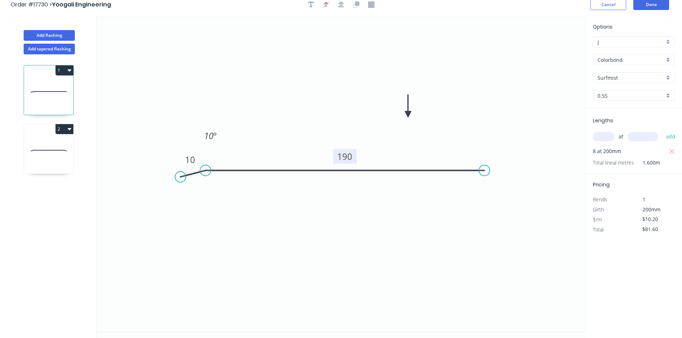
scroll to position [0, 0]
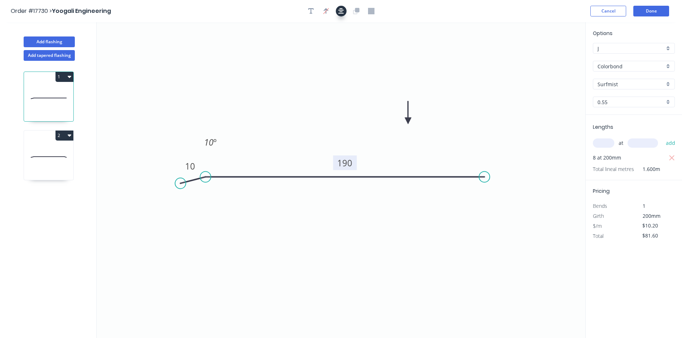
click at [343, 15] on button "button" at bounding box center [341, 11] width 11 height 11
click at [58, 158] on icon at bounding box center [48, 157] width 49 height 46
type input "$34.72"
type input "$347.20"
click at [347, 161] on tspan "780" at bounding box center [344, 163] width 15 height 12
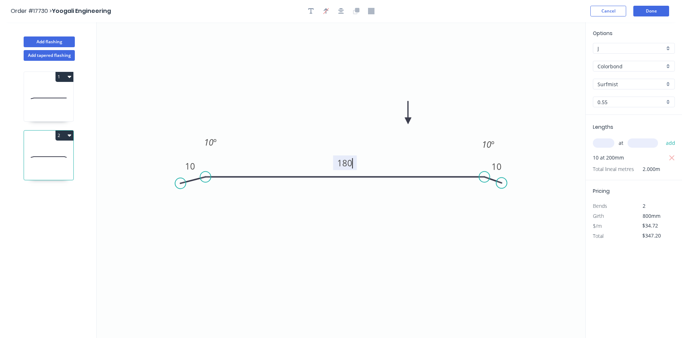
click at [355, 55] on icon "0 10 180 10 10 º 10 º" at bounding box center [341, 180] width 488 height 316
type input "$11.22"
click at [337, 9] on button "button" at bounding box center [341, 11] width 11 height 11
click at [671, 157] on icon "button" at bounding box center [671, 158] width 6 height 9
type input "$0.00"
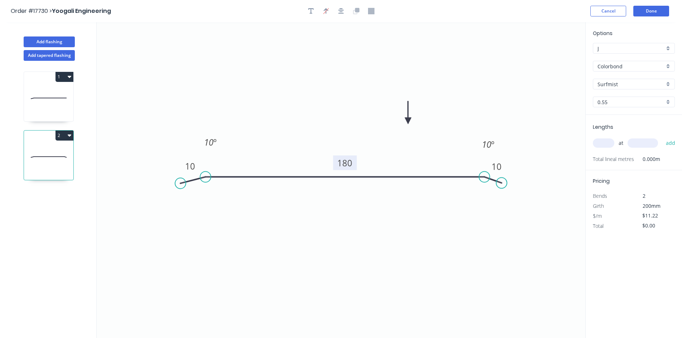
click at [606, 142] on input "text" at bounding box center [602, 142] width 21 height 9
type input "10"
click at [635, 139] on input "text" at bounding box center [642, 142] width 30 height 9
type input "800"
click at [664, 142] on button "add" at bounding box center [670, 143] width 17 height 12
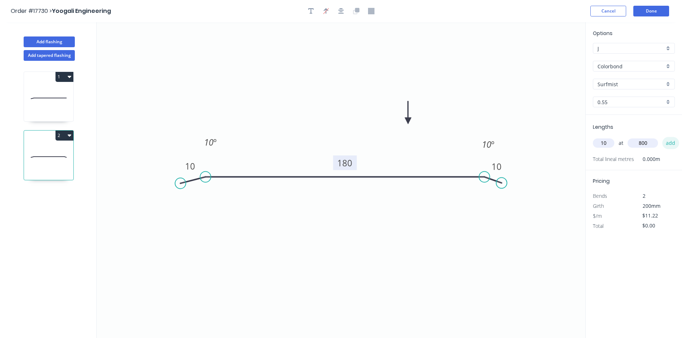
type input "$112.20"
click at [47, 97] on icon at bounding box center [48, 98] width 49 height 46
type input "$10.20"
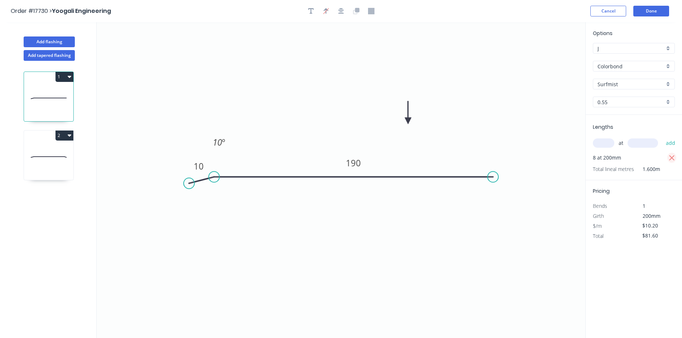
click at [670, 160] on icon "button" at bounding box center [671, 158] width 6 height 9
type input "$0.00"
click at [610, 143] on input "text" at bounding box center [602, 142] width 21 height 9
type input "8"
click at [637, 144] on input "text" at bounding box center [642, 142] width 30 height 9
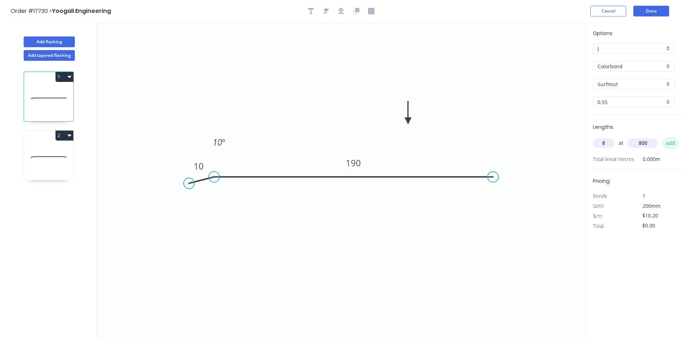
type input "800"
click at [668, 143] on button "add" at bounding box center [670, 143] width 17 height 12
type input "$81.60"
click at [525, 232] on icon "0 10 190 10 º" at bounding box center [341, 180] width 488 height 316
click at [508, 215] on icon "0 10 190 10 º" at bounding box center [341, 180] width 488 height 316
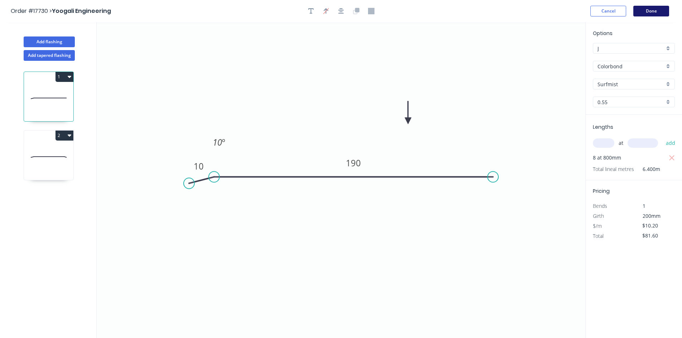
click at [643, 9] on button "Done" at bounding box center [651, 11] width 36 height 11
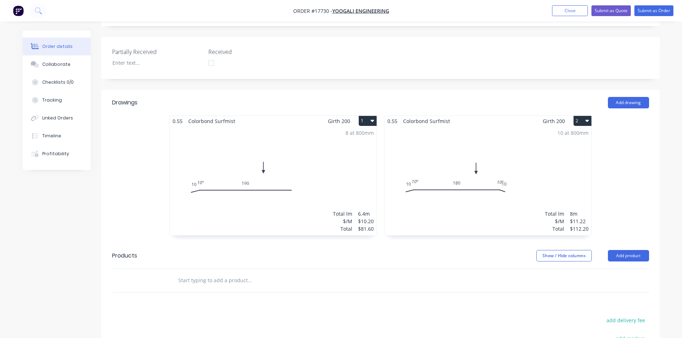
scroll to position [193, 0]
click at [308, 127] on div "8 at 800mm Total lm $/M Total 6.4m $10.20 $81.60" at bounding box center [273, 181] width 207 height 109
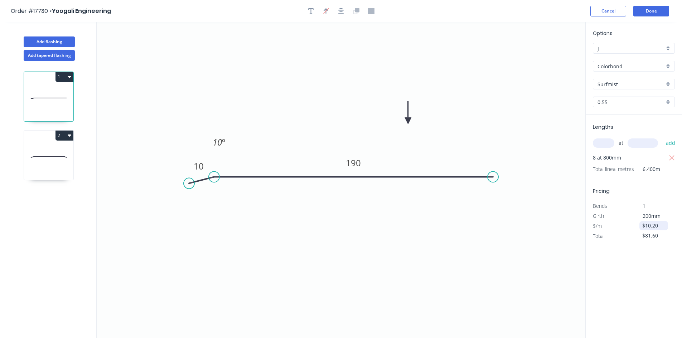
click at [659, 226] on input "$10.20" at bounding box center [654, 226] width 24 height 10
click at [661, 239] on input "$81.60" at bounding box center [654, 236] width 24 height 10
click at [664, 228] on input "$10.20" at bounding box center [654, 226] width 24 height 10
drag, startPoint x: 663, startPoint y: 225, endPoint x: 644, endPoint y: 224, distance: 18.3
click at [644, 224] on input "$10.20" at bounding box center [654, 226] width 24 height 10
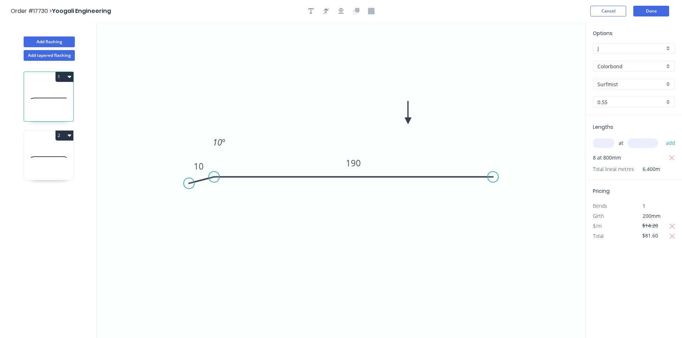
click at [614, 274] on div "Options J J Colorbond Colorbond Colorbond Matt Surfmist Surfmist 0.55 0.55 Leng…" at bounding box center [633, 180] width 97 height 317
click at [672, 226] on icon "button" at bounding box center [671, 226] width 5 height 5
type input "$10.20"
click at [659, 252] on div "Options J J Colorbond Colorbond Colorbond Matt Surfmist Surfmist 0.55 0.55 Leng…" at bounding box center [633, 180] width 97 height 317
click at [675, 236] on icon "button" at bounding box center [672, 236] width 6 height 9
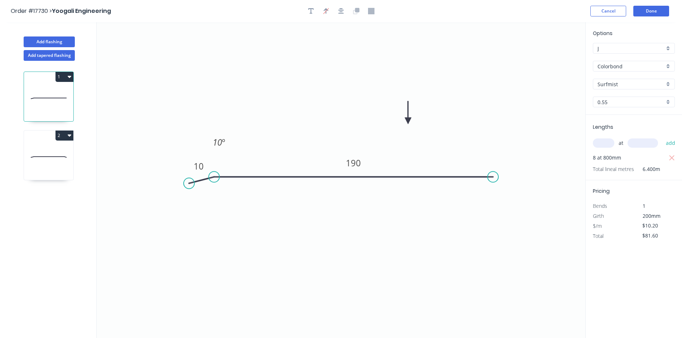
click at [662, 251] on div "Options J J Colorbond Colorbond Colorbond Matt Surfmist Surfmist 0.55 0.55 Leng…" at bounding box center [633, 180] width 97 height 317
click at [659, 12] on button "Done" at bounding box center [651, 11] width 36 height 11
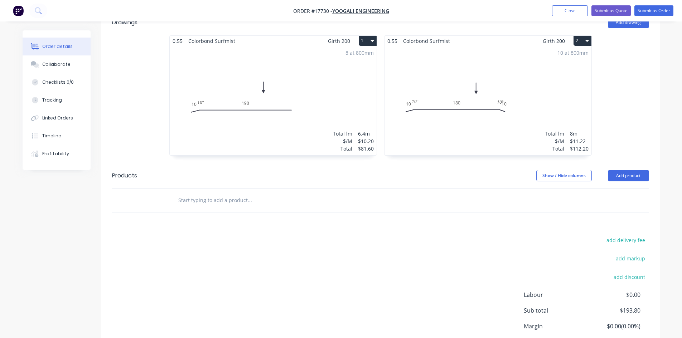
scroll to position [301, 0]
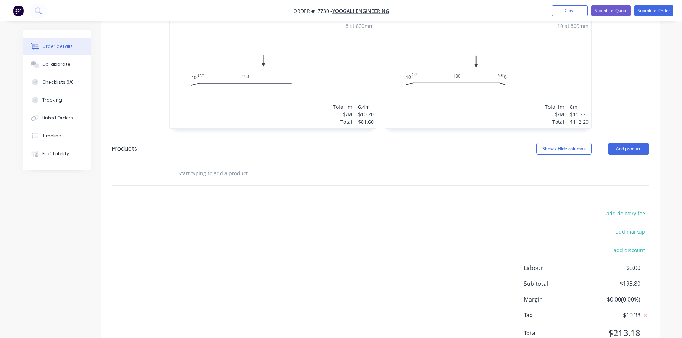
click at [180, 166] on input "text" at bounding box center [249, 173] width 143 height 14
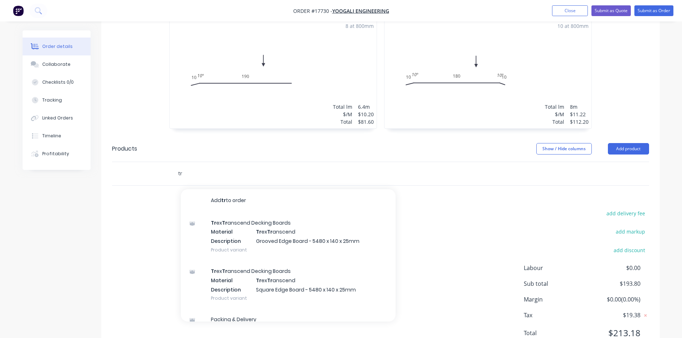
type input "t"
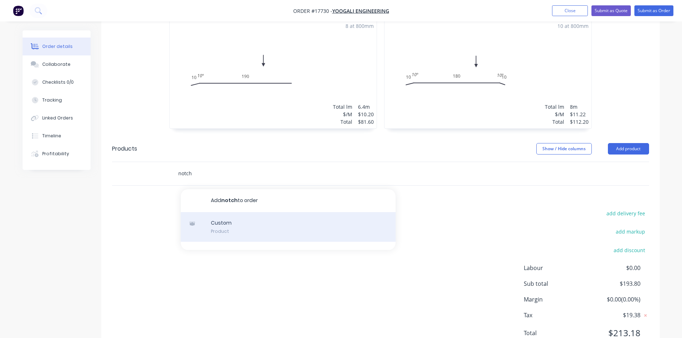
type input "notch"
click at [257, 212] on div "Custom Product" at bounding box center [288, 227] width 215 height 30
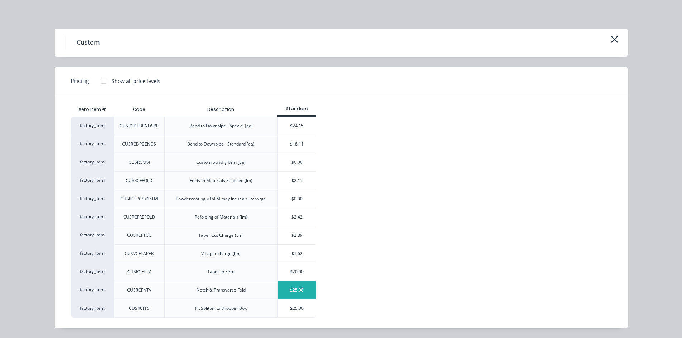
click at [302, 289] on div "$25.00" at bounding box center [297, 290] width 38 height 18
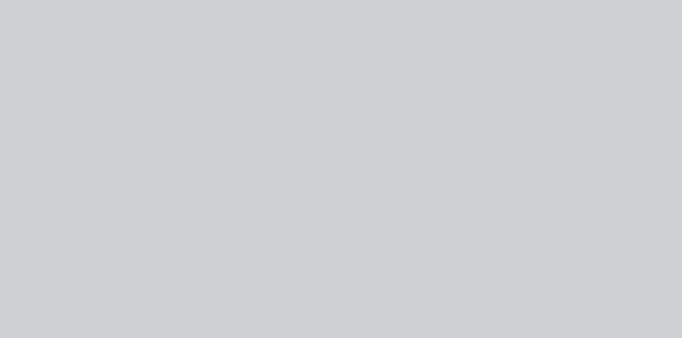
type input "$25.00"
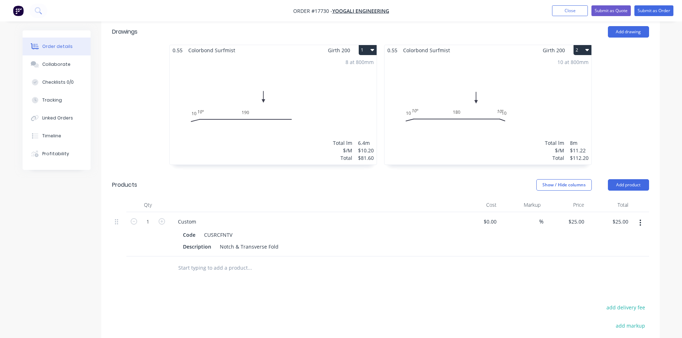
scroll to position [265, 0]
click at [148, 216] on input "1" at bounding box center [147, 221] width 19 height 11
type input "18"
type input "$450.00"
click at [257, 197] on div at bounding box center [312, 204] width 286 height 14
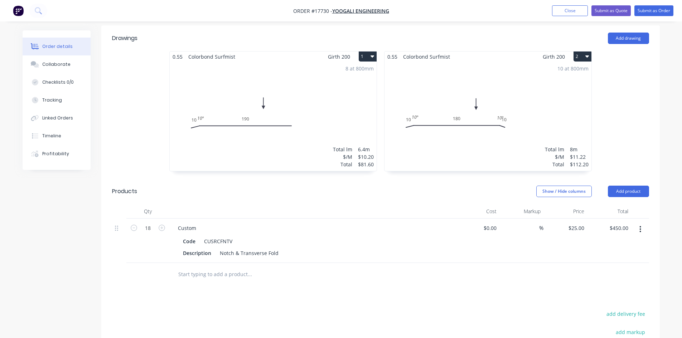
scroll to position [251, 0]
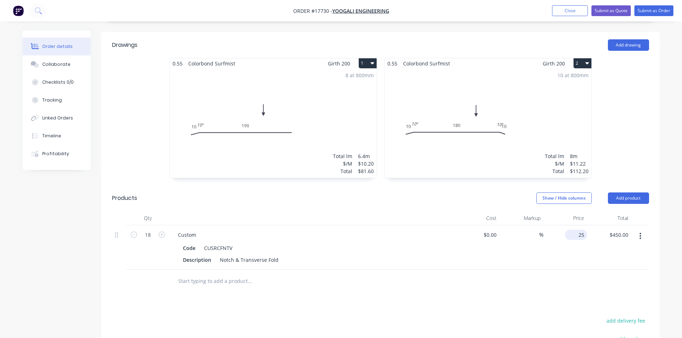
click at [577, 230] on div "25 $25.00" at bounding box center [576, 235] width 22 height 10
type input "$10.00"
type input "$180.00"
click at [462, 185] on header "Products Show / Hide columns Add product" at bounding box center [380, 198] width 558 height 26
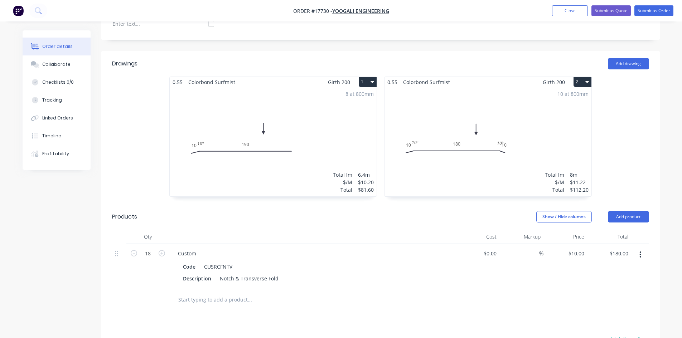
scroll to position [215, 0]
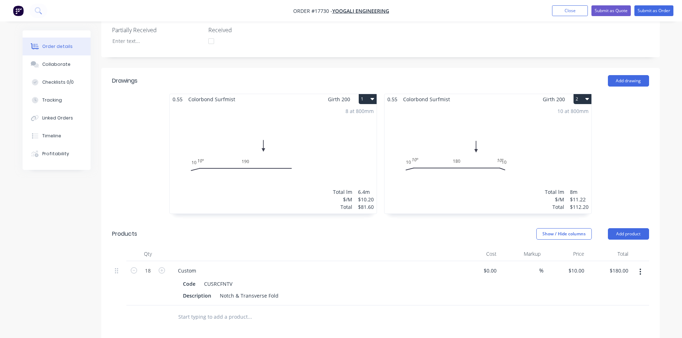
click at [379, 153] on div "0.55 Colorbond Surfmist Girth 200 1 0 10 190 10 º 0 10 190 10 º 8 at 800mm Tota…" at bounding box center [273, 157] width 215 height 127
click at [313, 119] on div "8 at 800mm Total lm $/M Total 6.4m $10.20 $81.60" at bounding box center [273, 158] width 207 height 109
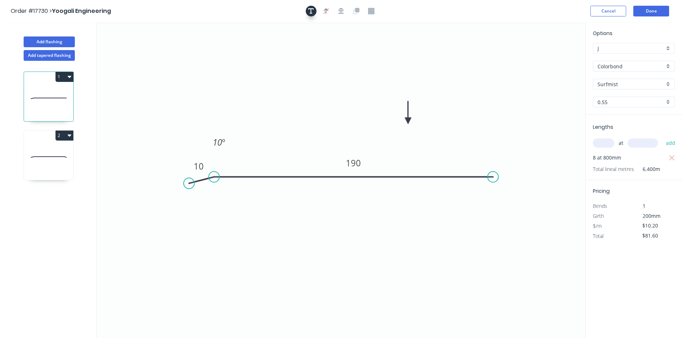
click at [310, 9] on icon "button" at bounding box center [311, 11] width 6 height 6
click at [142, 46] on textarea at bounding box center [143, 50] width 58 height 26
click at [167, 44] on textarea "SEE DRAWING - KICKS ON 3 X SIDES" at bounding box center [143, 50] width 58 height 26
click at [160, 92] on icon "SEE DRAWING - KICKS ON 3 x SIDES 10 190 10 º" at bounding box center [341, 180] width 488 height 316
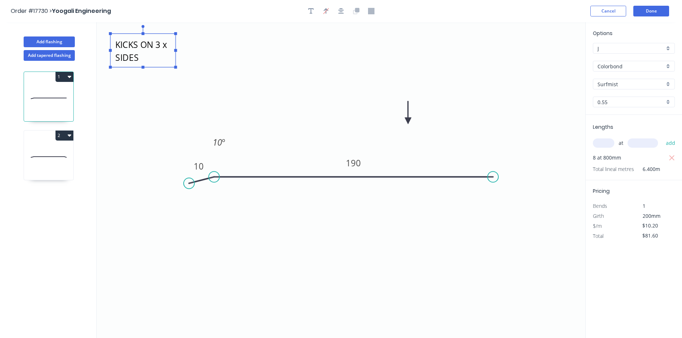
type textarea "SEE DRAWING - KICKS ON 3 x SIDES"
click at [163, 47] on textarea "SEE DRAWING - KICKS ON 3 x SIDES" at bounding box center [143, 50] width 58 height 26
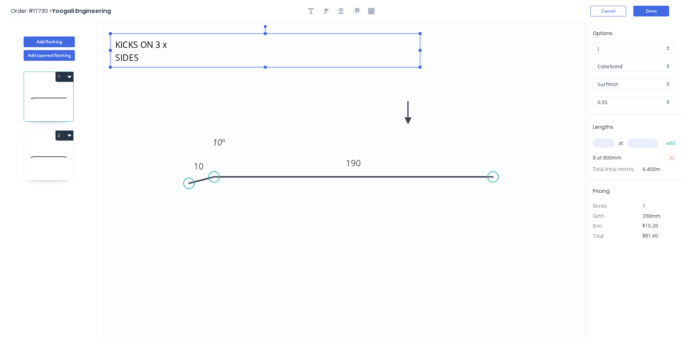
drag, startPoint x: 176, startPoint y: 50, endPoint x: 494, endPoint y: 63, distance: 318.0
click at [494, 63] on icon "SEE DRAWING - KICKS ON 3 x SIDES 10 190 10 º" at bounding box center [341, 180] width 488 height 316
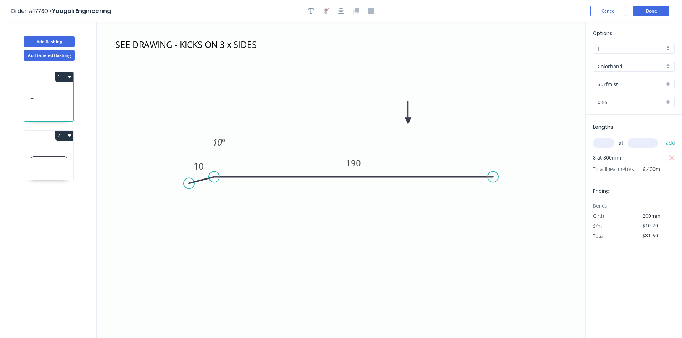
scroll to position [0, 0]
click at [246, 79] on icon "SEE DRAWING - KICKS ON 3 x SIDES 10 190 10 º" at bounding box center [341, 180] width 488 height 316
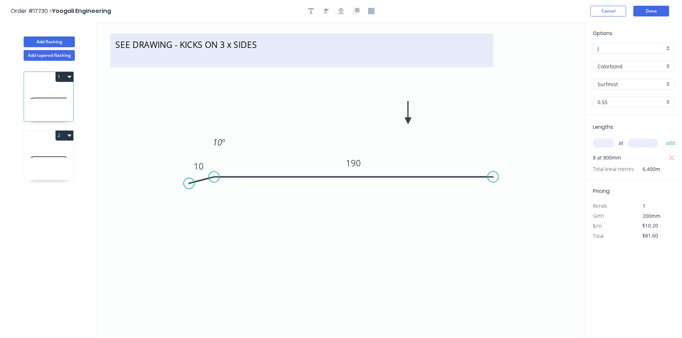
click at [193, 48] on textarea "SEE DRAWING - KICKS ON 3 x SIDES" at bounding box center [302, 50] width 376 height 26
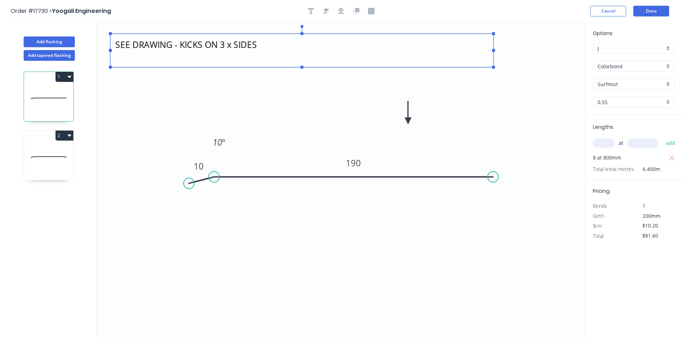
click at [58, 157] on icon at bounding box center [49, 157] width 31 height 0
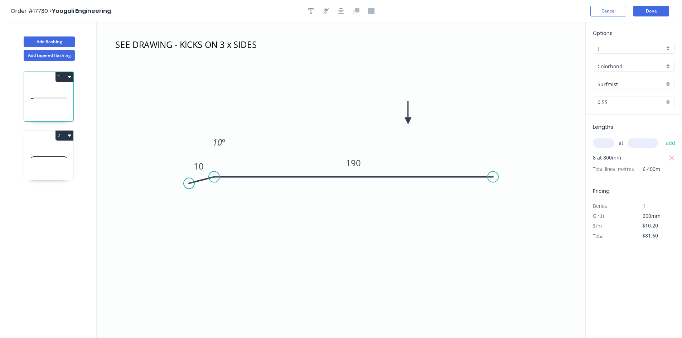
click at [44, 164] on icon at bounding box center [48, 157] width 49 height 46
type input "$11.22"
type input "$112.20"
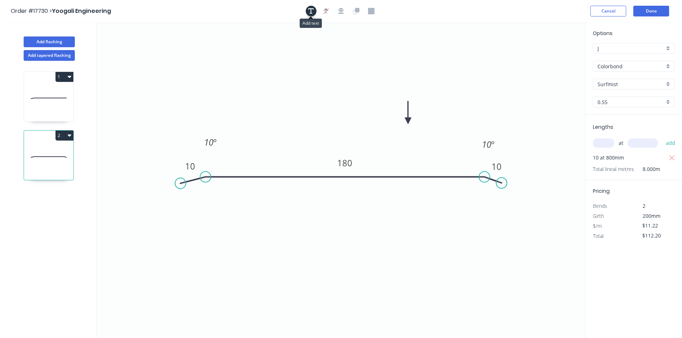
click at [312, 11] on icon "button" at bounding box center [311, 11] width 6 height 6
click at [133, 42] on textarea at bounding box center [143, 50] width 58 height 26
paste textarea "SEE DRAWING - KICKS ON 3 x SIDES"
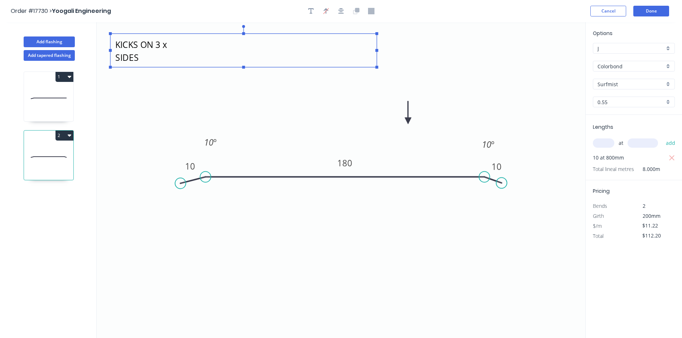
drag, startPoint x: 176, startPoint y: 50, endPoint x: 457, endPoint y: 49, distance: 280.8
click at [378, 49] on g at bounding box center [243, 47] width 269 height 44
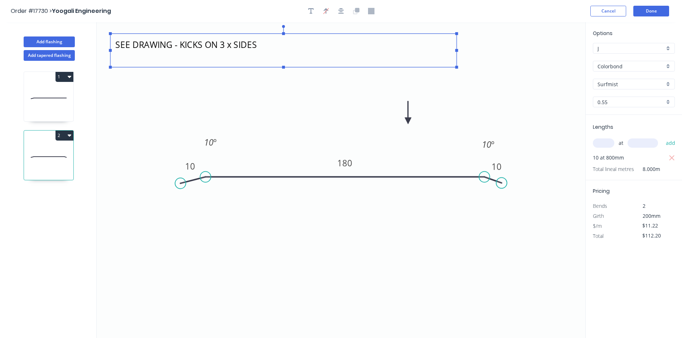
scroll to position [0, 0]
drag, startPoint x: 230, startPoint y: 44, endPoint x: 220, endPoint y: 43, distance: 10.1
click at [220, 43] on textarea "SEE DRAWING - KICKS ON 3 x SIDES" at bounding box center [283, 50] width 339 height 26
click at [226, 107] on icon "SEE DRAWING - KICKS ON ALL SIDES 10 180 10 10 º 10 º" at bounding box center [341, 180] width 488 height 316
type textarea "SEE DRAWING - KICKS ON ALL SIDES"
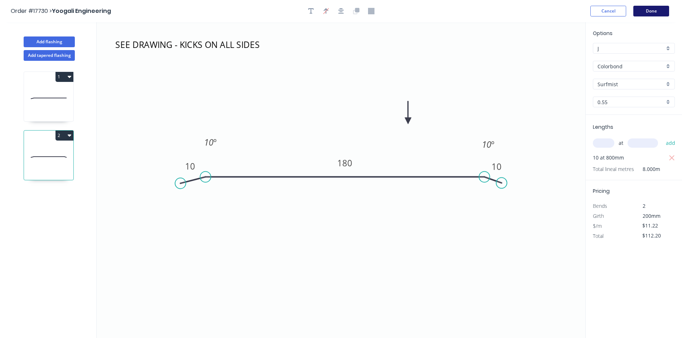
click at [648, 13] on button "Done" at bounding box center [651, 11] width 36 height 11
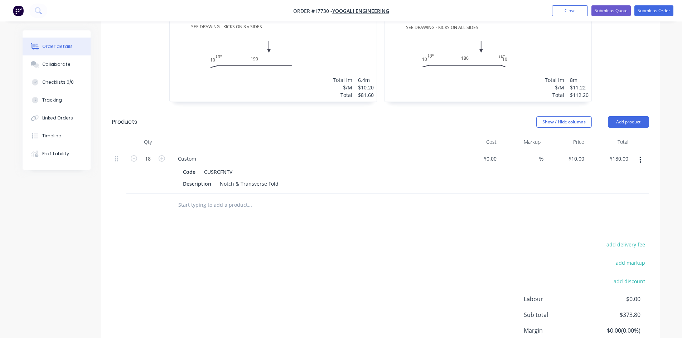
scroll to position [72, 0]
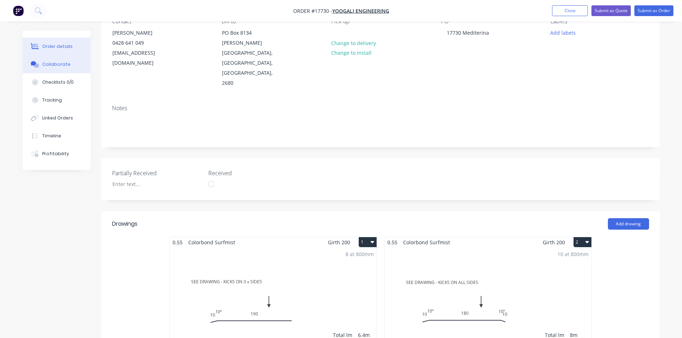
click at [62, 63] on div "Collaborate" at bounding box center [56, 64] width 28 height 6
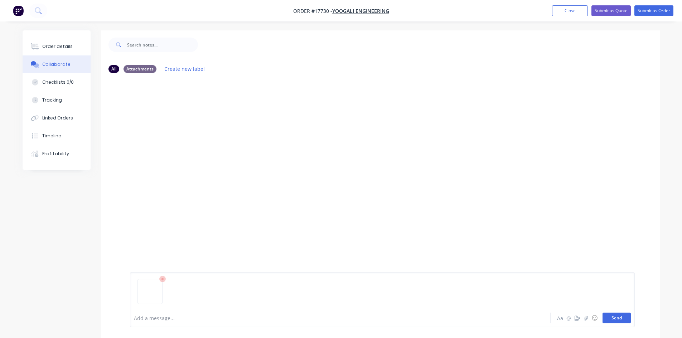
click at [616, 314] on button "Send" at bounding box center [616, 318] width 28 height 11
click at [65, 49] on div "Order details" at bounding box center [57, 46] width 30 height 6
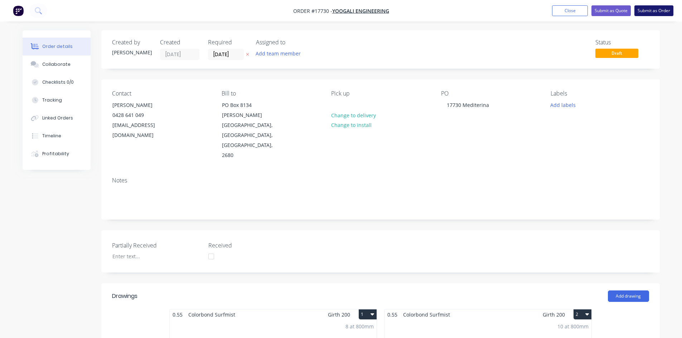
click at [653, 12] on button "Submit as Order" at bounding box center [653, 10] width 39 height 11
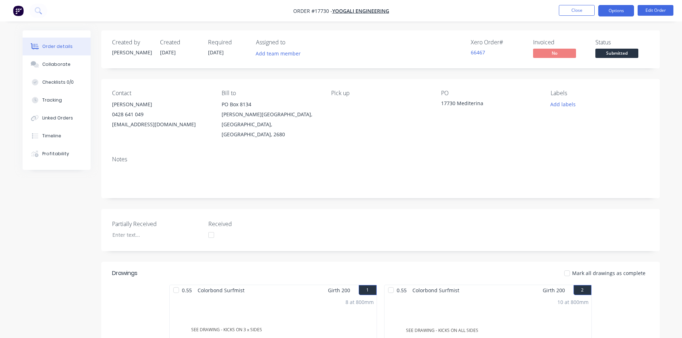
click at [616, 11] on button "Options" at bounding box center [616, 10] width 36 height 11
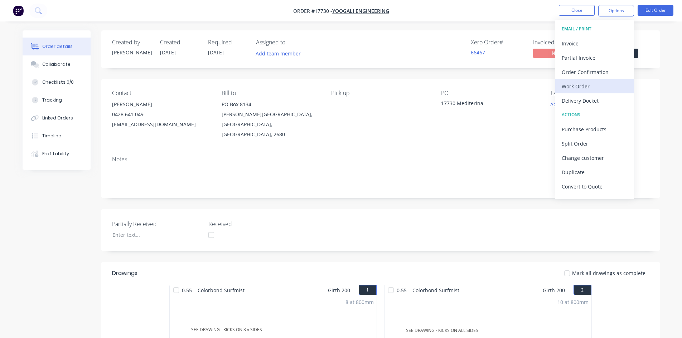
click at [590, 88] on div "Work Order" at bounding box center [594, 86] width 66 height 10
click at [590, 88] on div "Custom" at bounding box center [594, 86] width 66 height 10
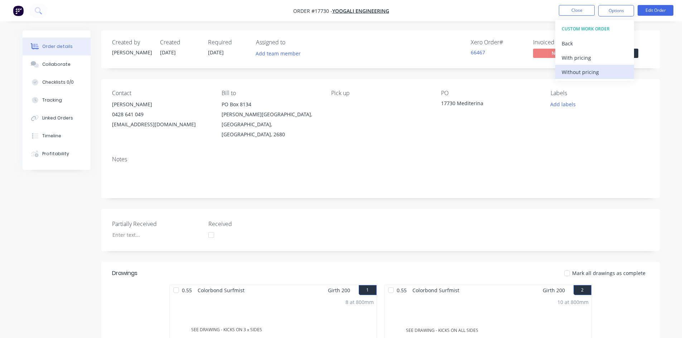
click at [590, 74] on div "Without pricing" at bounding box center [594, 72] width 66 height 10
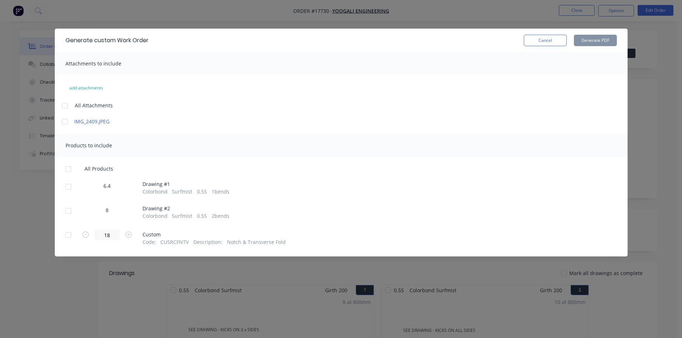
click at [67, 106] on div at bounding box center [65, 106] width 14 height 14
click at [67, 173] on div at bounding box center [68, 169] width 14 height 14
click at [68, 233] on div at bounding box center [68, 235] width 14 height 14
click at [596, 38] on button "Generate PDF" at bounding box center [594, 40] width 43 height 11
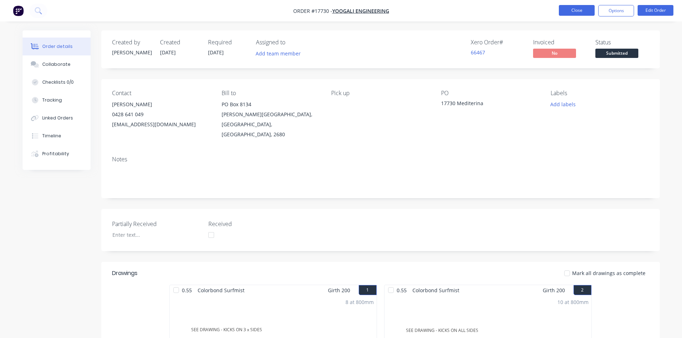
click at [584, 8] on button "Close" at bounding box center [576, 10] width 36 height 11
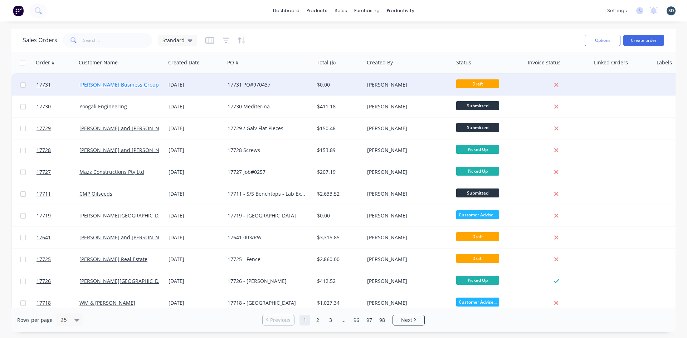
click at [115, 85] on link "[PERSON_NAME] Business Group" at bounding box center [118, 84] width 79 height 7
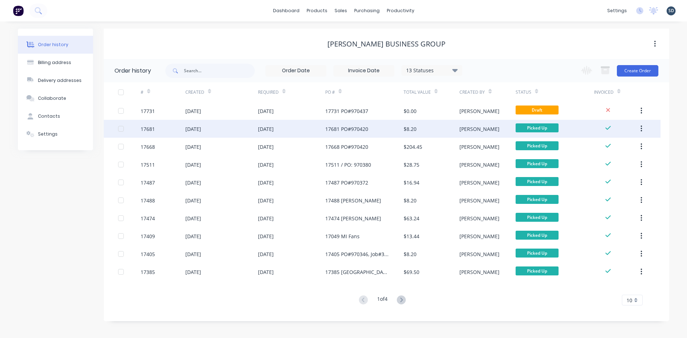
click at [240, 129] on div "[DATE]" at bounding box center [221, 129] width 73 height 18
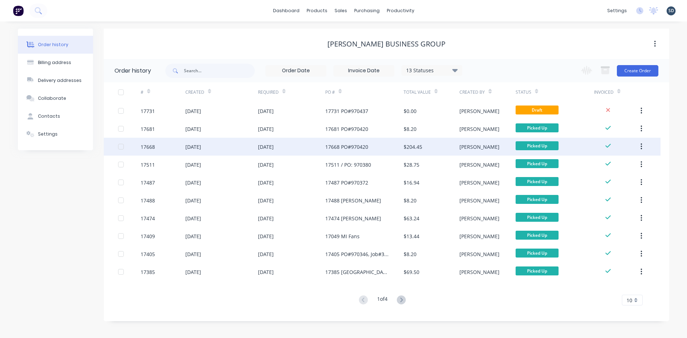
click at [236, 146] on div "[DATE]" at bounding box center [221, 147] width 73 height 18
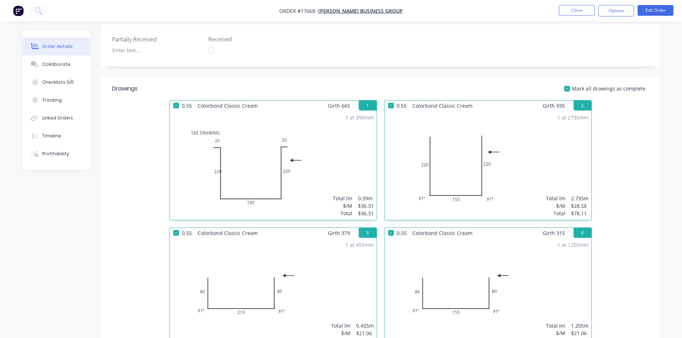
scroll to position [179, 0]
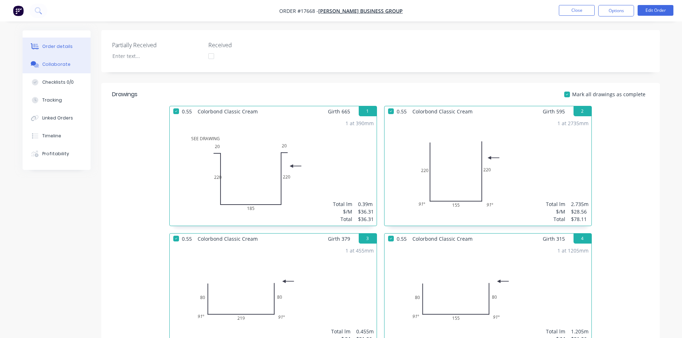
click at [58, 65] on div "Collaborate" at bounding box center [56, 64] width 28 height 6
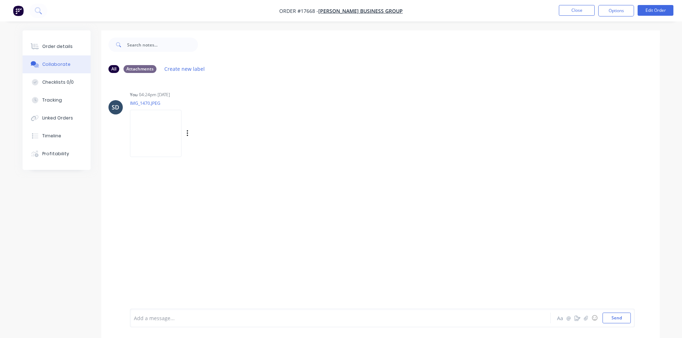
click at [158, 140] on img at bounding box center [156, 133] width 52 height 47
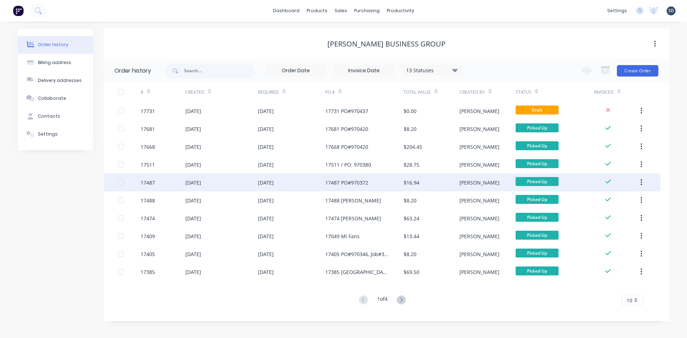
click at [243, 178] on div "[DATE]" at bounding box center [221, 183] width 73 height 18
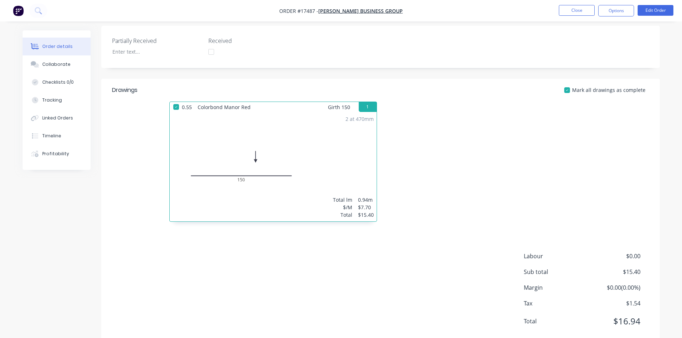
scroll to position [184, 0]
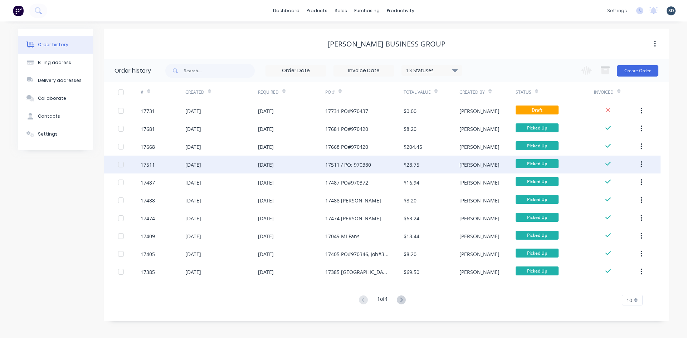
click at [246, 163] on div "[DATE]" at bounding box center [221, 165] width 73 height 18
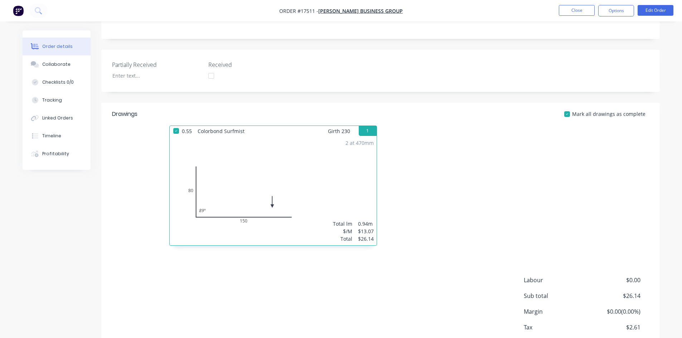
scroll to position [184, 0]
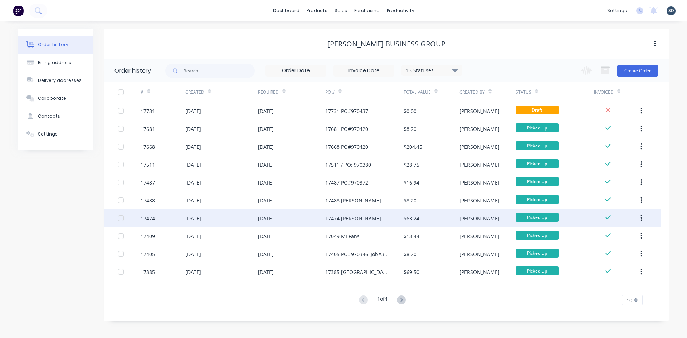
click at [302, 216] on div "[DATE]" at bounding box center [291, 218] width 67 height 18
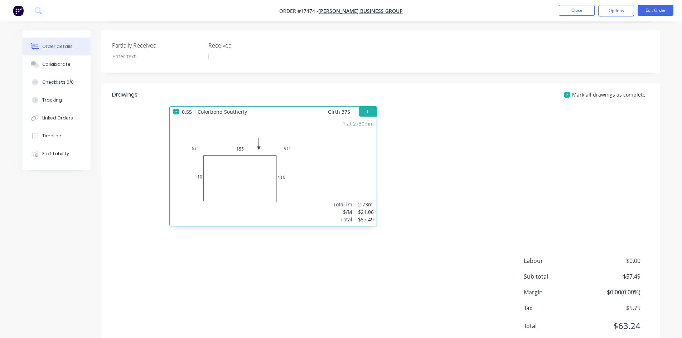
scroll to position [179, 0]
click at [60, 66] on div "Collaborate" at bounding box center [56, 64] width 28 height 6
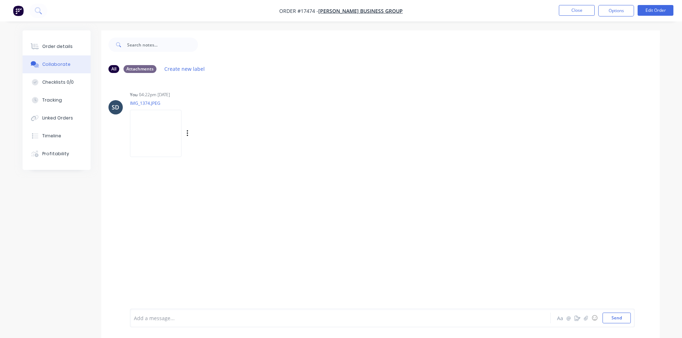
click at [176, 144] on img at bounding box center [156, 133] width 52 height 47
click at [65, 46] on div "Order details" at bounding box center [57, 46] width 30 height 6
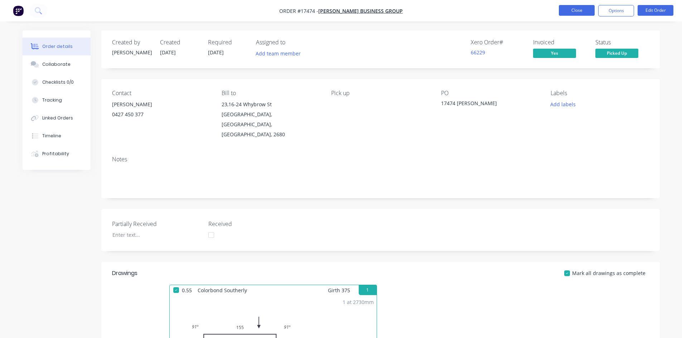
click at [582, 9] on button "Close" at bounding box center [576, 10] width 36 height 11
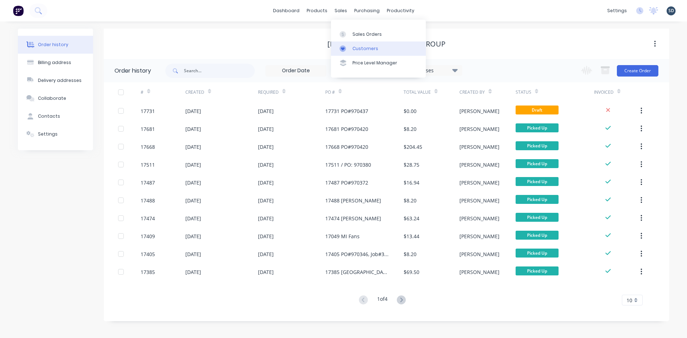
click at [368, 49] on div "Customers" at bounding box center [365, 48] width 26 height 6
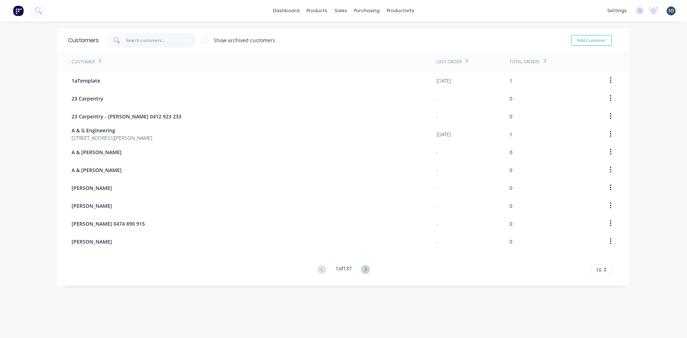
click at [133, 39] on input "text" at bounding box center [161, 40] width 70 height 14
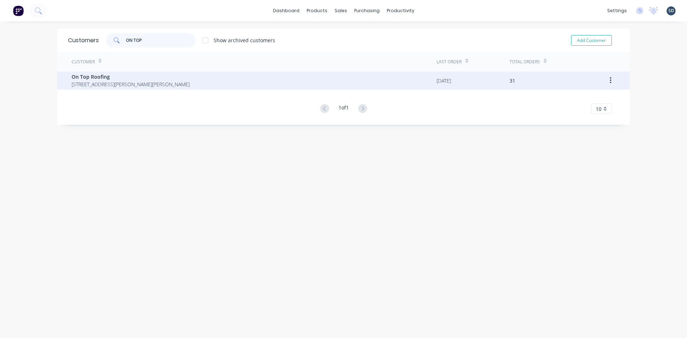
type input "ON TOP"
click at [255, 83] on div "On Top Roofing 41 Blumer Avenue Griffith New South Wales Australia 2680" at bounding box center [254, 81] width 365 height 18
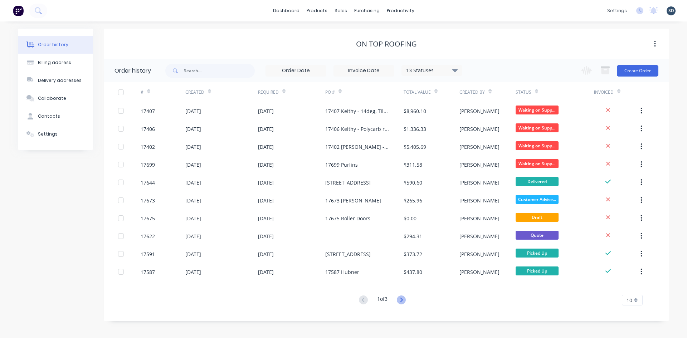
click at [401, 299] on icon at bounding box center [401, 300] width 9 height 9
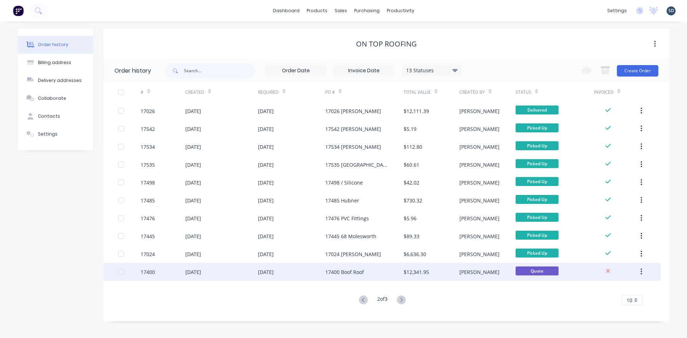
click at [377, 276] on div "17400 Boof Roof" at bounding box center [364, 272] width 78 height 18
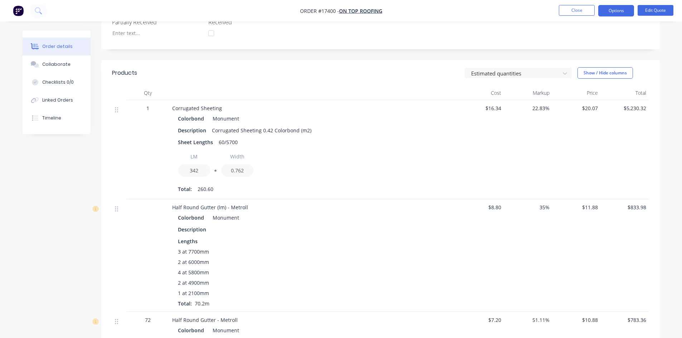
scroll to position [215, 0]
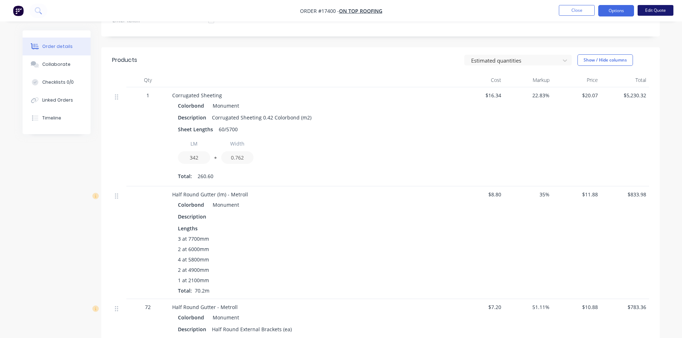
click at [654, 14] on button "Edit Quote" at bounding box center [655, 10] width 36 height 11
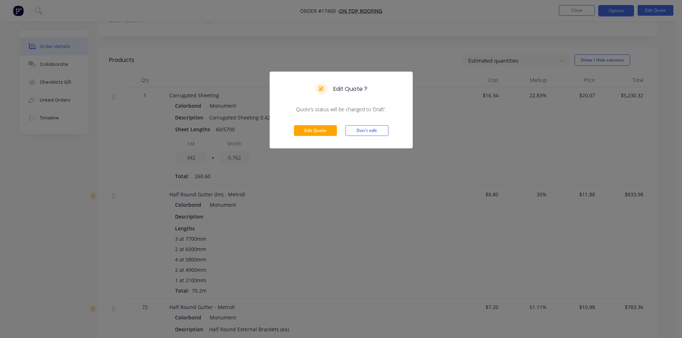
click at [362, 55] on div "Edit Quote ? Quote’s status will be changed to ‘Draft’. Edit Quote Don't edit" at bounding box center [341, 169] width 682 height 338
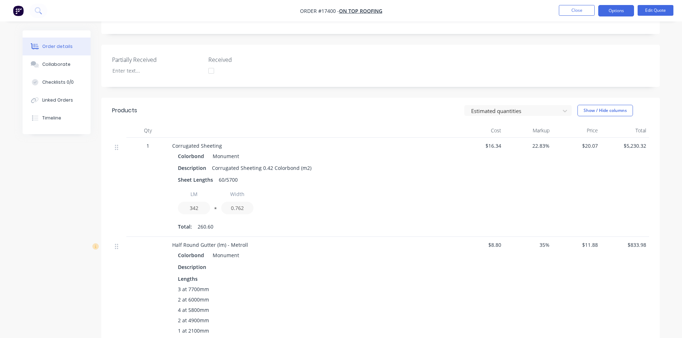
scroll to position [72, 0]
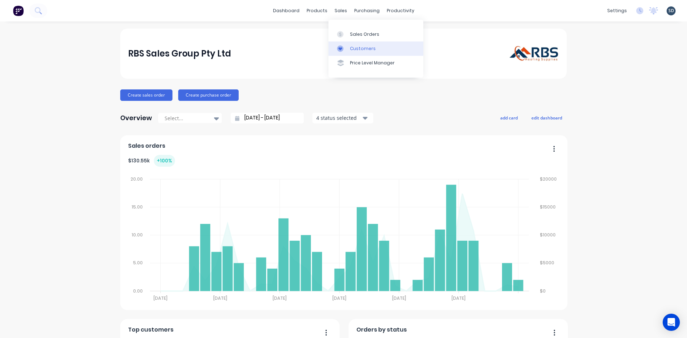
click at [361, 47] on div "Customers" at bounding box center [363, 48] width 26 height 6
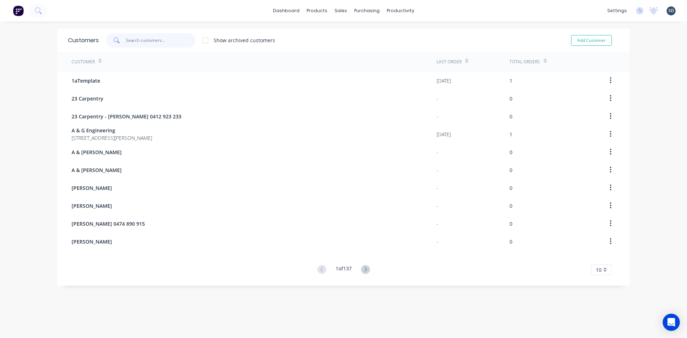
click at [131, 39] on input "text" at bounding box center [161, 40] width 70 height 14
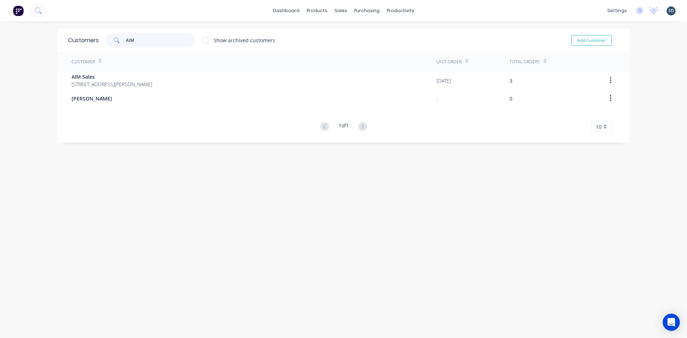
type input "AIM"
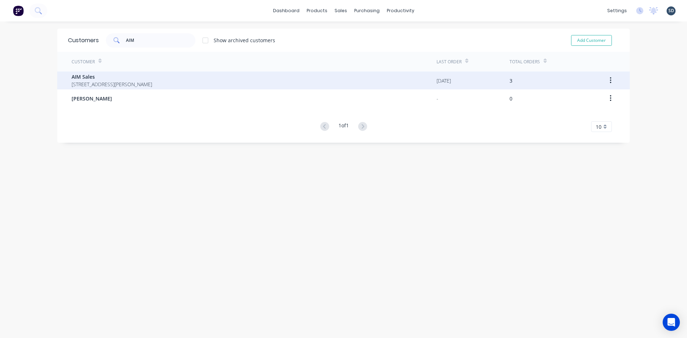
click at [217, 79] on div "AIM Sales [STREET_ADDRESS][PERSON_NAME]" at bounding box center [254, 81] width 365 height 18
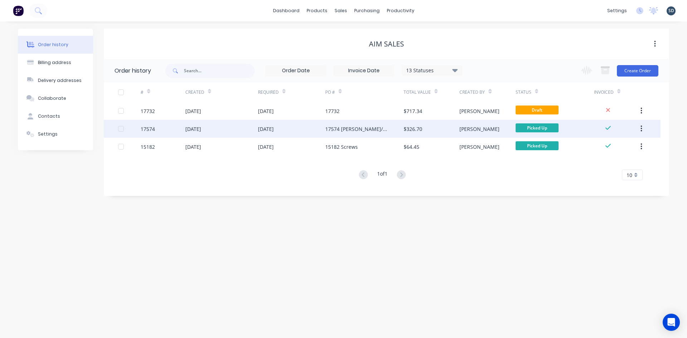
click at [232, 130] on div "[DATE]" at bounding box center [221, 129] width 73 height 18
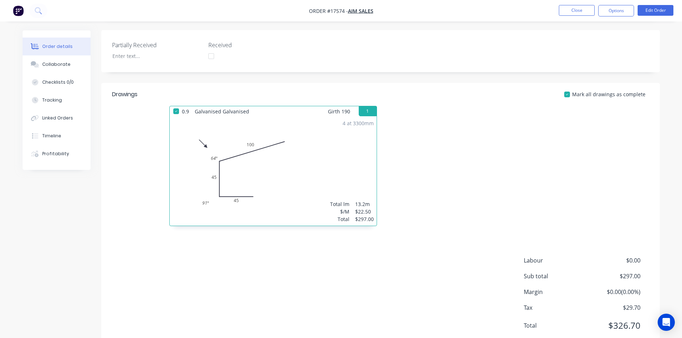
scroll to position [184, 0]
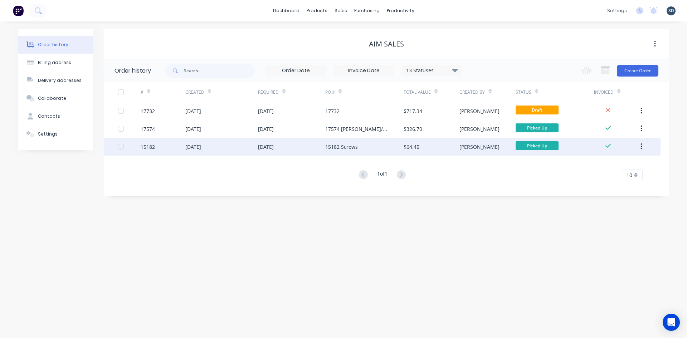
click at [302, 143] on div "[DATE]" at bounding box center [291, 147] width 67 height 18
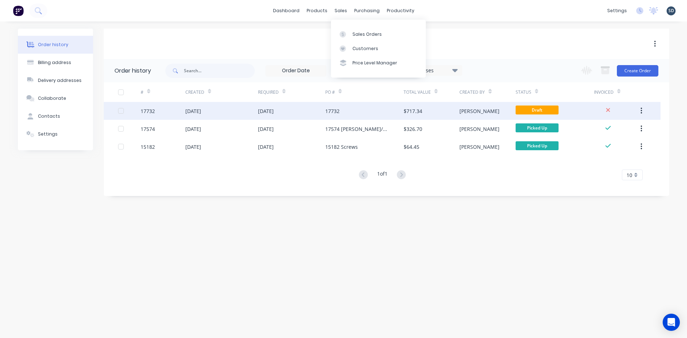
click at [297, 105] on div "[DATE]" at bounding box center [291, 111] width 67 height 18
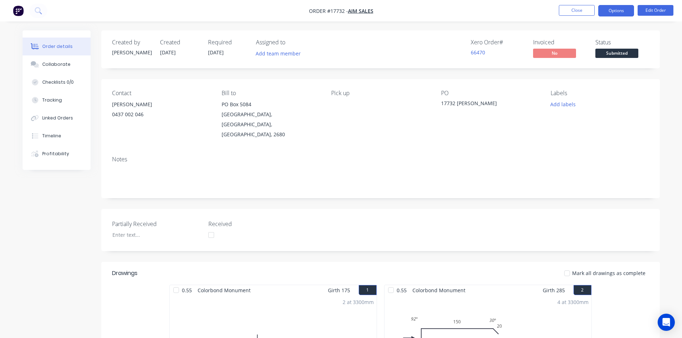
click at [621, 8] on button "Options" at bounding box center [616, 10] width 36 height 11
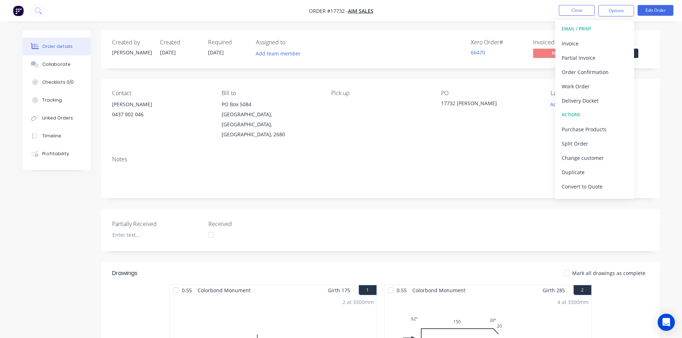
click at [446, 32] on div "Created by [PERSON_NAME] Created [DATE] Required [DATE] Assigned to Add team me…" at bounding box center [380, 49] width 558 height 38
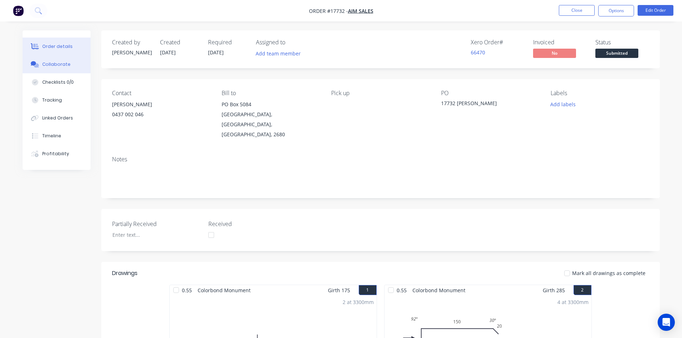
click at [65, 64] on div "Collaborate" at bounding box center [56, 64] width 28 height 6
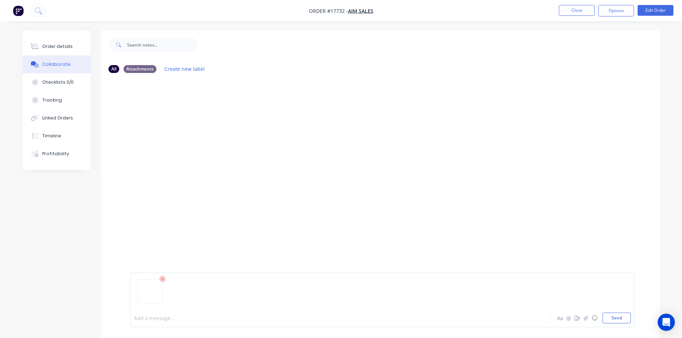
click at [164, 315] on div at bounding box center [320, 318] width 372 height 8
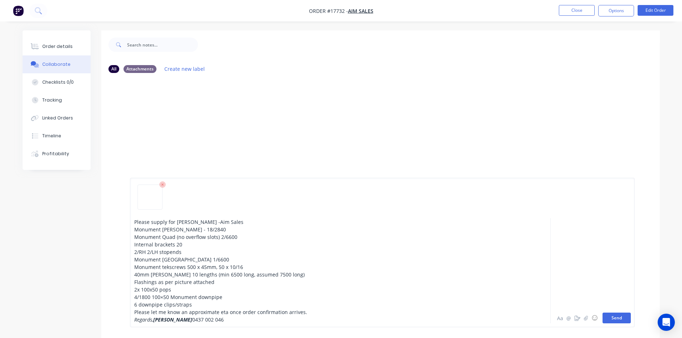
click at [618, 317] on button "Send" at bounding box center [616, 318] width 28 height 11
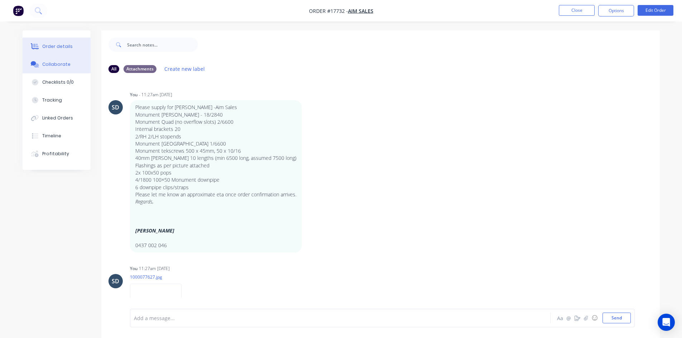
click at [60, 47] on div "Order details" at bounding box center [57, 46] width 30 height 6
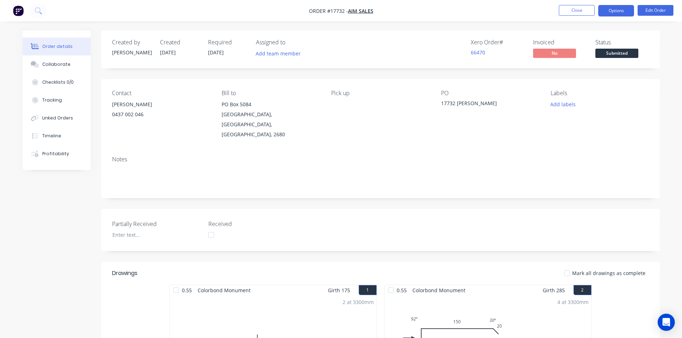
click at [612, 6] on button "Options" at bounding box center [616, 10] width 36 height 11
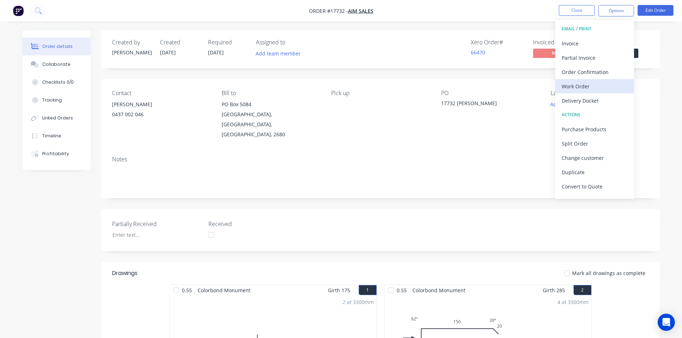
click at [588, 85] on div "Work Order" at bounding box center [594, 86] width 66 height 10
click at [588, 85] on div "Custom" at bounding box center [594, 86] width 66 height 10
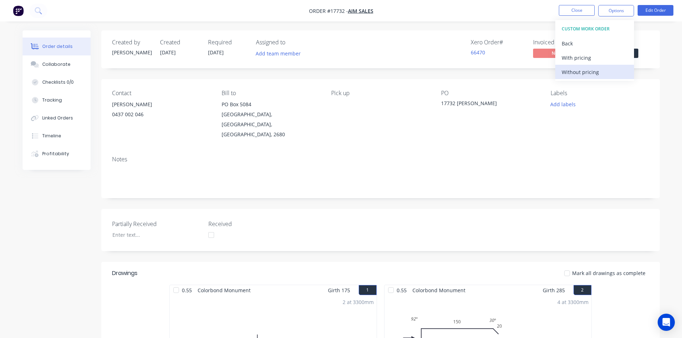
click at [593, 73] on div "Without pricing" at bounding box center [594, 72] width 66 height 10
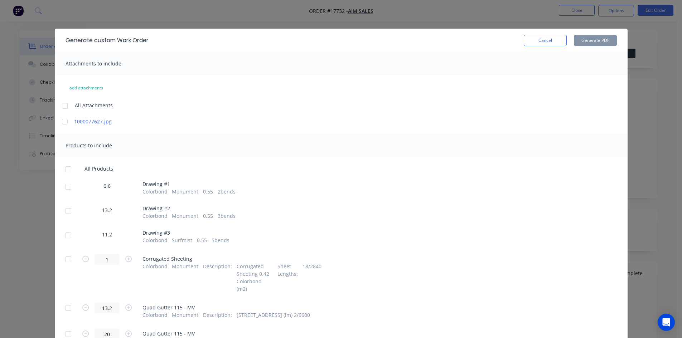
click at [67, 185] on div at bounding box center [68, 187] width 14 height 14
click at [65, 206] on div at bounding box center [68, 211] width 14 height 14
click at [65, 236] on div at bounding box center [68, 235] width 14 height 14
click at [67, 119] on div at bounding box center [65, 121] width 14 height 14
click at [600, 39] on button "Generate PDF" at bounding box center [594, 40] width 43 height 11
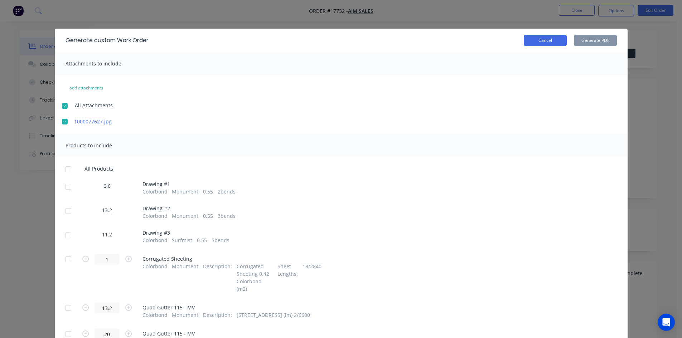
click at [542, 40] on button "Cancel" at bounding box center [544, 40] width 43 height 11
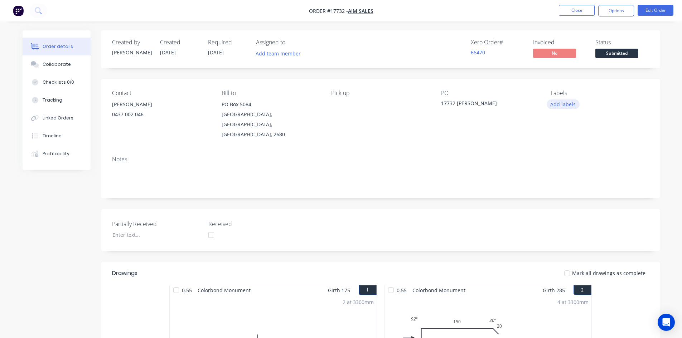
click at [560, 104] on button "Add labels" at bounding box center [562, 104] width 33 height 10
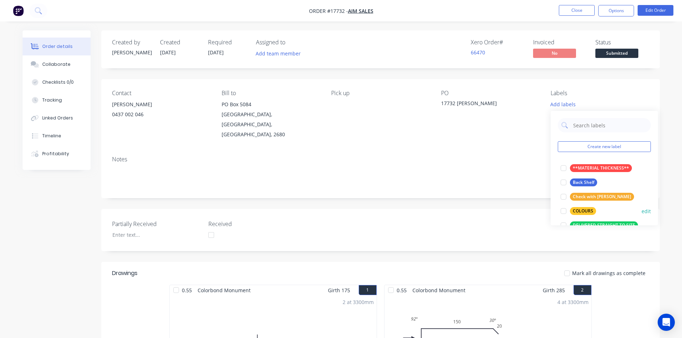
click at [565, 211] on div at bounding box center [563, 211] width 14 height 14
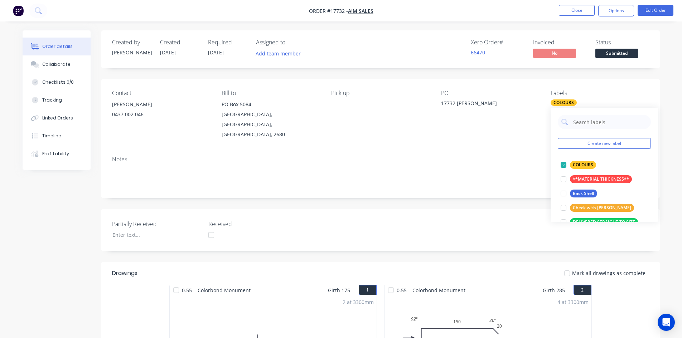
click at [533, 98] on div "PO 17732 [PERSON_NAME]" at bounding box center [490, 115] width 98 height 50
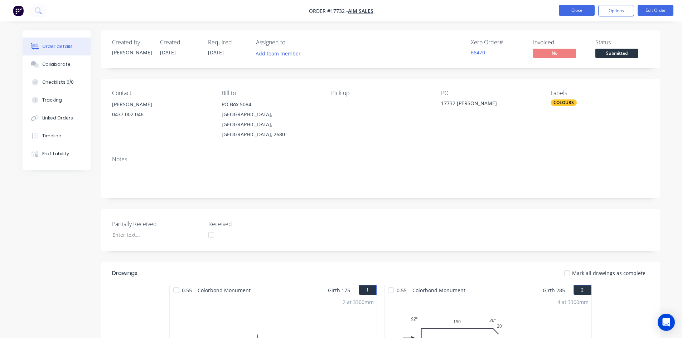
click at [580, 9] on button "Close" at bounding box center [576, 10] width 36 height 11
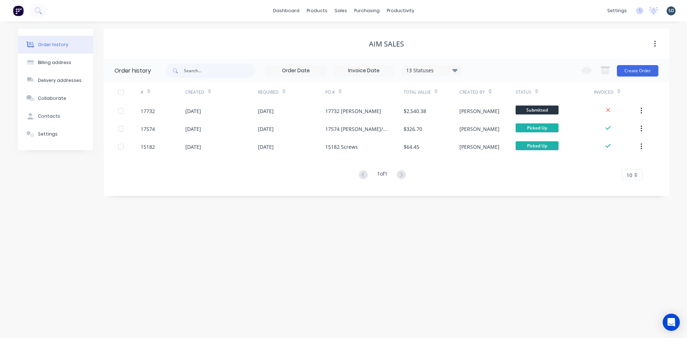
click at [449, 6] on div "dashboard products sales purchasing productivity dashboard products Product Cat…" at bounding box center [343, 10] width 687 height 21
click at [436, 12] on div "dashboard products sales purchasing productivity dashboard products Product Cat…" at bounding box center [343, 10] width 687 height 21
click at [437, 10] on div "dashboard products sales purchasing productivity dashboard products Product Cat…" at bounding box center [343, 10] width 687 height 21
click at [438, 9] on div "dashboard products sales purchasing productivity dashboard products Product Cat…" at bounding box center [343, 10] width 687 height 21
click at [433, 11] on div "dashboard products sales purchasing productivity dashboard products Product Cat…" at bounding box center [343, 10] width 687 height 21
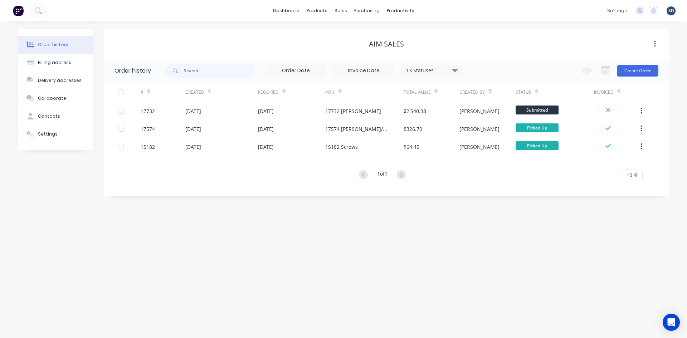
click at [435, 10] on div "dashboard products sales purchasing productivity dashboard products Product Cat…" at bounding box center [343, 10] width 687 height 21
click at [434, 10] on div "dashboard products sales purchasing productivity dashboard products Product Cat…" at bounding box center [343, 10] width 687 height 21
click at [433, 10] on div "dashboard products sales purchasing productivity dashboard products Product Cat…" at bounding box center [343, 10] width 687 height 21
click at [436, 11] on div "dashboard products sales purchasing productivity dashboard products Product Cat…" at bounding box center [343, 10] width 687 height 21
click at [429, 12] on div "dashboard products sales purchasing productivity dashboard products Product Cat…" at bounding box center [343, 10] width 687 height 21
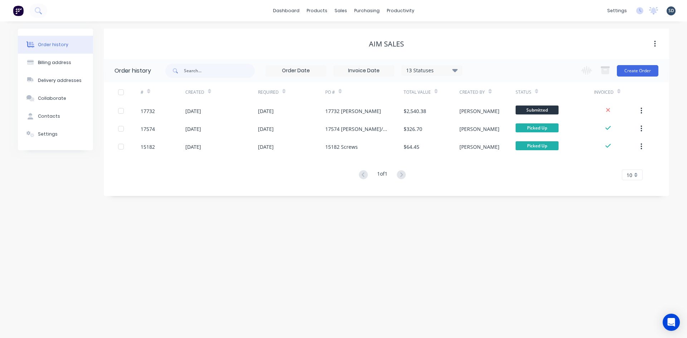
click at [429, 10] on div "dashboard products sales purchasing productivity dashboard products Product Cat…" at bounding box center [343, 10] width 687 height 21
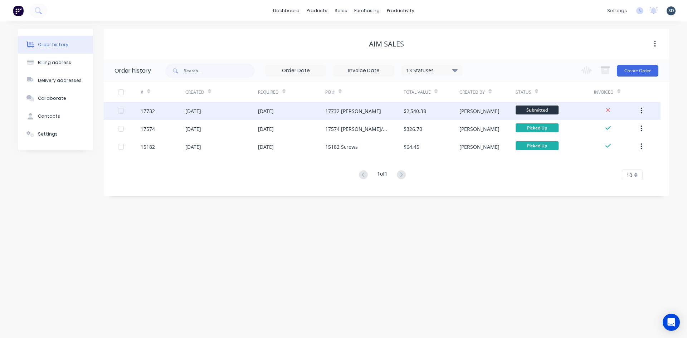
click at [386, 116] on div "17732 [PERSON_NAME]" at bounding box center [364, 111] width 78 height 18
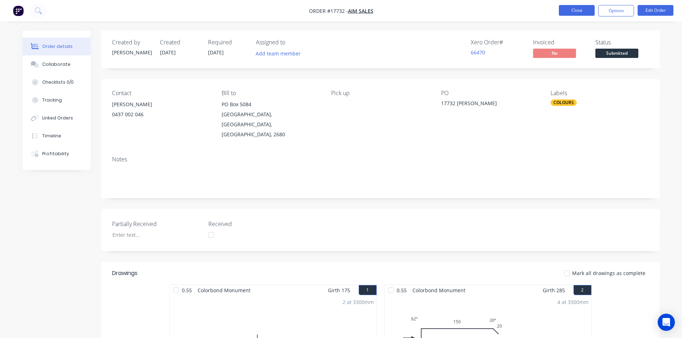
click at [589, 11] on button "Close" at bounding box center [576, 10] width 36 height 11
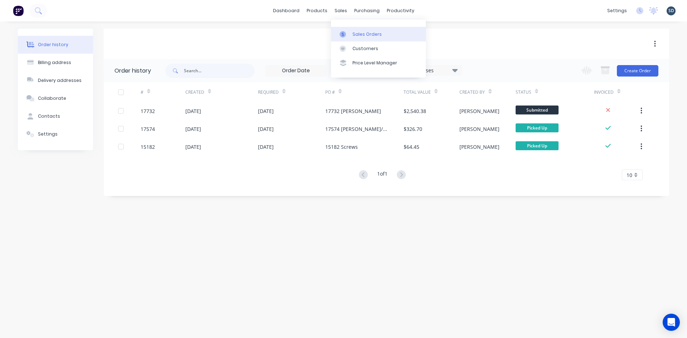
click at [356, 28] on link "Sales Orders" at bounding box center [378, 34] width 95 height 14
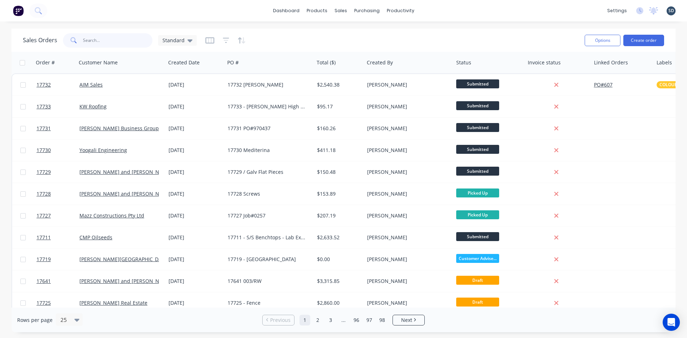
click at [97, 40] on input "text" at bounding box center [118, 40] width 70 height 14
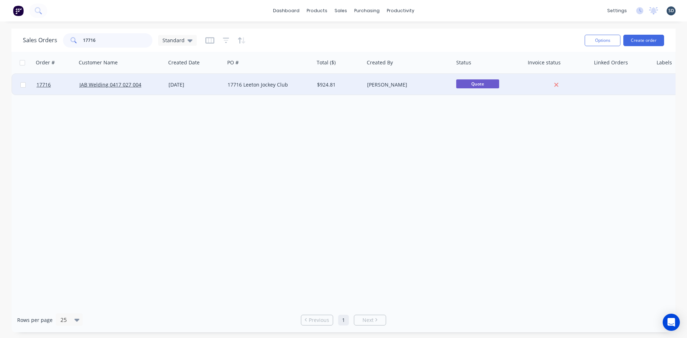
type input "17716"
click at [301, 84] on div "17716 Leeton Jockey Club" at bounding box center [267, 84] width 79 height 7
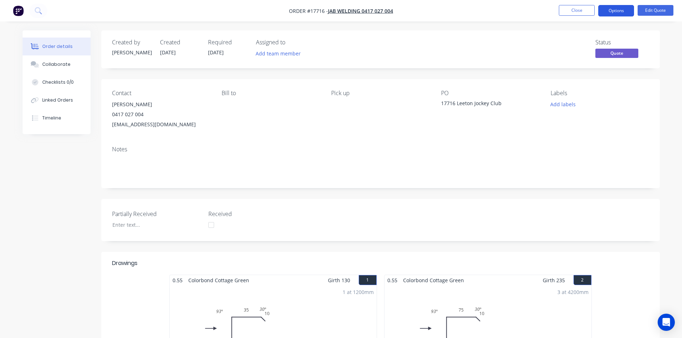
click at [619, 11] on button "Options" at bounding box center [616, 10] width 36 height 11
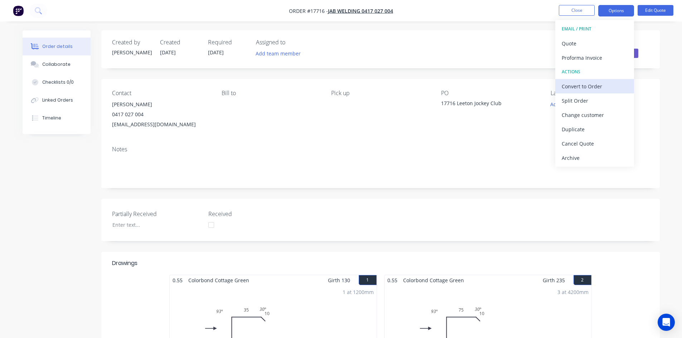
click at [599, 85] on div "Convert to Order" at bounding box center [594, 86] width 66 height 10
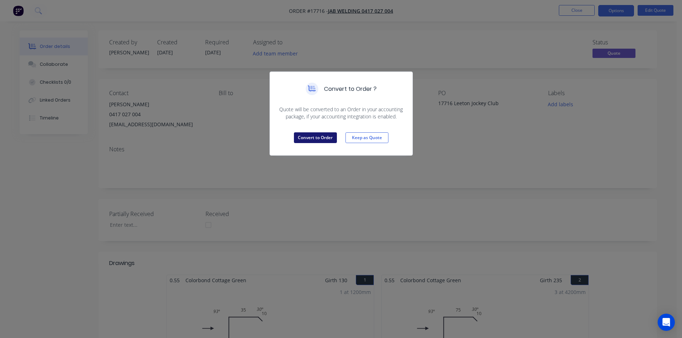
click at [310, 140] on button "Convert to Order" at bounding box center [315, 137] width 43 height 11
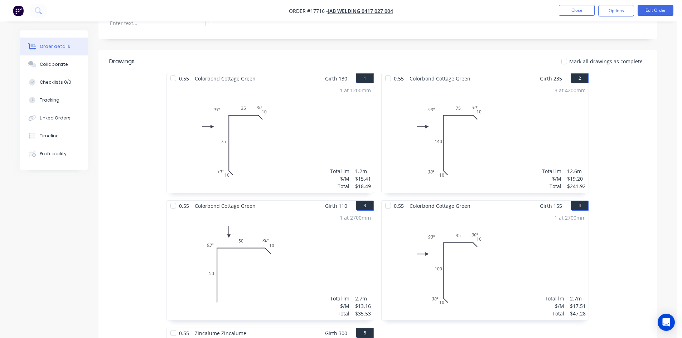
scroll to position [339, 0]
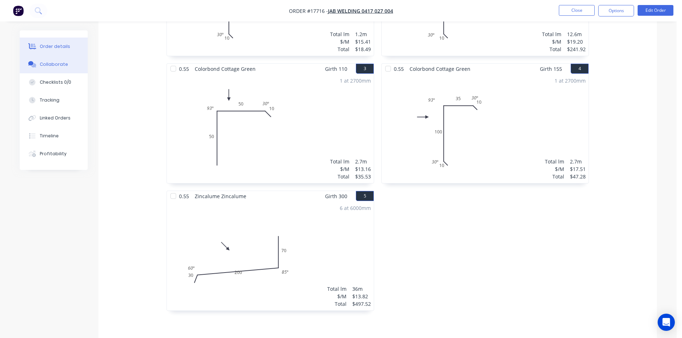
click at [53, 62] on div "Collaborate" at bounding box center [54, 64] width 28 height 6
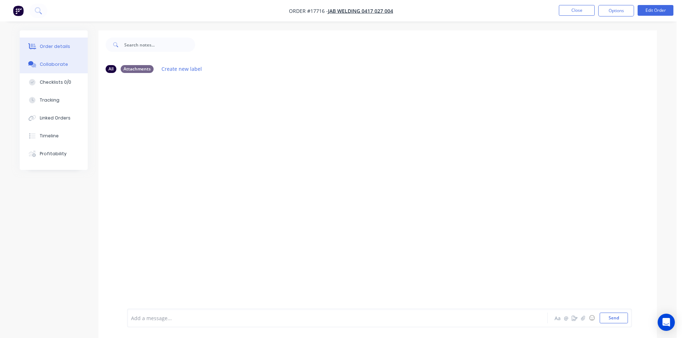
click at [59, 40] on button "Order details" at bounding box center [54, 47] width 68 height 18
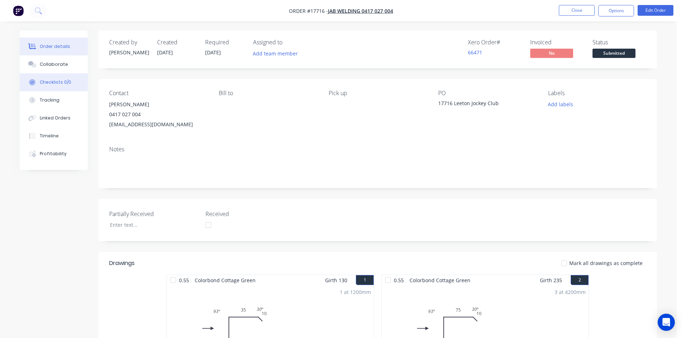
click at [62, 85] on div "Checklists 0/0" at bounding box center [55, 82] width 31 height 6
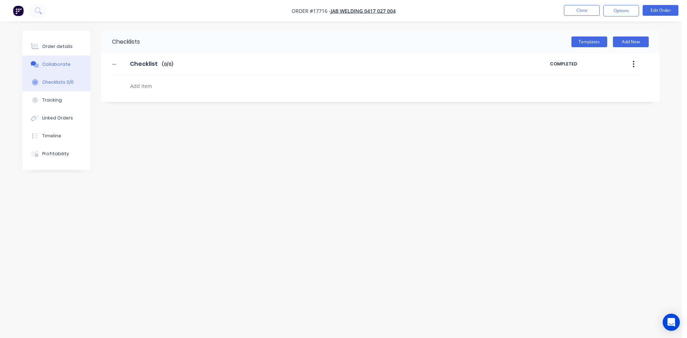
click at [63, 67] on div "Collaborate" at bounding box center [56, 64] width 28 height 6
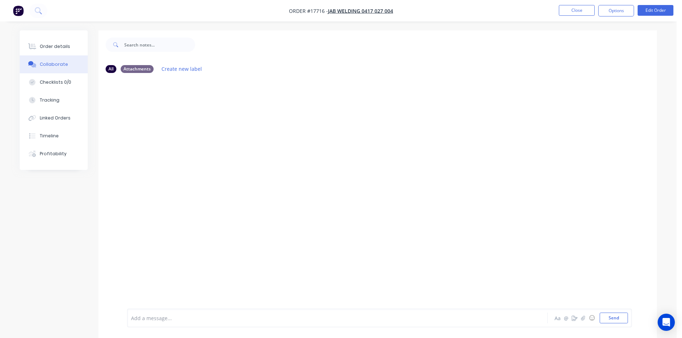
drag, startPoint x: 457, startPoint y: 28, endPoint x: 280, endPoint y: 48, distance: 178.3
click at [457, 27] on div "Order details Collaborate Checklists 0/0 Tracking Linked Orders Timeline Profit…" at bounding box center [338, 174] width 676 height 349
click at [33, 45] on icon at bounding box center [32, 46] width 8 height 6
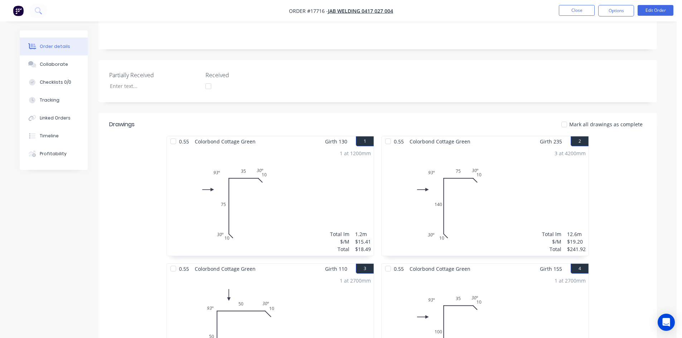
scroll to position [179, 0]
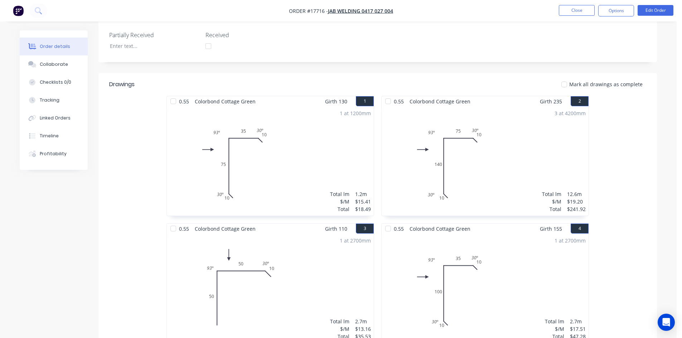
click at [376, 78] on header "Drawings Mark all drawings as complete" at bounding box center [377, 84] width 558 height 23
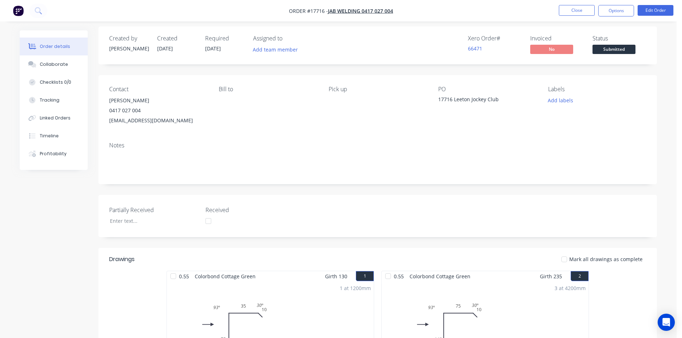
scroll to position [0, 0]
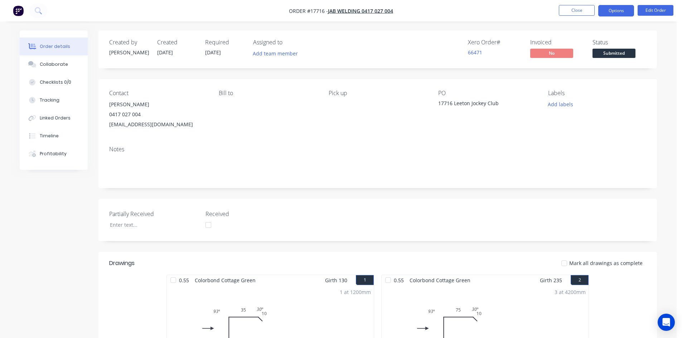
click at [616, 11] on button "Options" at bounding box center [616, 10] width 36 height 11
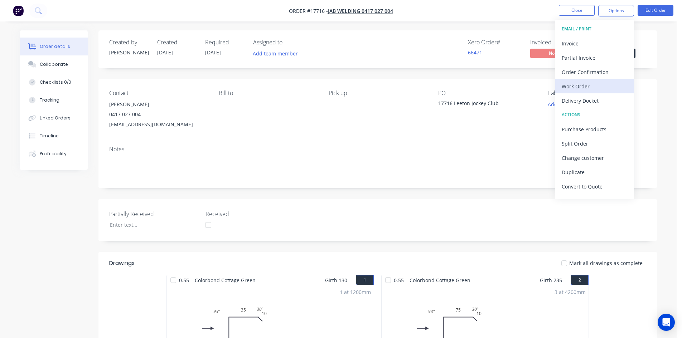
click at [597, 88] on div "Work Order" at bounding box center [594, 86] width 66 height 10
click at [597, 88] on div "Custom" at bounding box center [594, 86] width 66 height 10
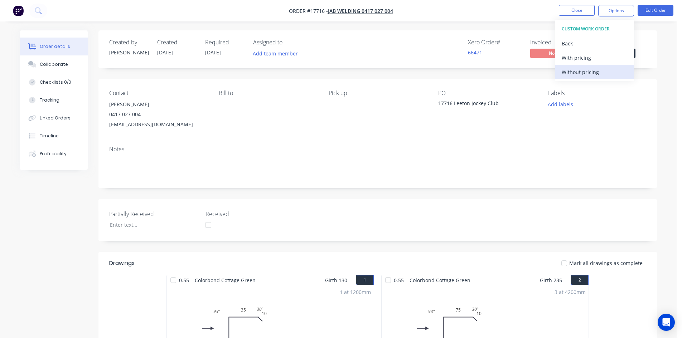
click at [597, 72] on div "Without pricing" at bounding box center [594, 72] width 66 height 10
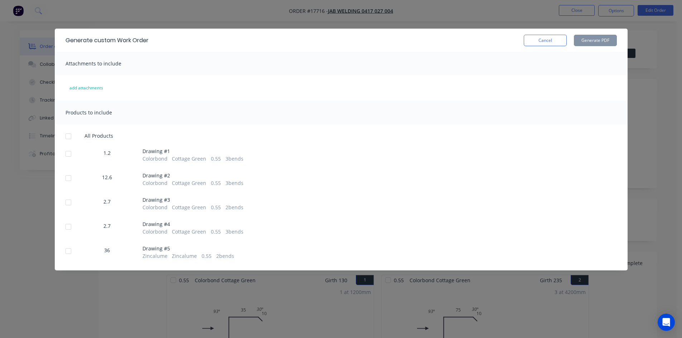
click at [67, 137] on div at bounding box center [68, 136] width 14 height 14
click at [607, 39] on button "Generate PDF" at bounding box center [594, 40] width 43 height 11
click at [541, 42] on button "Cancel" at bounding box center [544, 40] width 43 height 11
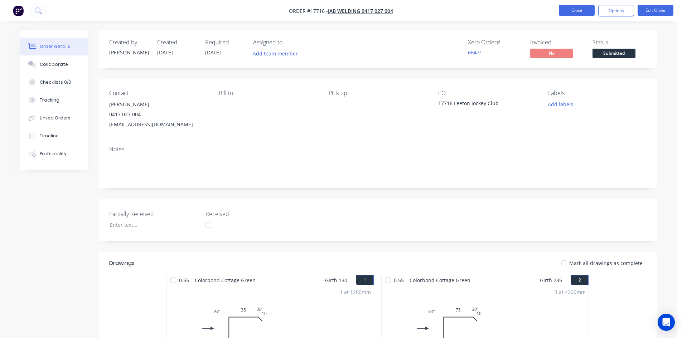
click at [577, 11] on button "Close" at bounding box center [576, 10] width 36 height 11
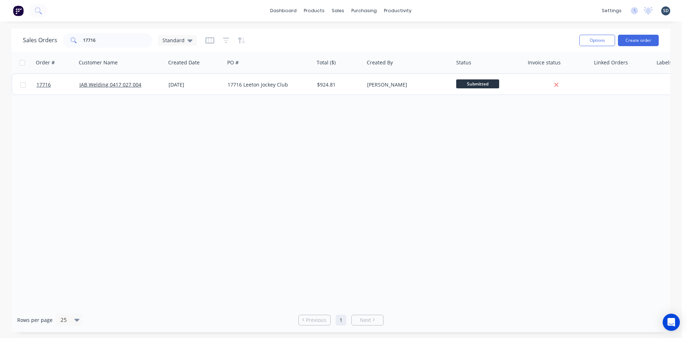
click at [511, 25] on div "dashboard products sales purchasing productivity dashboard products Product Cat…" at bounding box center [341, 169] width 682 height 338
click at [118, 40] on input "17716" at bounding box center [118, 40] width 70 height 14
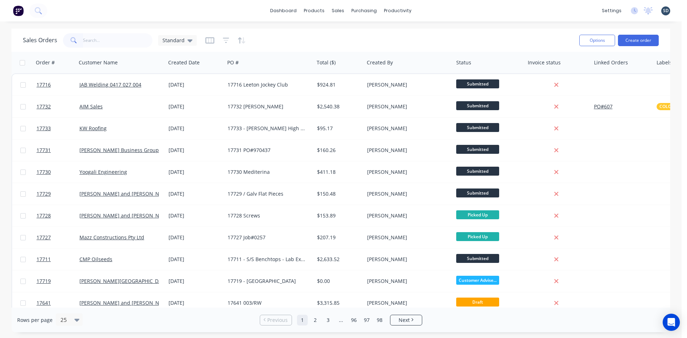
click at [478, 16] on div "dashboard products sales purchasing productivity dashboard products Product Cat…" at bounding box center [341, 10] width 682 height 21
click at [444, 11] on div "dashboard products sales purchasing productivity dashboard products Product Cat…" at bounding box center [341, 10] width 682 height 21
click at [623, 42] on button "Create order" at bounding box center [638, 40] width 41 height 11
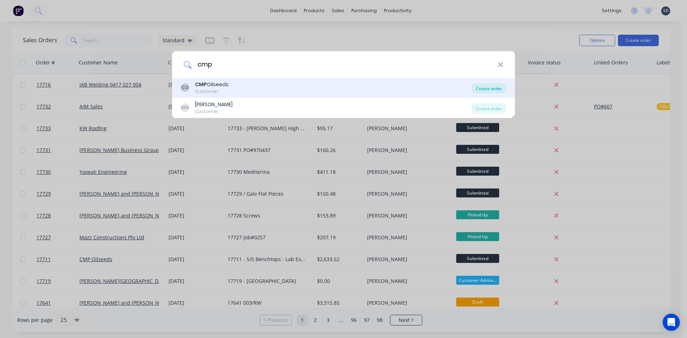
type input "cmp"
click at [492, 88] on div "Create order" at bounding box center [489, 88] width 35 height 10
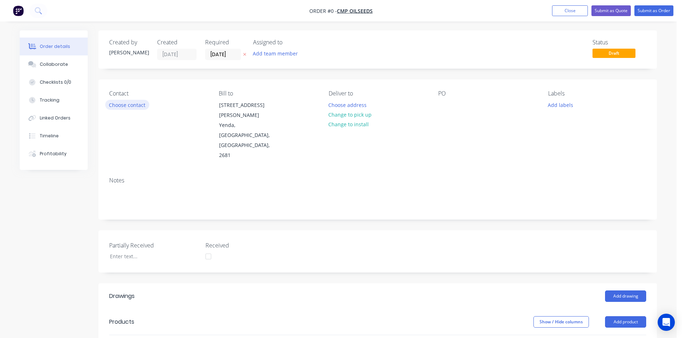
click at [141, 106] on button "Choose contact" at bounding box center [127, 105] width 44 height 10
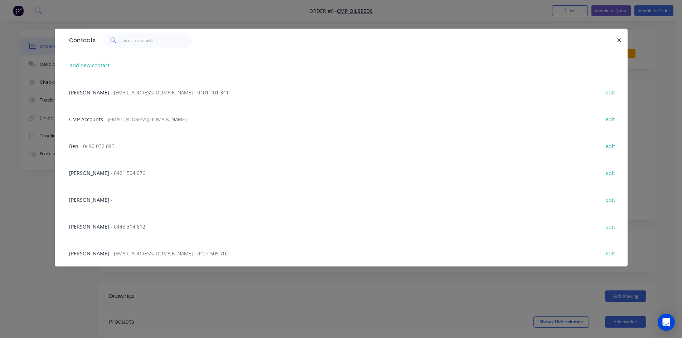
click at [131, 93] on span "- jmsconstruction2680@gmail.com - 0401 401 341" at bounding box center [170, 92] width 118 height 7
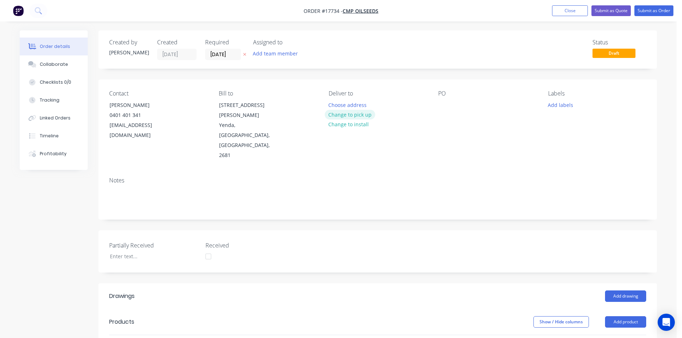
click at [358, 116] on button "Change to pick up" at bounding box center [349, 115] width 51 height 10
click at [450, 104] on div "PO" at bounding box center [487, 125] width 98 height 70
click at [445, 104] on div at bounding box center [443, 105] width 11 height 10
click at [400, 171] on div "Notes" at bounding box center [377, 195] width 558 height 48
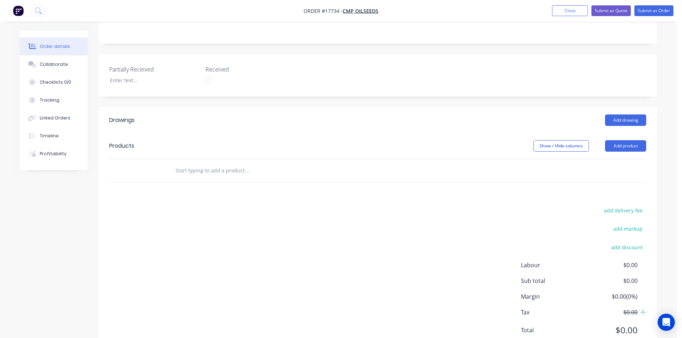
scroll to position [179, 0]
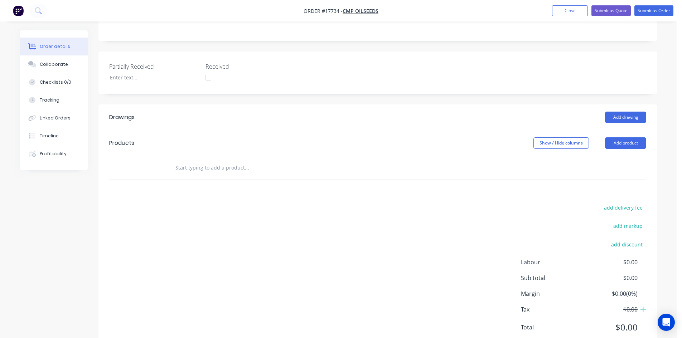
click at [623, 104] on header "Drawings Add drawing" at bounding box center [377, 117] width 558 height 26
click at [623, 112] on button "Add drawing" at bounding box center [625, 117] width 41 height 11
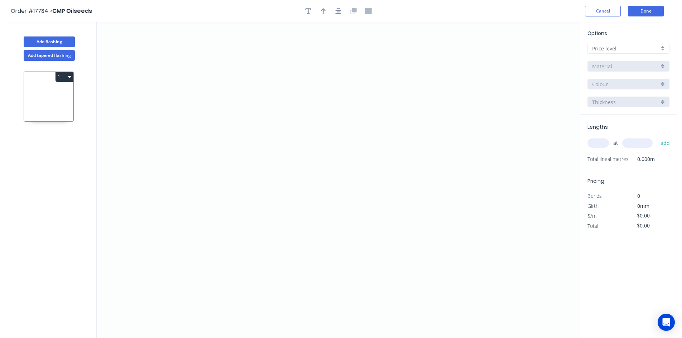
click at [625, 48] on input "text" at bounding box center [625, 49] width 67 height 8
click at [621, 60] on div "A" at bounding box center [627, 62] width 81 height 13
type input "A"
click at [627, 82] on input ".TBA" at bounding box center [625, 84] width 67 height 8
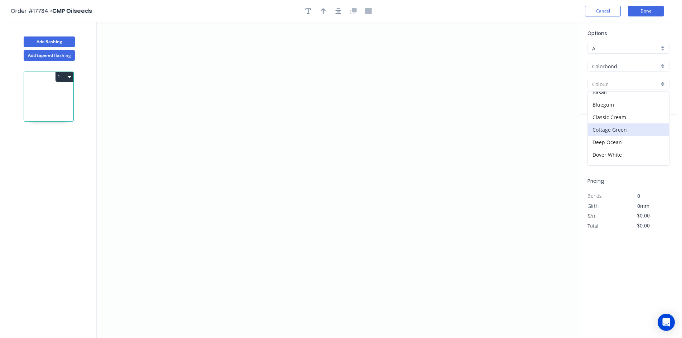
scroll to position [36, 0]
click at [628, 150] on div "Dune" at bounding box center [627, 149] width 81 height 13
type input "Dune"
click at [219, 63] on icon "0" at bounding box center [338, 180] width 483 height 316
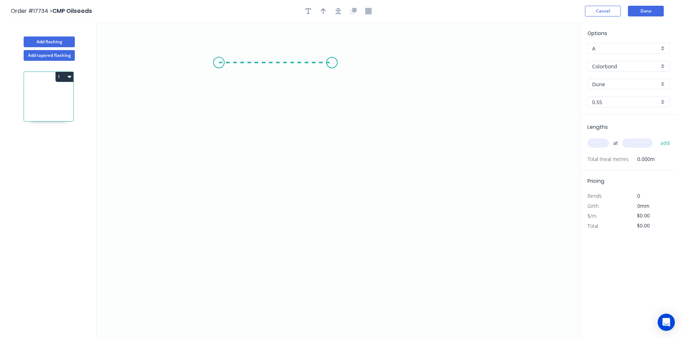
click at [332, 63] on icon "0" at bounding box center [338, 180] width 483 height 316
click at [331, 248] on icon "0 ?" at bounding box center [338, 180] width 483 height 316
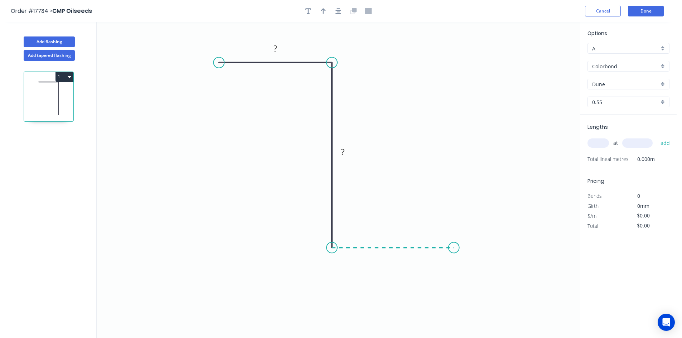
click at [454, 252] on icon "0 ? ?" at bounding box center [338, 180] width 483 height 316
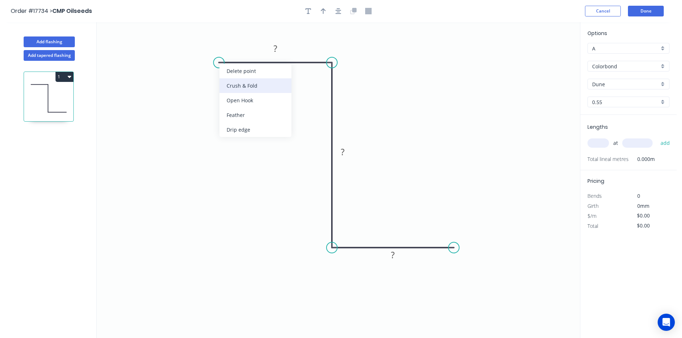
click at [247, 89] on div "Crush & Fold" at bounding box center [255, 85] width 72 height 15
click at [241, 90] on div "Flip bend" at bounding box center [256, 88] width 72 height 15
drag, startPoint x: 221, startPoint y: 42, endPoint x: 228, endPoint y: 33, distance: 11.3
click at [228, 33] on rect at bounding box center [215, 34] width 29 height 15
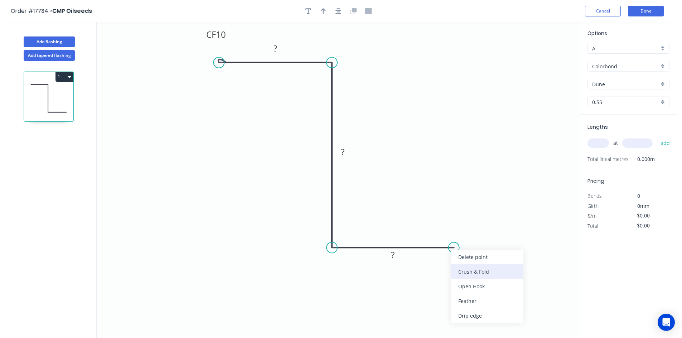
click at [475, 270] on div "Crush & Fold" at bounding box center [487, 271] width 72 height 15
drag, startPoint x: 457, startPoint y: 259, endPoint x: 485, endPoint y: 200, distance: 64.8
click at [485, 200] on rect at bounding box center [472, 201] width 29 height 15
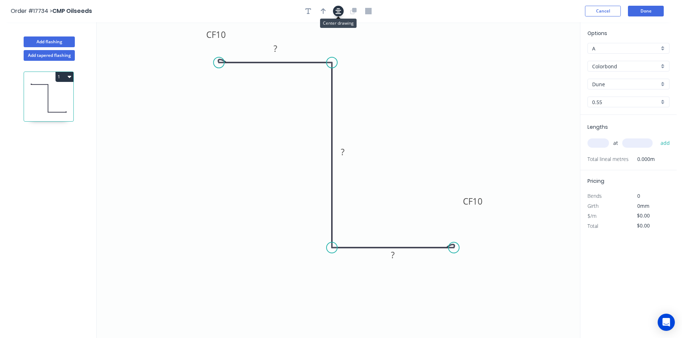
click at [337, 10] on icon "button" at bounding box center [338, 11] width 6 height 6
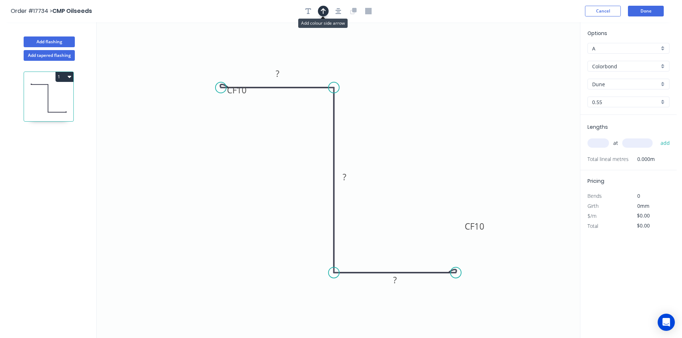
click at [320, 13] on button "button" at bounding box center [323, 11] width 11 height 11
drag, startPoint x: 542, startPoint y: 59, endPoint x: 235, endPoint y: 197, distance: 336.6
click at [235, 197] on icon at bounding box center [229, 202] width 21 height 21
drag, startPoint x: 247, startPoint y: 92, endPoint x: 214, endPoint y: 56, distance: 48.9
click at [214, 56] on rect at bounding box center [202, 55] width 29 height 15
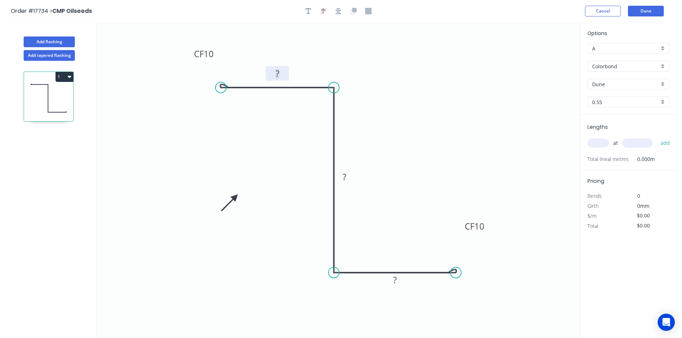
click at [282, 75] on rect at bounding box center [277, 74] width 14 height 10
click at [352, 181] on rect at bounding box center [344, 177] width 23 height 15
click at [348, 180] on rect at bounding box center [344, 177] width 14 height 10
drag, startPoint x: 278, startPoint y: 158, endPoint x: 244, endPoint y: 129, distance: 44.7
click at [277, 158] on icon "0 CF 10 20 40 CF 10 ?" at bounding box center [338, 180] width 483 height 316
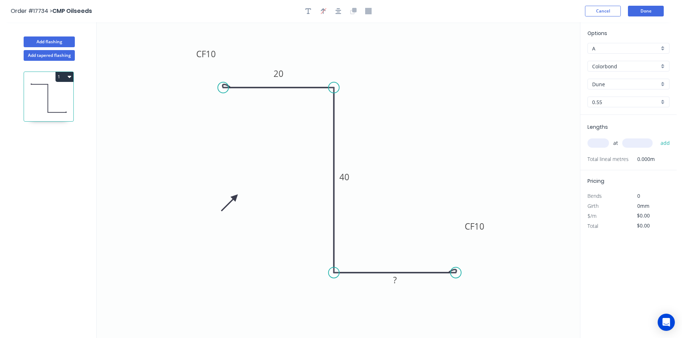
click at [223, 89] on circle at bounding box center [223, 87] width 11 height 11
drag, startPoint x: 224, startPoint y: 87, endPoint x: 230, endPoint y: 88, distance: 6.8
click at [230, 88] on circle at bounding box center [230, 87] width 11 height 11
drag, startPoint x: 458, startPoint y: 271, endPoint x: 465, endPoint y: 272, distance: 7.2
click at [465, 272] on circle at bounding box center [465, 272] width 11 height 11
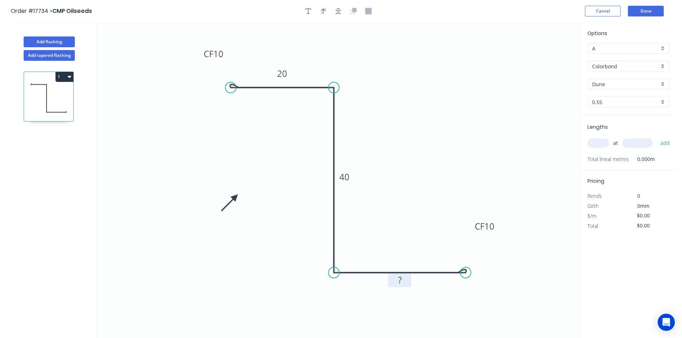
click at [406, 279] on rect at bounding box center [399, 280] width 14 height 10
click at [401, 118] on icon "0 CF 10 20 40 CF 10 30" at bounding box center [338, 180] width 483 height 316
type input "$24.62"
click at [328, 9] on div at bounding box center [338, 11] width 75 height 11
drag, startPoint x: 332, startPoint y: 9, endPoint x: 337, endPoint y: 11, distance: 4.7
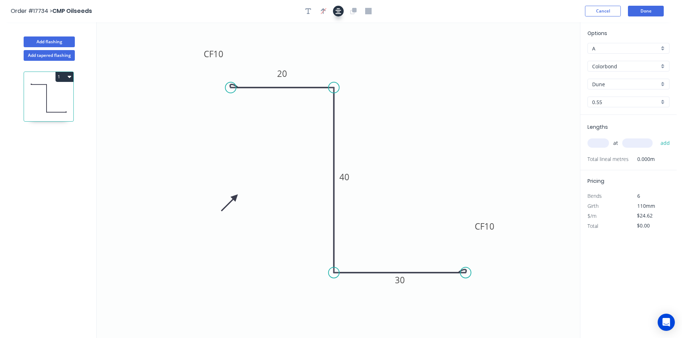
click at [335, 11] on div at bounding box center [338, 11] width 75 height 11
click at [337, 11] on icon "button" at bounding box center [338, 11] width 6 height 6
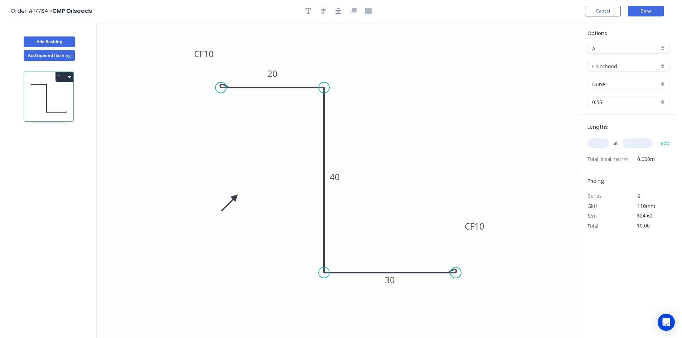
click at [601, 143] on input "text" at bounding box center [597, 142] width 21 height 9
type input "2"
click at [641, 145] on input "text" at bounding box center [637, 142] width 30 height 9
type input "3000"
click at [663, 143] on button "add" at bounding box center [664, 143] width 17 height 12
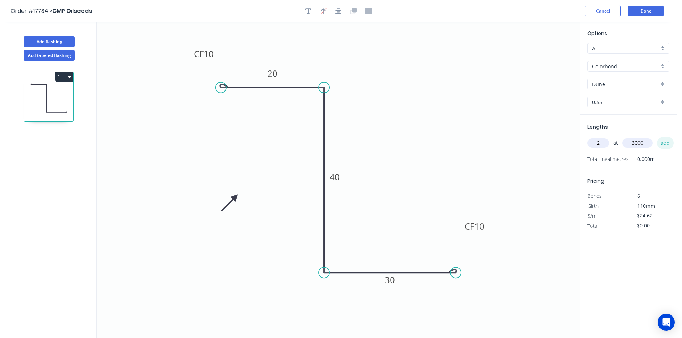
type input "$147.72"
click at [44, 39] on button "Add flashing" at bounding box center [49, 41] width 51 height 11
type input "$0.00"
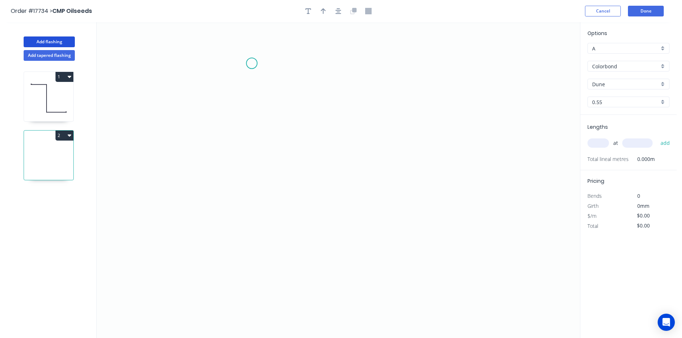
click at [252, 62] on icon "0" at bounding box center [338, 180] width 483 height 316
click at [252, 219] on icon "0" at bounding box center [338, 180] width 483 height 316
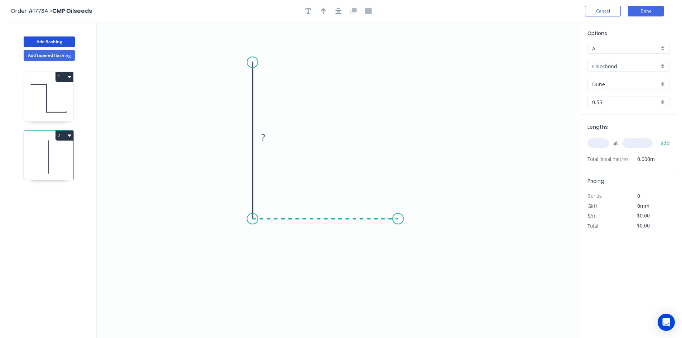
click at [399, 221] on icon "0 ?" at bounding box center [338, 180] width 483 height 316
click at [421, 245] on icon "0 ? ?" at bounding box center [338, 180] width 483 height 316
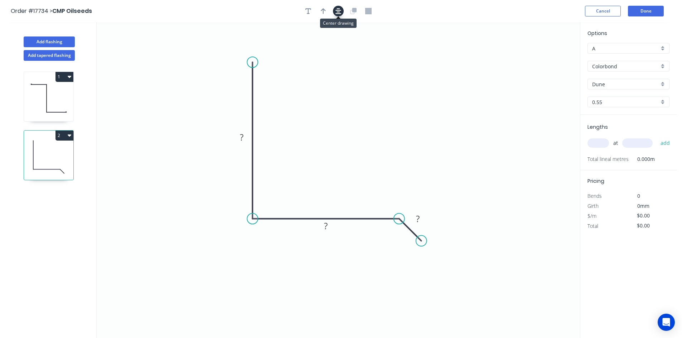
click at [336, 10] on icon "button" at bounding box center [338, 11] width 6 height 6
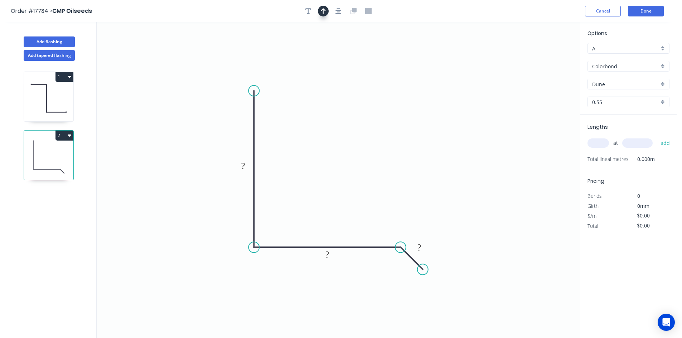
click at [322, 8] on icon "button" at bounding box center [323, 11] width 5 height 6
drag, startPoint x: 547, startPoint y: 54, endPoint x: 544, endPoint y: 58, distance: 4.3
click at [547, 55] on icon "0 ? ? ?" at bounding box center [338, 180] width 483 height 316
click at [544, 58] on icon at bounding box center [543, 49] width 6 height 23
drag, startPoint x: 544, startPoint y: 58, endPoint x: 358, endPoint y: 118, distance: 194.7
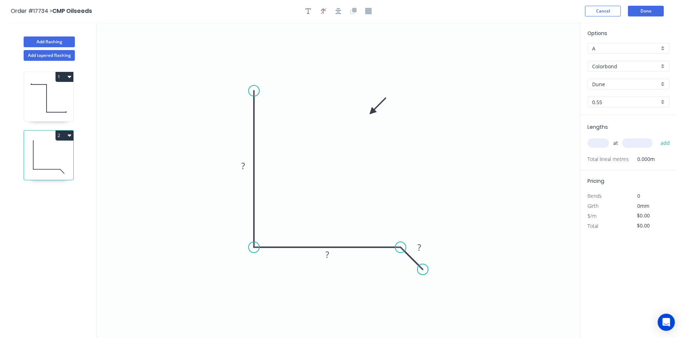
click at [367, 117] on icon at bounding box center [377, 106] width 21 height 21
click at [243, 162] on tspan "?" at bounding box center [243, 166] width 4 height 12
click at [329, 257] on rect at bounding box center [327, 255] width 14 height 10
click at [420, 247] on tspan "?" at bounding box center [419, 247] width 4 height 12
click at [409, 276] on div "Show angle" at bounding box center [435, 274] width 72 height 15
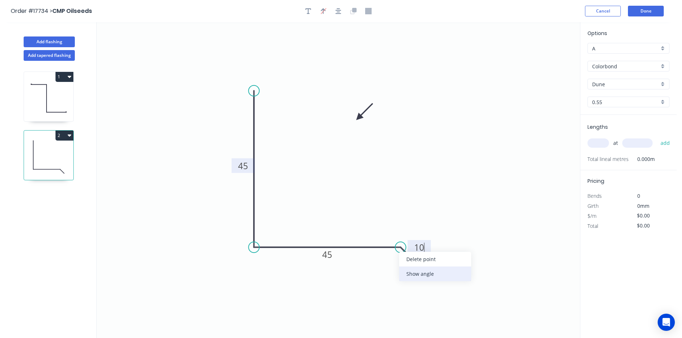
type input "$12.28"
click at [398, 265] on rect at bounding box center [393, 264] width 14 height 10
drag, startPoint x: 383, startPoint y: 259, endPoint x: 395, endPoint y: 200, distance: 60.7
click at [395, 200] on rect at bounding box center [405, 203] width 23 height 15
click at [271, 270] on div "Show angle" at bounding box center [287, 270] width 72 height 15
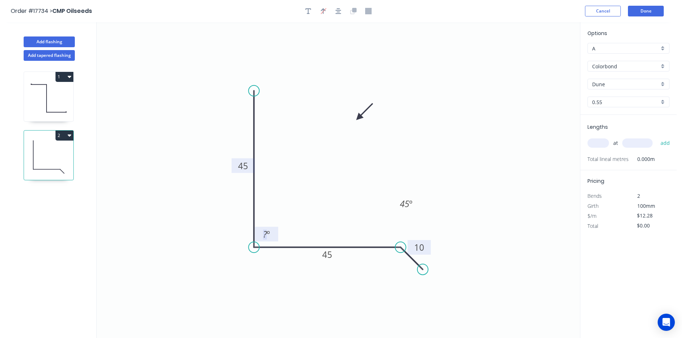
click at [268, 237] on tspan "º" at bounding box center [268, 234] width 3 height 12
drag, startPoint x: 277, startPoint y: 230, endPoint x: 211, endPoint y: 269, distance: 76.0
click at [211, 269] on rect at bounding box center [201, 272] width 23 height 15
click at [339, 10] on icon "button" at bounding box center [338, 11] width 6 height 6
click at [598, 142] on input "text" at bounding box center [597, 142] width 21 height 9
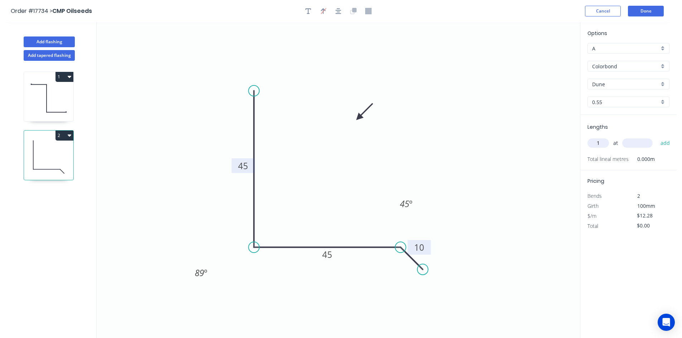
type input "1"
click at [631, 134] on div "1 at add" at bounding box center [628, 142] width 83 height 19
click at [632, 142] on input "text" at bounding box center [637, 142] width 30 height 9
type input "2000"
click at [664, 143] on button "add" at bounding box center [664, 143] width 17 height 12
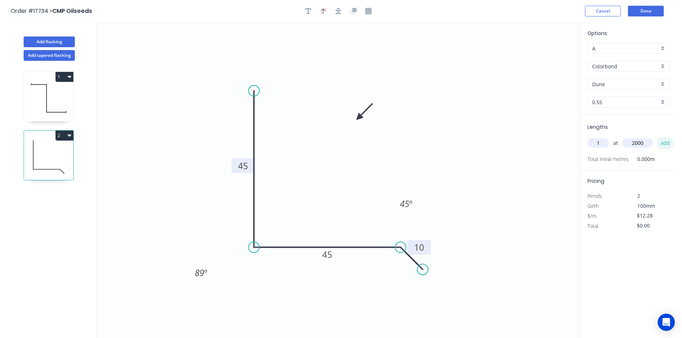
type input "$24.56"
type input "1"
click at [642, 145] on input "text" at bounding box center [637, 142] width 30 height 9
type input "1200"
click at [670, 142] on button "add" at bounding box center [664, 143] width 17 height 12
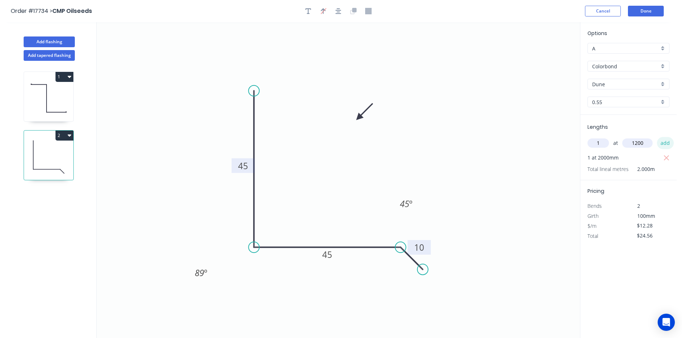
type input "$39.30"
click at [51, 43] on button "Add flashing" at bounding box center [49, 41] width 51 height 11
type input "$0.00"
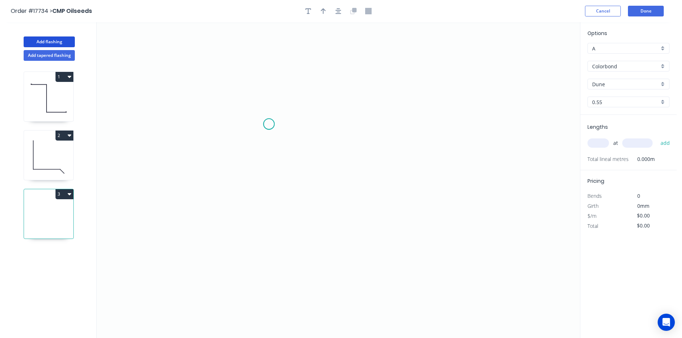
click at [269, 124] on icon "0" at bounding box center [338, 180] width 483 height 316
click at [466, 127] on icon "0" at bounding box center [338, 180] width 483 height 316
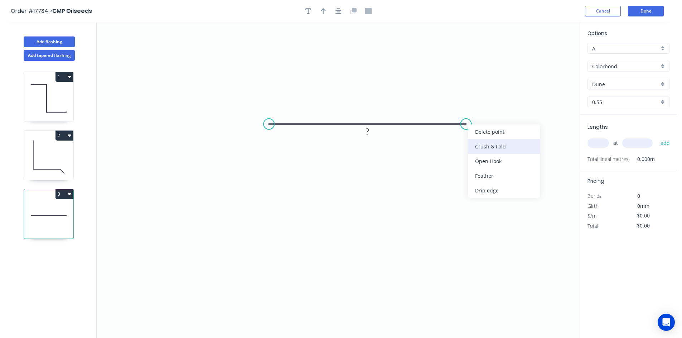
click at [485, 143] on div "Crush & Fold" at bounding box center [504, 146] width 72 height 15
click at [484, 144] on div "Flip bend" at bounding box center [496, 147] width 72 height 15
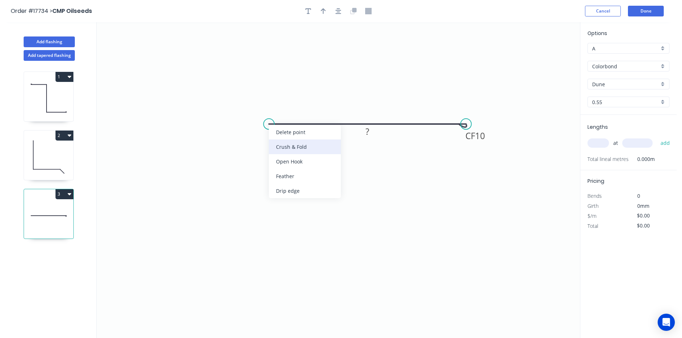
click at [282, 140] on div "Crush & Fold" at bounding box center [305, 147] width 72 height 15
drag, startPoint x: 291, startPoint y: 103, endPoint x: 279, endPoint y: 155, distance: 53.6
click at [279, 155] on rect at bounding box center [266, 157] width 29 height 15
drag, startPoint x: 462, startPoint y: 133, endPoint x: 454, endPoint y: 152, distance: 21.0
click at [454, 152] on rect at bounding box center [467, 155] width 29 height 15
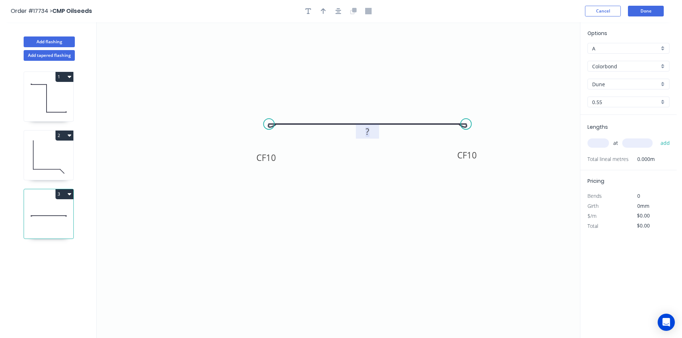
click at [366, 128] on tspan "?" at bounding box center [367, 132] width 4 height 12
drag, startPoint x: 378, startPoint y: 130, endPoint x: 379, endPoint y: 97, distance: 33.3
click at [379, 97] on rect at bounding box center [368, 98] width 23 height 15
click at [335, 10] on button "button" at bounding box center [338, 11] width 11 height 11
type input "$17.28"
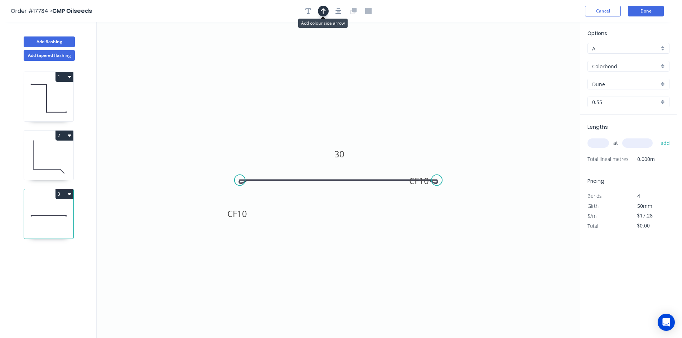
click at [322, 11] on icon "button" at bounding box center [323, 11] width 5 height 6
drag, startPoint x: 543, startPoint y: 57, endPoint x: 392, endPoint y: 143, distance: 173.6
click at [392, 143] on icon at bounding box center [392, 135] width 6 height 23
drag, startPoint x: 406, startPoint y: 185, endPoint x: 428, endPoint y: 215, distance: 37.6
click at [428, 215] on rect at bounding box center [441, 211] width 29 height 15
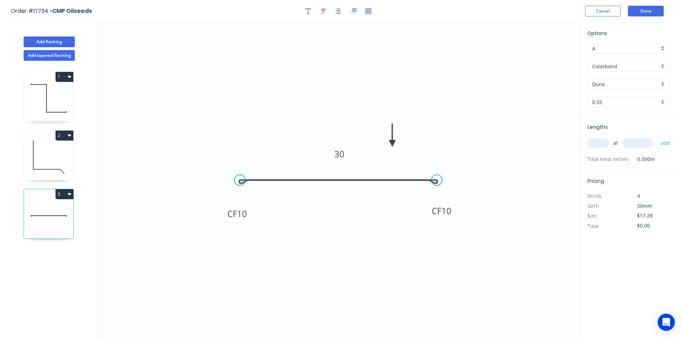
click at [597, 145] on input "text" at bounding box center [597, 142] width 21 height 9
type input "2"
click at [636, 142] on input "text" at bounding box center [637, 142] width 30 height 9
type input "2100"
click at [667, 142] on button "add" at bounding box center [664, 143] width 17 height 12
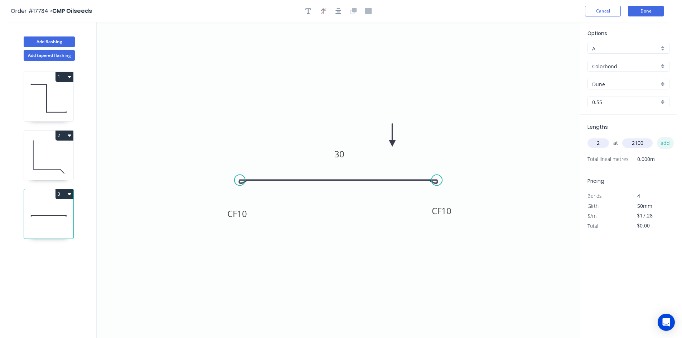
type input "$72.58"
click at [649, 13] on button "Done" at bounding box center [646, 11] width 36 height 11
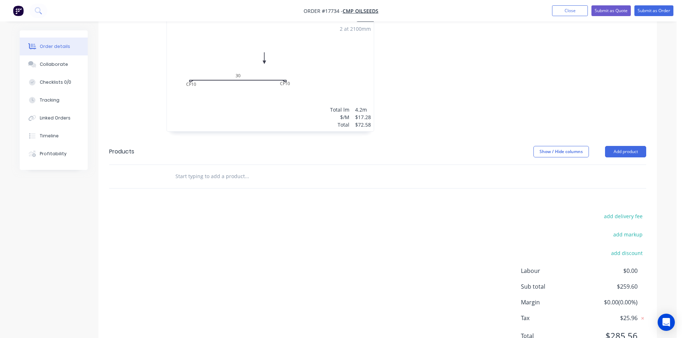
scroll to position [438, 0]
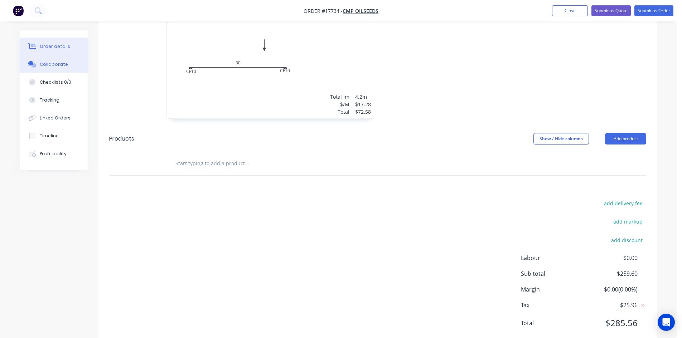
click at [56, 66] on div "Collaborate" at bounding box center [54, 64] width 28 height 6
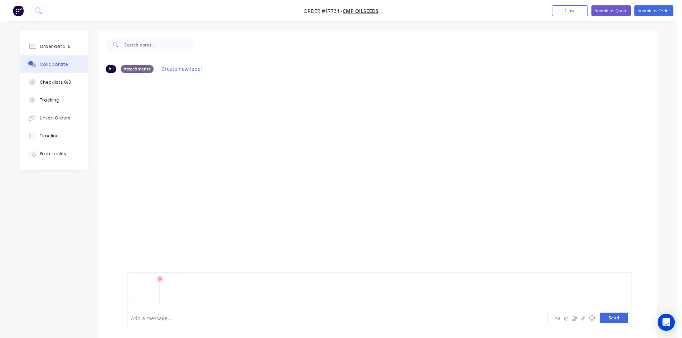
click at [619, 316] on button "Send" at bounding box center [613, 318] width 28 height 11
click at [54, 48] on div "Order details" at bounding box center [55, 46] width 30 height 6
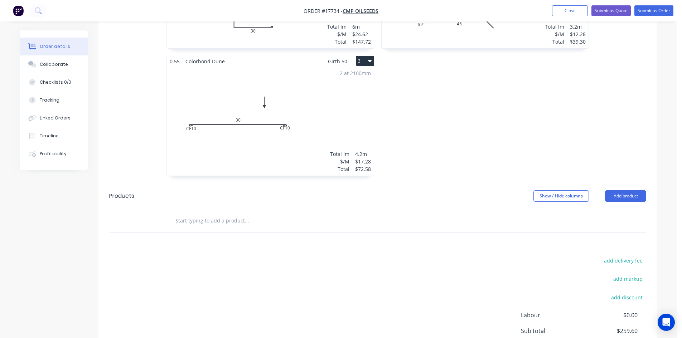
scroll to position [429, 0]
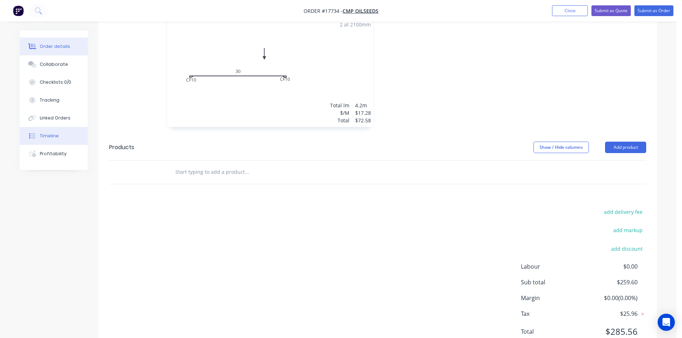
click at [42, 139] on div "Timeline" at bounding box center [49, 136] width 19 height 6
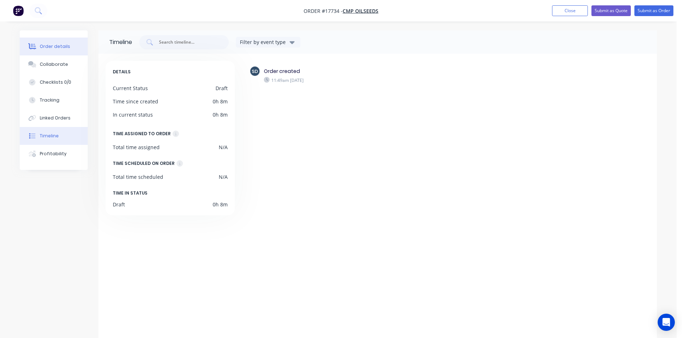
click at [52, 45] on div "Order details" at bounding box center [55, 46] width 30 height 6
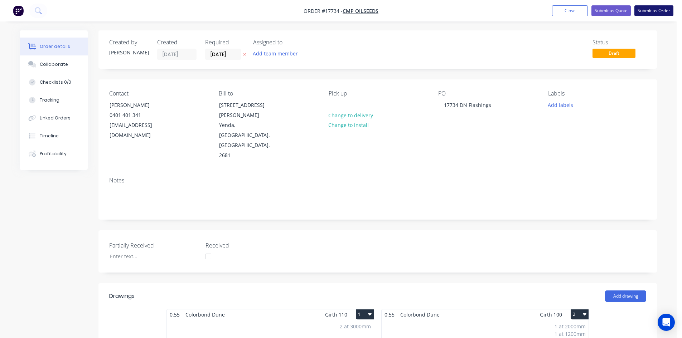
click at [660, 11] on button "Submit as Order" at bounding box center [653, 10] width 39 height 11
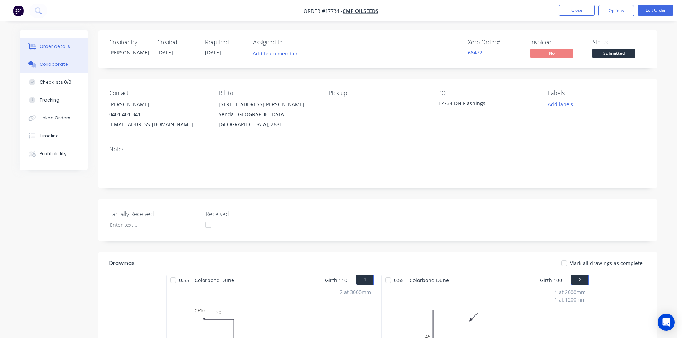
click at [69, 65] on button "Collaborate" at bounding box center [54, 64] width 68 height 18
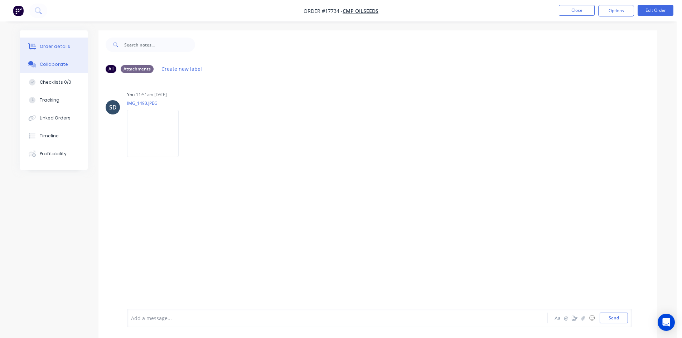
click at [62, 45] on div "Order details" at bounding box center [55, 46] width 30 height 6
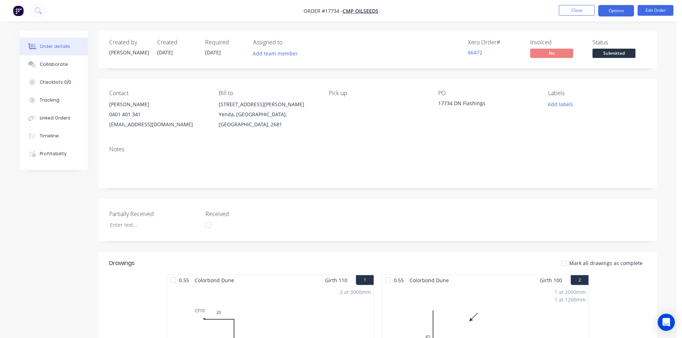
click at [616, 14] on button "Options" at bounding box center [616, 10] width 36 height 11
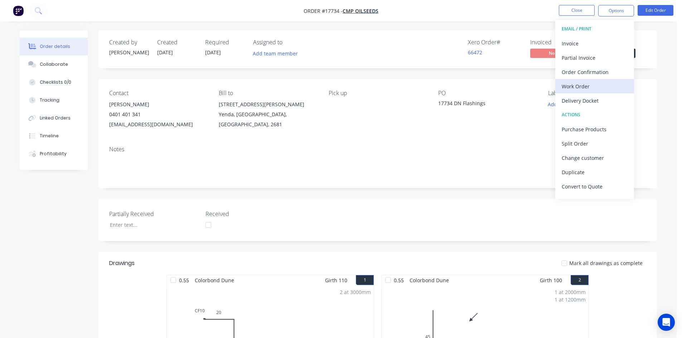
click at [589, 88] on div "Work Order" at bounding box center [594, 86] width 66 height 10
click at [589, 87] on div "Custom" at bounding box center [594, 86] width 66 height 10
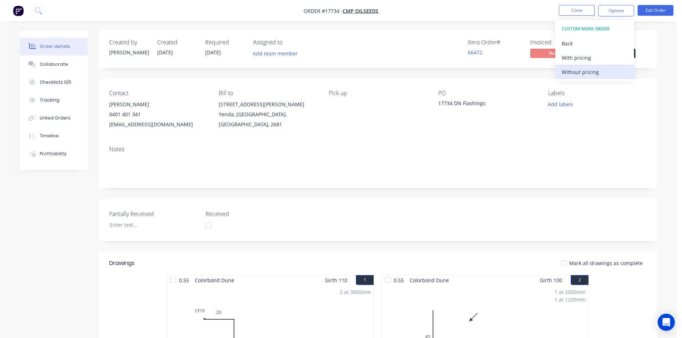
click at [589, 73] on div "Without pricing" at bounding box center [594, 72] width 66 height 10
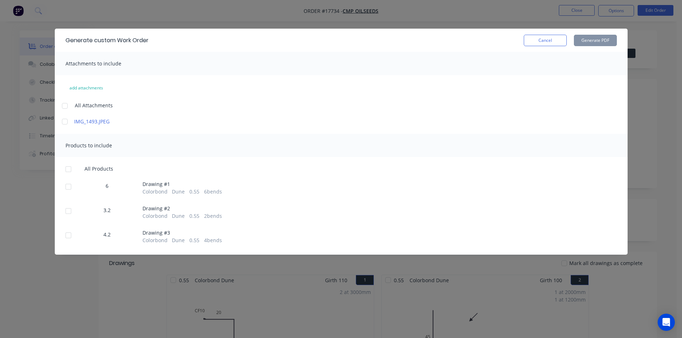
click at [64, 106] on div at bounding box center [65, 106] width 14 height 14
click at [64, 171] on div at bounding box center [68, 169] width 14 height 14
click at [592, 42] on button "Generate PDF" at bounding box center [594, 40] width 43 height 11
click at [558, 38] on button "Cancel" at bounding box center [544, 40] width 43 height 11
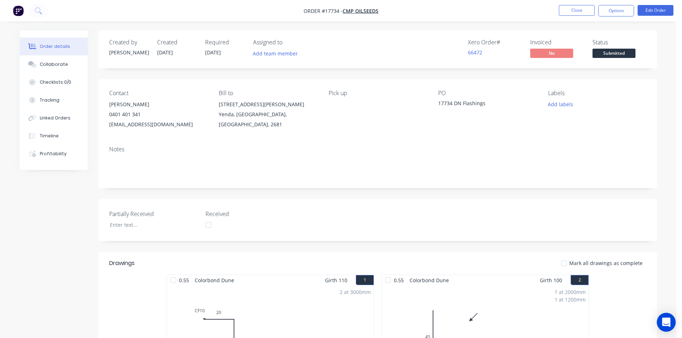
click at [666, 323] on icon "Open Intercom Messenger" at bounding box center [666, 322] width 8 height 9
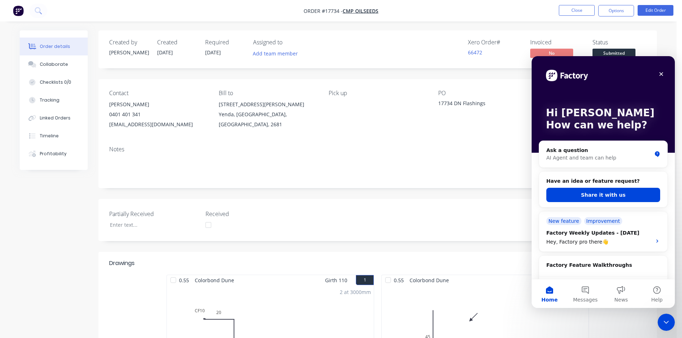
click at [492, 72] on div "Created by Sam Created 07/10/25 Required 07/10/25 Assigned to Add team member X…" at bounding box center [377, 338] width 558 height 616
click at [661, 75] on icon "Close" at bounding box center [661, 74] width 6 height 6
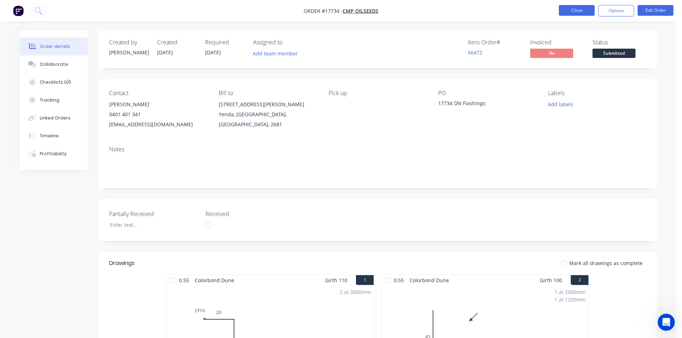
click at [580, 10] on button "Close" at bounding box center [576, 10] width 36 height 11
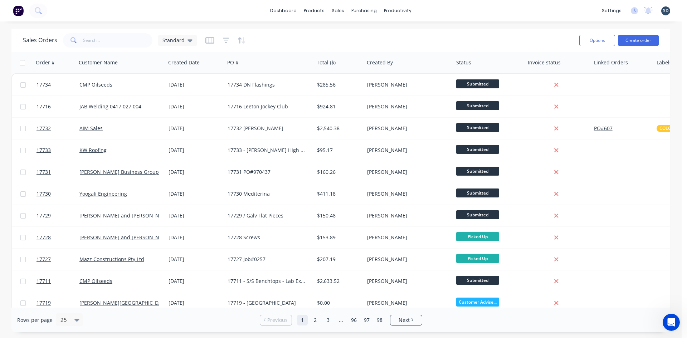
click at [443, 10] on div "dashboard products sales purchasing productivity dashboard products Product Cat…" at bounding box center [341, 10] width 682 height 21
click at [436, 10] on div "dashboard products sales purchasing productivity dashboard products Product Cat…" at bounding box center [341, 10] width 682 height 21
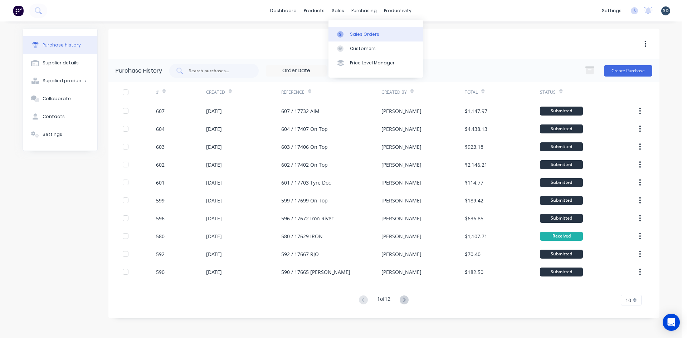
click at [351, 33] on div "Sales Orders" at bounding box center [364, 34] width 29 height 6
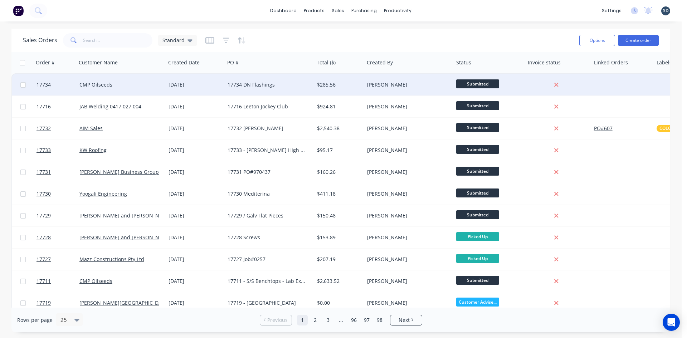
click at [289, 84] on div "17734 DN Flashings" at bounding box center [267, 84] width 79 height 7
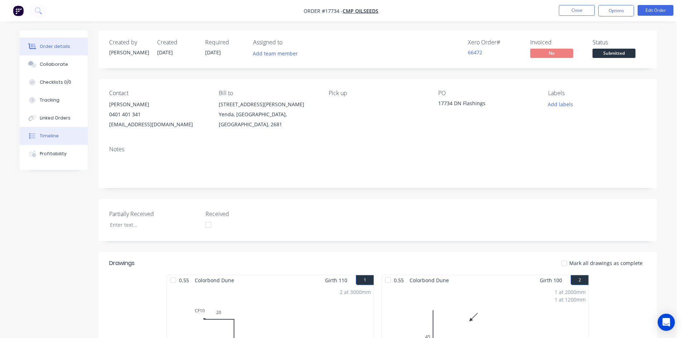
click at [51, 133] on button "Timeline" at bounding box center [54, 136] width 68 height 18
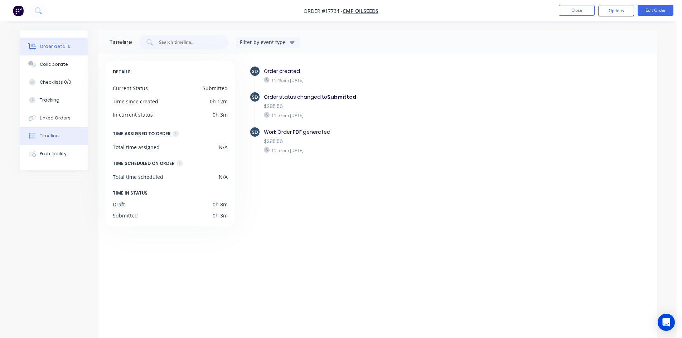
click at [57, 46] on div "Order details" at bounding box center [55, 46] width 30 height 6
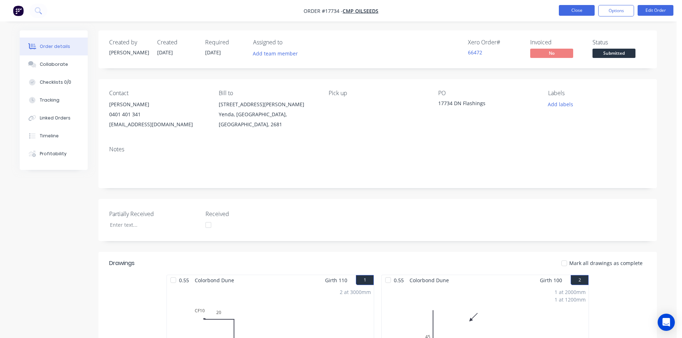
click at [580, 8] on button "Close" at bounding box center [576, 10] width 36 height 11
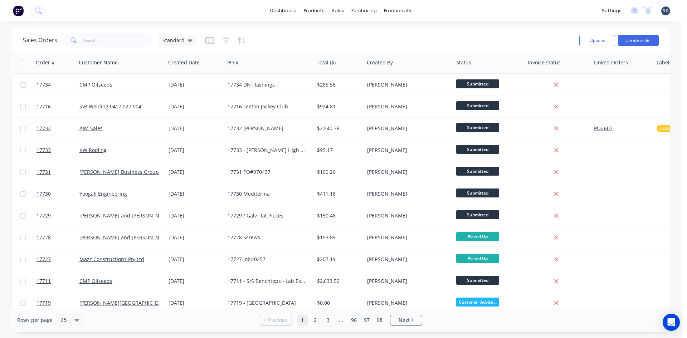
click at [429, 9] on div "dashboard products sales purchasing productivity dashboard products Product Cat…" at bounding box center [341, 10] width 682 height 21
click at [427, 11] on div "dashboard products sales purchasing productivity dashboard products Product Cat…" at bounding box center [341, 10] width 682 height 21
